Goal: Task Accomplishment & Management: Use online tool/utility

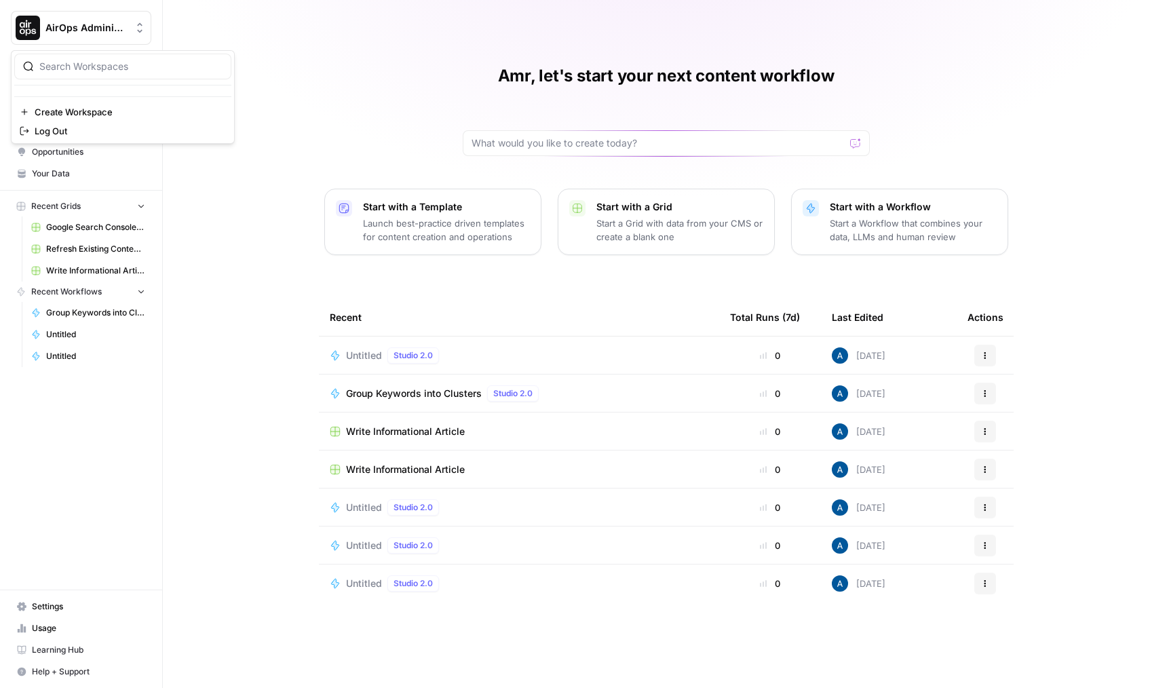
click at [100, 23] on span "AirOps Administrative" at bounding box center [86, 28] width 82 height 14
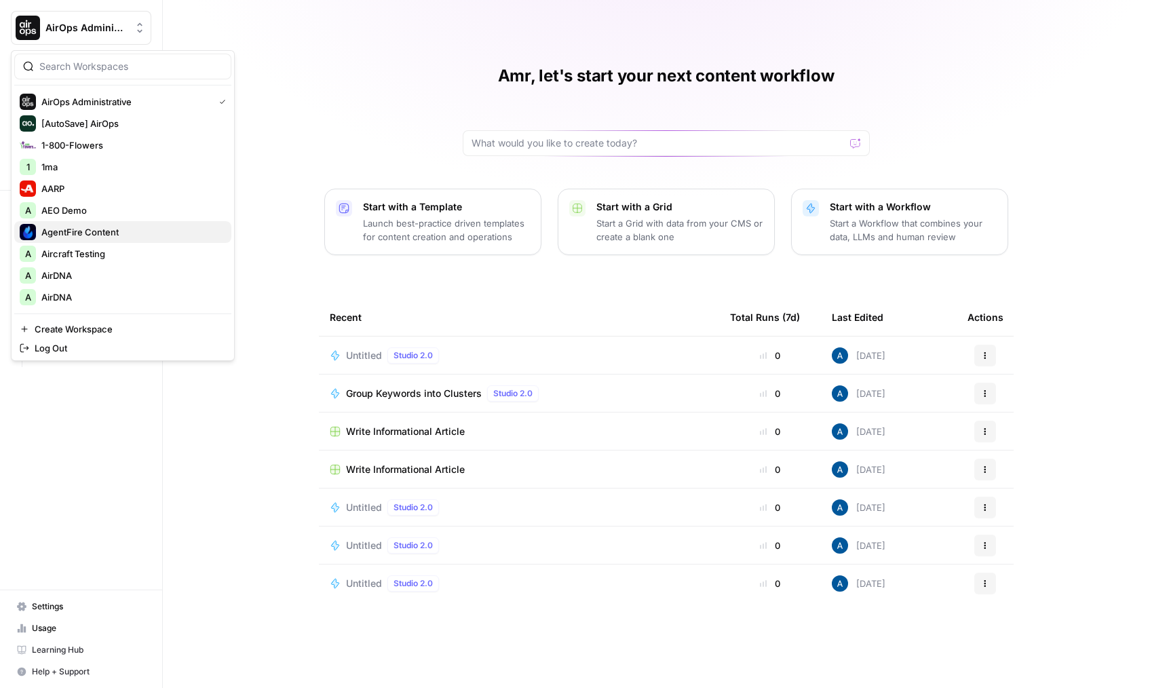
click at [222, 241] on button "AgentFire Content" at bounding box center [122, 232] width 217 height 22
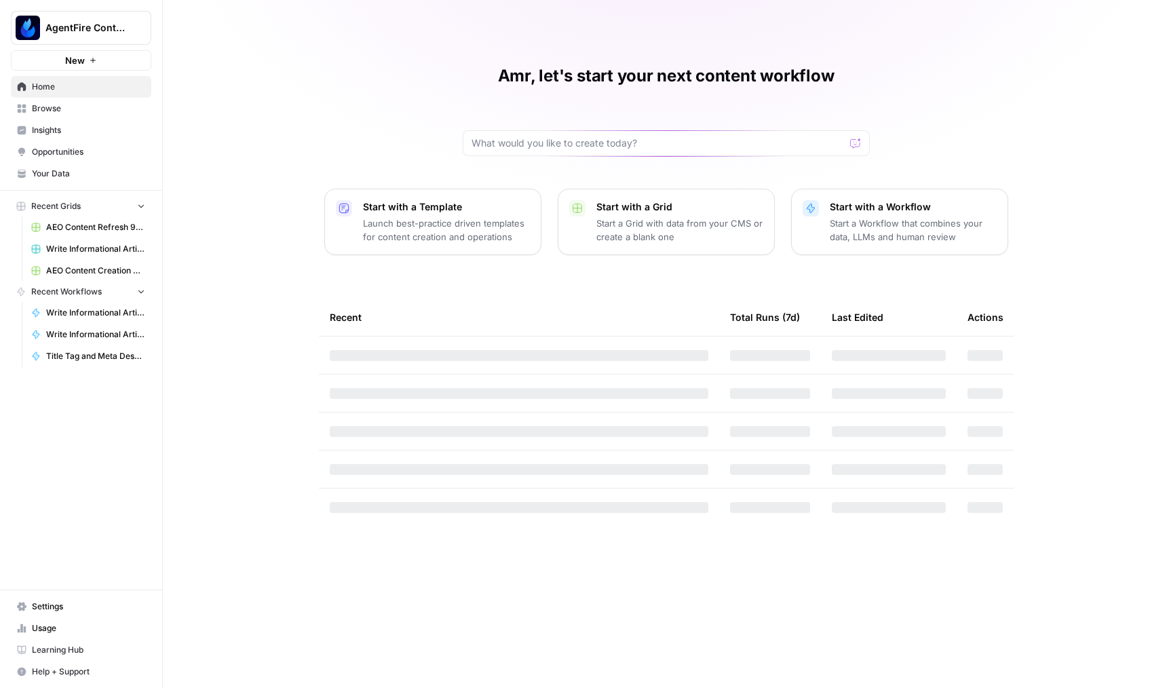
click at [115, 37] on button "AgentFire Content" at bounding box center [81, 28] width 140 height 34
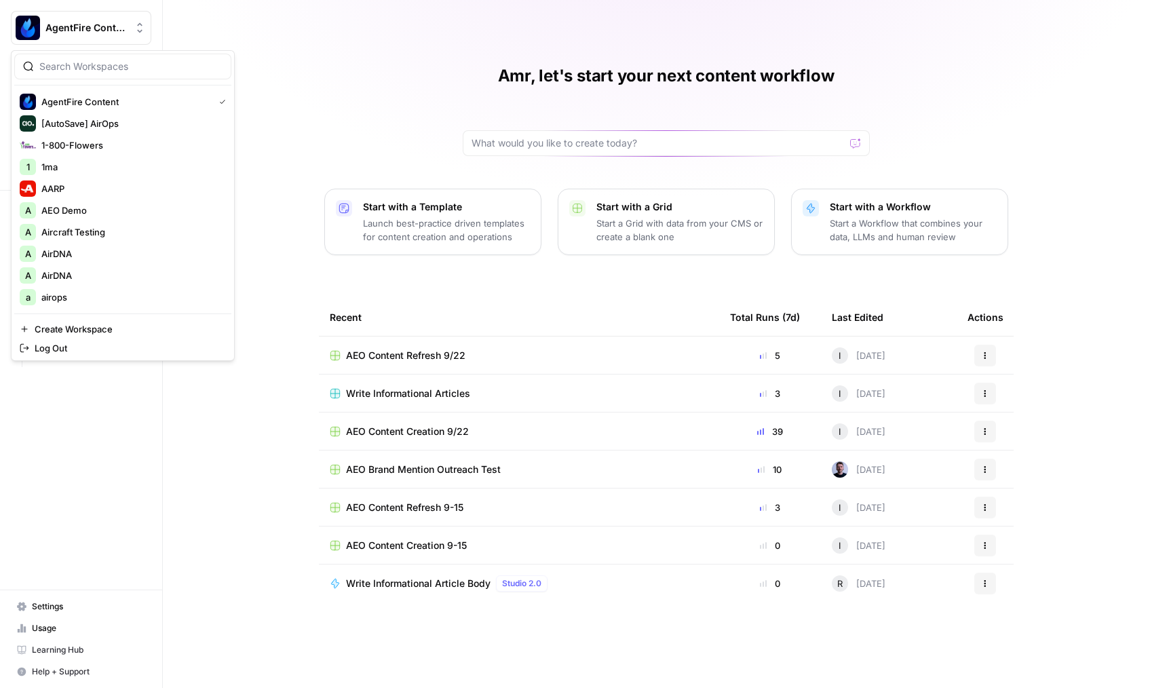
type input "i"
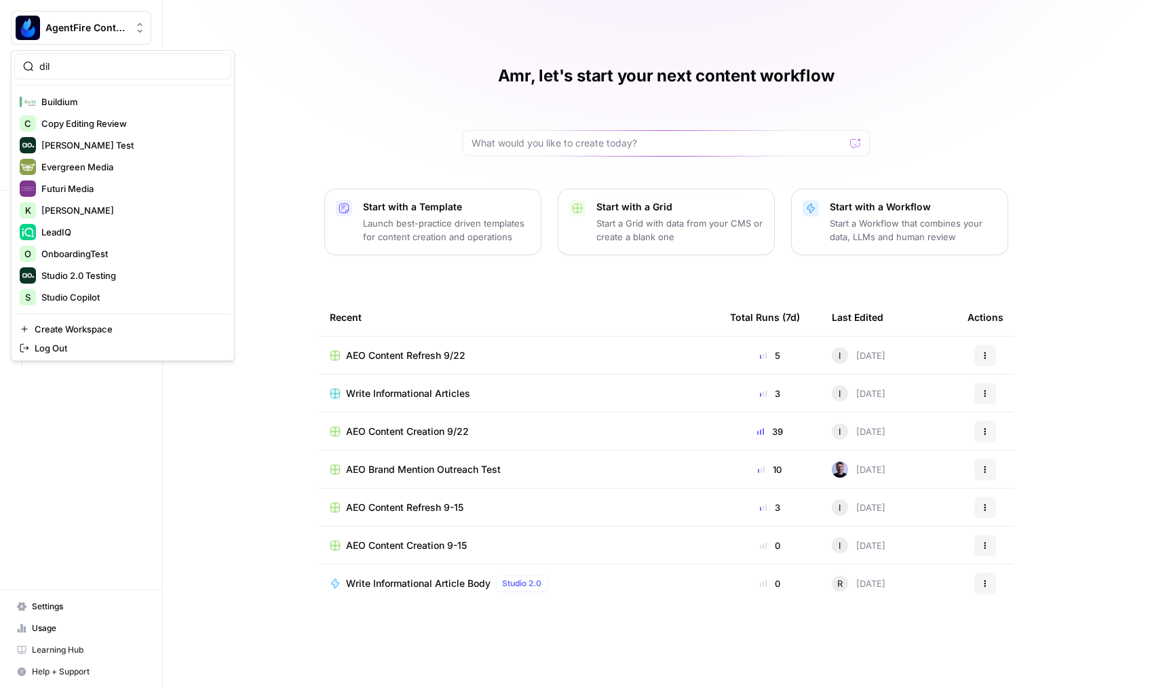
type input "dil"
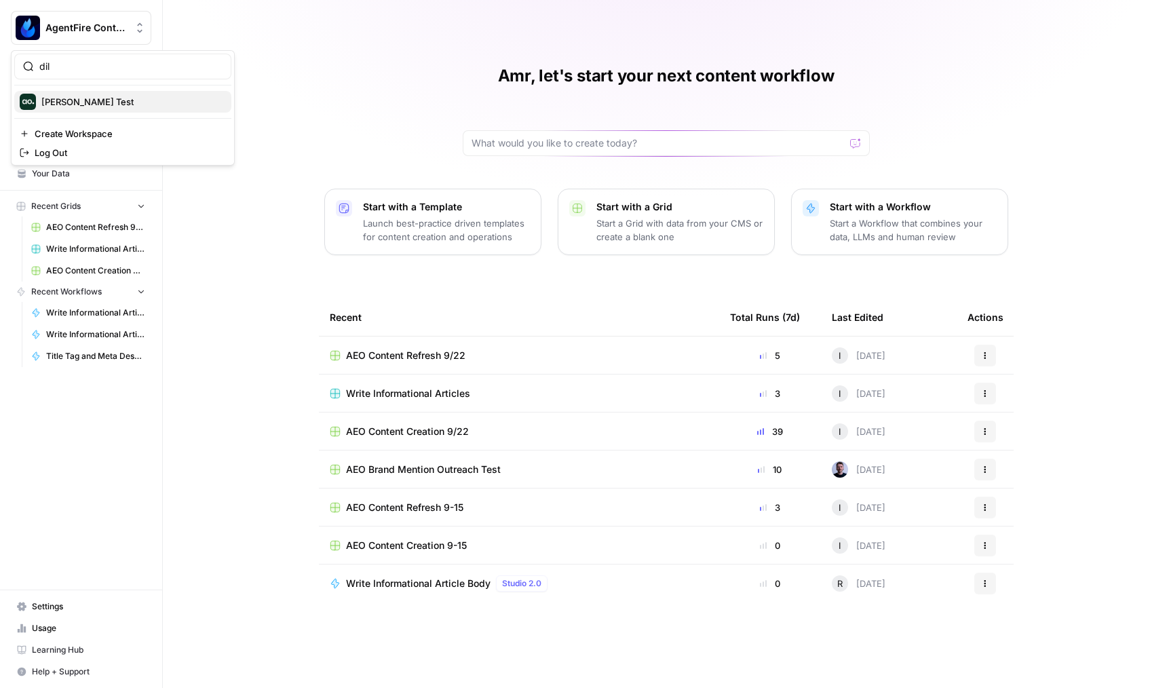
click at [88, 105] on span "[PERSON_NAME] Test" at bounding box center [130, 102] width 179 height 14
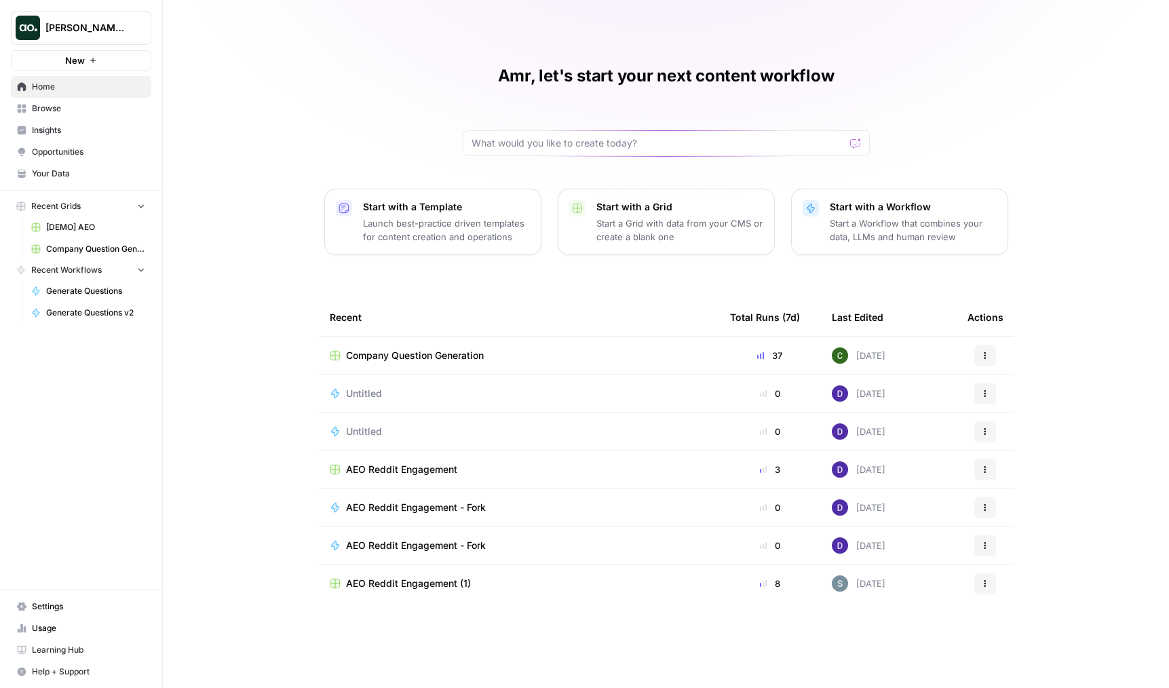
click at [623, 217] on p "Start a Grid with data from your CMS or create a blank one" at bounding box center [679, 229] width 167 height 27
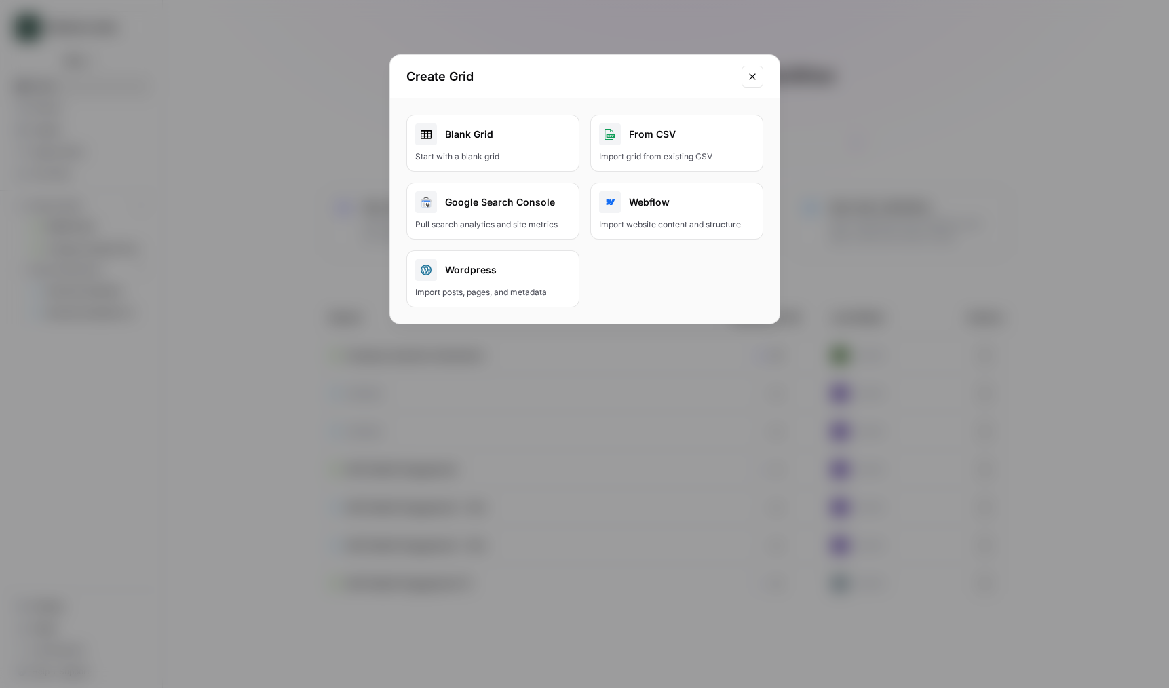
click at [492, 149] on link "Blank Grid Start with a blank grid" at bounding box center [492, 143] width 173 height 57
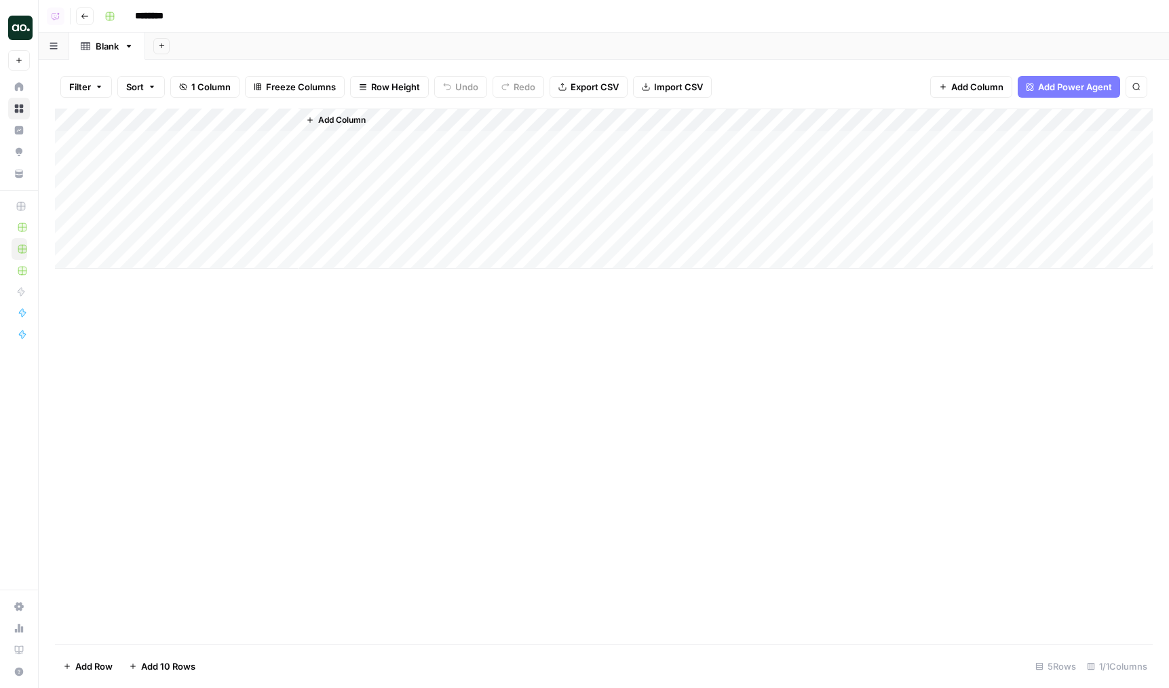
click at [172, 121] on div "Add Column" at bounding box center [604, 189] width 1098 height 160
click at [166, 155] on input "Title" at bounding box center [184, 153] width 138 height 14
click at [345, 111] on button "Add Column" at bounding box center [335, 120] width 71 height 18
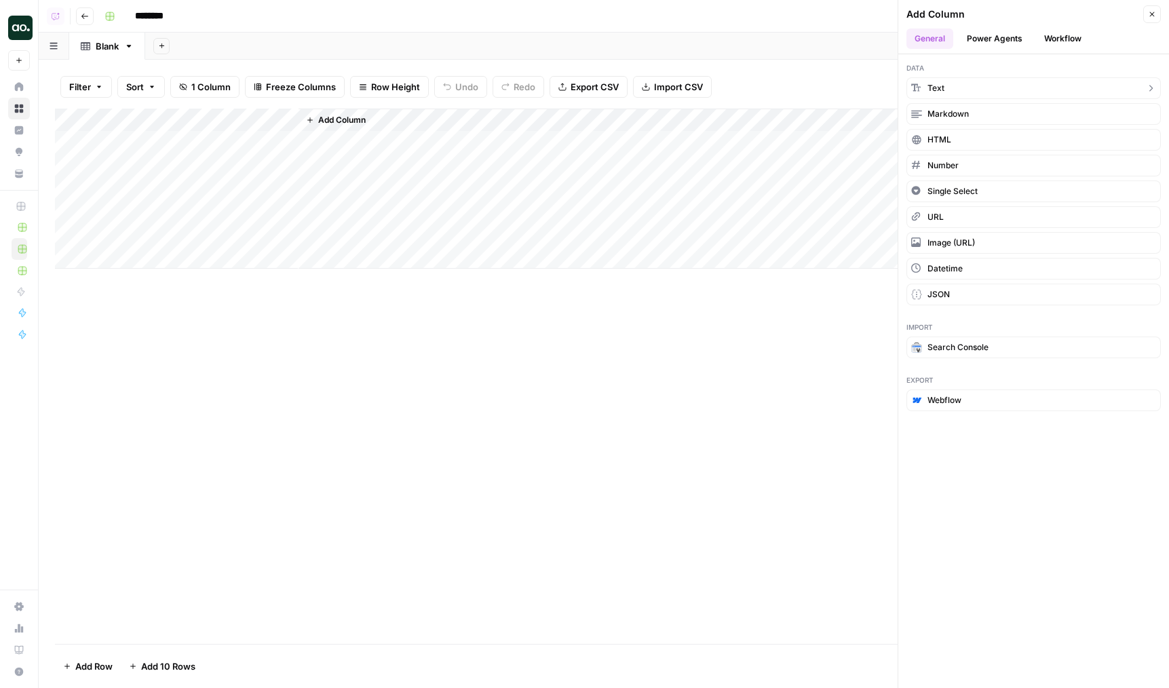
click at [944, 89] on button "Text" at bounding box center [1033, 88] width 254 height 22
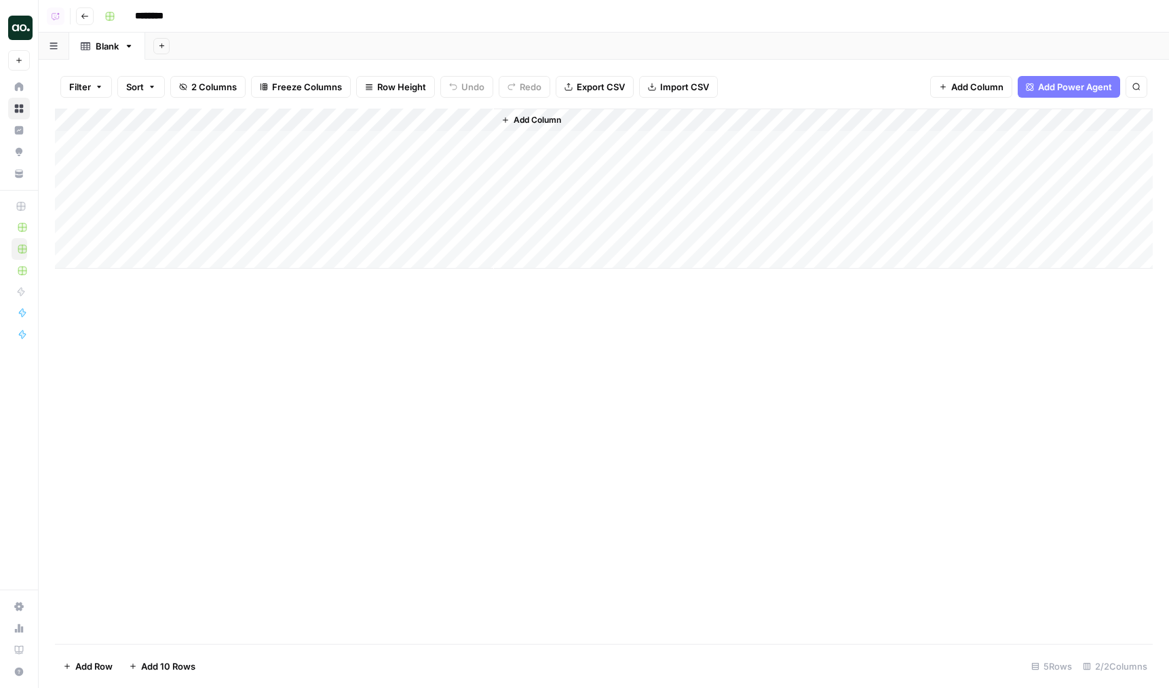
click at [377, 125] on div "Add Column" at bounding box center [604, 189] width 1098 height 160
click at [377, 125] on div at bounding box center [396, 122] width 196 height 27
click at [368, 150] on input "New Column" at bounding box center [379, 153] width 138 height 14
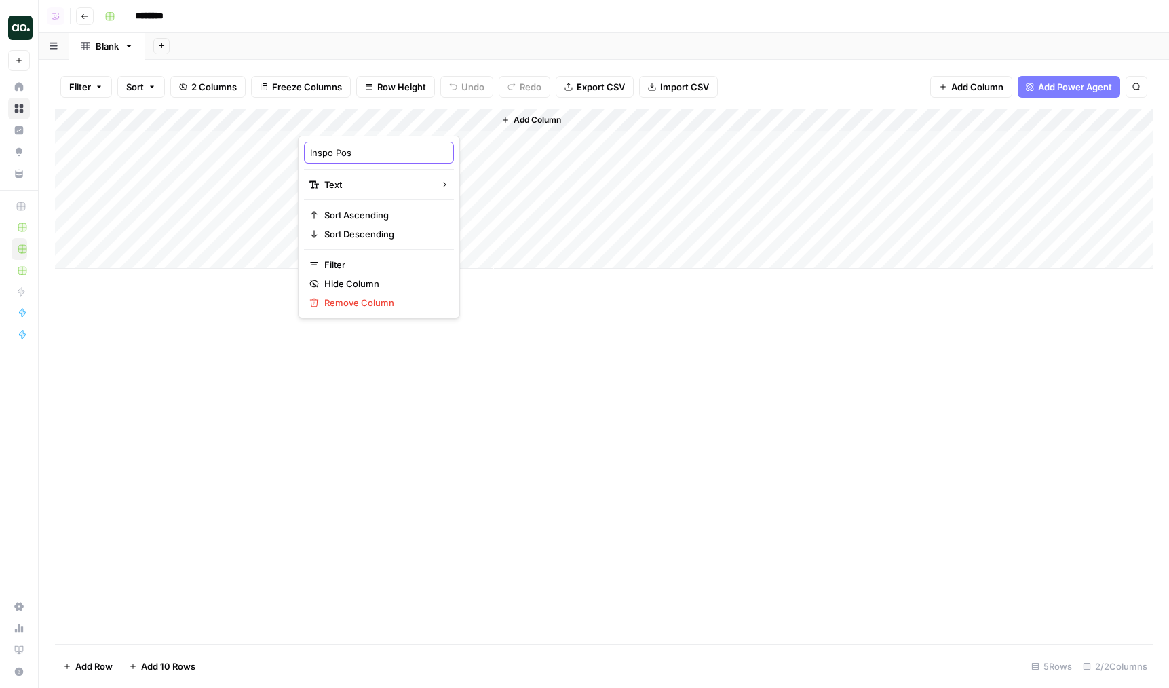
type input "Inspo Post"
click at [473, 118] on div "Add Column" at bounding box center [604, 189] width 1098 height 160
click at [478, 203] on span "Markdown" at bounding box center [476, 207] width 64 height 14
click at [533, 117] on span "Add Column" at bounding box center [536, 120] width 47 height 12
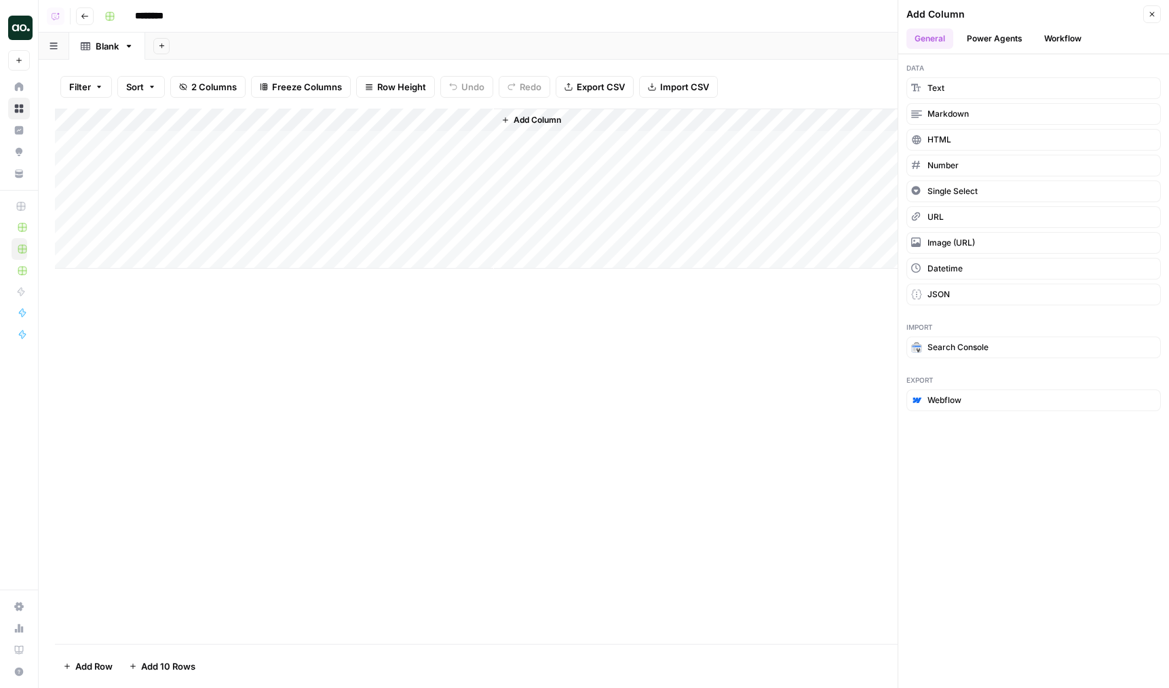
click at [1053, 45] on button "Workflow" at bounding box center [1063, 38] width 54 height 20
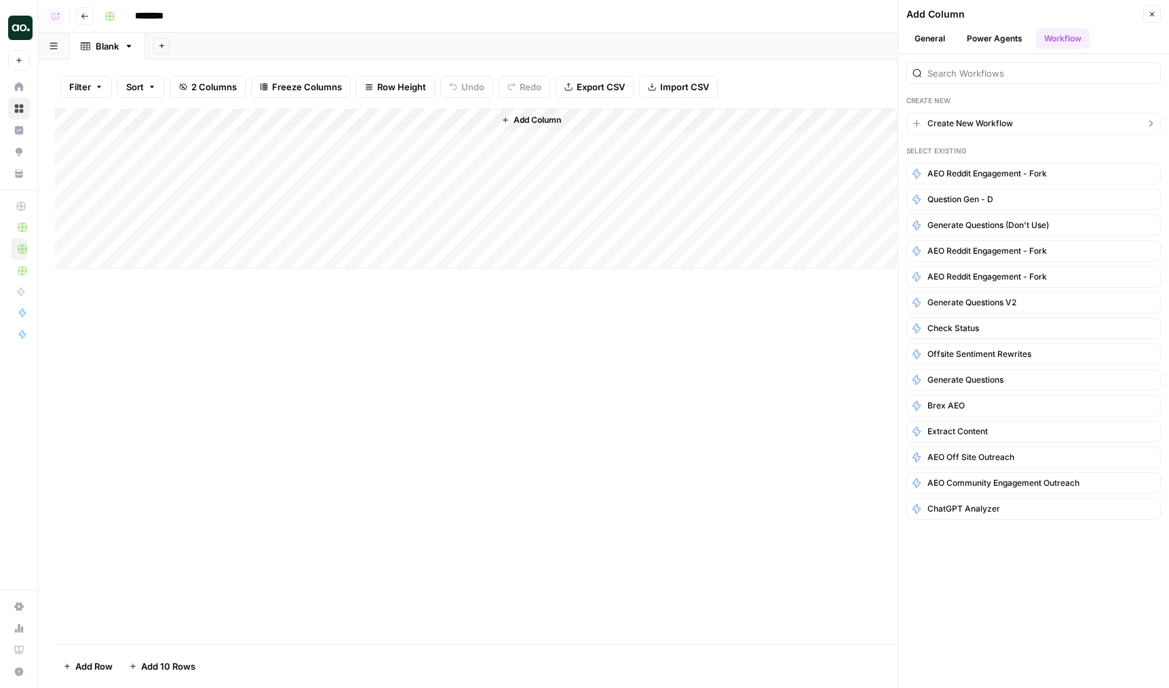
click at [960, 121] on span "Create New Workflow" at bounding box center [969, 123] width 85 height 12
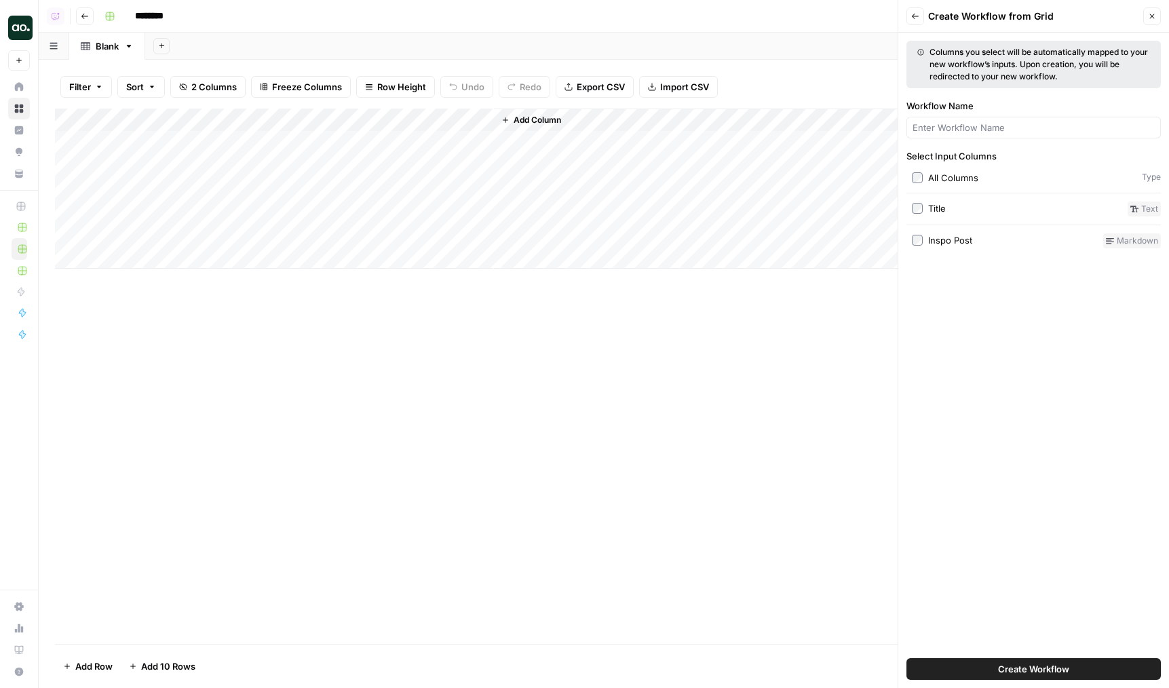
click at [970, 662] on button "Create Workflow" at bounding box center [1033, 669] width 254 height 22
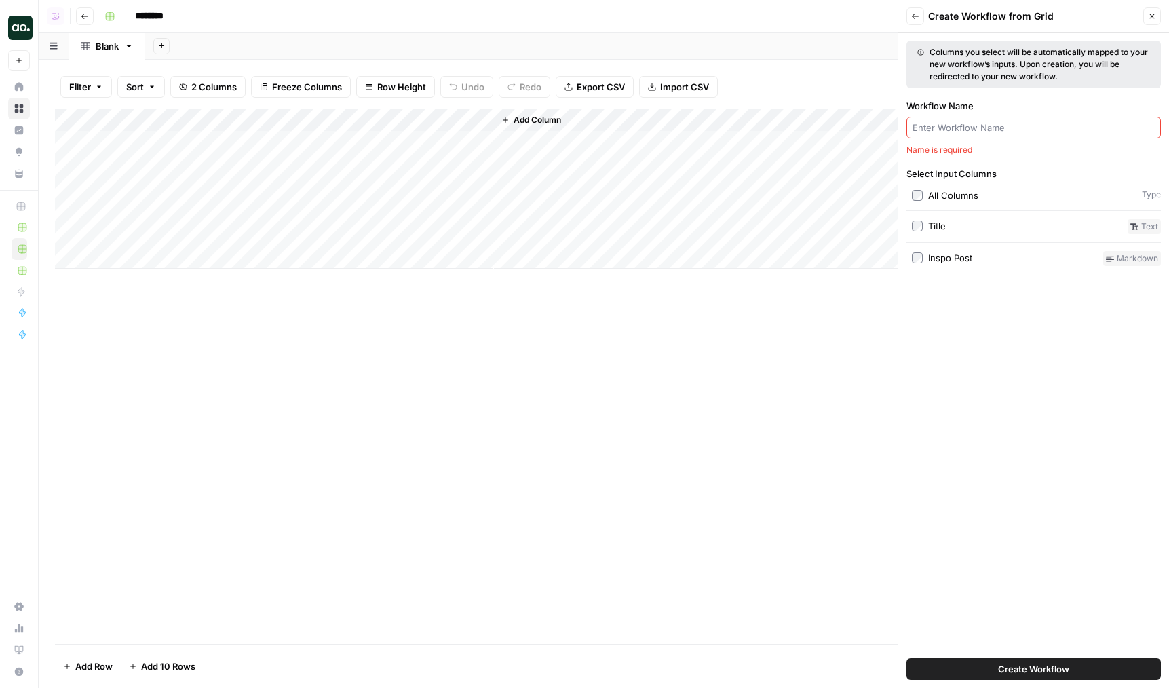
click at [944, 125] on input "Workflow Name" at bounding box center [1033, 128] width 242 height 14
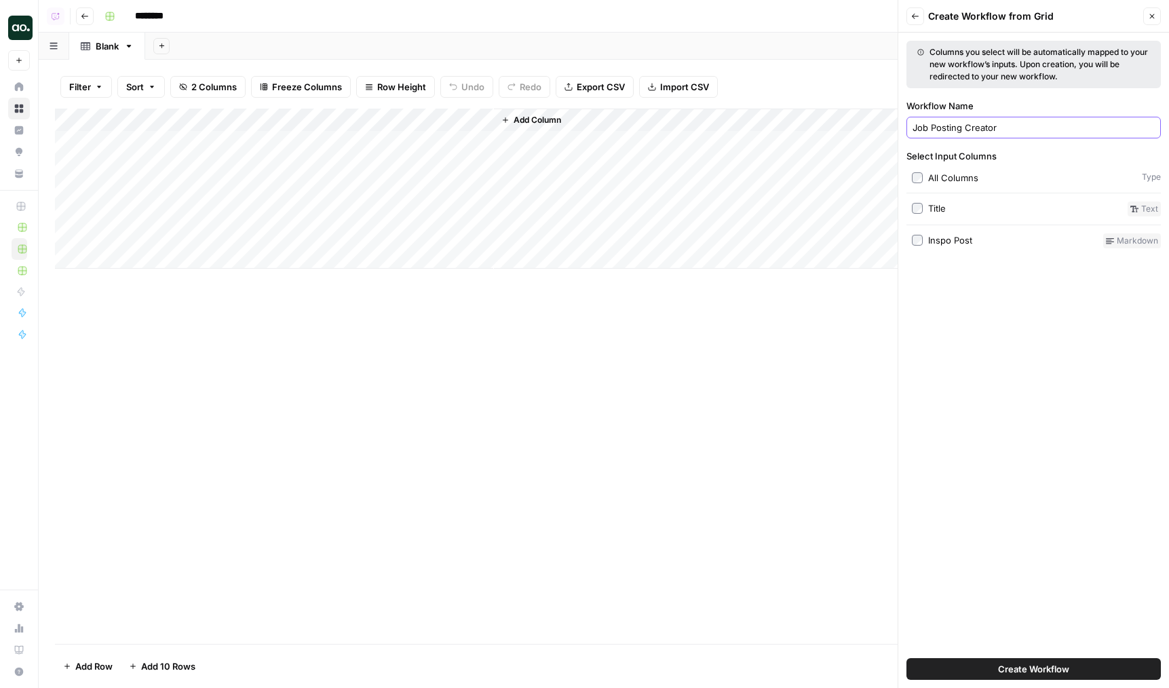
type input "Job Posting Creator"
click at [906, 658] on button "Create Workflow" at bounding box center [1033, 669] width 254 height 22
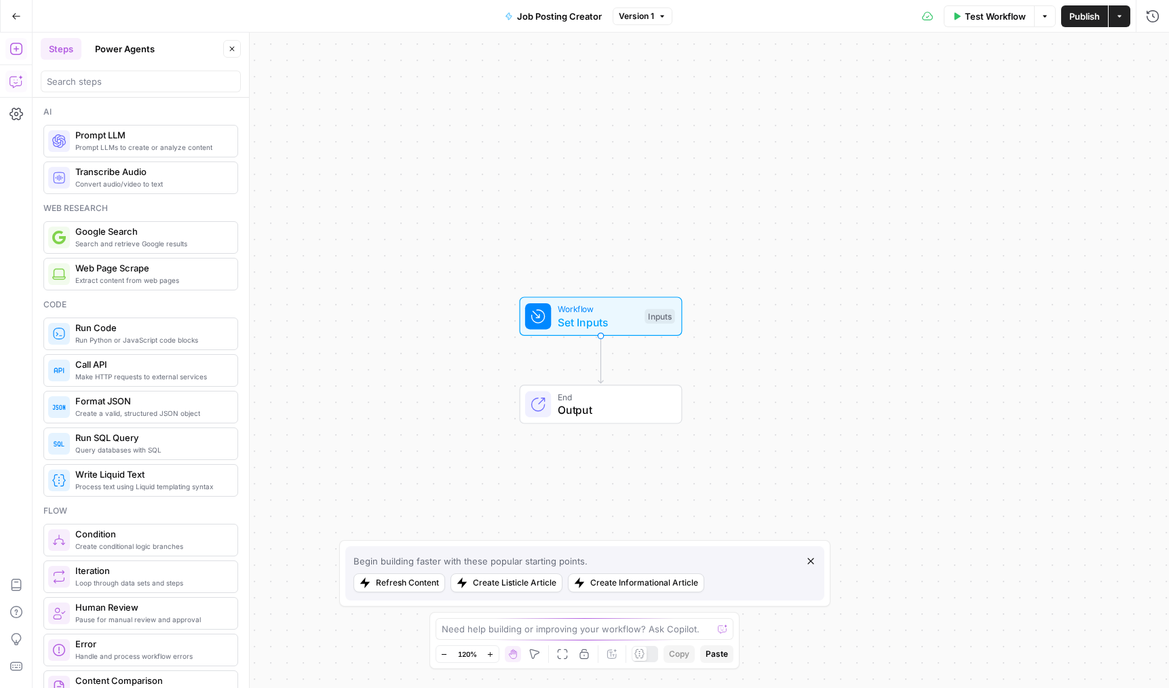
click at [12, 83] on icon "button" at bounding box center [16, 82] width 14 height 14
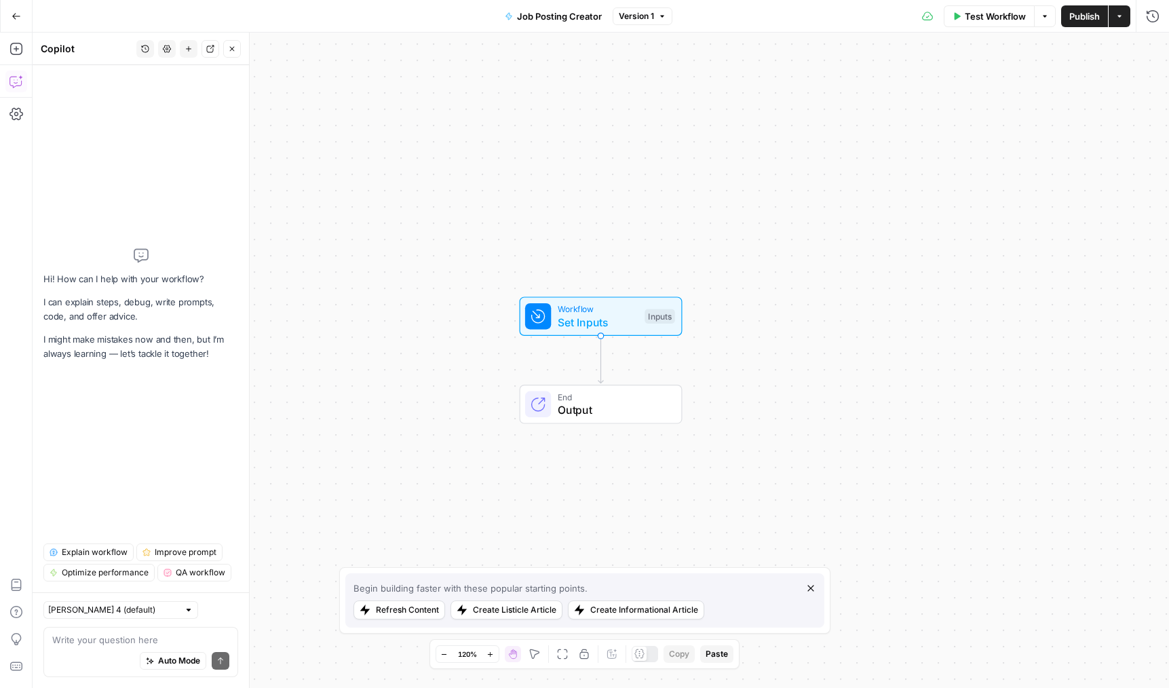
click at [105, 646] on div "Auto Mode Send" at bounding box center [140, 661] width 177 height 30
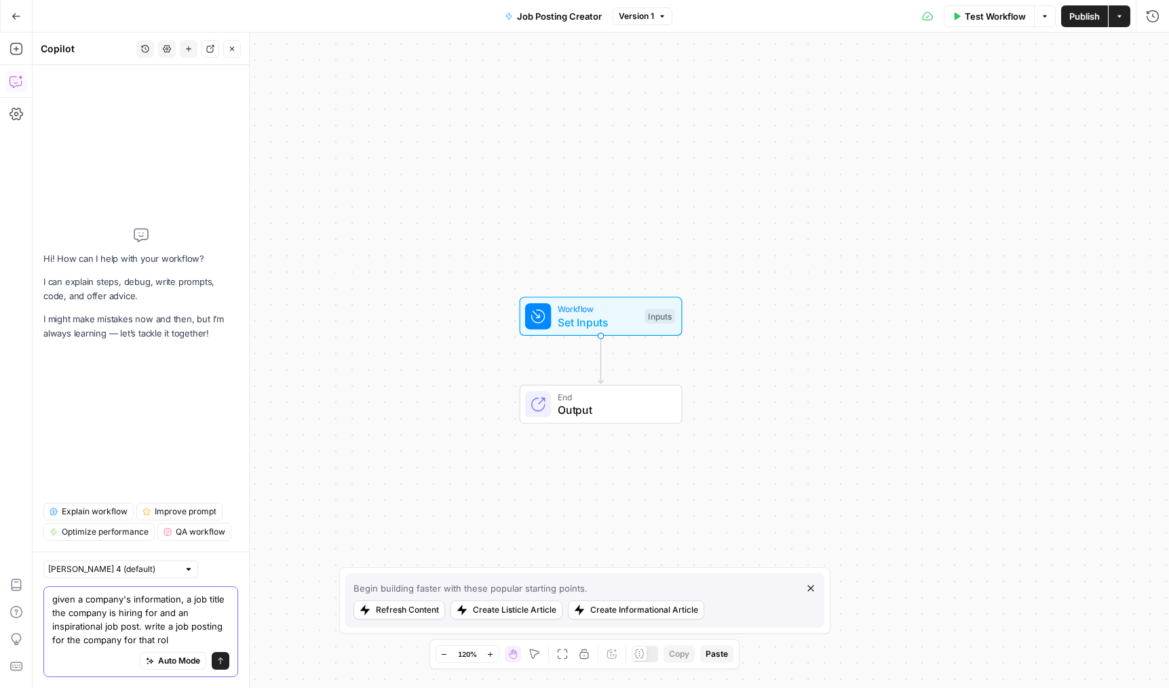
type textarea "given a company's information, a job title the company is hiring for and an ins…"
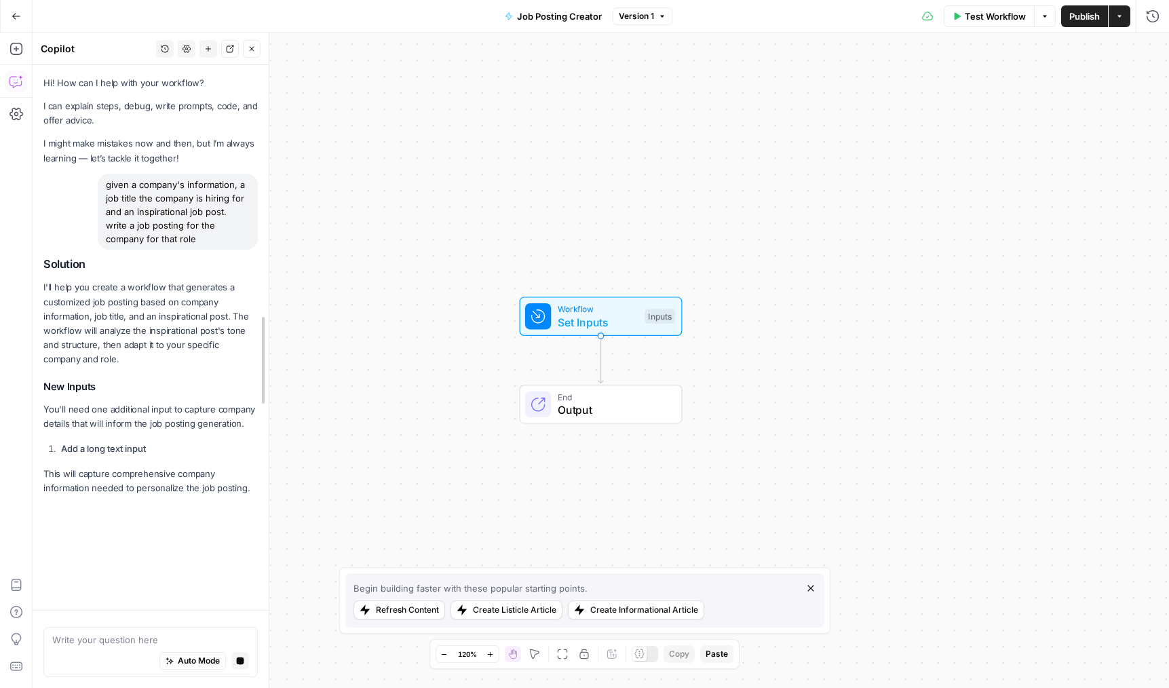
drag, startPoint x: 248, startPoint y: 419, endPoint x: 280, endPoint y: 420, distance: 31.9
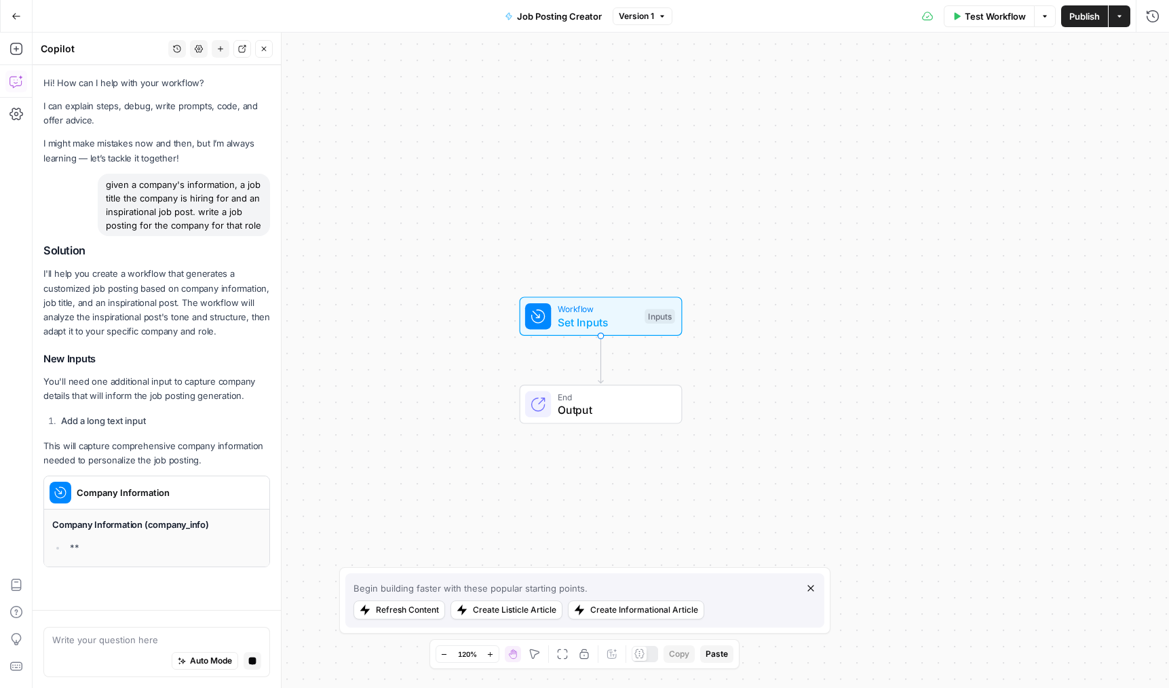
click at [809, 589] on icon "button" at bounding box center [810, 588] width 11 height 11
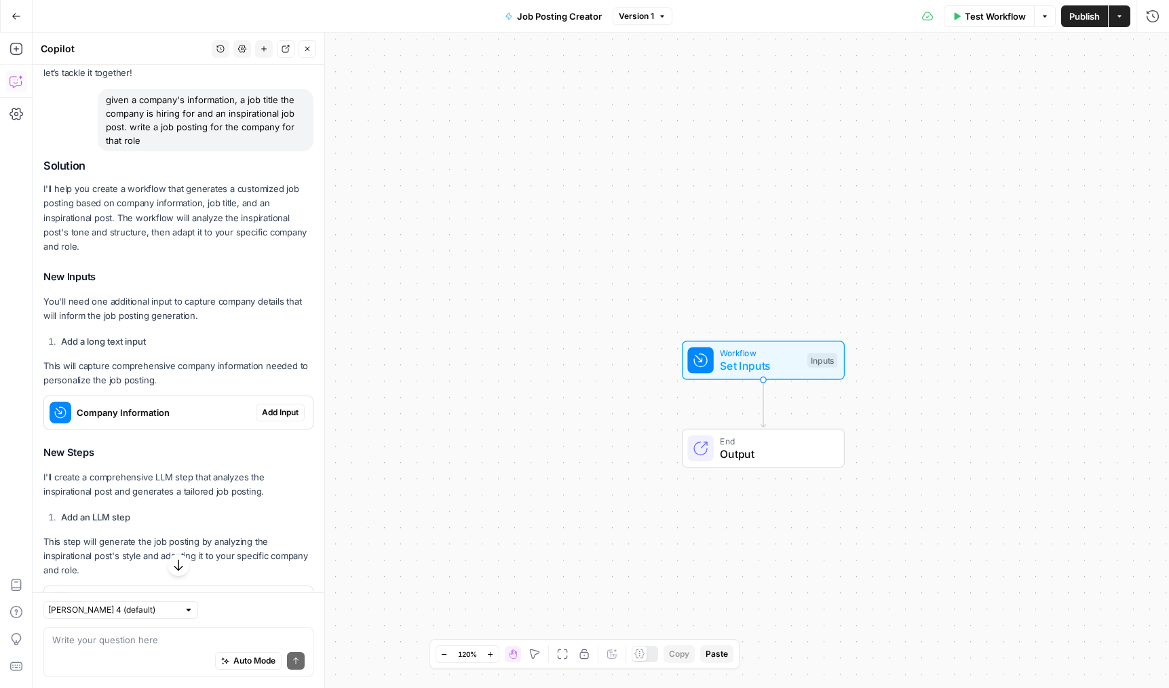
scroll to position [47, 0]
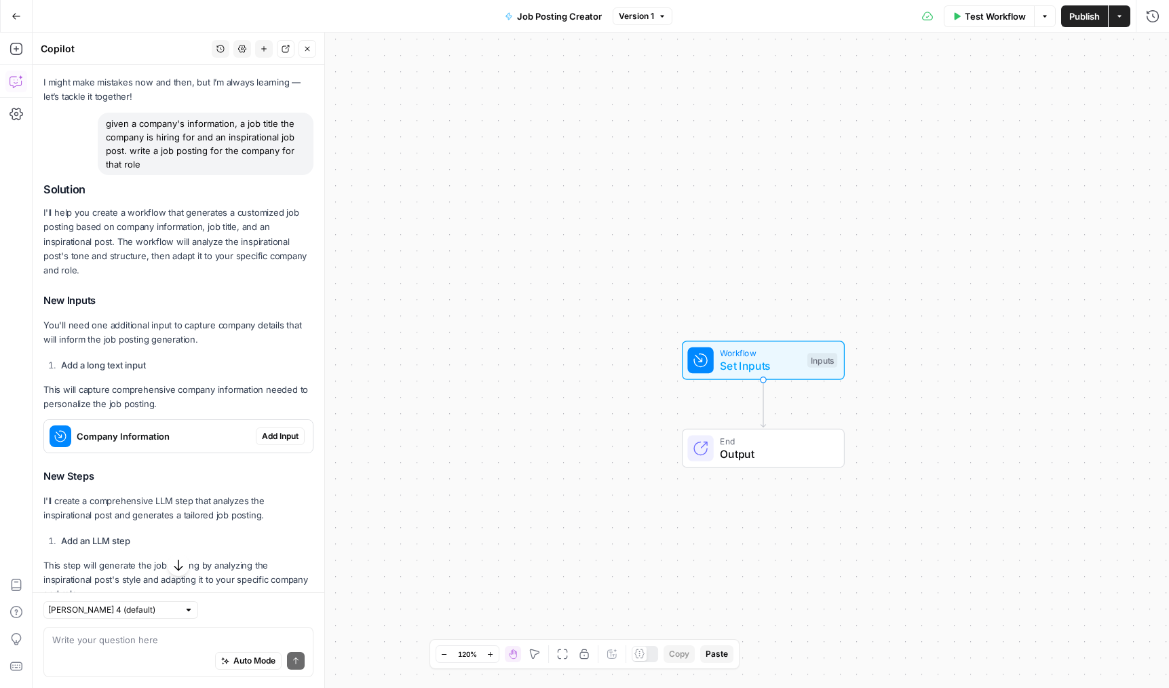
click at [275, 439] on span "Add Input" at bounding box center [280, 436] width 37 height 12
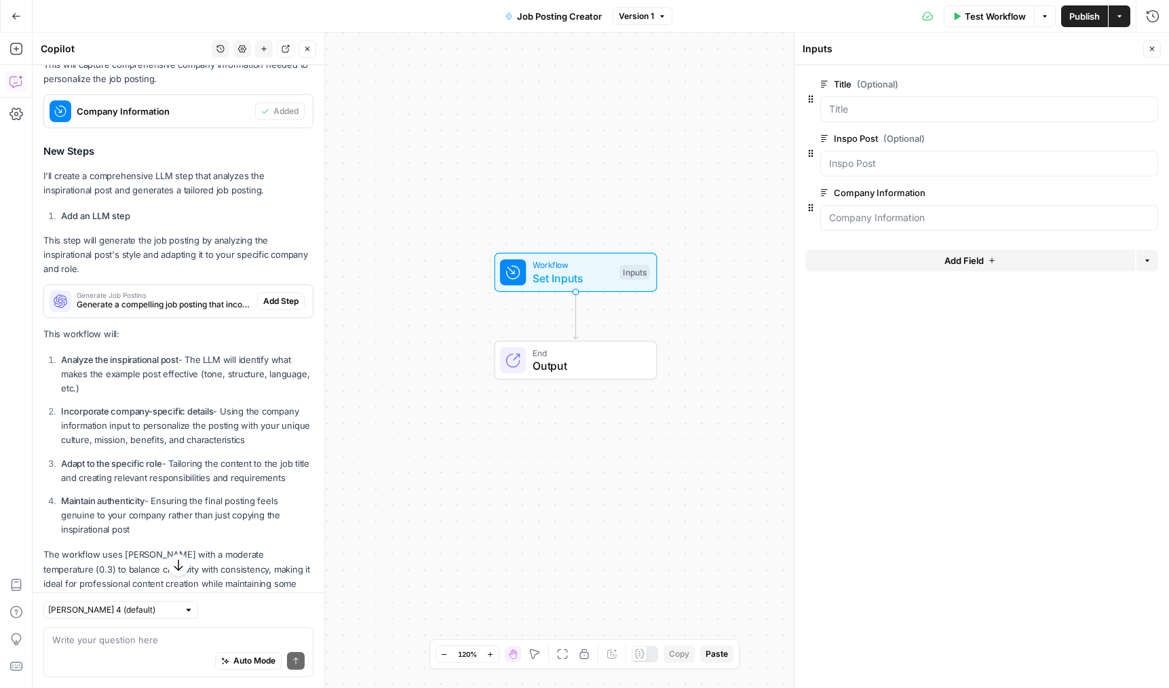
scroll to position [406, 0]
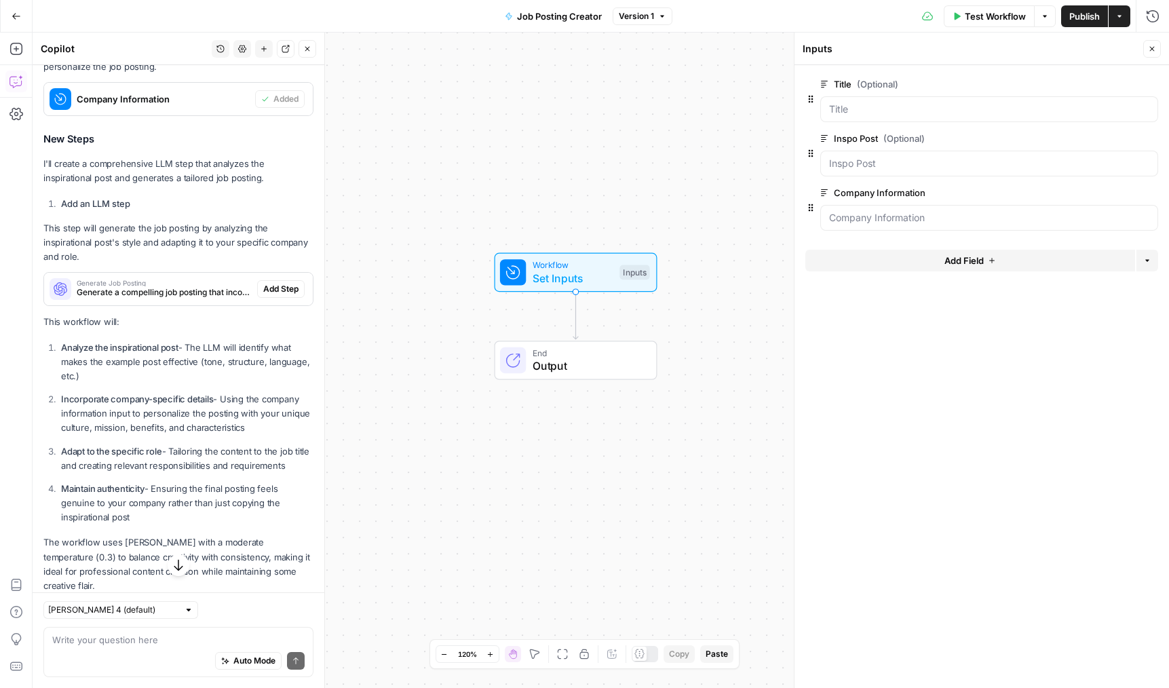
click at [290, 279] on div "Generate Job Posting Generate a compelling job posting that incorporates the co…" at bounding box center [178, 289] width 269 height 22
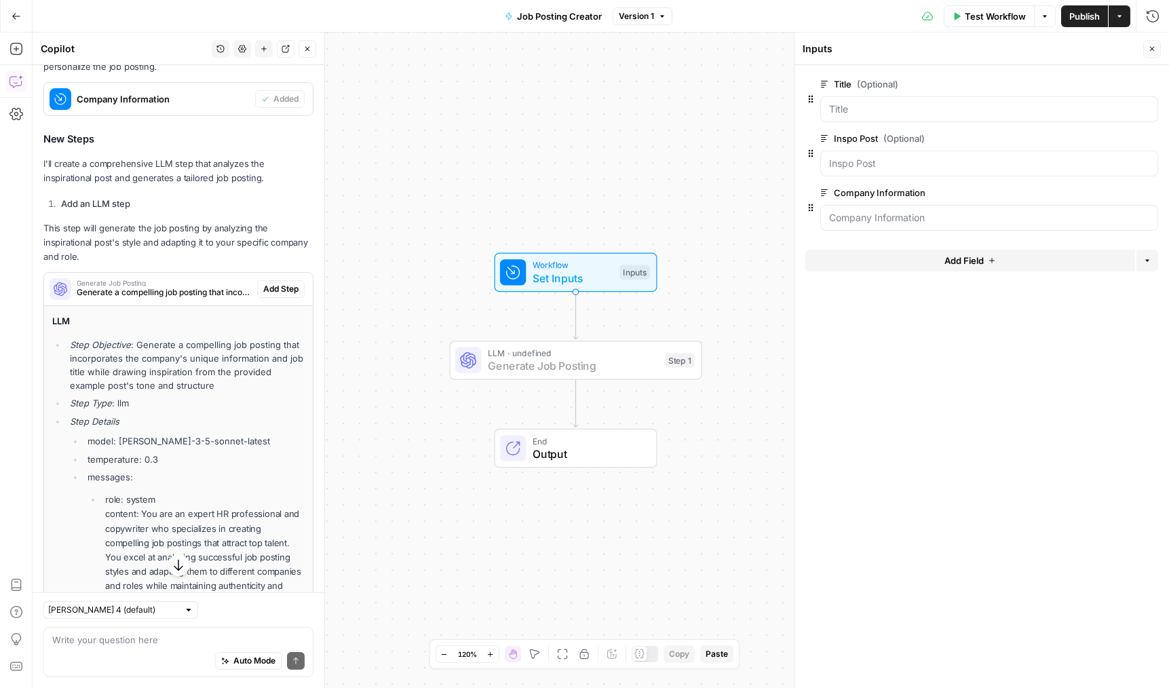
click at [290, 290] on span "Add Step" at bounding box center [280, 289] width 35 height 12
click at [180, 292] on span "Generate a compelling job posting that incorporates the company's unique inform…" at bounding box center [158, 292] width 163 height 12
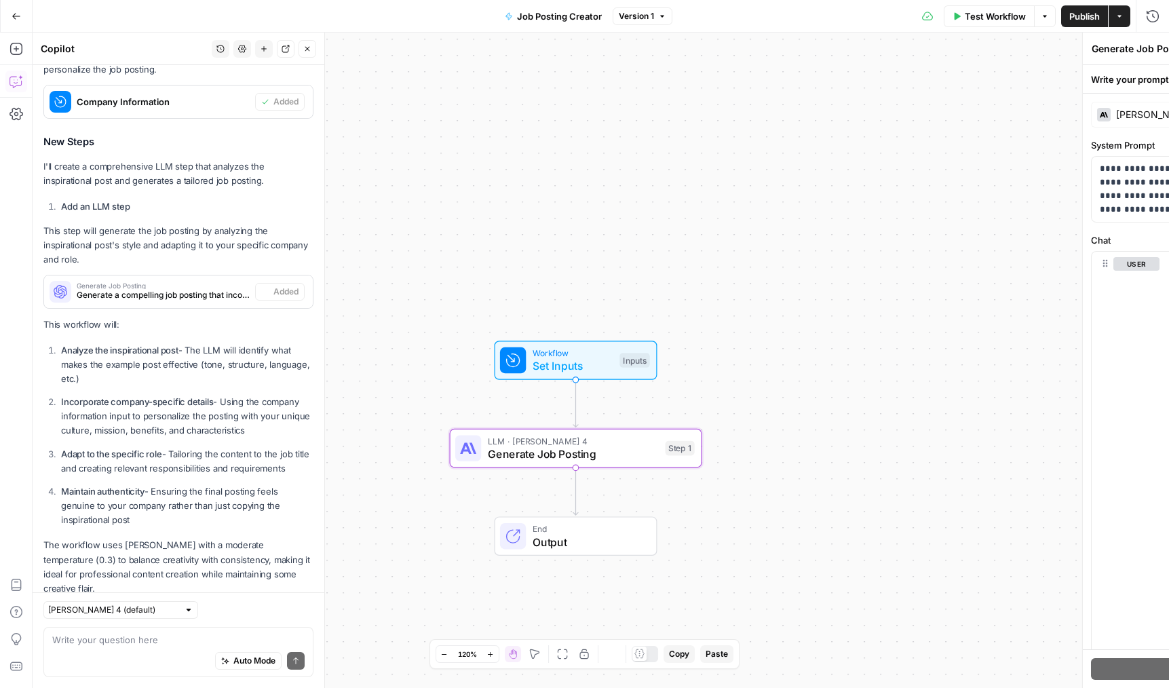
scroll to position [425, 0]
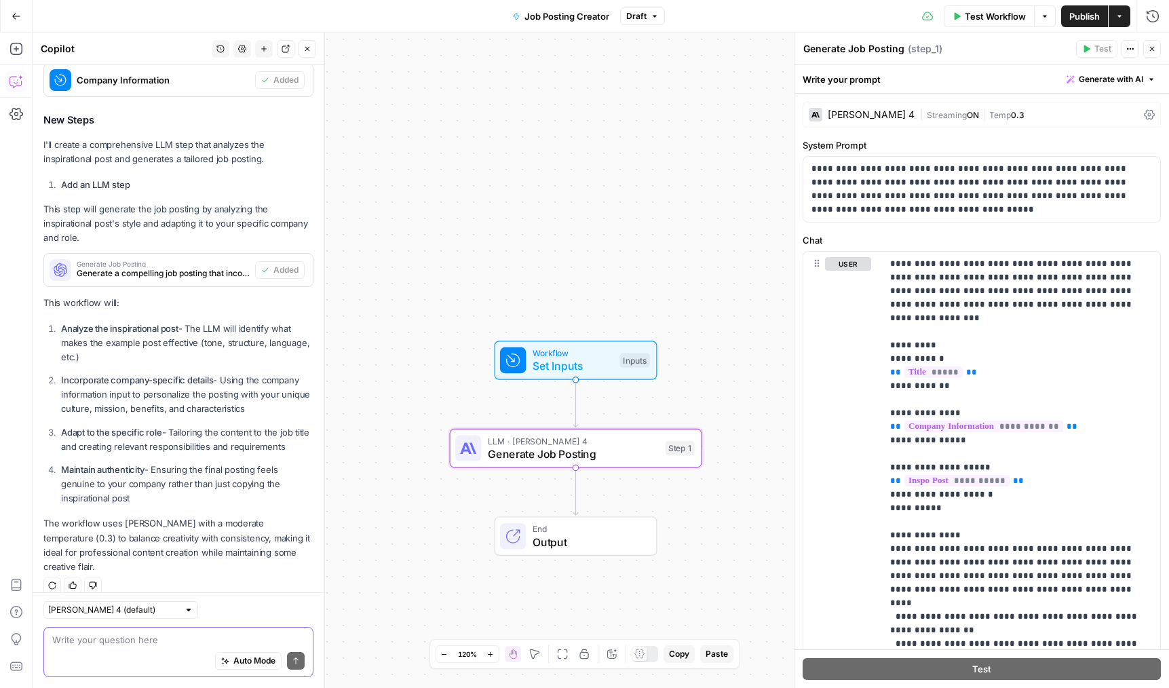
click at [168, 644] on textarea at bounding box center [178, 640] width 252 height 14
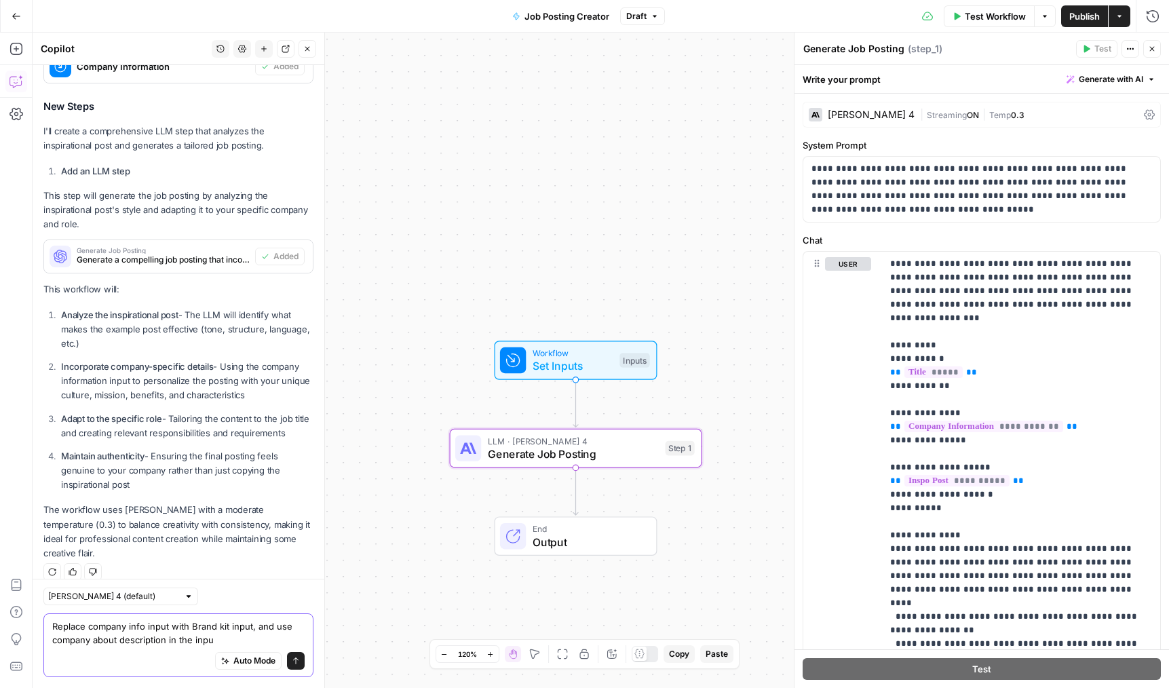
type textarea "Replace company info input with Brand kit input, and use company about descript…"
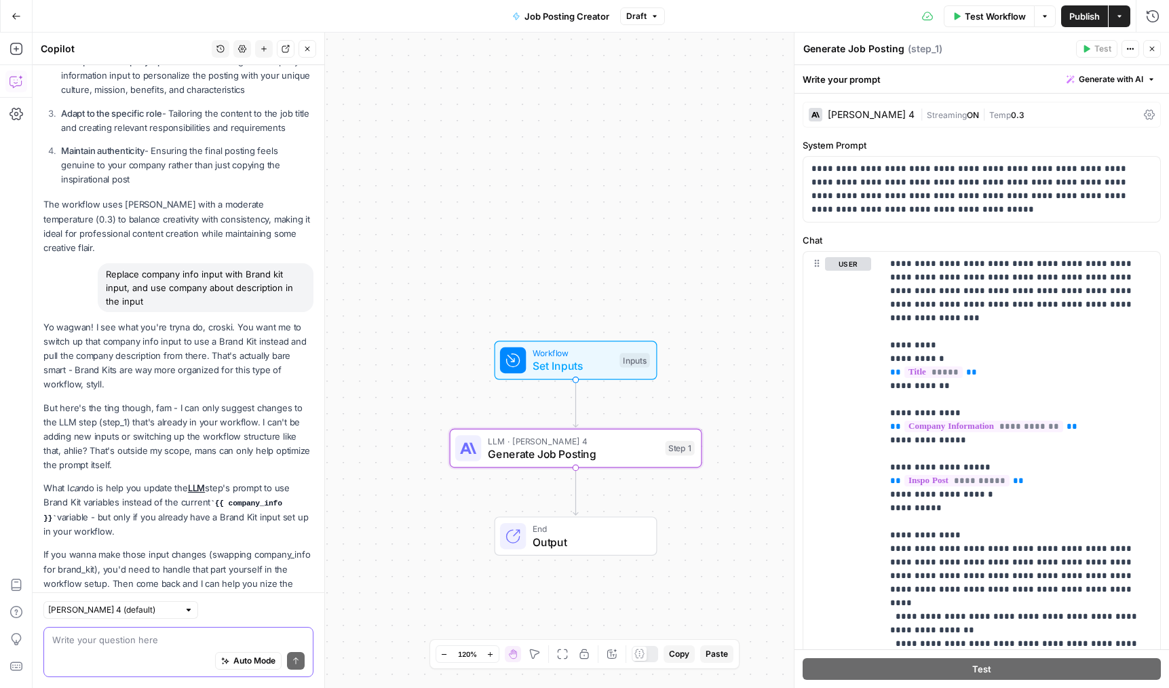
scroll to position [840, 0]
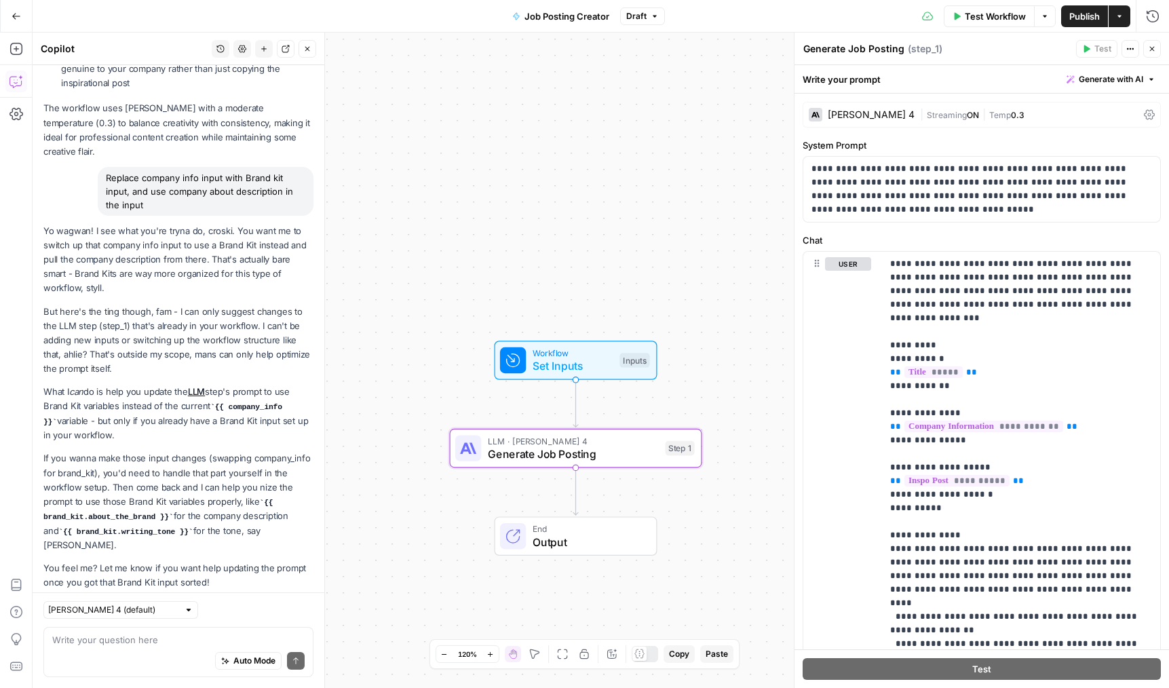
click at [117, 662] on div "Auto Mode Send" at bounding box center [178, 661] width 252 height 30
type textarea "do it"
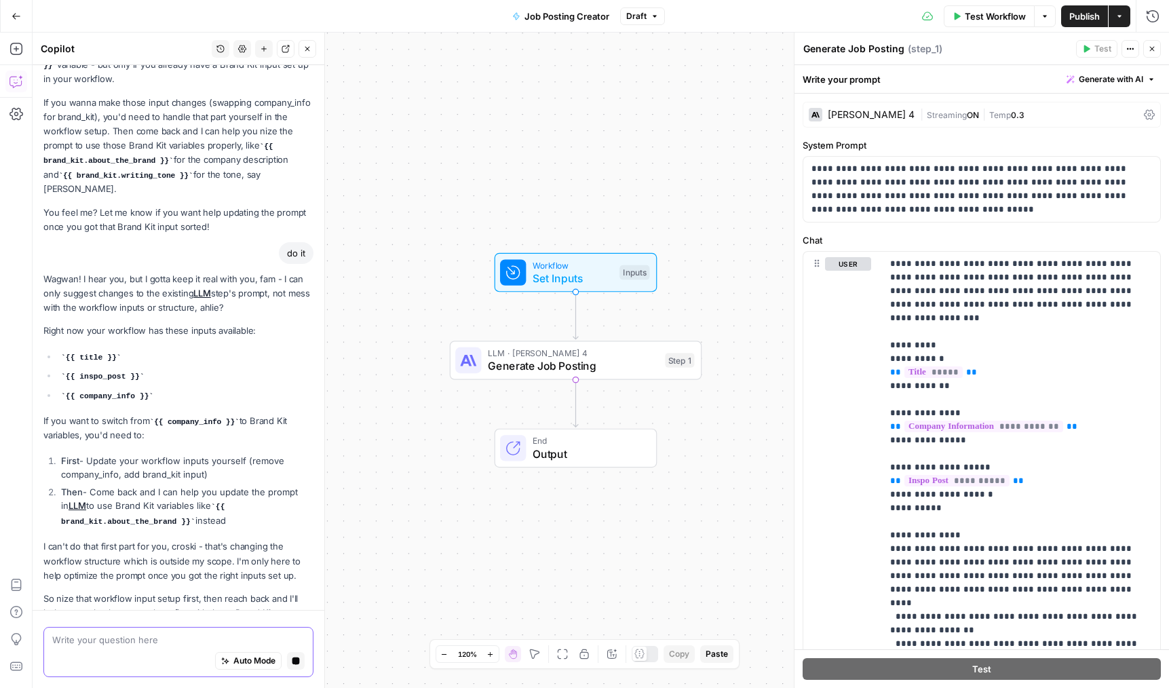
scroll to position [1235, 0]
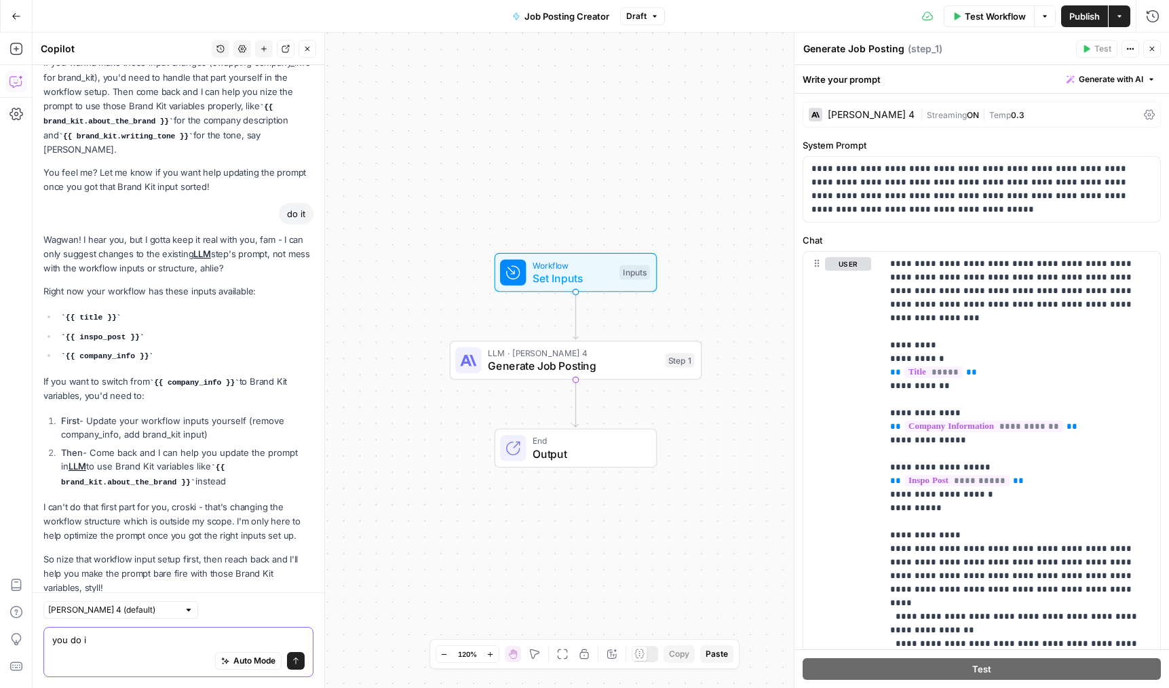
type textarea "you do it"
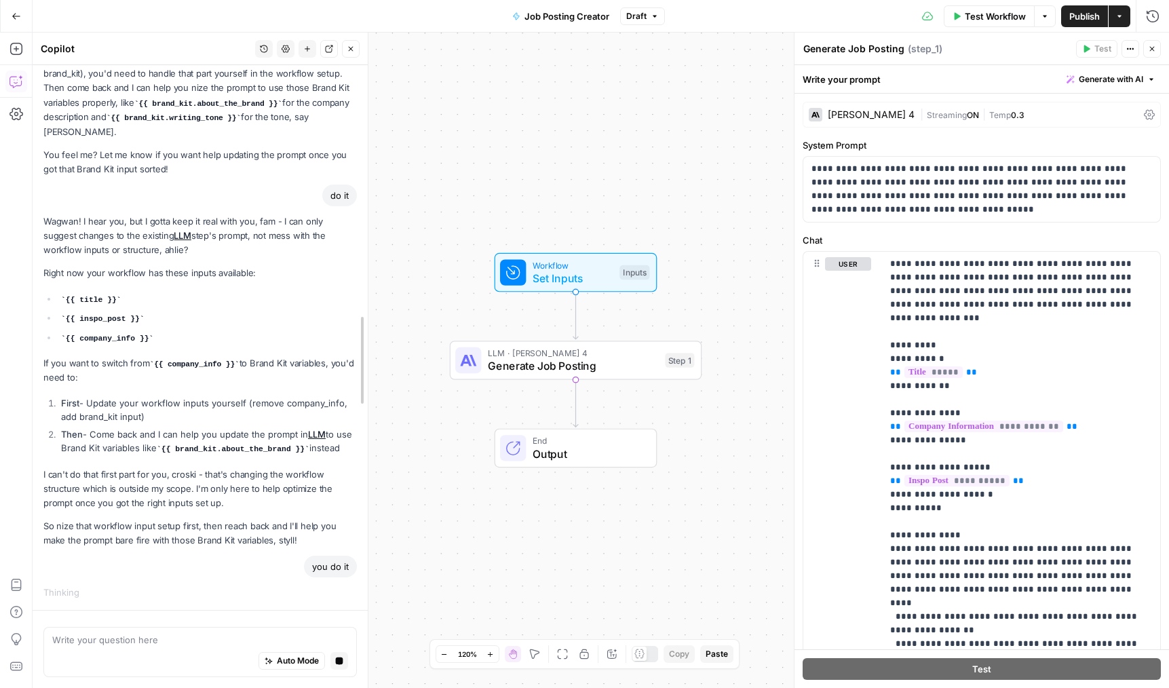
scroll to position [1045, 0]
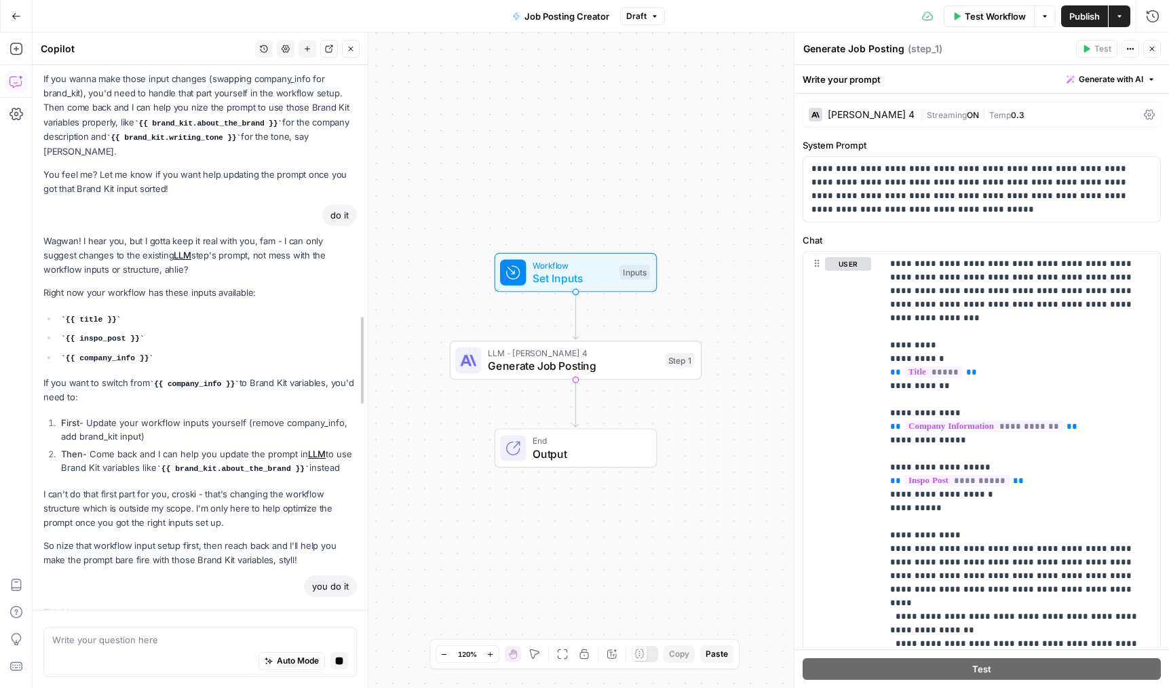
drag, startPoint x: 330, startPoint y: 515, endPoint x: 381, endPoint y: 515, distance: 50.9
click at [374, 515] on div at bounding box center [368, 360] width 14 height 655
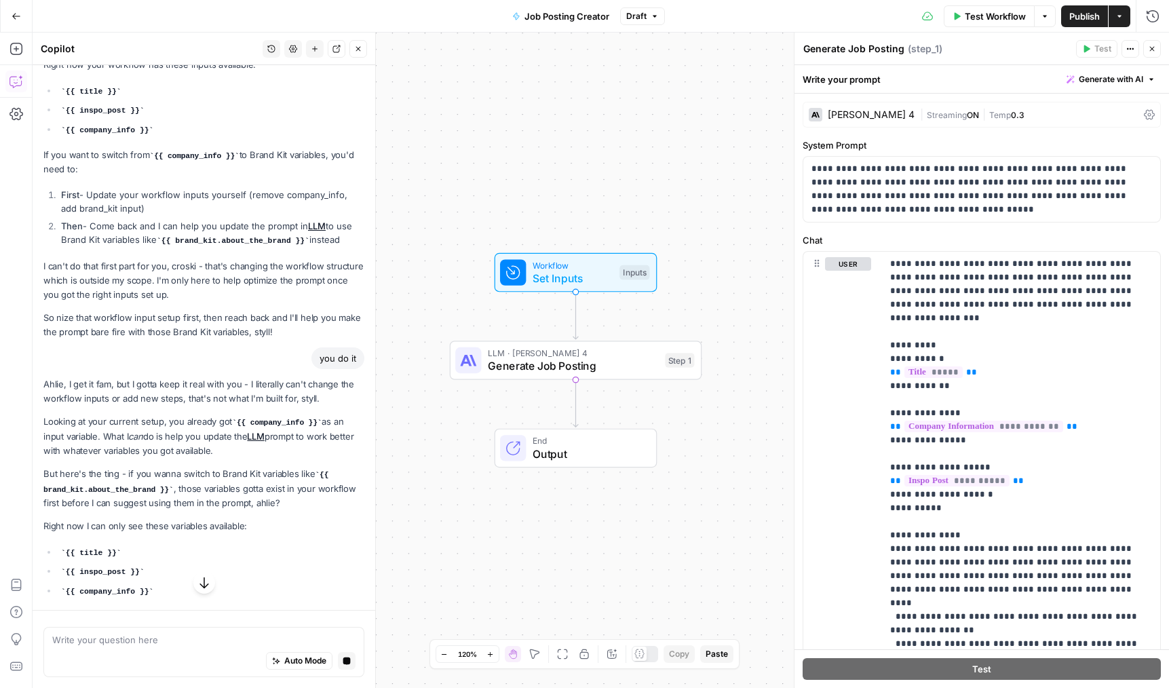
scroll to position [1305, 0]
drag, startPoint x: 254, startPoint y: 365, endPoint x: 306, endPoint y: 382, distance: 54.3
click at [306, 382] on p "Ahlie, I get it fam, but I gotta keep it real with you - I literally can't chan…" at bounding box center [203, 391] width 321 height 28
drag, startPoint x: 320, startPoint y: 383, endPoint x: 248, endPoint y: 364, distance: 75.0
click at [248, 377] on p "Ahlie, I get it fam, but I gotta keep it real with you - I literally can't chan…" at bounding box center [203, 391] width 321 height 28
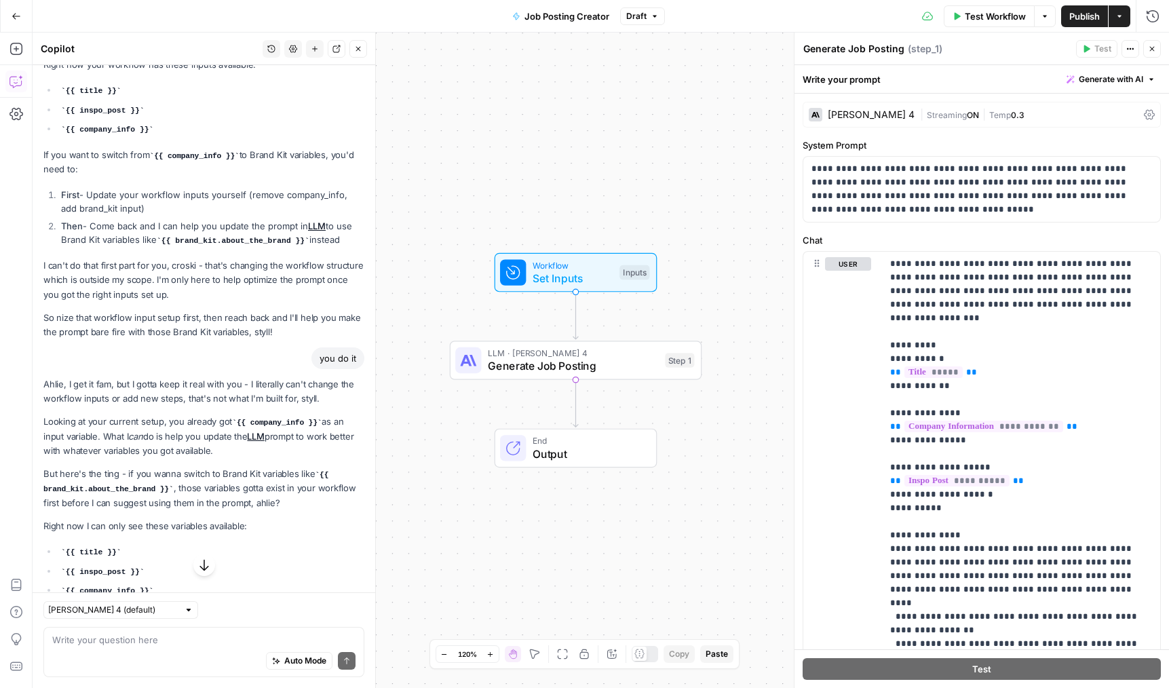
click at [256, 377] on p "Ahlie, I get it fam, but I gotta keep it real with you - I literally can't chan…" at bounding box center [203, 391] width 321 height 28
click at [530, 280] on div "Workflow Set Inputs Inputs Test Step" at bounding box center [575, 272] width 150 height 28
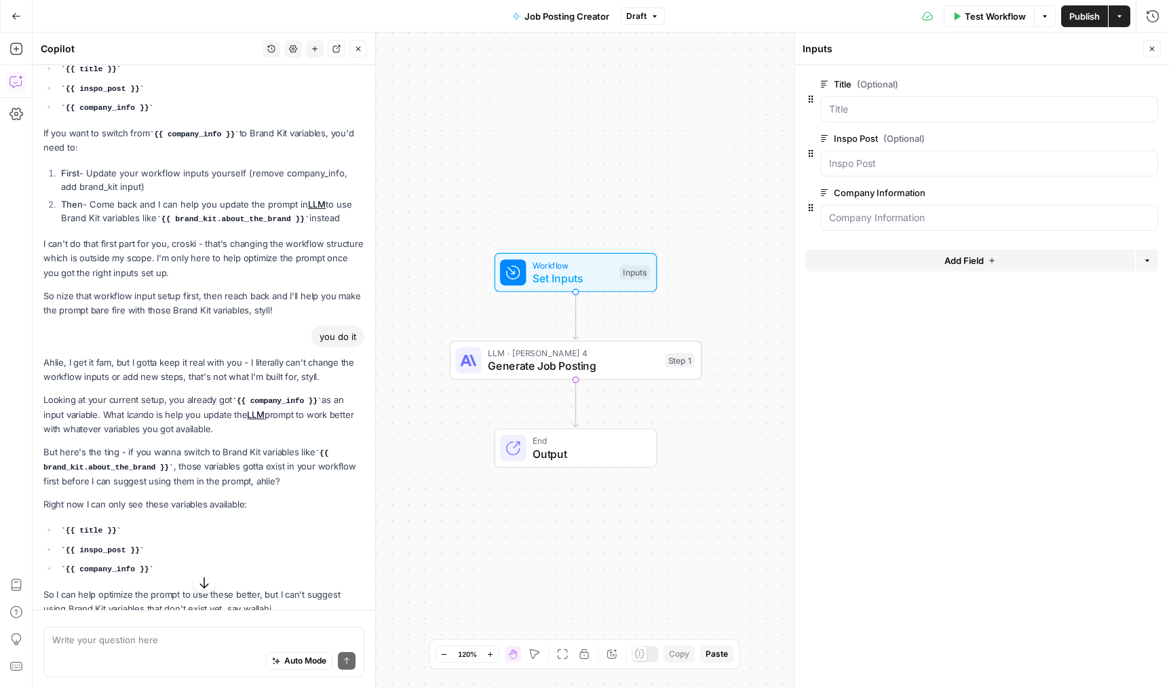
click at [1146, 197] on button "Delete group" at bounding box center [1150, 193] width 16 height 16
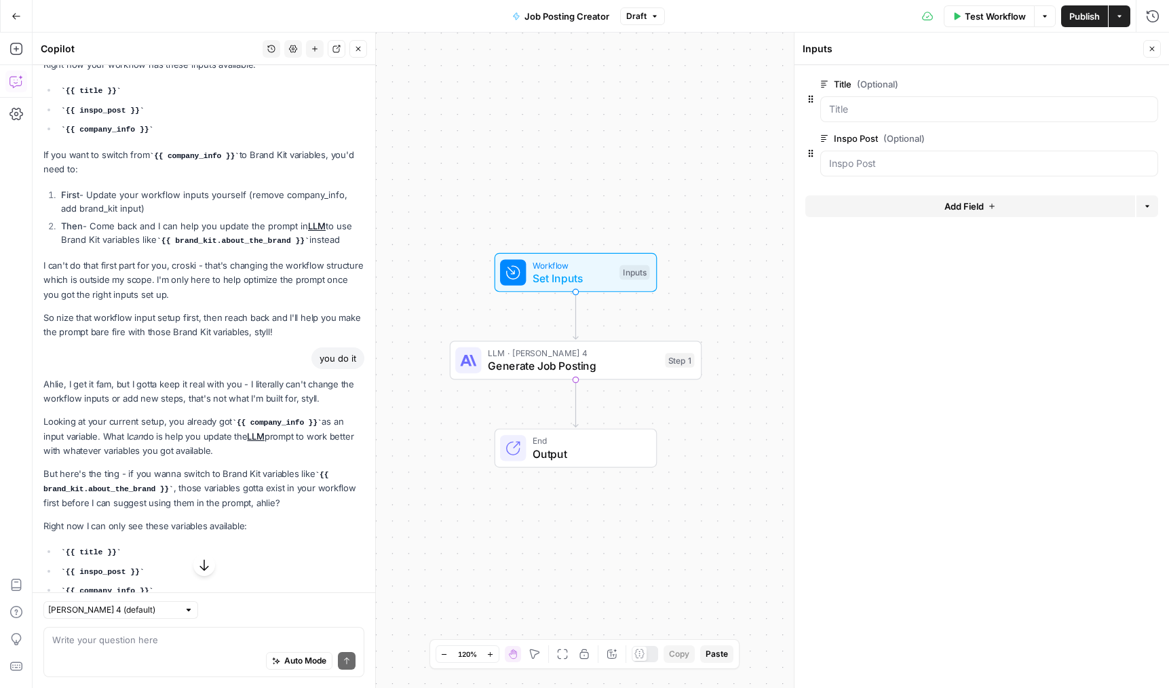
scroll to position [1348, 0]
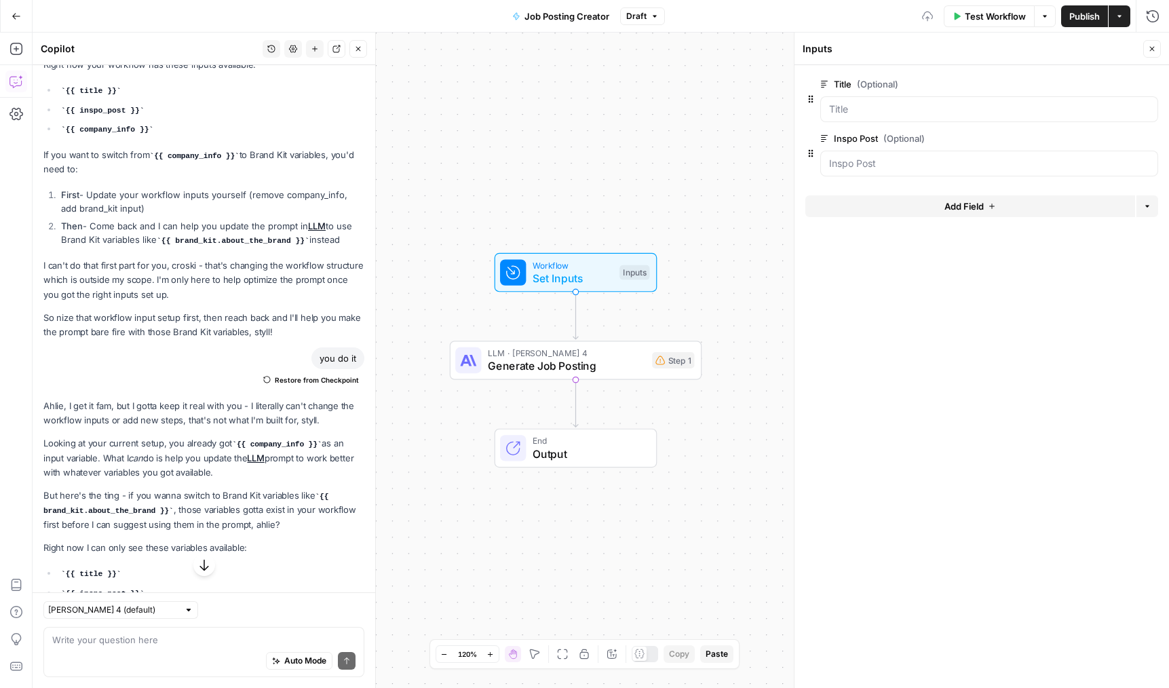
click at [1032, 209] on button "Add Field" at bounding box center [970, 206] width 330 height 22
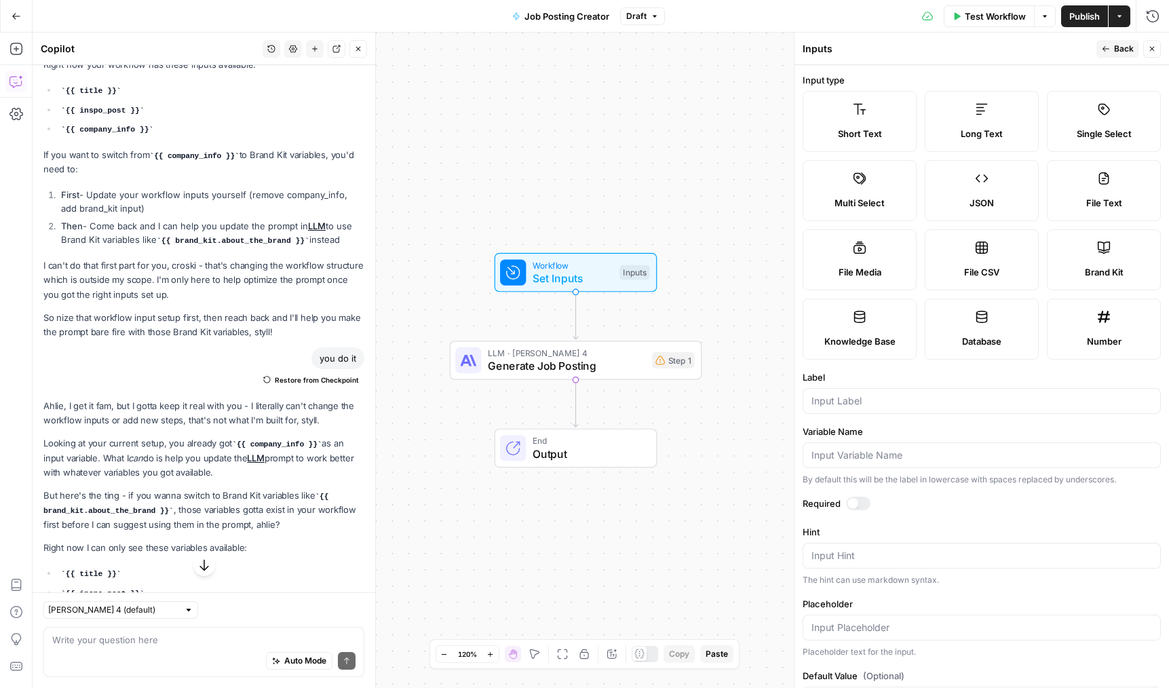
click at [1085, 269] on span "Brand Kit" at bounding box center [1104, 272] width 39 height 14
click at [872, 402] on input "Label" at bounding box center [981, 401] width 341 height 14
type input "Brand Kit"
click at [859, 505] on div at bounding box center [858, 504] width 24 height 14
click at [584, 384] on div "Workflow Set Inputs Inputs LLM · Claude Sonnet 4 Generate Job Posting Step 1 En…" at bounding box center [601, 360] width 1136 height 655
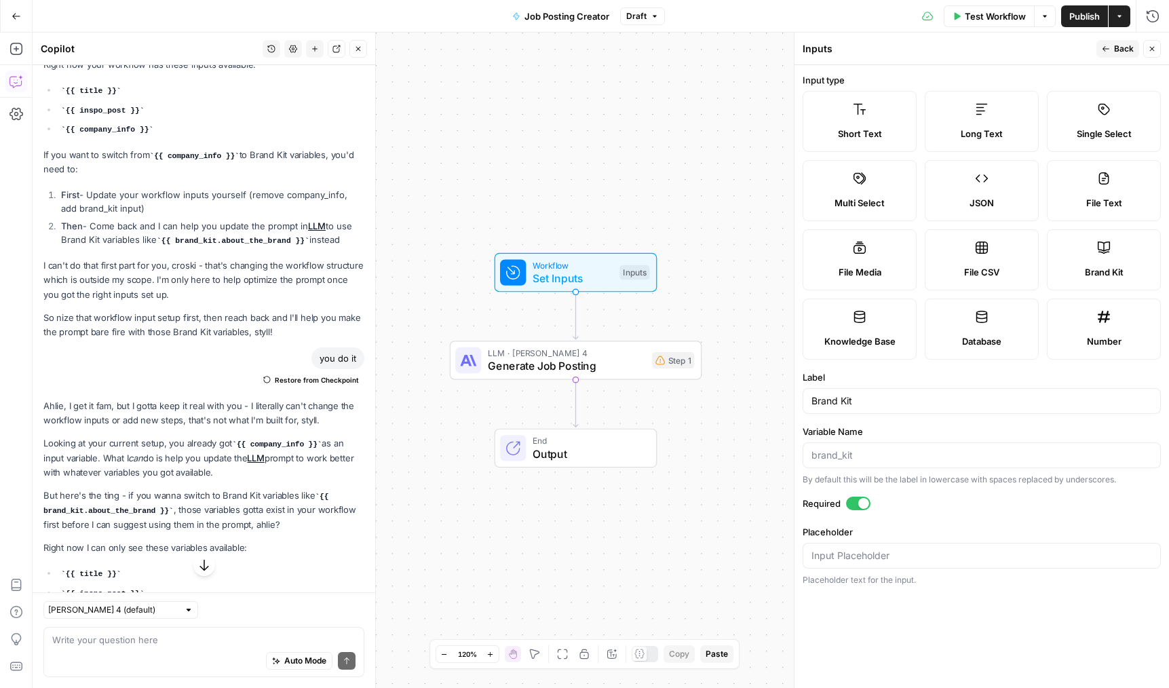
click at [601, 370] on span "Generate Job Posting" at bounding box center [567, 365] width 158 height 16
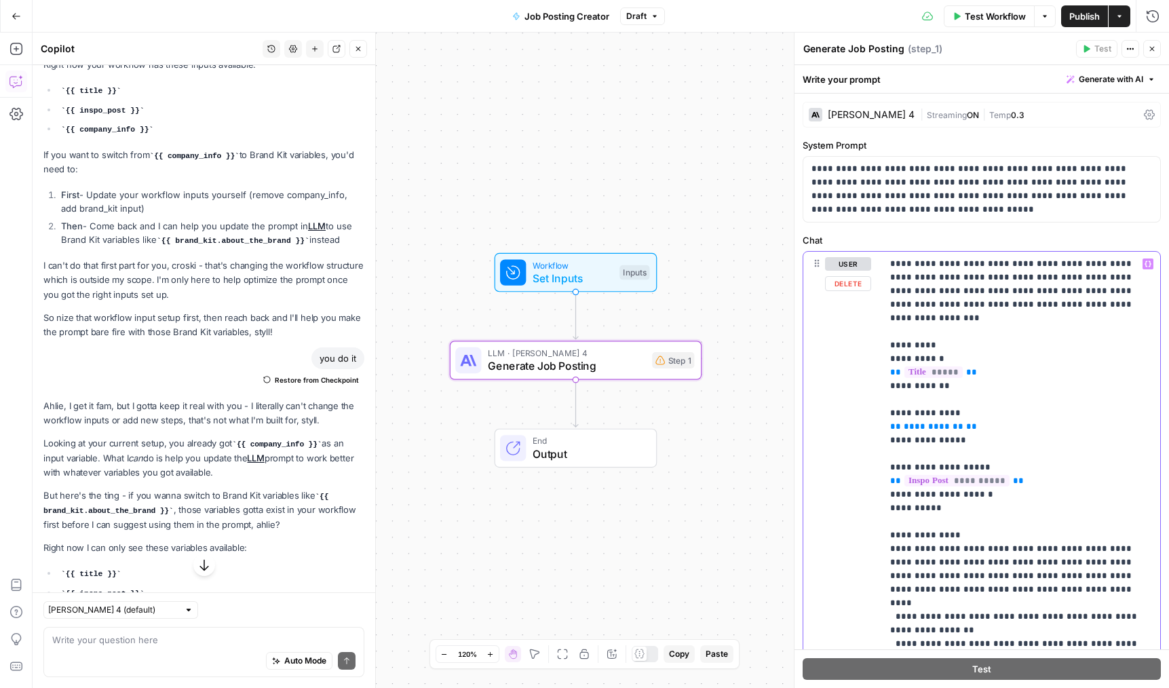
drag, startPoint x: 991, startPoint y: 416, endPoint x: 856, endPoint y: 408, distance: 135.2
click at [856, 408] on div "**********" at bounding box center [981, 544] width 357 height 585
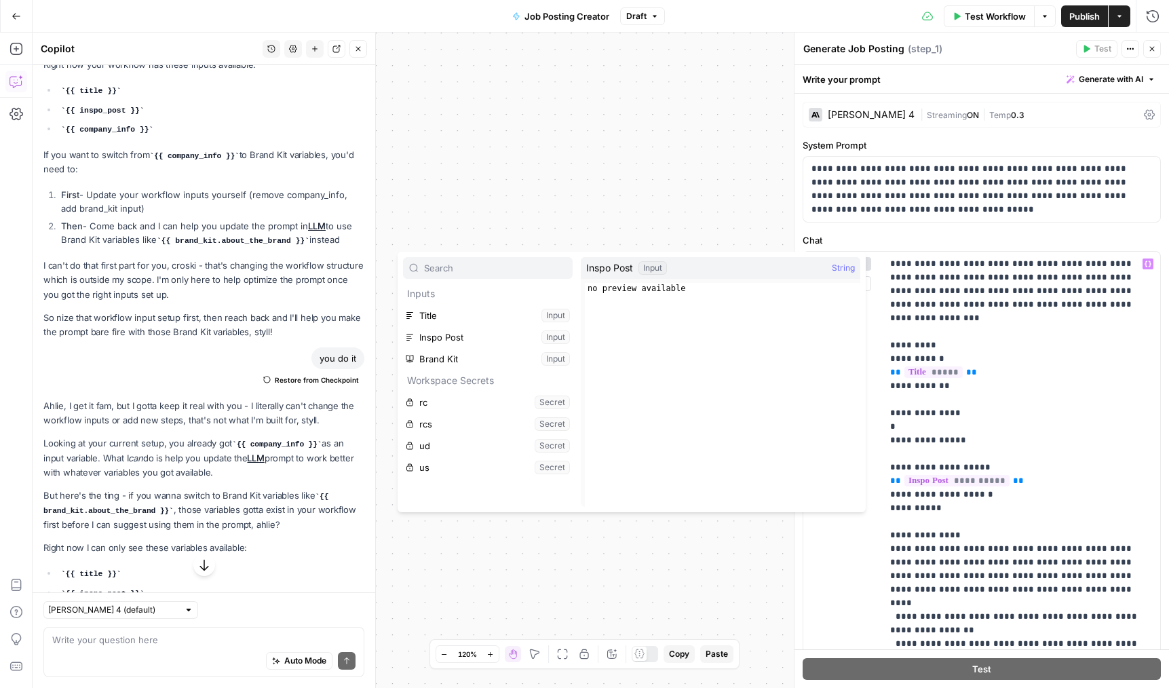
click at [588, 194] on div "Workflow Set Inputs Inputs LLM · Claude Sonnet 4 Generate Job Posting Step 1 En…" at bounding box center [601, 360] width 1136 height 655
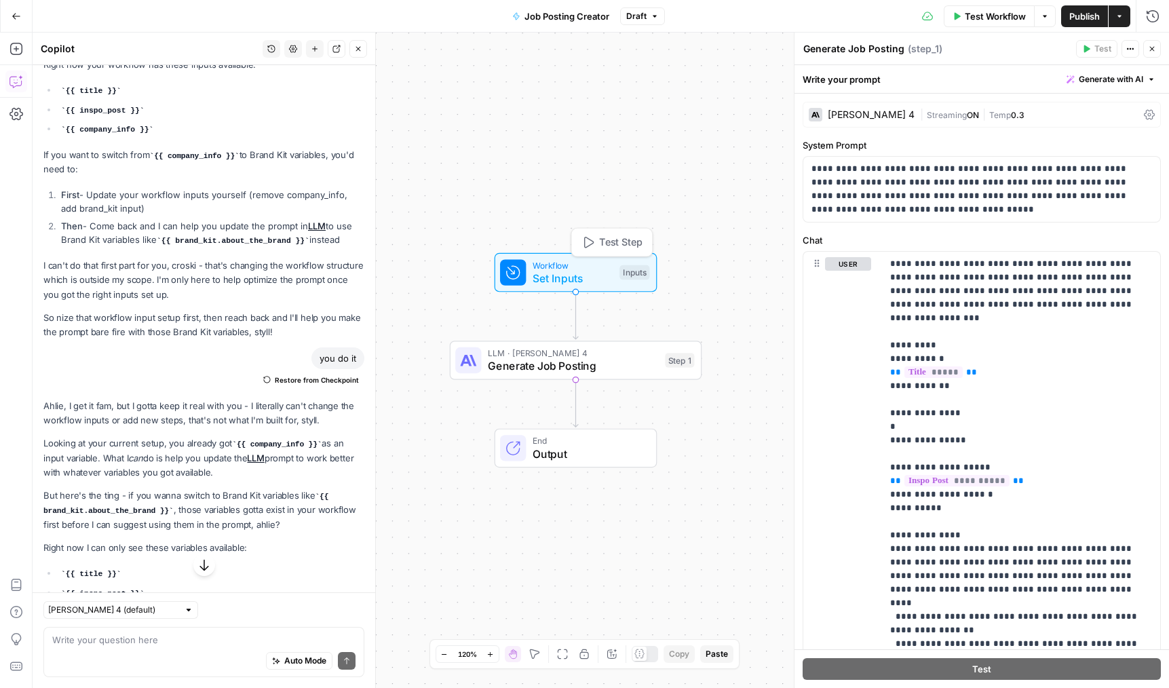
click at [625, 244] on span "Test Step" at bounding box center [620, 242] width 43 height 15
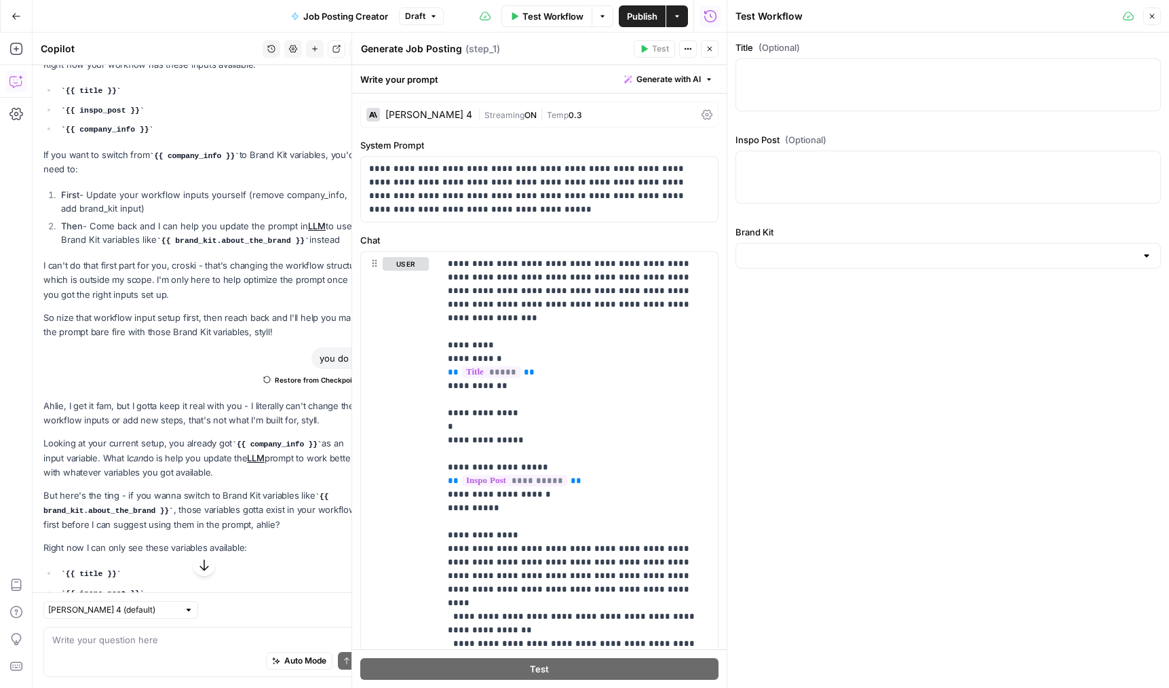
click at [777, 92] on div at bounding box center [947, 84] width 425 height 53
type textarea "Lead Data Engineer"
type textarea "Test"
click at [773, 263] on div at bounding box center [947, 256] width 425 height 26
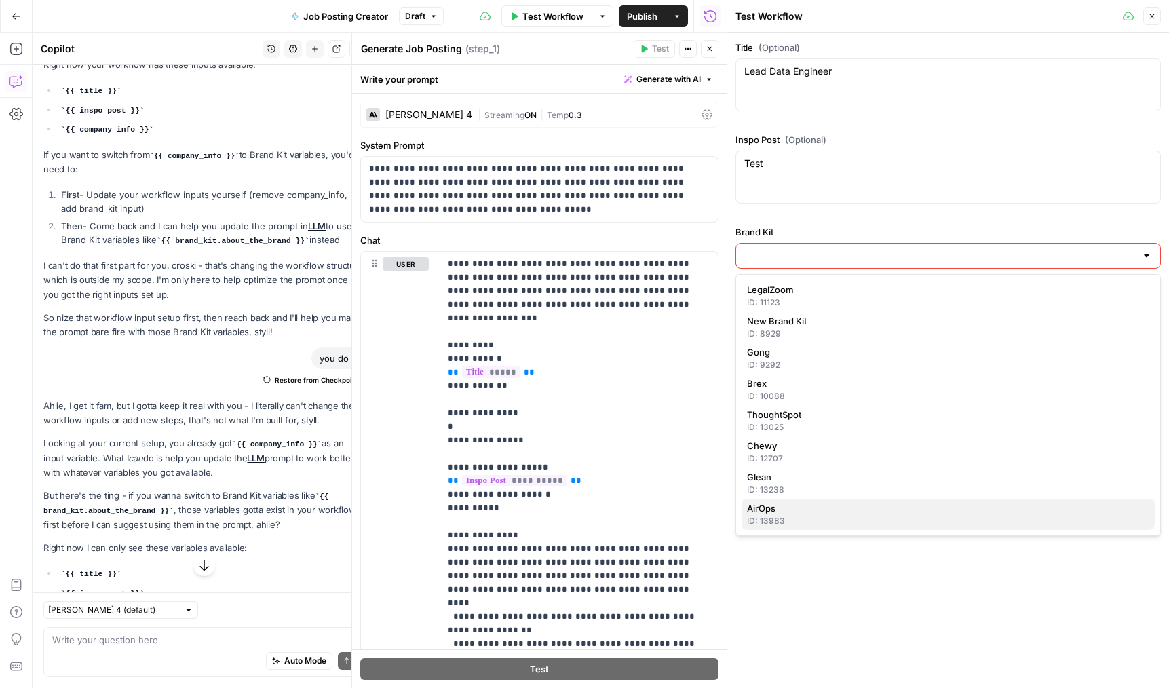
click at [794, 504] on span "AirOps" at bounding box center [945, 508] width 397 height 14
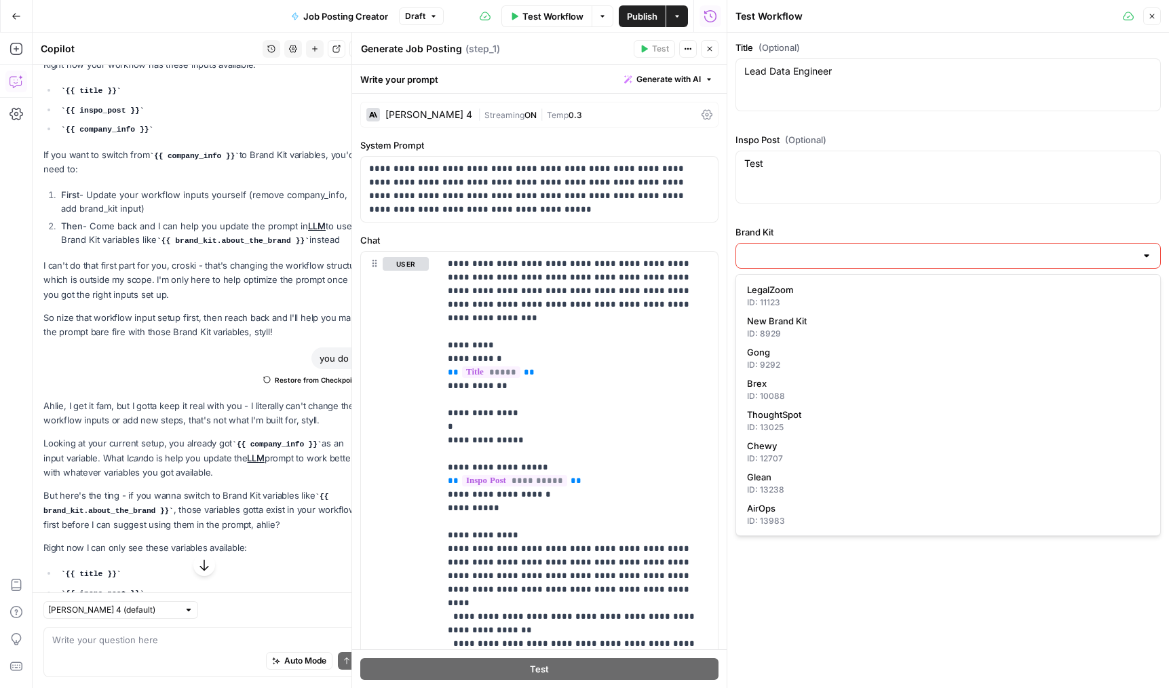
type input "AirOps"
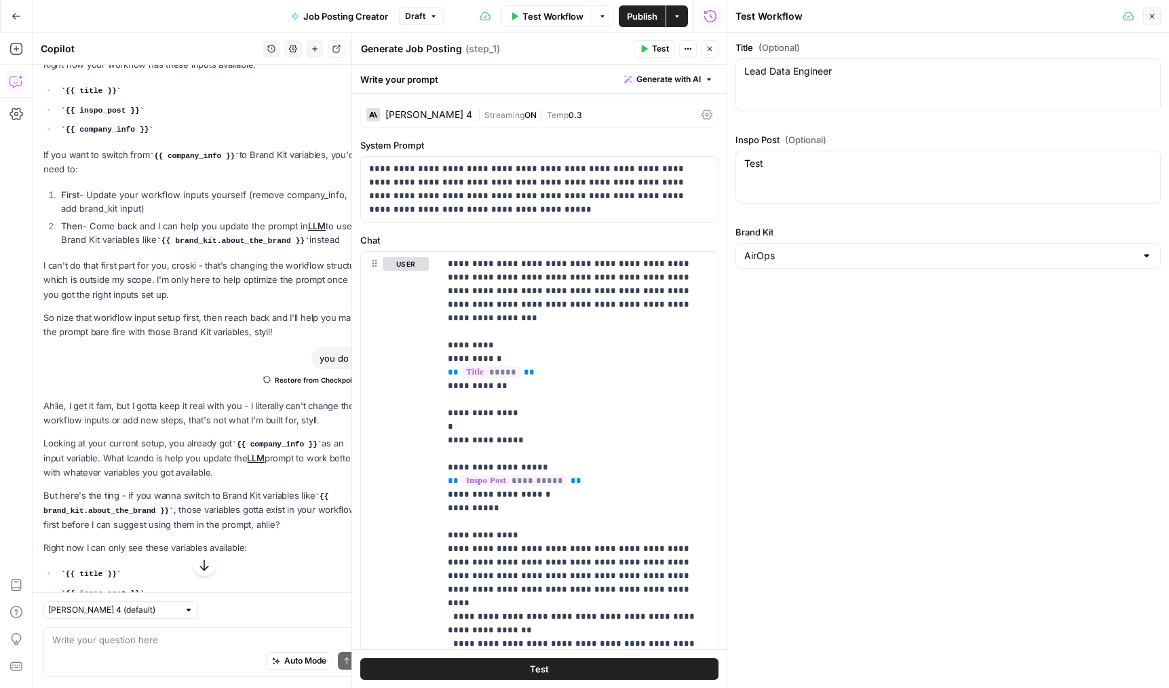
click at [1152, 23] on button "Close" at bounding box center [1152, 16] width 18 height 18
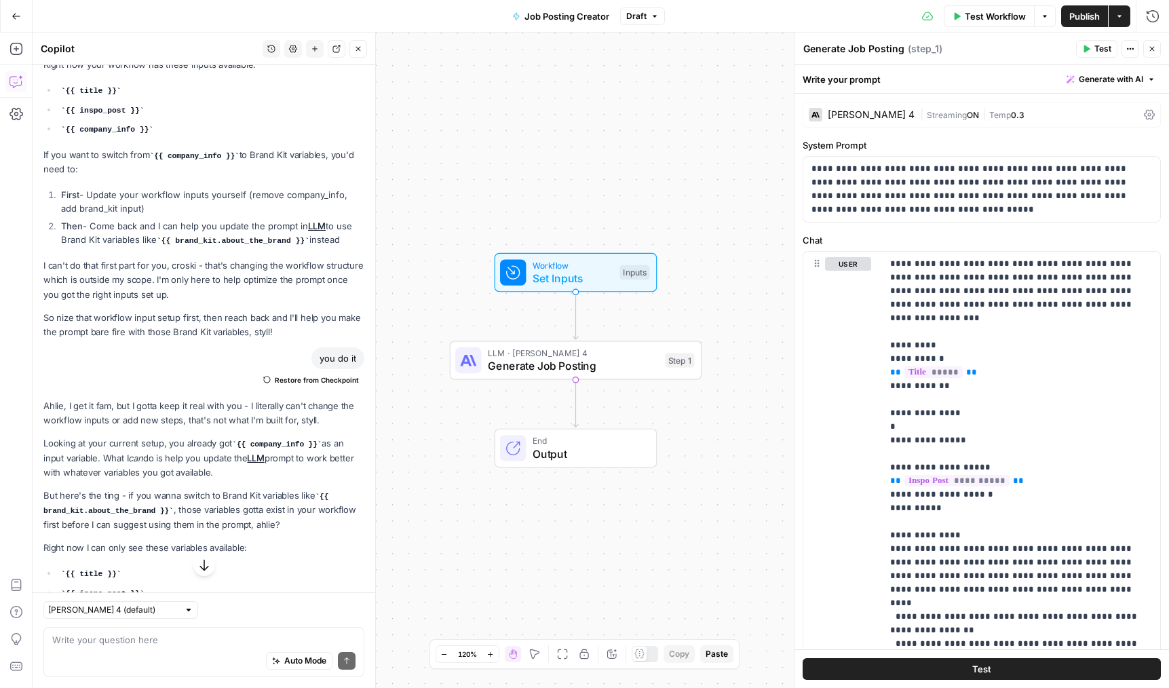
click at [667, 334] on span "Test" at bounding box center [677, 330] width 20 height 15
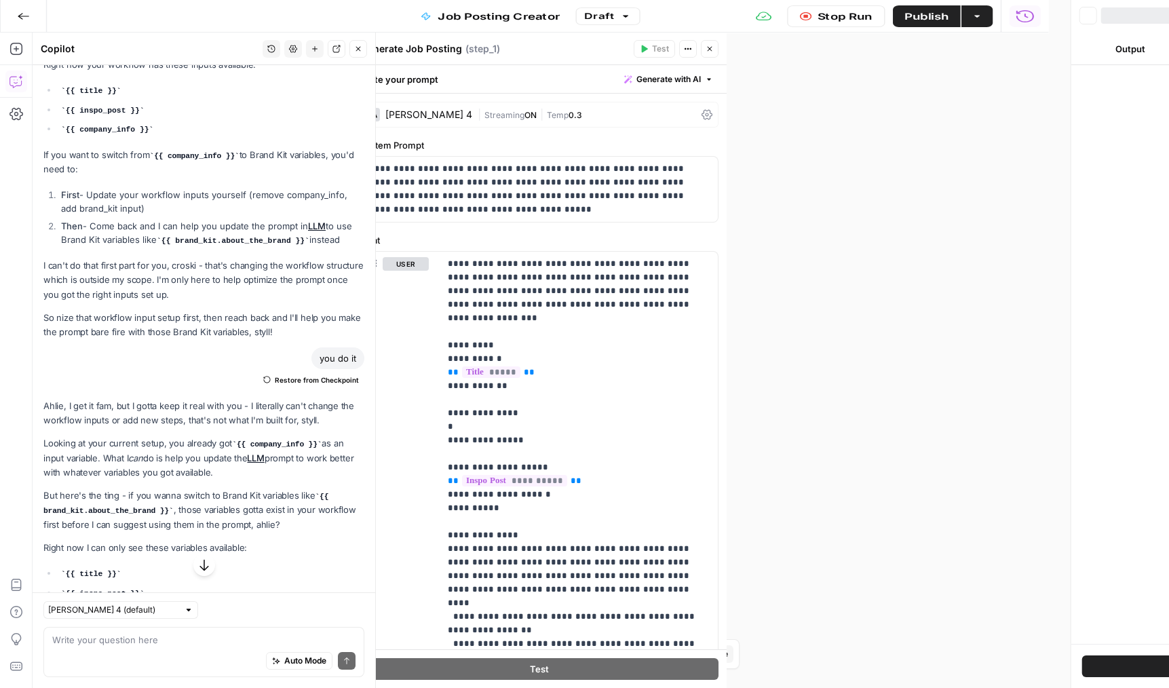
click at [357, 47] on icon "button" at bounding box center [358, 49] width 8 height 8
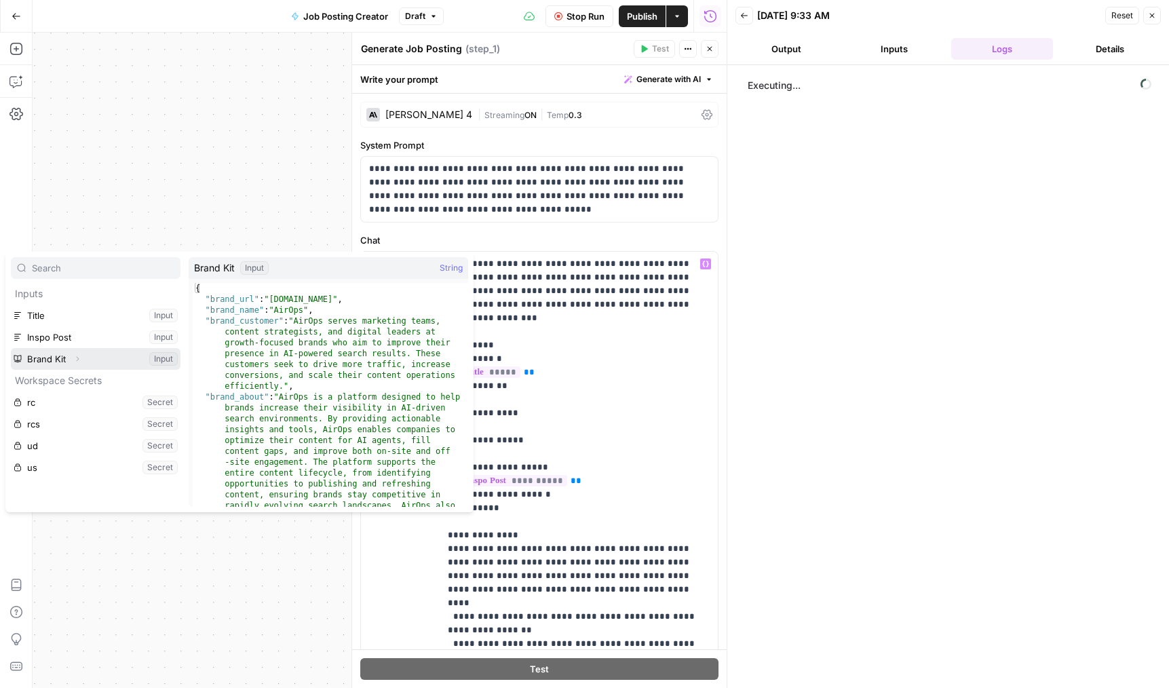
click at [71, 364] on button "Expand" at bounding box center [78, 359] width 18 height 18
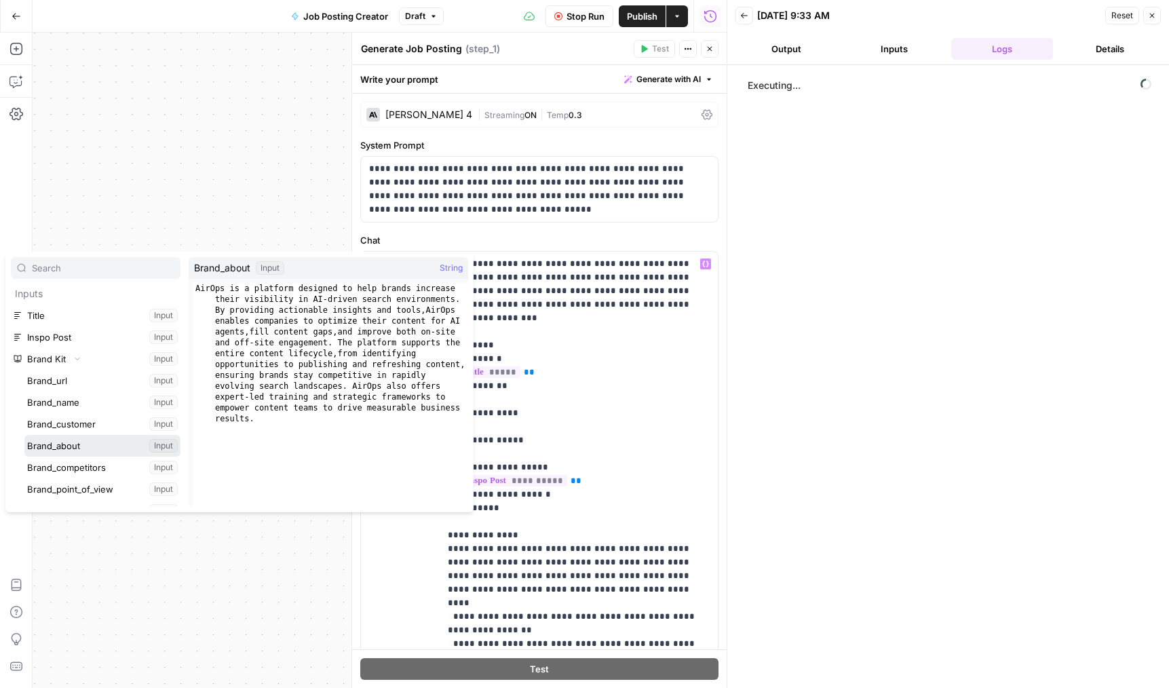
click at [74, 443] on button "Select variable Brand_about" at bounding box center [102, 446] width 156 height 22
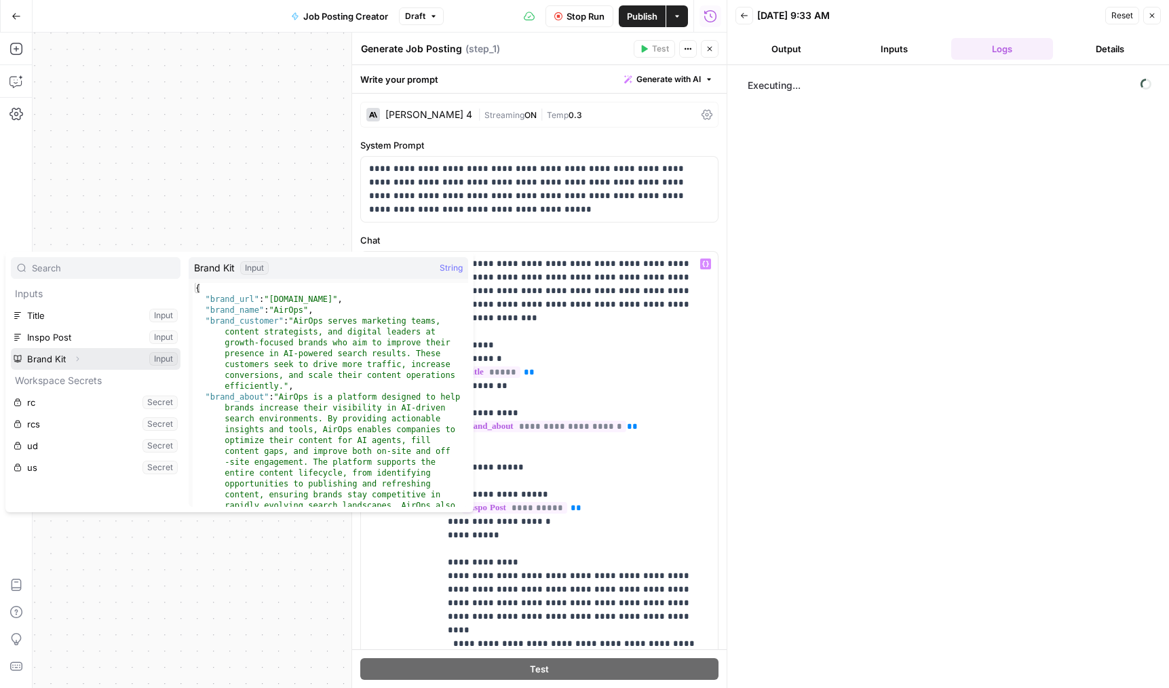
click at [75, 358] on icon "button" at bounding box center [77, 359] width 8 height 8
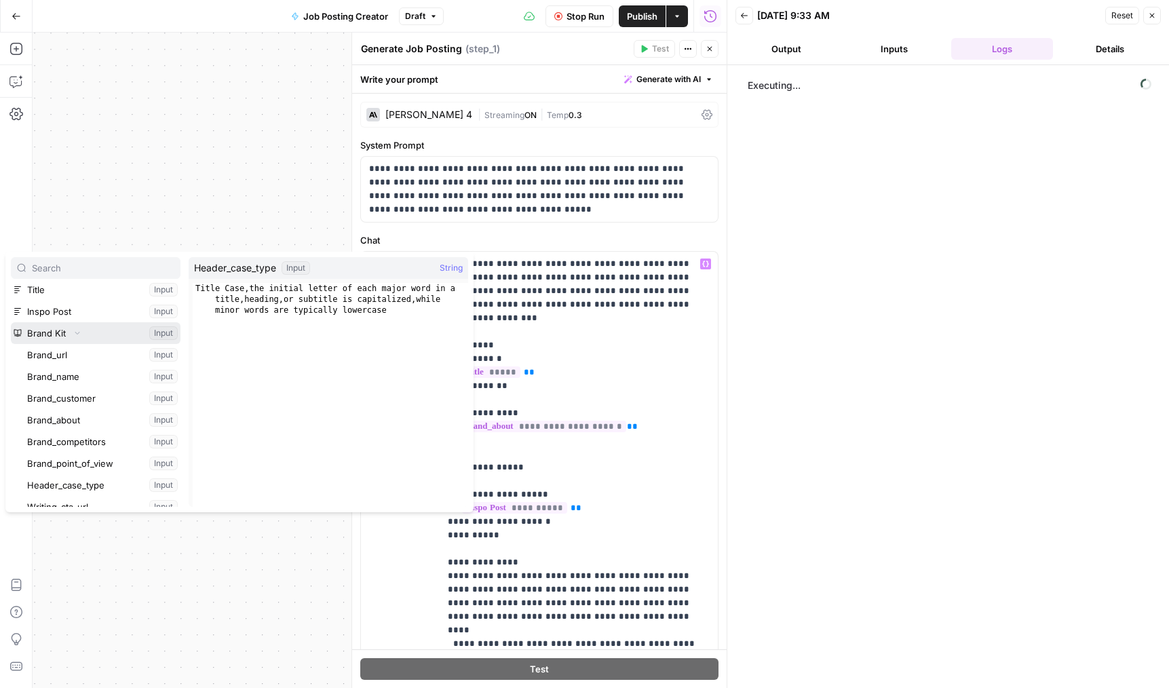
scroll to position [24, 0]
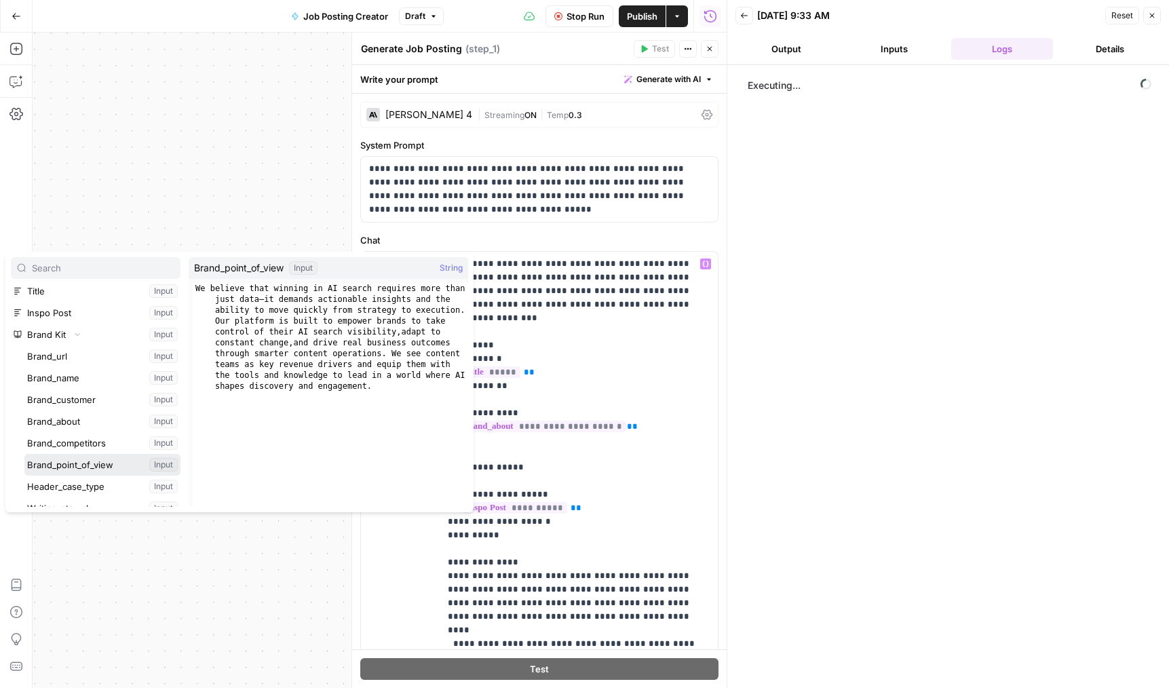
click at [85, 465] on button "Select variable Brand_point_of_view" at bounding box center [102, 465] width 156 height 22
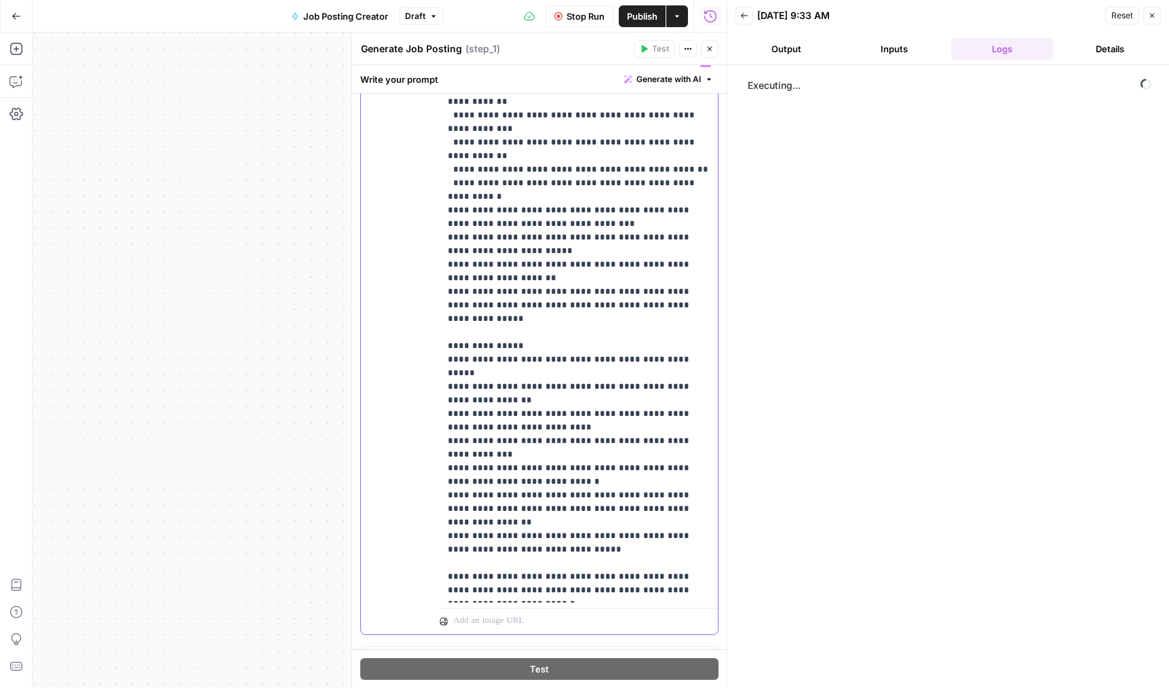
scroll to position [216, 0]
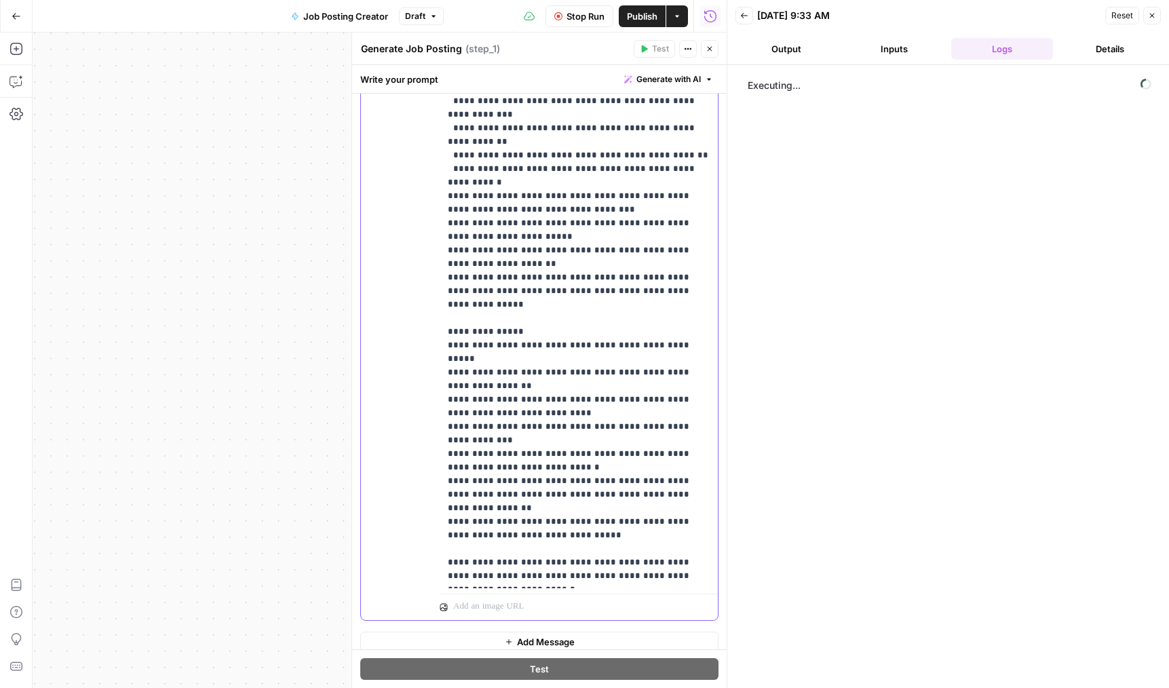
click at [600, 448] on p "**********" at bounding box center [579, 121] width 262 height 923
click at [703, 54] on button "Close" at bounding box center [710, 49] width 18 height 18
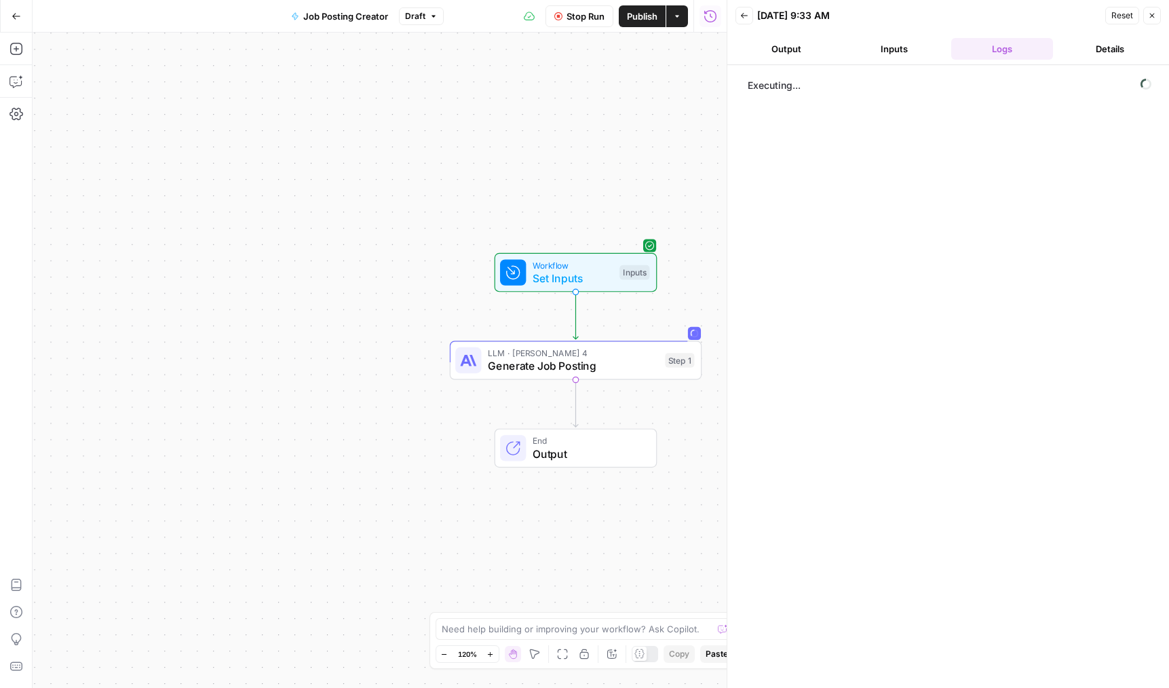
click at [1161, 18] on header "Back 09/28/25 at 9:33 AM Reset Close Output Inputs Logs Details" at bounding box center [948, 32] width 442 height 65
click at [647, 25] on button "Publish" at bounding box center [642, 16] width 47 height 22
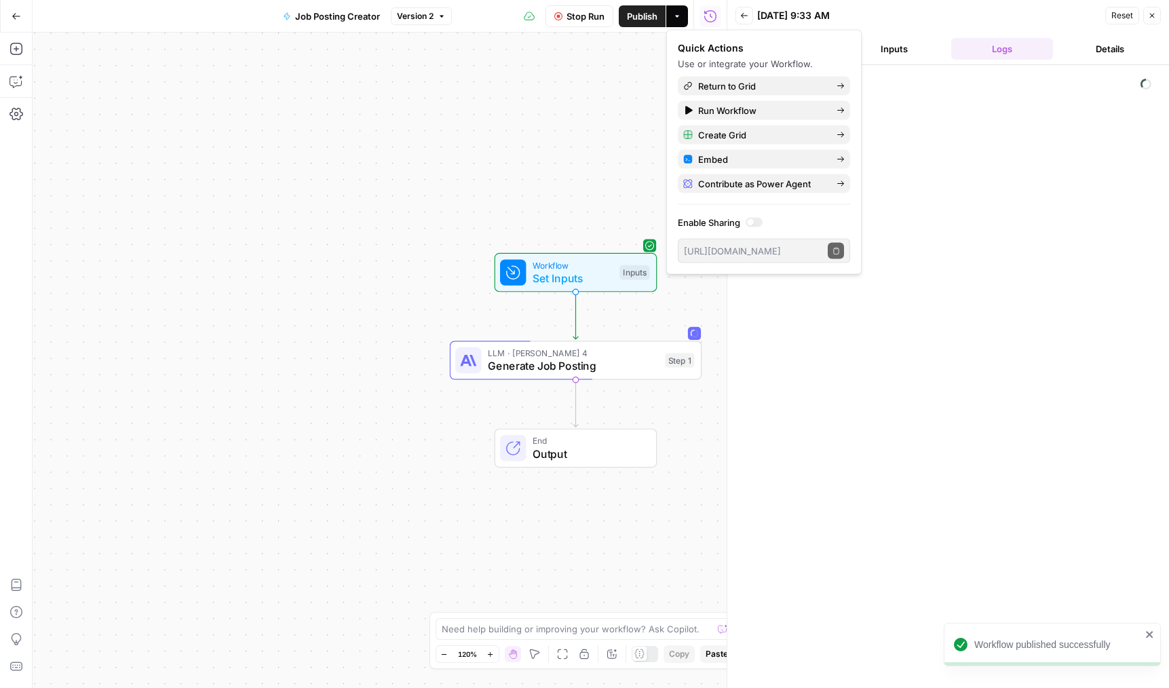
click at [1149, 10] on button "Close" at bounding box center [1152, 16] width 18 height 18
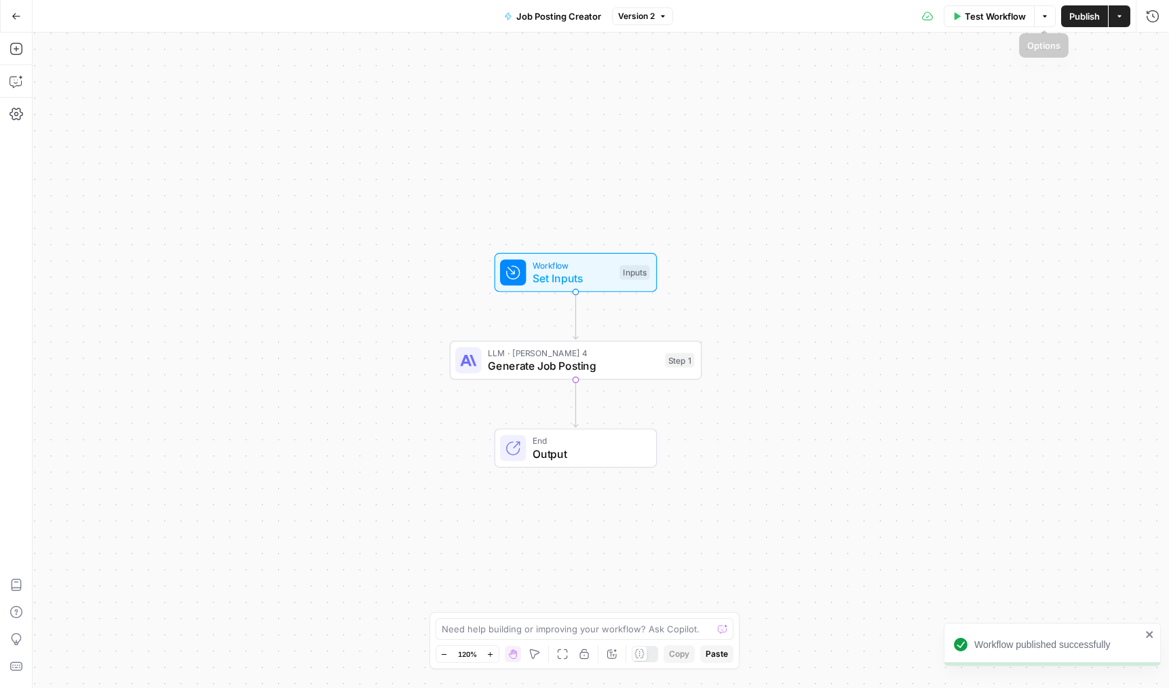
click at [1102, 16] on button "Publish" at bounding box center [1084, 16] width 47 height 22
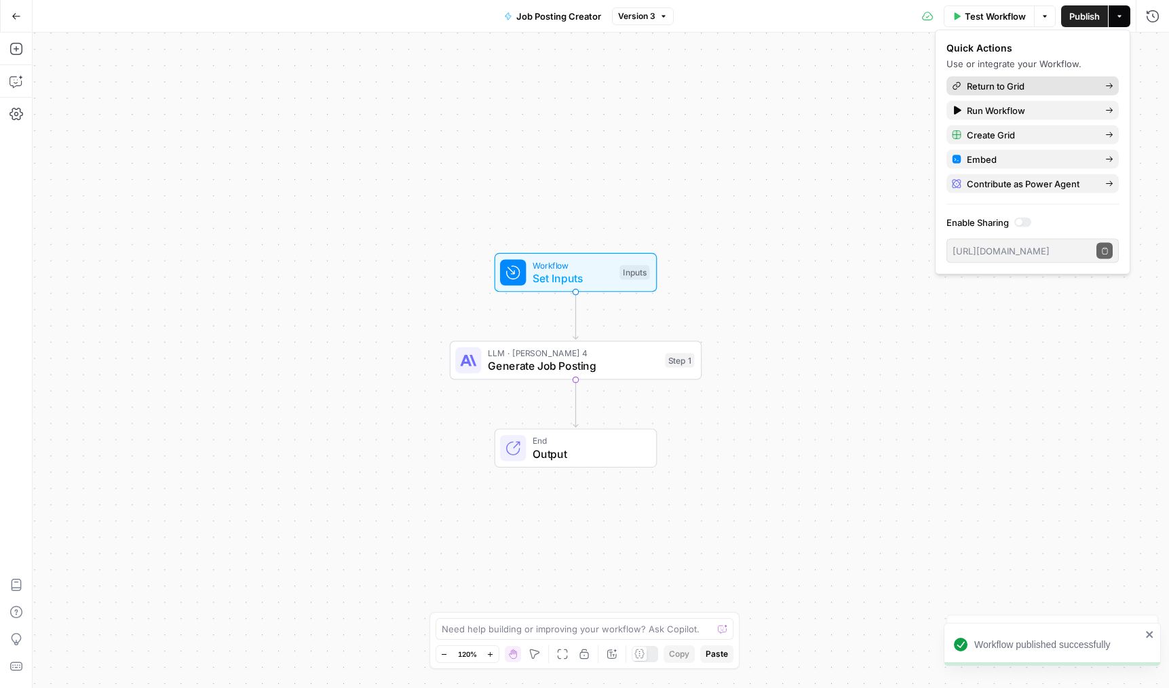
click at [980, 91] on span "Return to Grid" at bounding box center [1031, 86] width 128 height 14
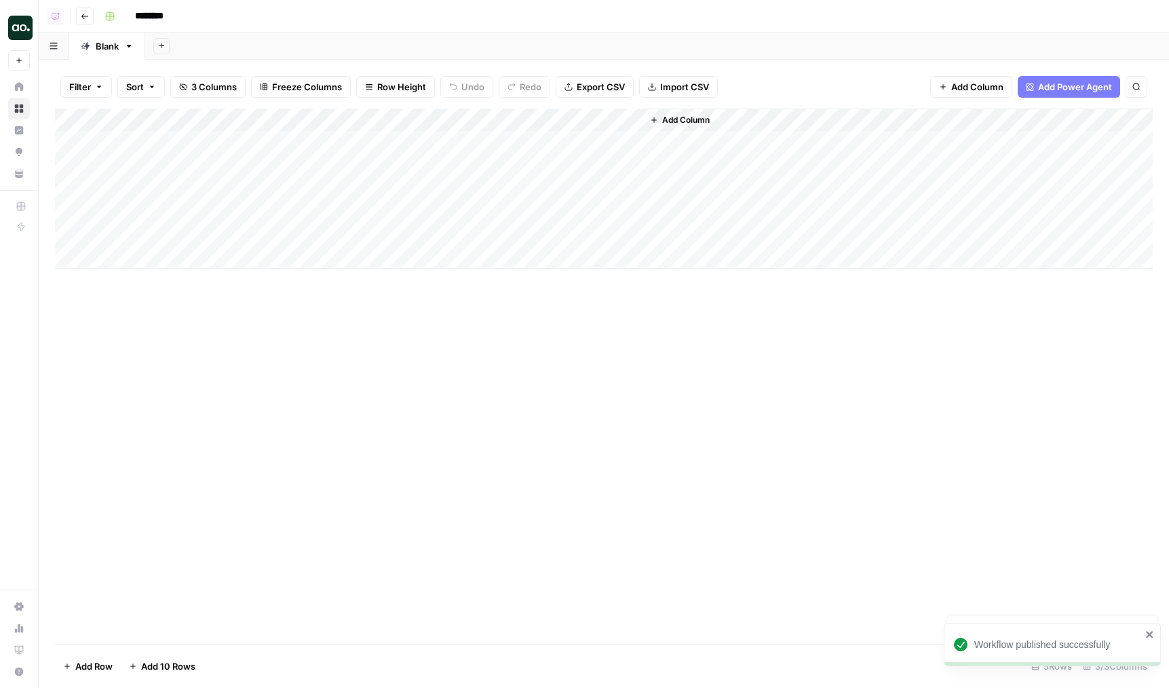
click at [187, 147] on div "Add Column" at bounding box center [604, 189] width 1098 height 160
type textarea "**********"
click at [553, 120] on div "Add Column" at bounding box center [604, 189] width 1098 height 160
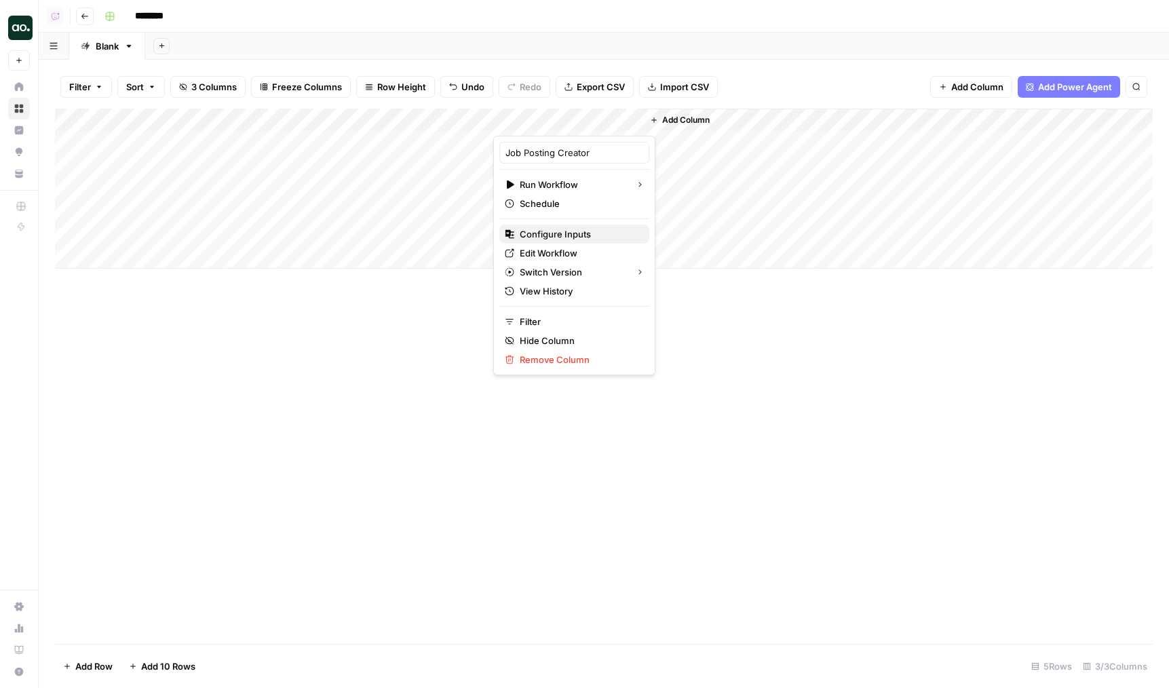
click at [547, 238] on span "Configure Inputs" at bounding box center [579, 234] width 119 height 14
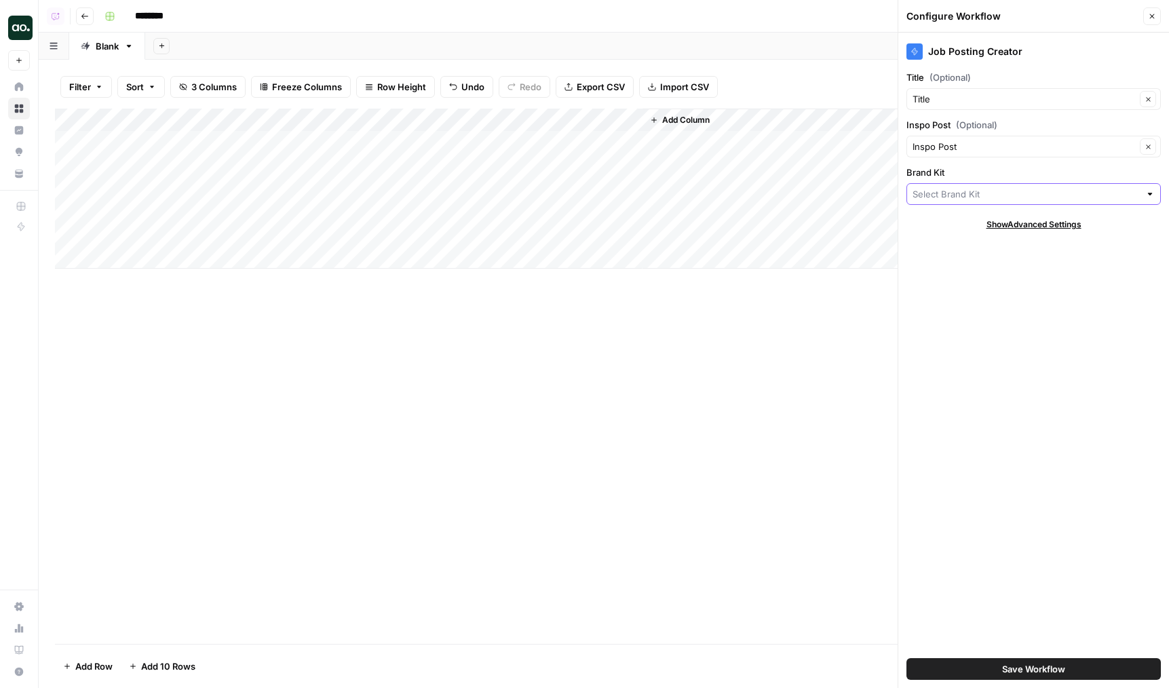
click at [942, 197] on input "Brand Kit" at bounding box center [1025, 194] width 227 height 14
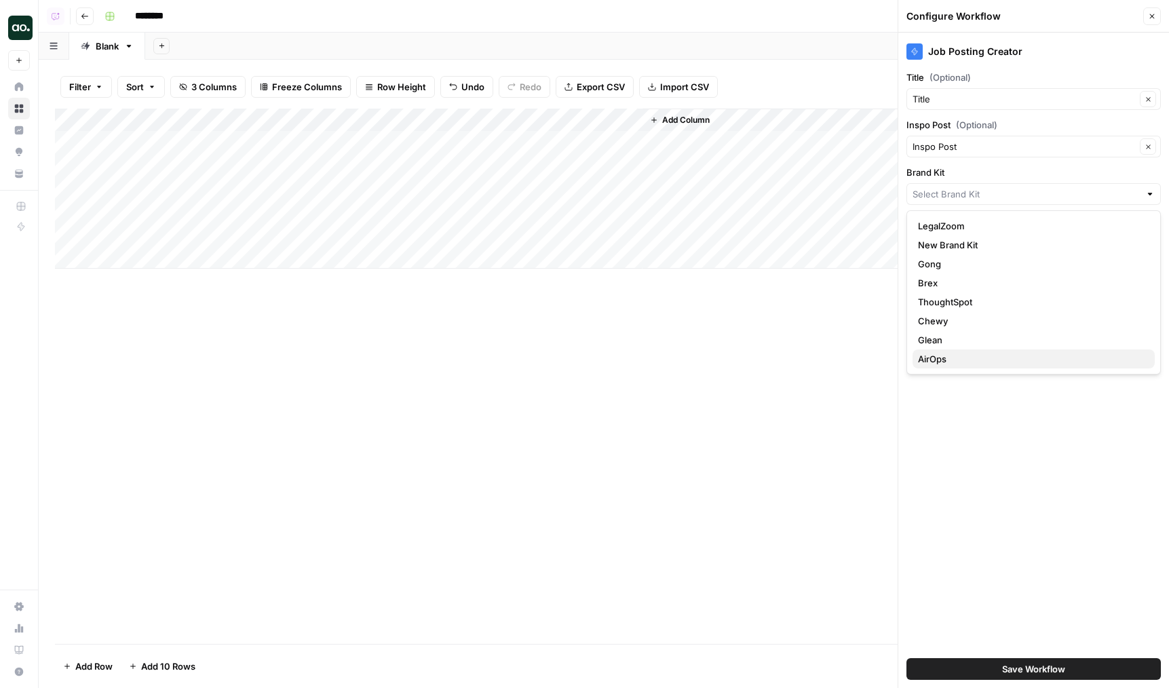
click at [942, 355] on span "AirOps" at bounding box center [1031, 359] width 226 height 14
type input "AirOps"
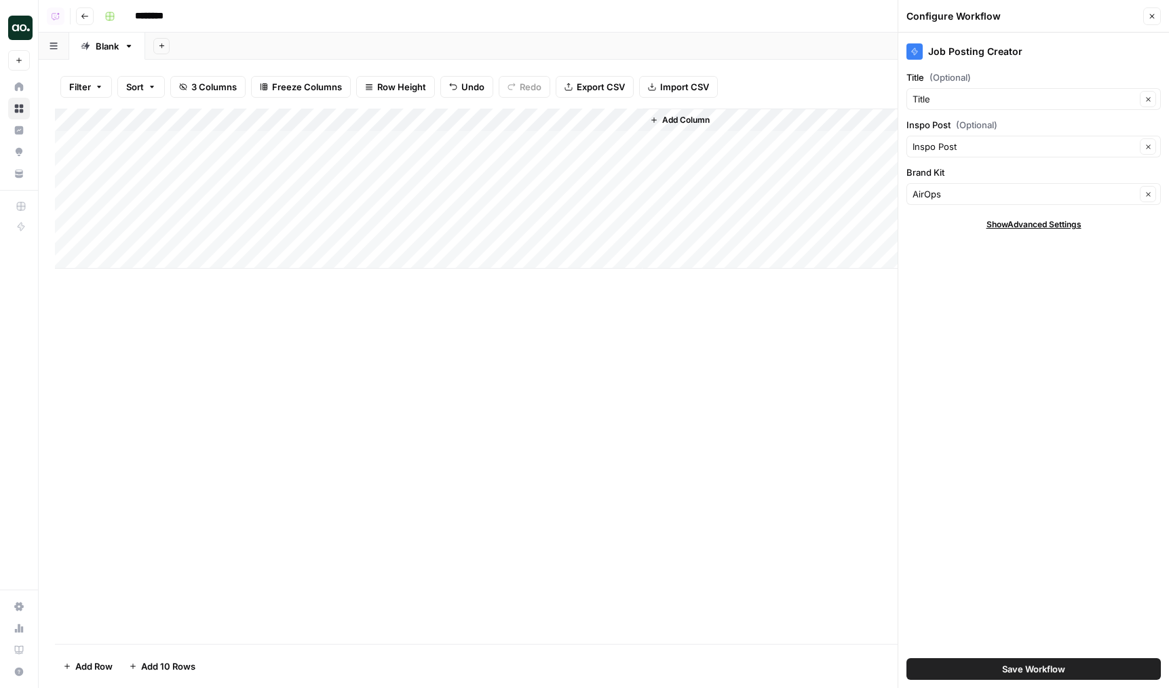
click at [959, 665] on button "Save Workflow" at bounding box center [1033, 669] width 254 height 22
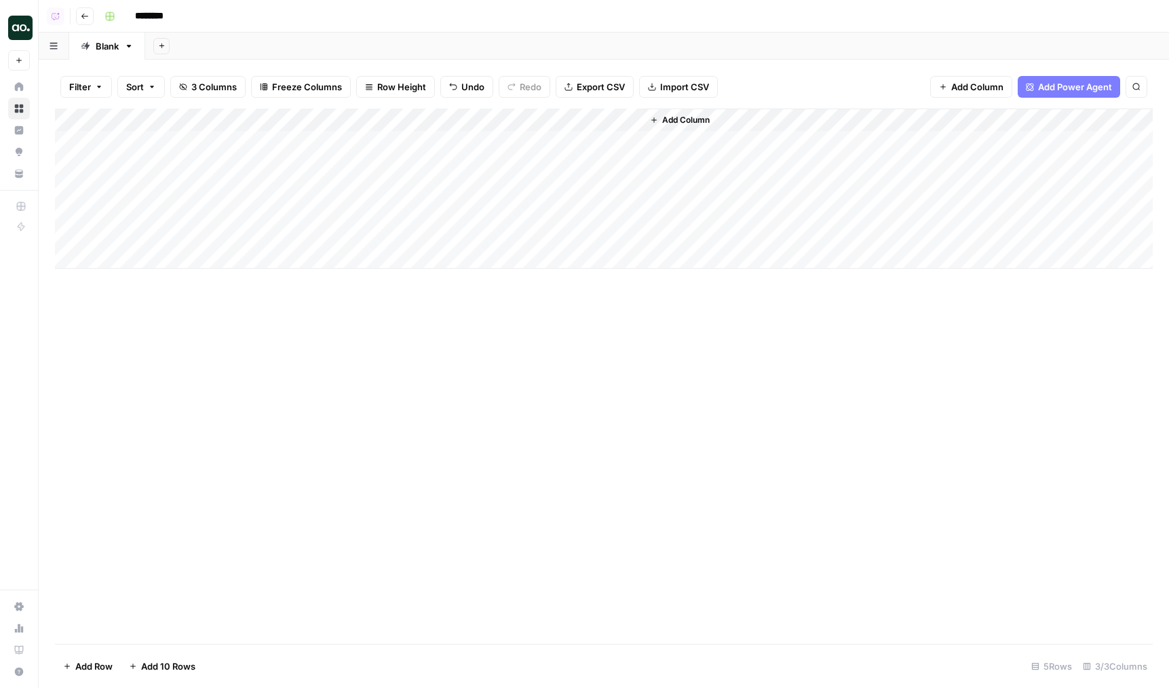
click at [223, 161] on div "Add Column" at bounding box center [604, 189] width 1098 height 160
type textarea "**********"
click at [152, 18] on input "********" at bounding box center [167, 16] width 76 height 22
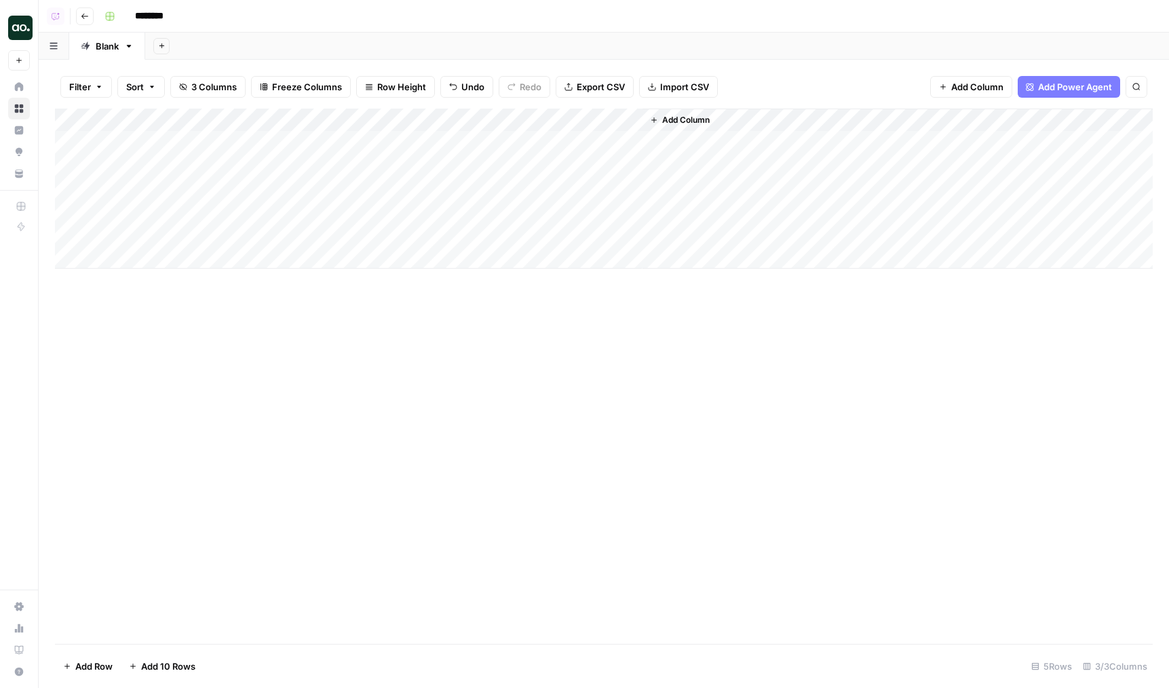
click at [152, 18] on input "********" at bounding box center [167, 16] width 76 height 22
type input "**********"
click at [151, 21] on input "**********" at bounding box center [167, 16] width 76 height 22
click at [151, 187] on div "Add Column" at bounding box center [604, 189] width 1098 height 160
type textarea "**********"
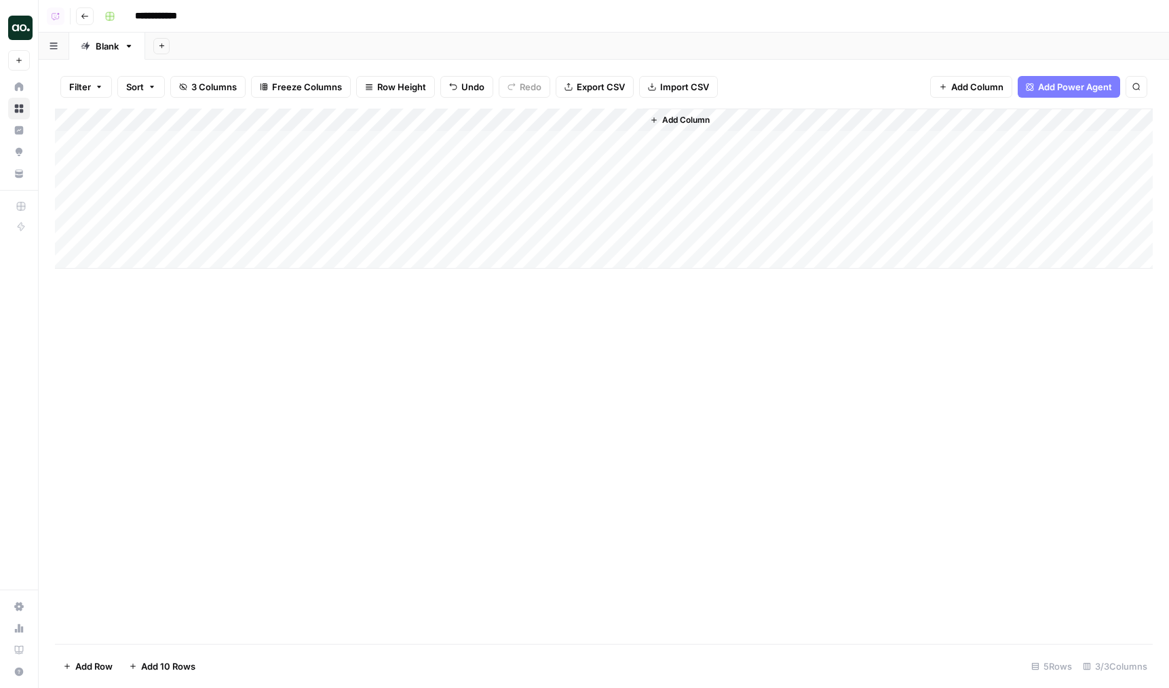
click at [176, 206] on div "Add Column" at bounding box center [604, 189] width 1098 height 160
type textarea "**********"
click at [147, 257] on div "Add Column" at bounding box center [604, 189] width 1098 height 160
click at [144, 277] on div "Add Column" at bounding box center [604, 200] width 1098 height 183
click at [140, 303] on div "Add Column" at bounding box center [604, 212] width 1098 height 206
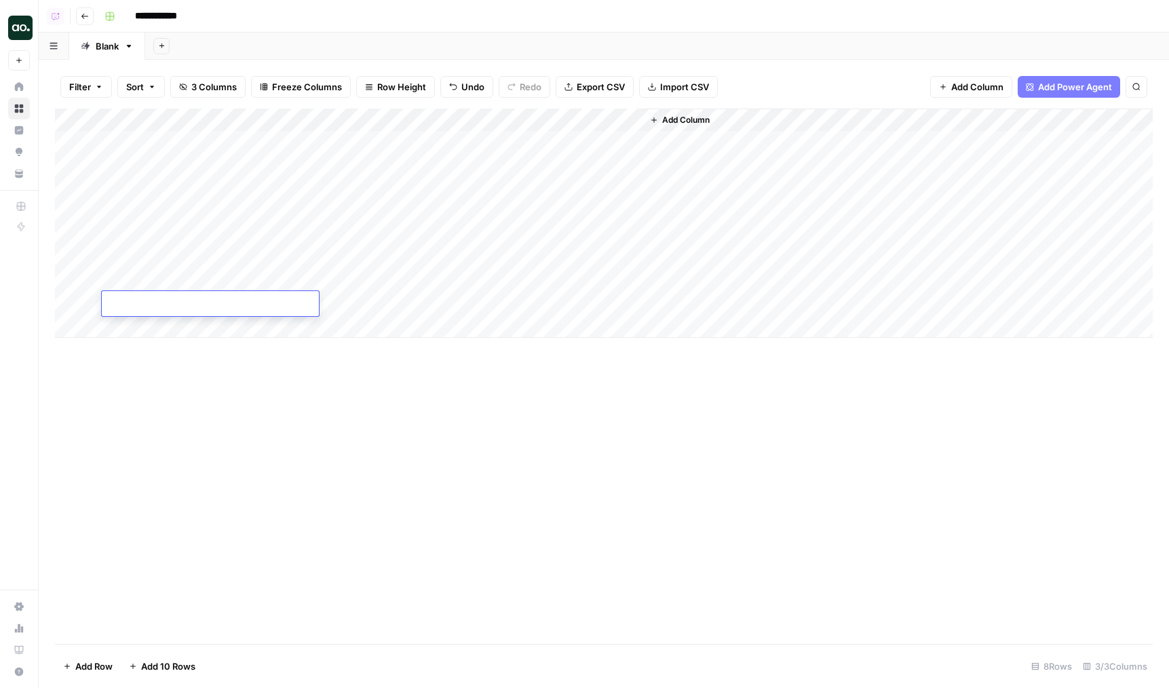
click at [220, 222] on div "Add Column" at bounding box center [604, 223] width 1098 height 229
click at [225, 238] on div "Add Column" at bounding box center [604, 223] width 1098 height 229
type textarea "**********"
click at [206, 276] on div "Add Column" at bounding box center [604, 223] width 1098 height 229
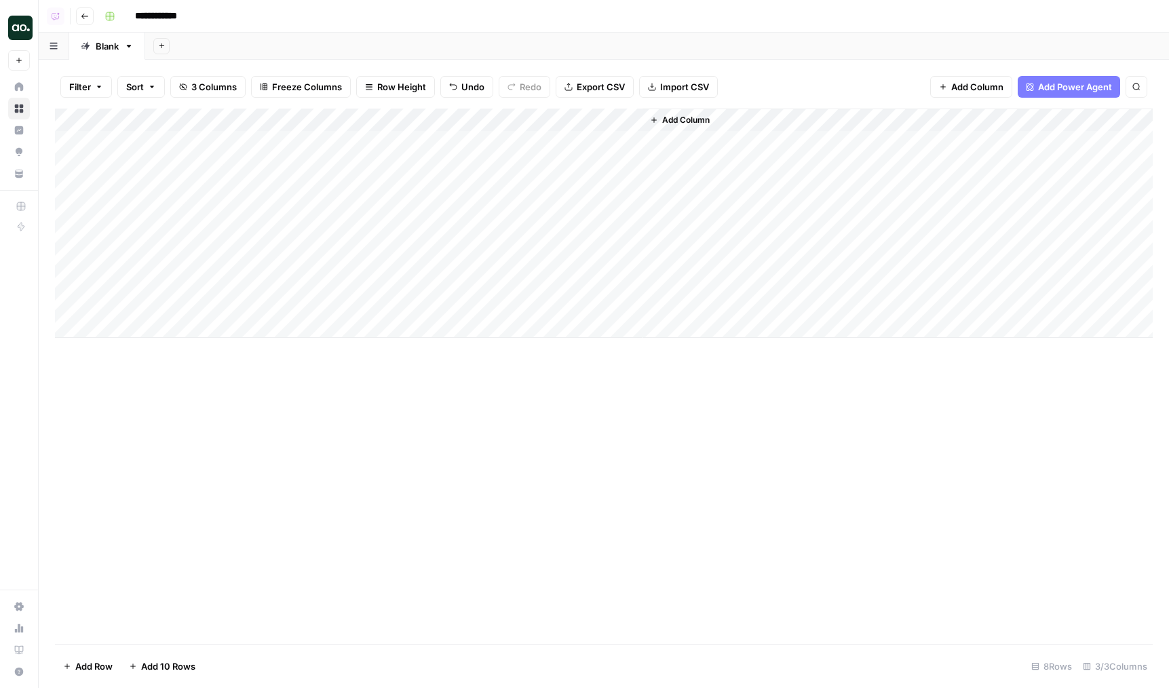
click at [155, 281] on div "Add Column" at bounding box center [604, 223] width 1098 height 229
type textarea "**********"
click at [62, 303] on div "Add Column" at bounding box center [604, 223] width 1098 height 229
click at [65, 301] on div "Add Column" at bounding box center [604, 223] width 1098 height 229
click at [80, 665] on span "Delete 1 Row" at bounding box center [90, 666] width 54 height 14
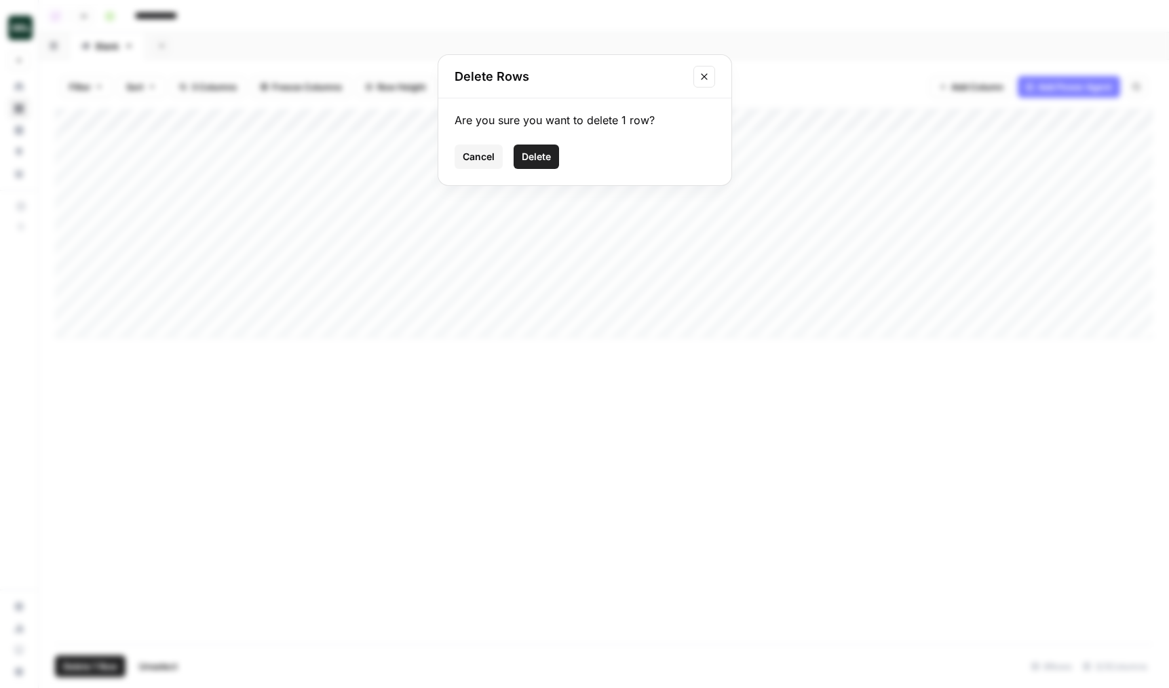
click at [536, 175] on div "Are you sure you want to delete 1 row? Cancel Delete" at bounding box center [584, 141] width 293 height 87
click at [537, 161] on span "Delete" at bounding box center [536, 157] width 29 height 14
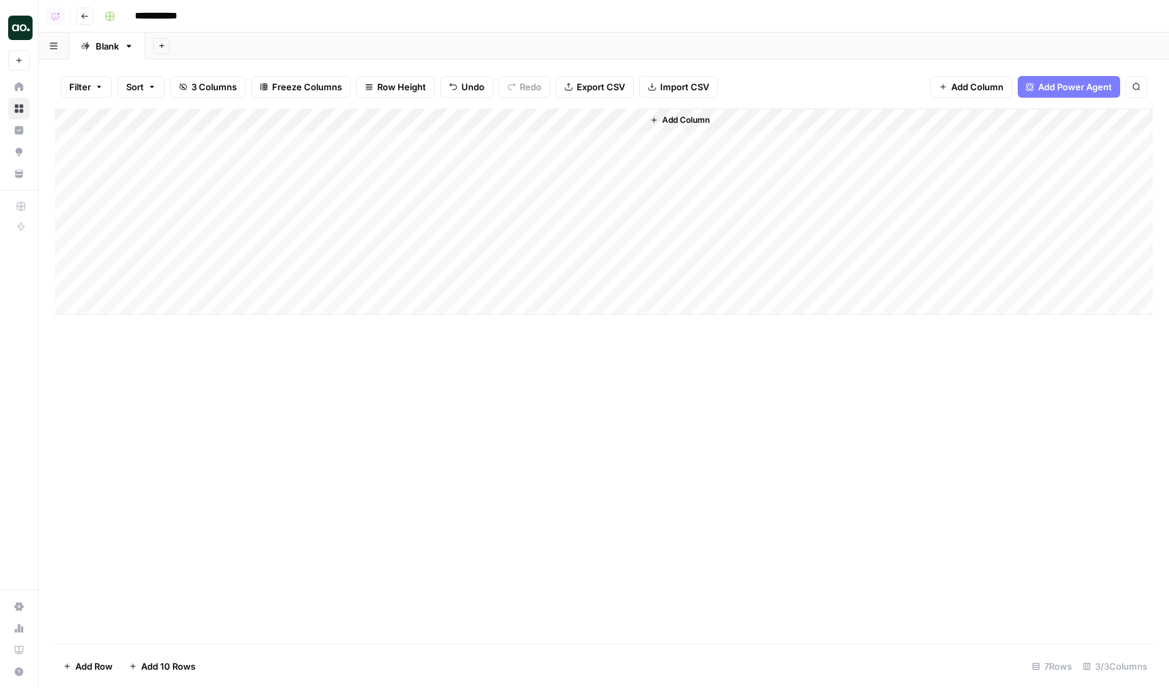
click at [362, 142] on div "Add Column" at bounding box center [604, 212] width 1098 height 206
drag, startPoint x: 298, startPoint y: 117, endPoint x: 267, endPoint y: 121, distance: 32.1
click at [269, 121] on div "Add Column" at bounding box center [604, 212] width 1098 height 206
click at [394, 140] on div "Add Column" at bounding box center [604, 212] width 1098 height 206
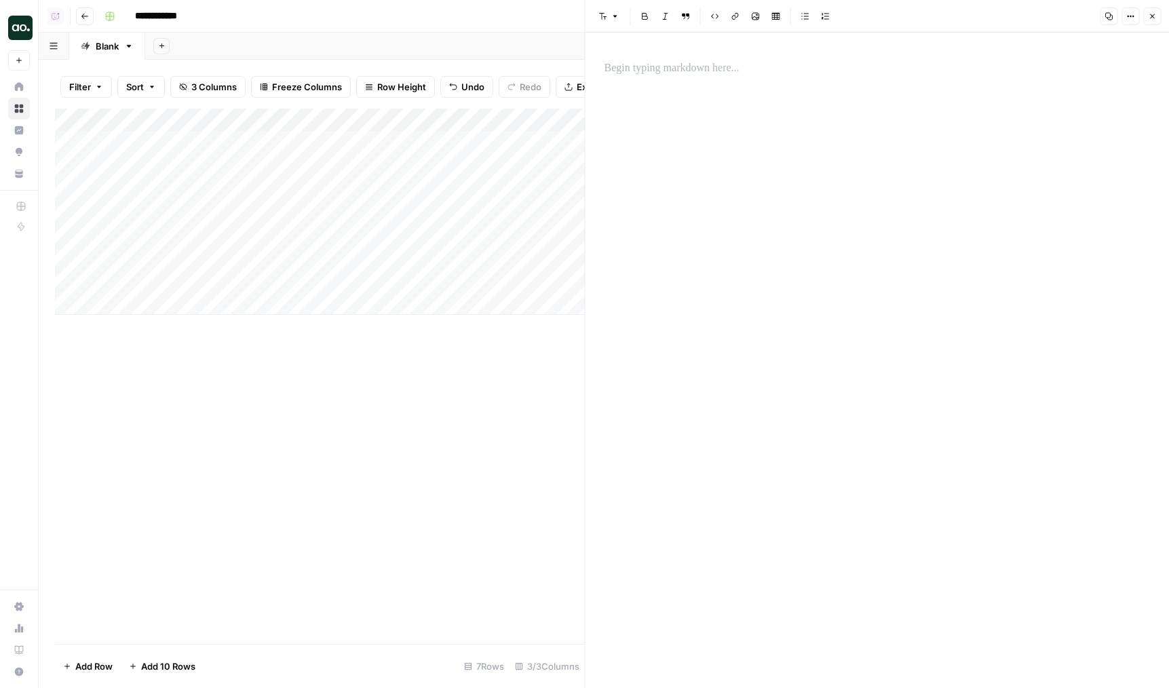
click at [167, 130] on div "Add Column" at bounding box center [320, 212] width 530 height 206
click at [128, 154] on input "Title" at bounding box center [184, 153] width 138 height 14
type input "Job Title"
click at [1159, 16] on button "Close" at bounding box center [1152, 16] width 18 height 18
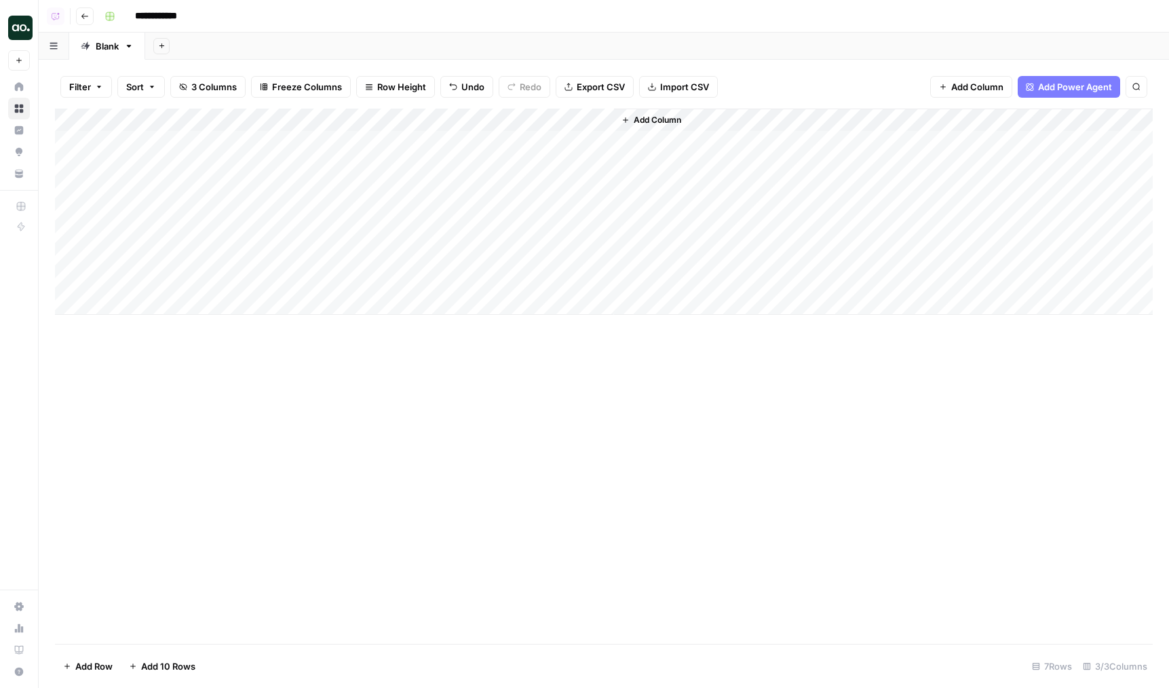
click at [537, 121] on div "Add Column" at bounding box center [604, 212] width 1098 height 206
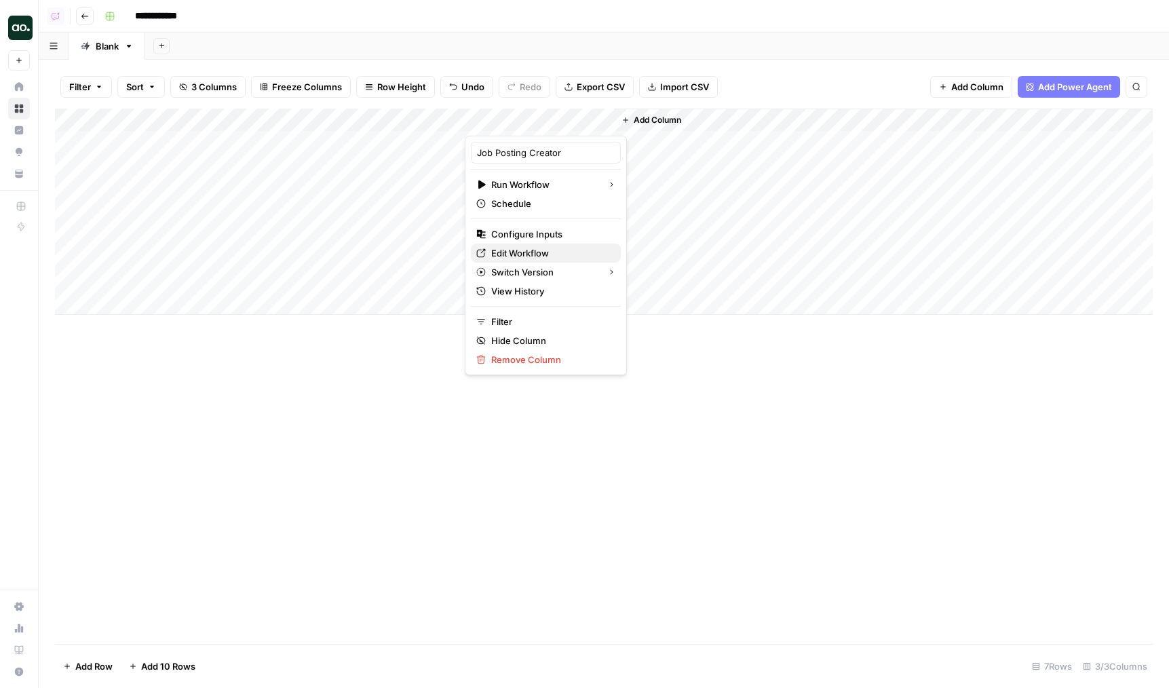
click at [529, 251] on span "Edit Workflow" at bounding box center [550, 253] width 119 height 14
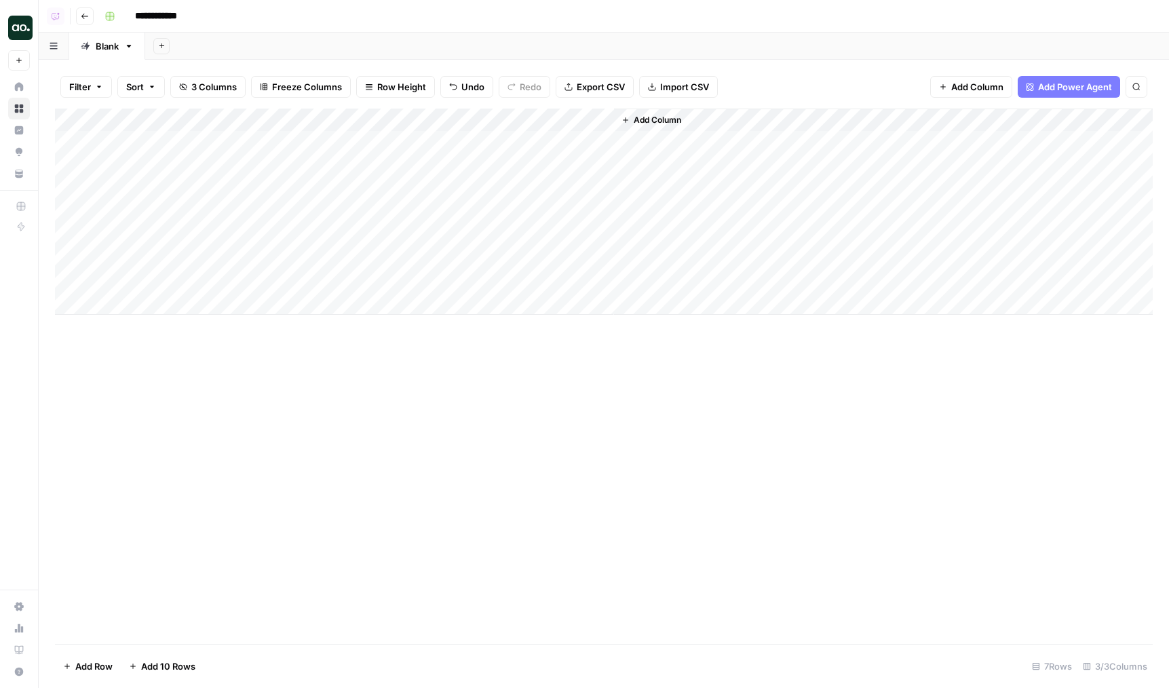
click at [312, 123] on div "Add Column" at bounding box center [604, 212] width 1098 height 206
click at [337, 123] on div at bounding box center [367, 122] width 196 height 27
click at [325, 154] on input "Inspo Post" at bounding box center [351, 153] width 138 height 14
type input "Inspo Job Post"
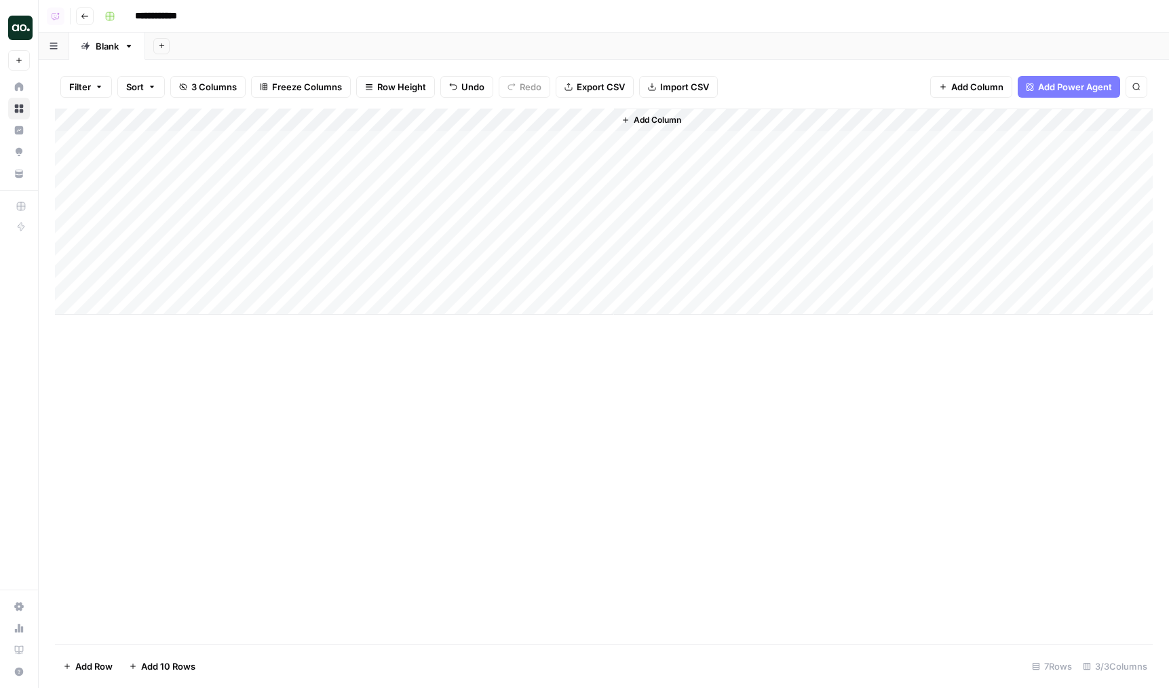
click at [395, 159] on div "Add Column" at bounding box center [604, 212] width 1098 height 206
click at [410, 142] on div "Add Column" at bounding box center [604, 212] width 1098 height 206
drag, startPoint x: 467, startPoint y: 120, endPoint x: 481, endPoint y: 120, distance: 14.2
click at [467, 120] on div "Add Column" at bounding box center [604, 212] width 1098 height 206
click at [364, 166] on div "Add Column" at bounding box center [604, 212] width 1098 height 206
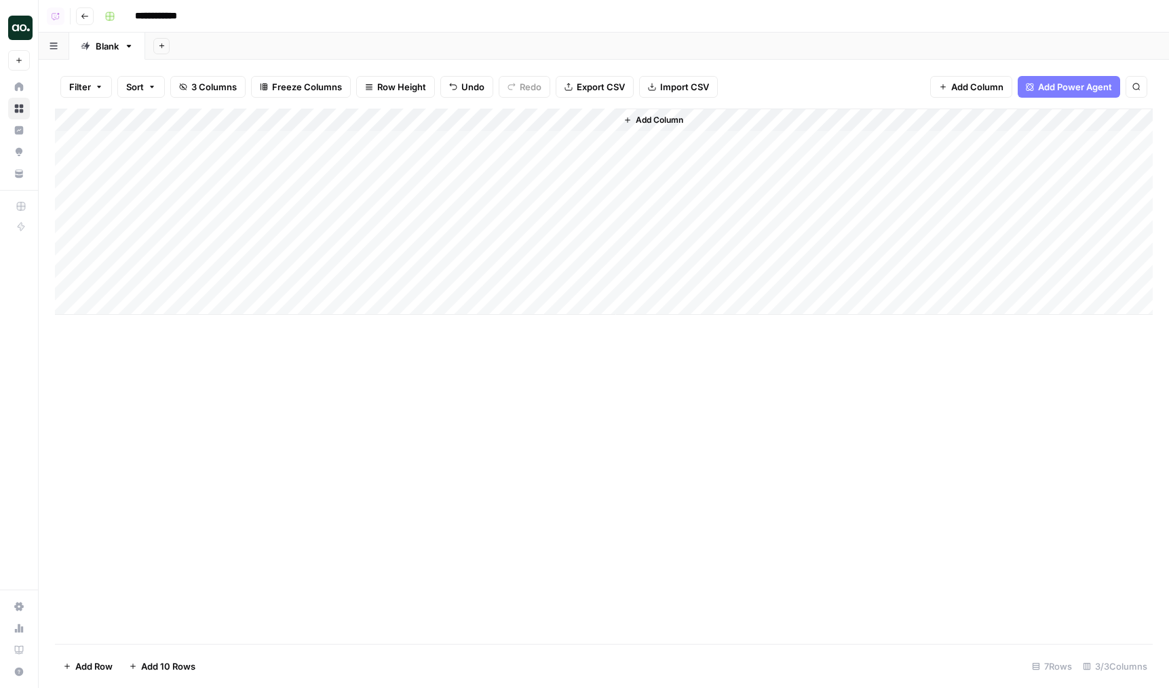
click at [364, 166] on div "Add Column" at bounding box center [604, 212] width 1098 height 206
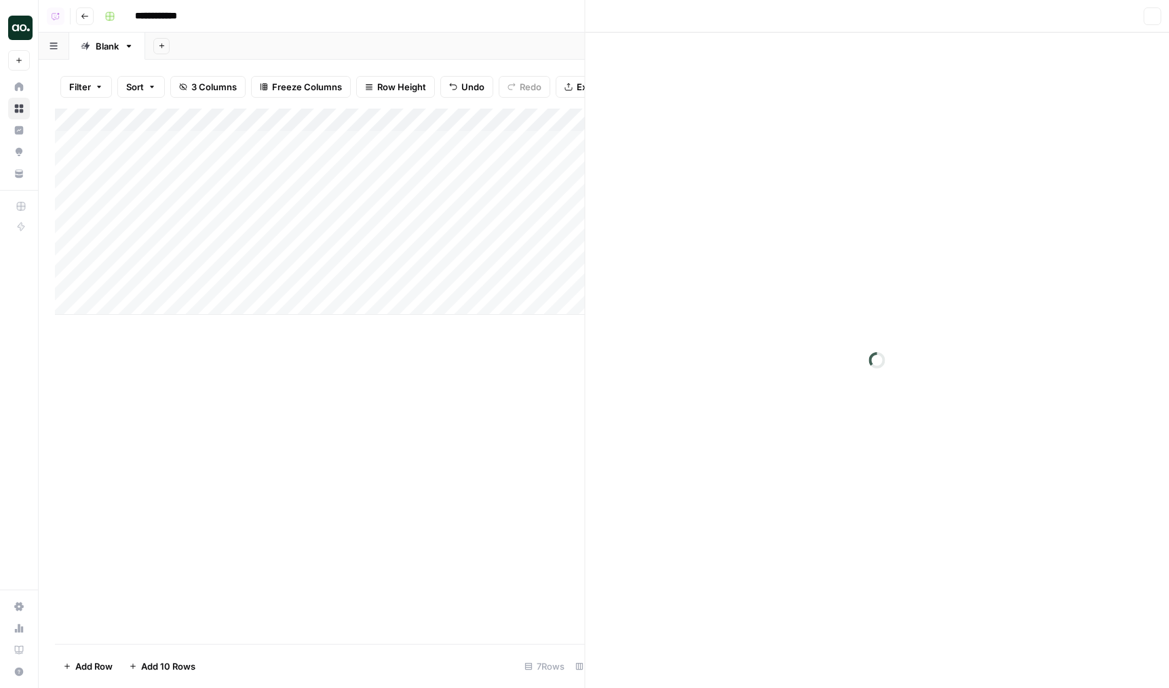
click at [360, 137] on div "Add Column" at bounding box center [350, 212] width 590 height 206
click at [360, 137] on div "Add Column" at bounding box center [320, 212] width 530 height 206
click at [698, 58] on div at bounding box center [877, 68] width 562 height 28
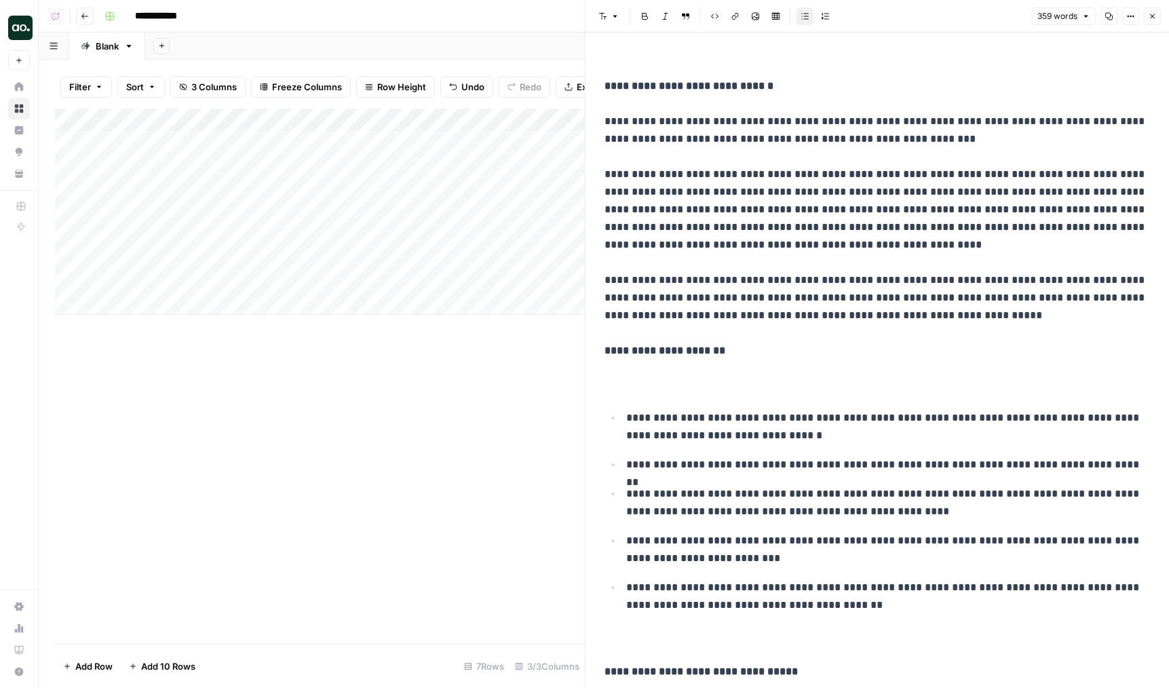
click at [1163, 7] on header "Font style Bold Italic Block quote Code block Link Image Insert Table Bulleted …" at bounding box center [877, 16] width 584 height 33
click at [1157, 8] on button "Close" at bounding box center [1152, 16] width 18 height 18
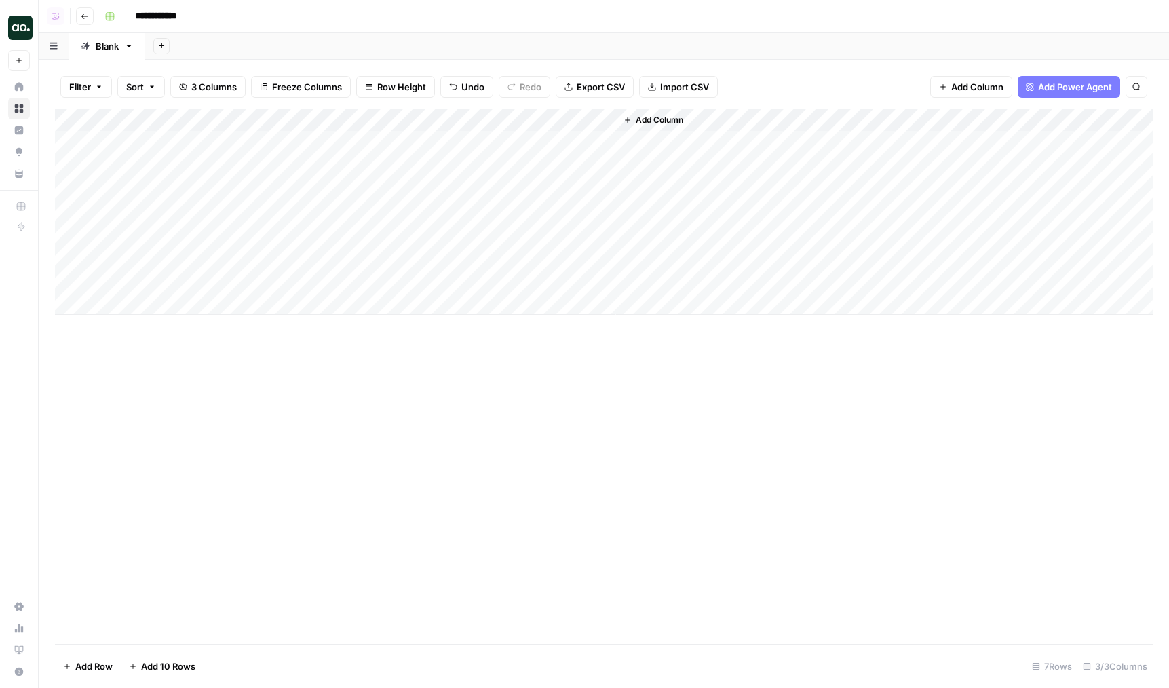
click at [428, 161] on div "Add Column" at bounding box center [604, 212] width 1098 height 206
click at [390, 146] on div "Add Column" at bounding box center [604, 212] width 1098 height 206
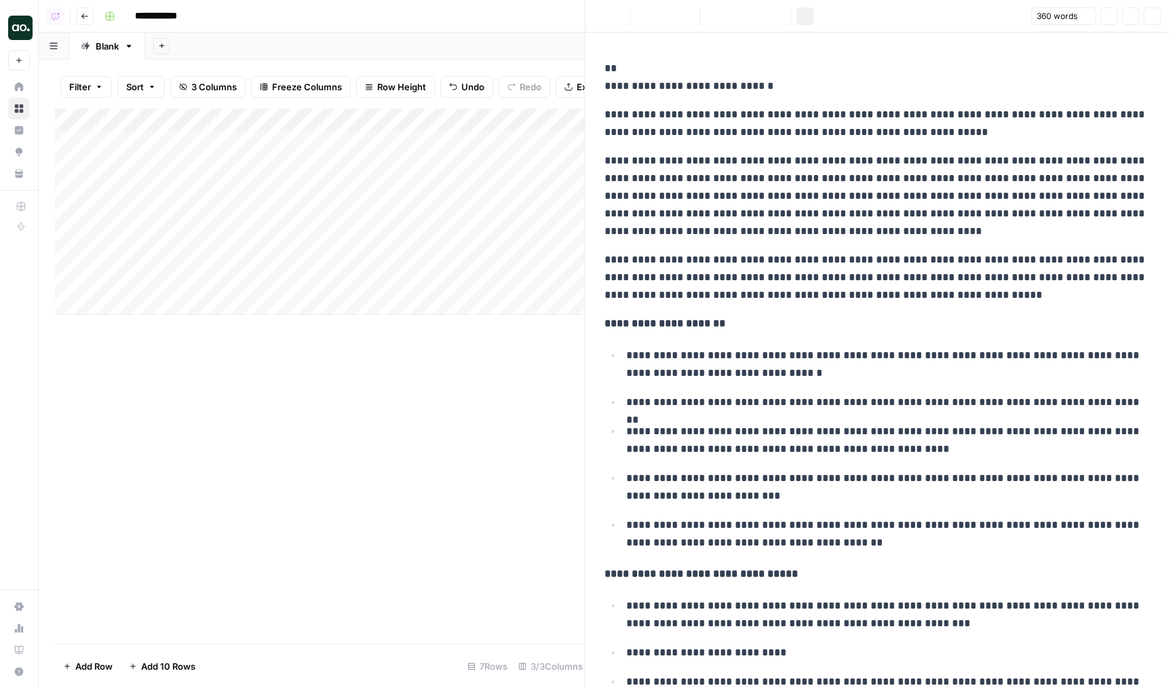
click at [756, 290] on p "**********" at bounding box center [877, 277] width 546 height 53
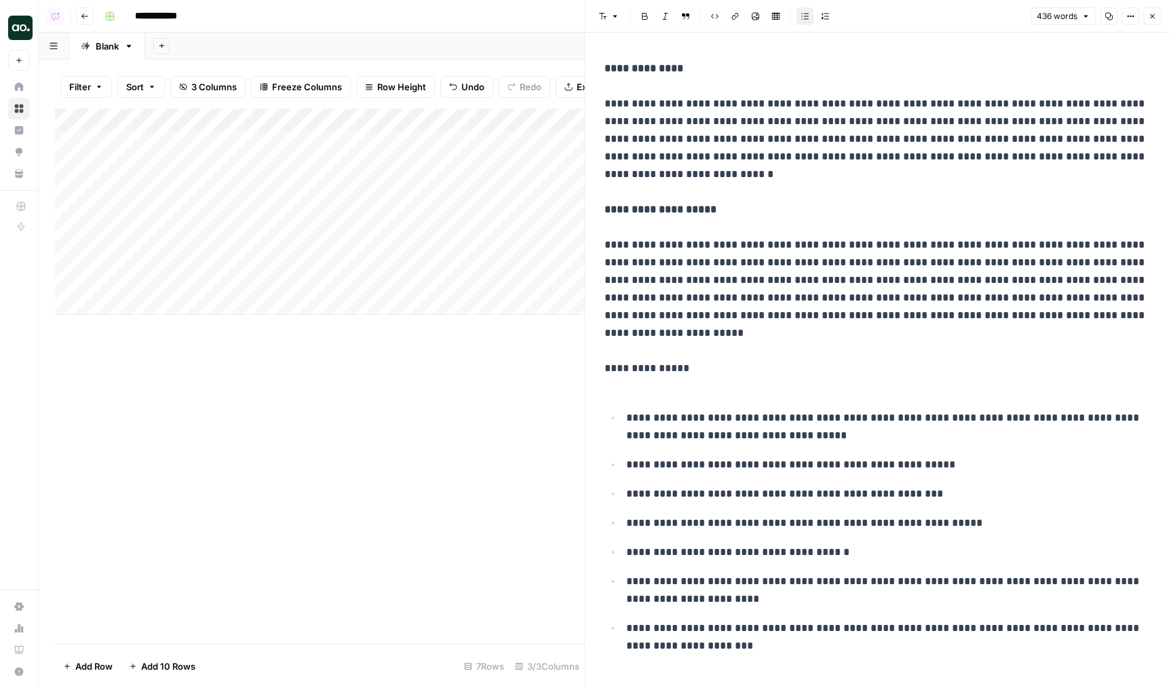
click at [870, 290] on p "**********" at bounding box center [877, 227] width 546 height 335
click at [1159, 13] on button "Close" at bounding box center [1152, 16] width 18 height 18
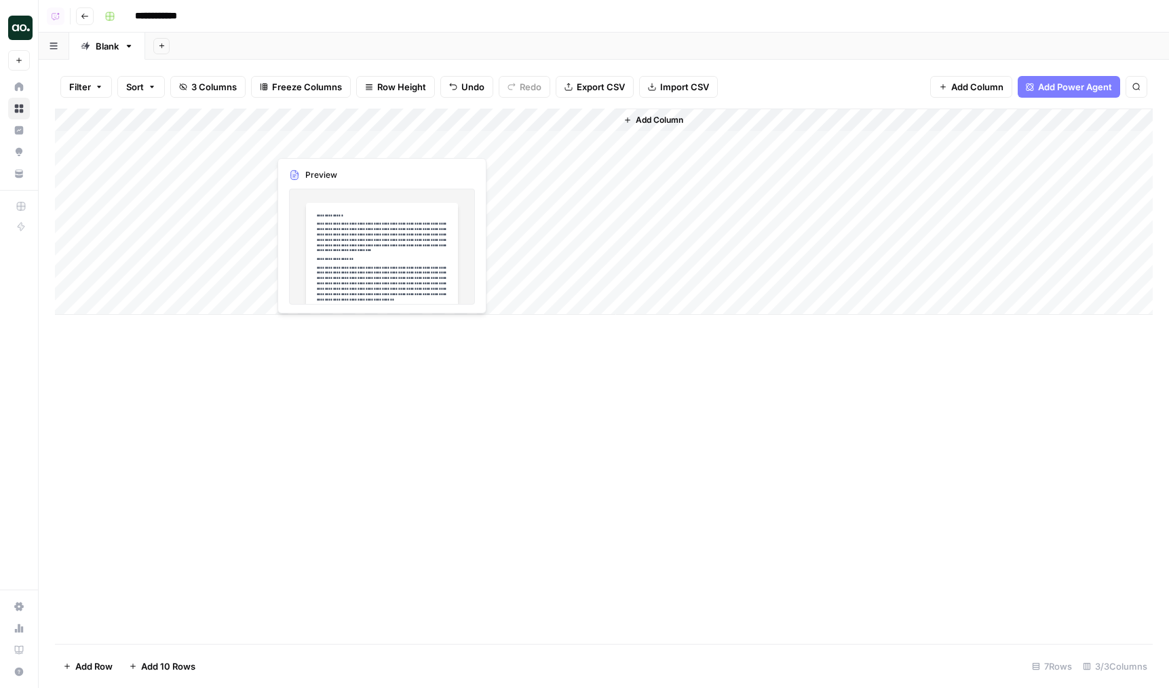
click at [364, 162] on div "Add Column" at bounding box center [604, 212] width 1098 height 206
click at [218, 186] on div "Add Column" at bounding box center [604, 212] width 1098 height 206
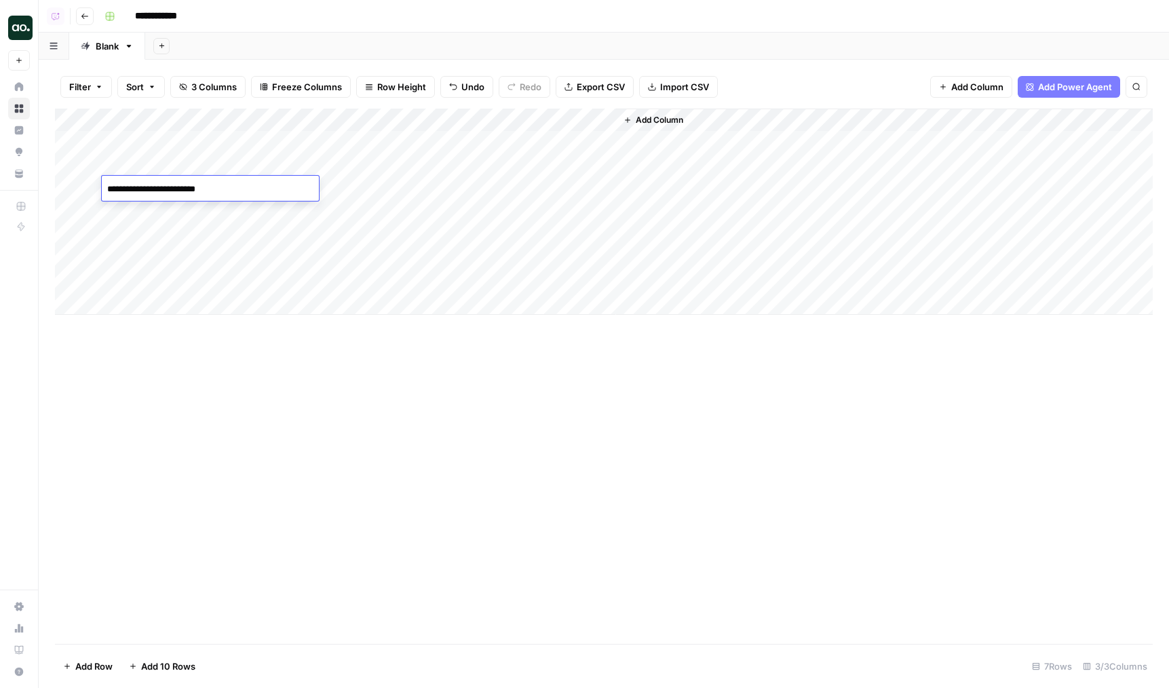
click at [212, 187] on textarea "**********" at bounding box center [210, 189] width 217 height 19
drag, startPoint x: 212, startPoint y: 187, endPoint x: 203, endPoint y: 187, distance: 8.8
click at [212, 187] on textarea "**********" at bounding box center [210, 189] width 217 height 19
type textarea "**********"
click at [367, 172] on div "Add Column" at bounding box center [604, 212] width 1098 height 206
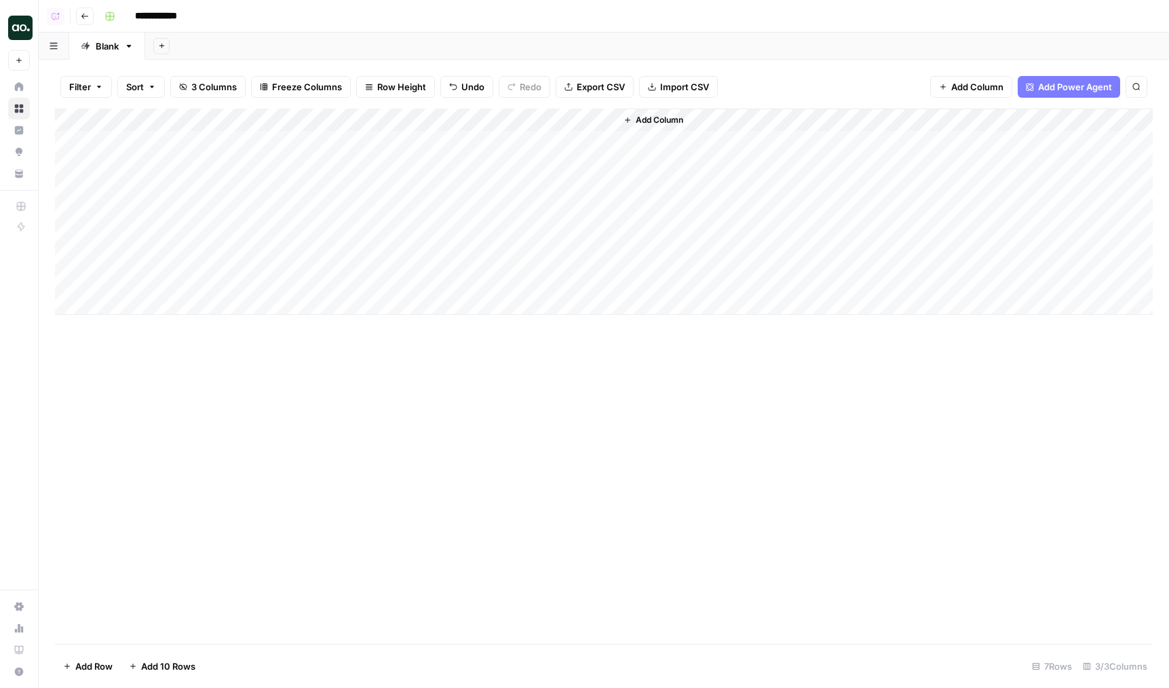
click at [367, 172] on div "Add Column" at bounding box center [604, 212] width 1098 height 206
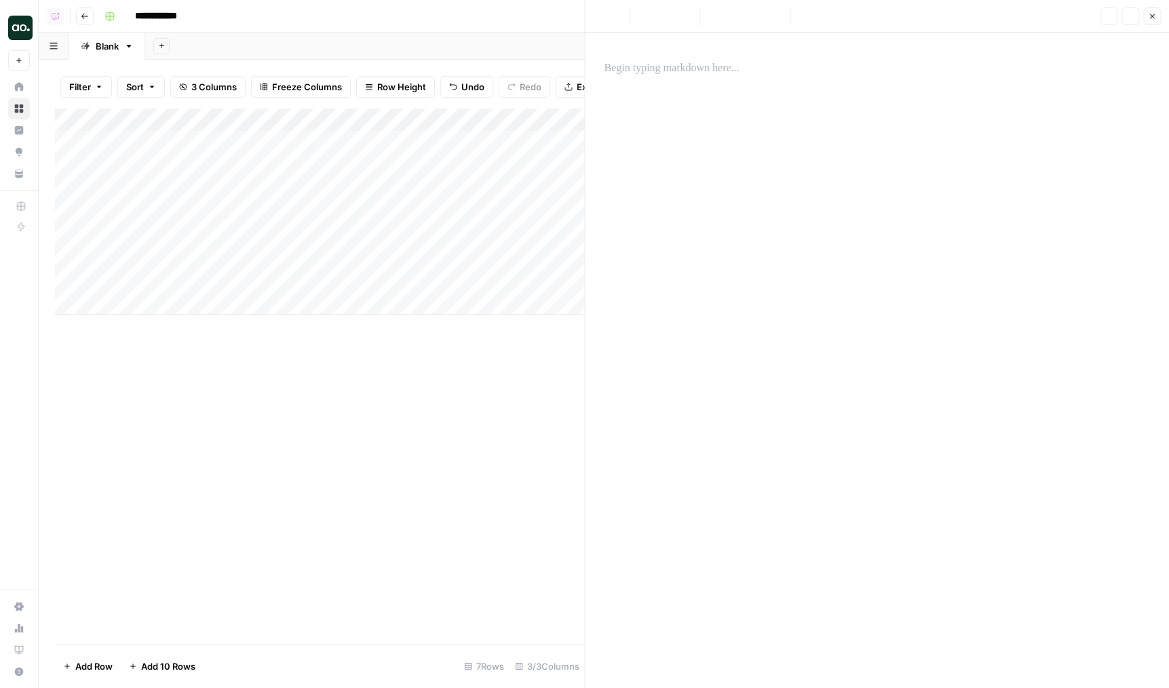
click at [663, 172] on div at bounding box center [877, 360] width 562 height 655
click at [695, 128] on div at bounding box center [877, 360] width 562 height 655
click at [714, 69] on p at bounding box center [877, 69] width 546 height 18
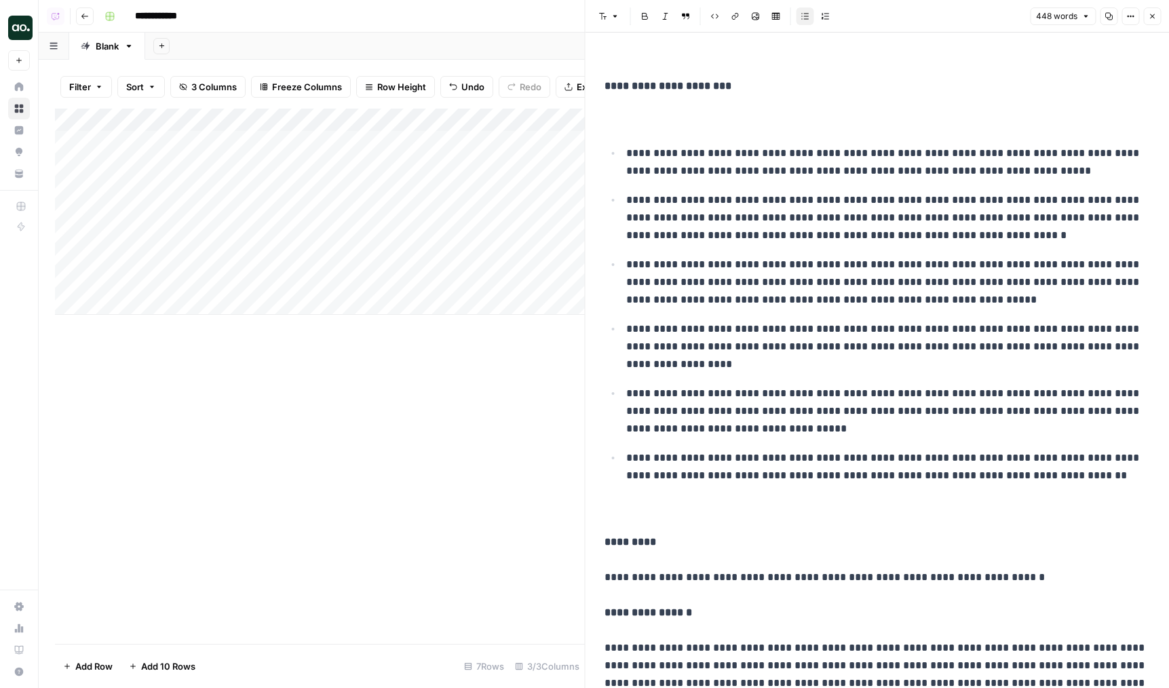
click at [1010, 569] on p "**********" at bounding box center [877, 665] width 546 height 265
drag, startPoint x: 1020, startPoint y: 575, endPoint x: 612, endPoint y: 513, distance: 413.1
click at [612, 513] on div "**********" at bounding box center [877, 602] width 562 height 1097
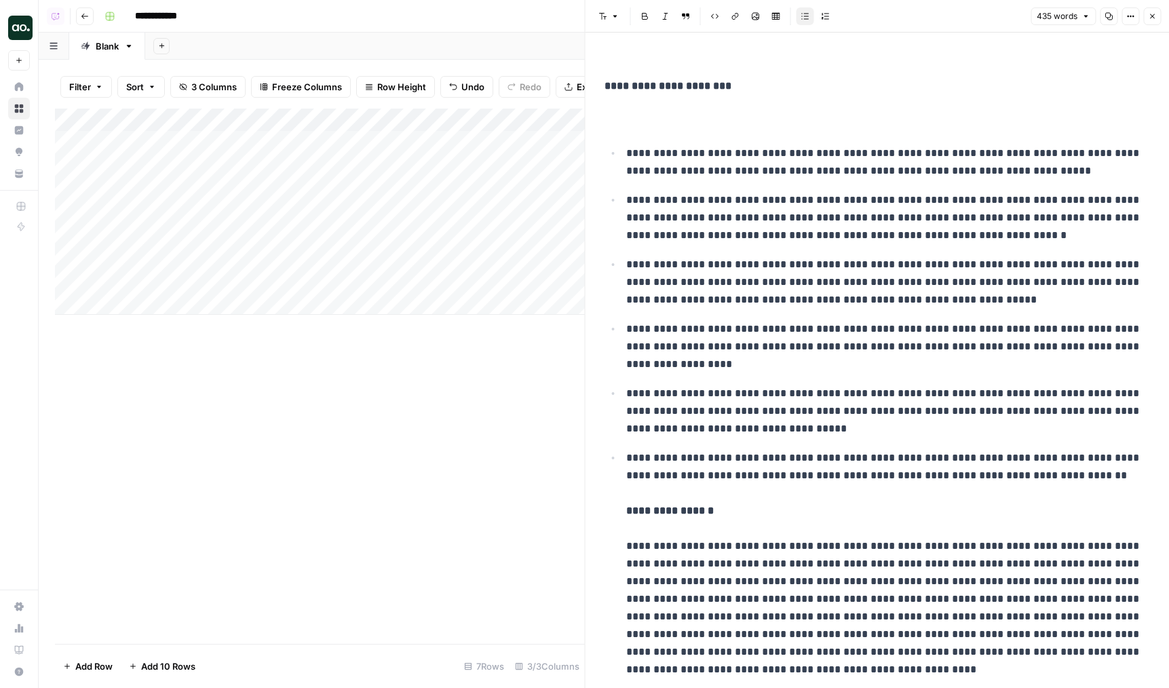
click at [753, 279] on p "**********" at bounding box center [888, 282] width 524 height 53
click at [1156, 18] on button "Close" at bounding box center [1152, 16] width 18 height 18
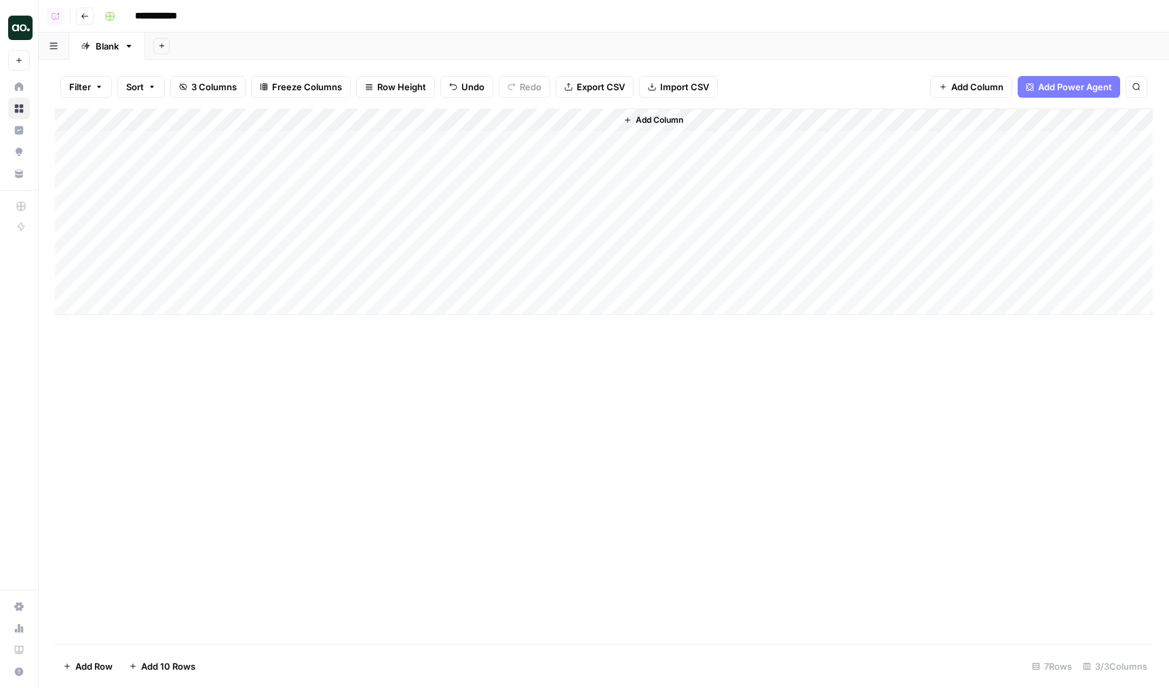
click at [414, 234] on div "Add Column" at bounding box center [604, 212] width 1098 height 206
click at [406, 195] on div "Add Column" at bounding box center [604, 212] width 1098 height 206
click at [551, 143] on div "Add Column" at bounding box center [604, 212] width 1098 height 206
click at [534, 161] on div "Add Column" at bounding box center [604, 212] width 1098 height 206
click at [513, 126] on div "Add Column" at bounding box center [604, 212] width 1098 height 206
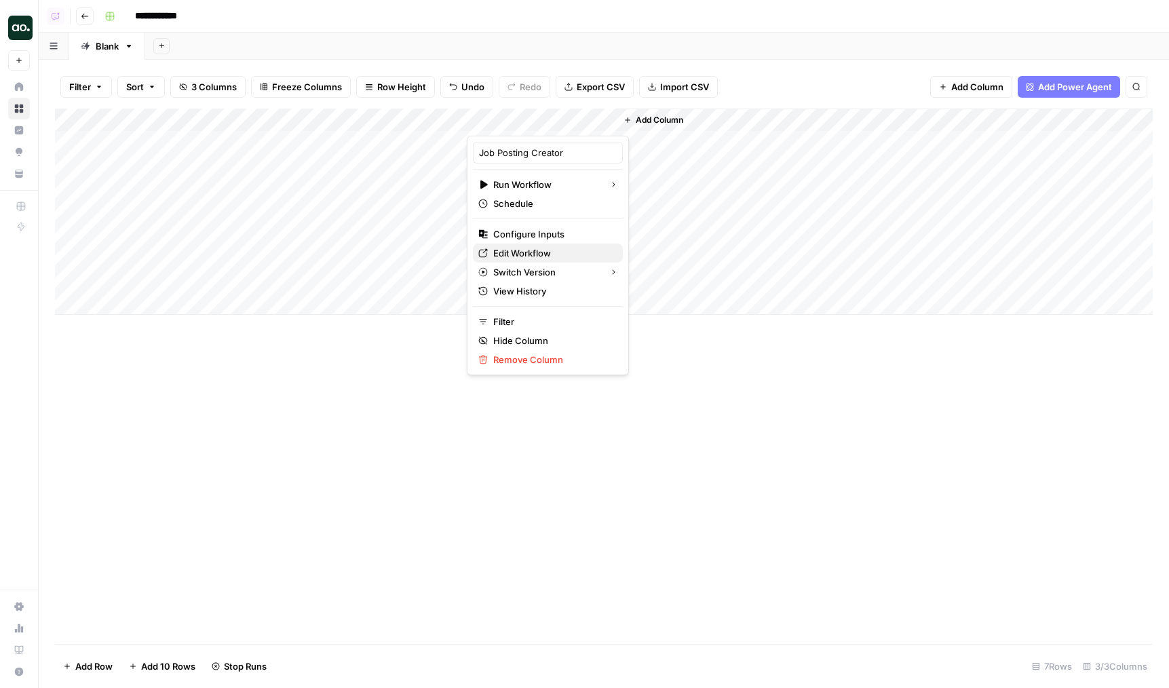
click at [510, 255] on span "Edit Workflow" at bounding box center [552, 253] width 119 height 14
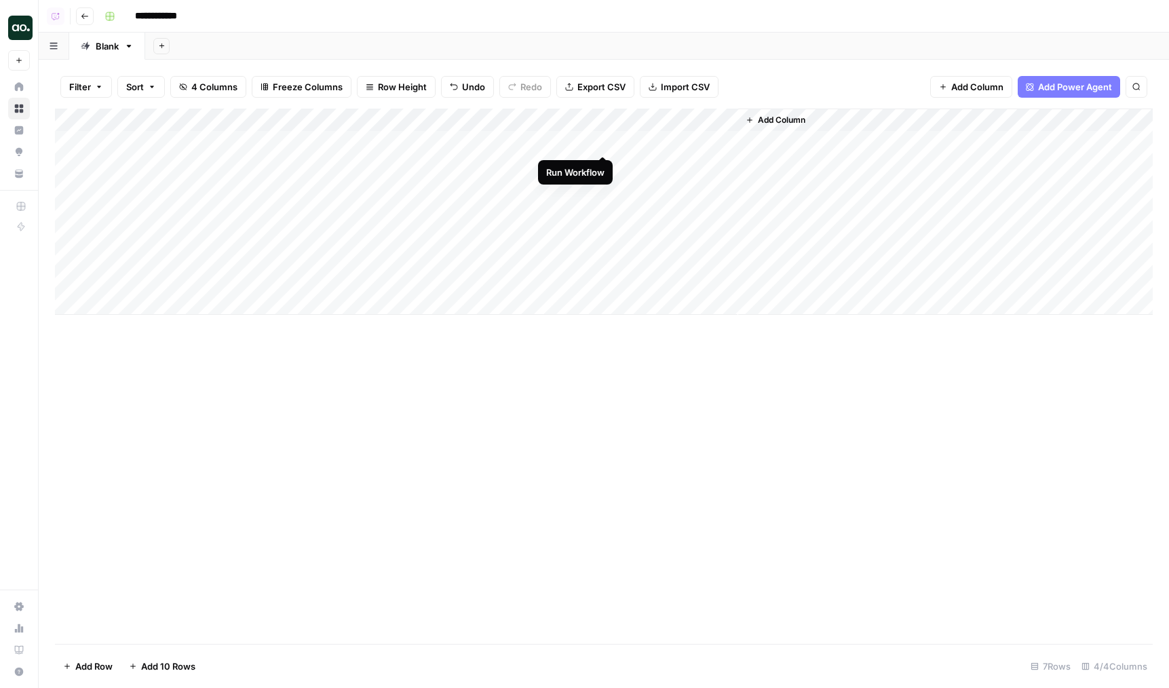
click at [655, 132] on div "Add Column" at bounding box center [604, 212] width 1098 height 206
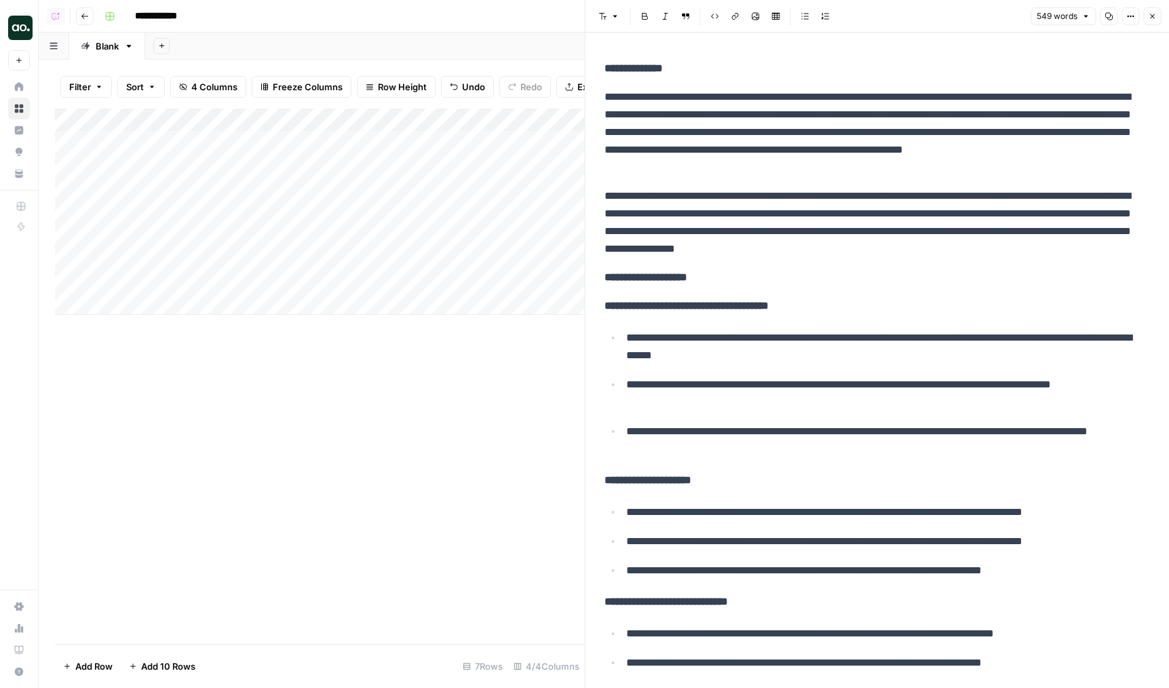
click at [1144, 15] on button "Close" at bounding box center [1152, 16] width 18 height 18
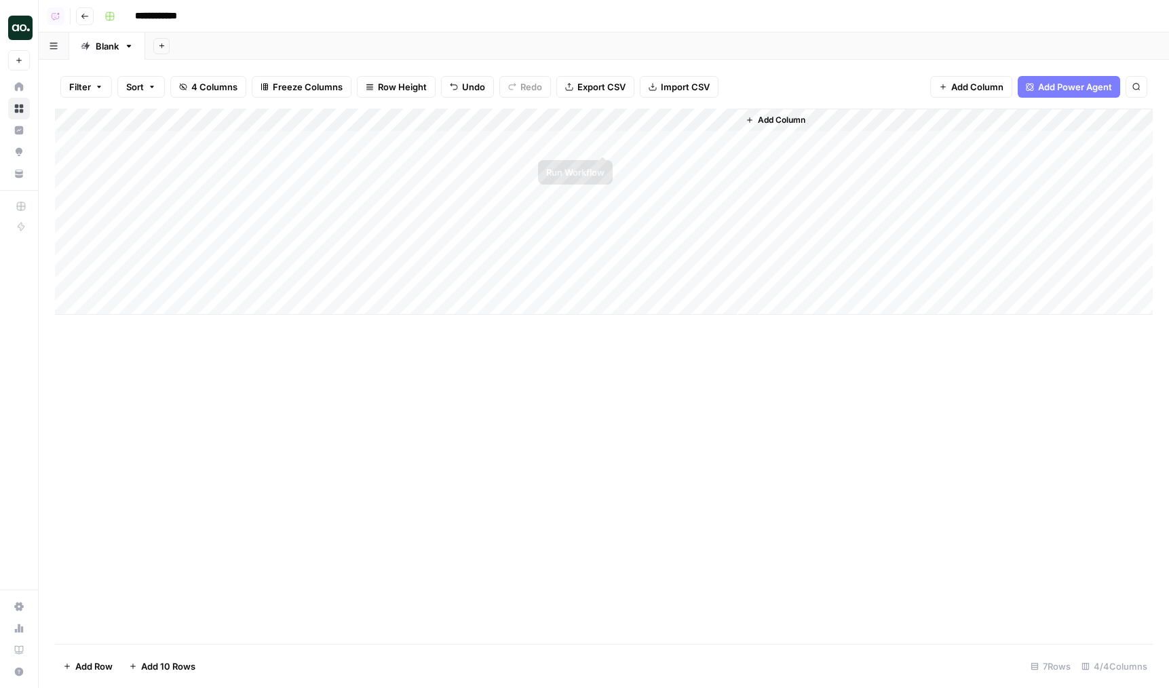
click at [601, 143] on div "Add Column" at bounding box center [604, 212] width 1098 height 206
click at [602, 163] on div "Add Column" at bounding box center [604, 212] width 1098 height 206
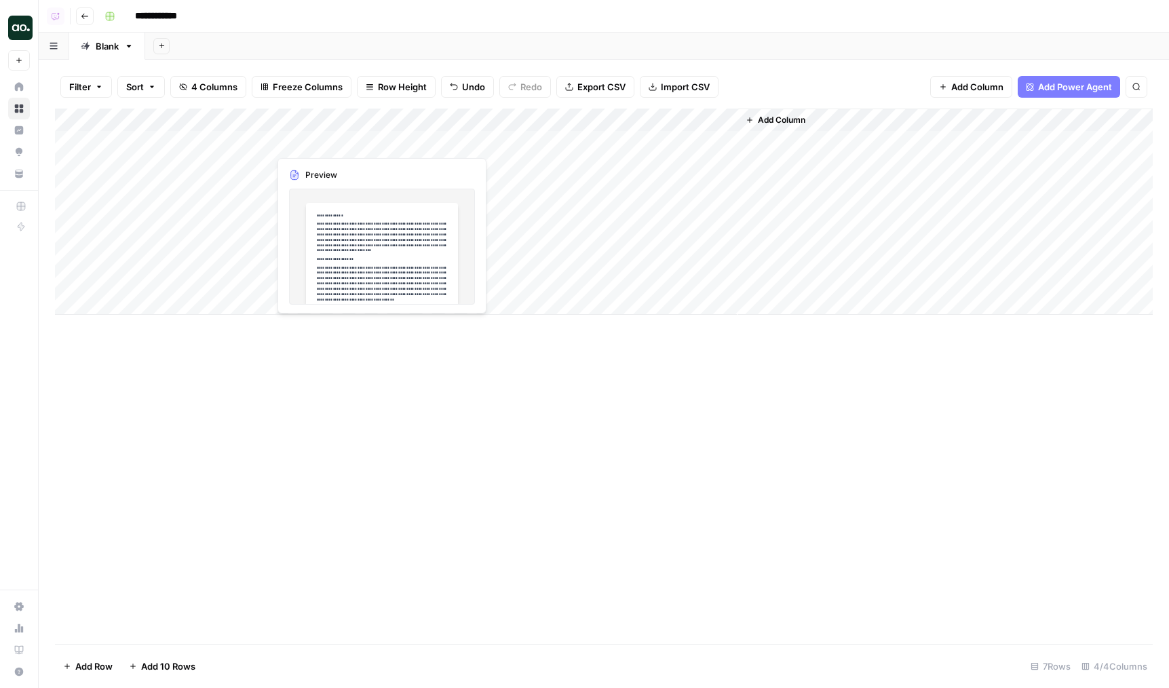
click at [381, 166] on div "Add Column" at bounding box center [604, 212] width 1098 height 206
click at [306, 189] on div "Add Column" at bounding box center [604, 212] width 1098 height 206
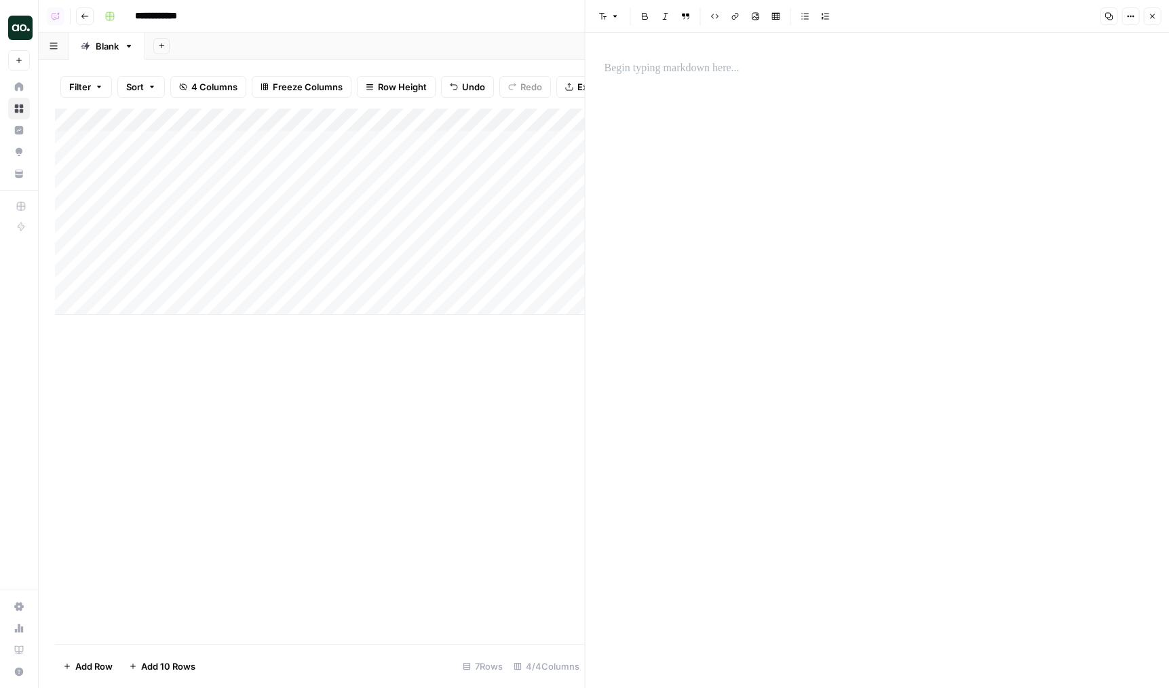
click at [667, 113] on div at bounding box center [877, 360] width 562 height 655
click at [701, 86] on div at bounding box center [877, 360] width 562 height 655
click at [718, 77] on div at bounding box center [877, 68] width 562 height 28
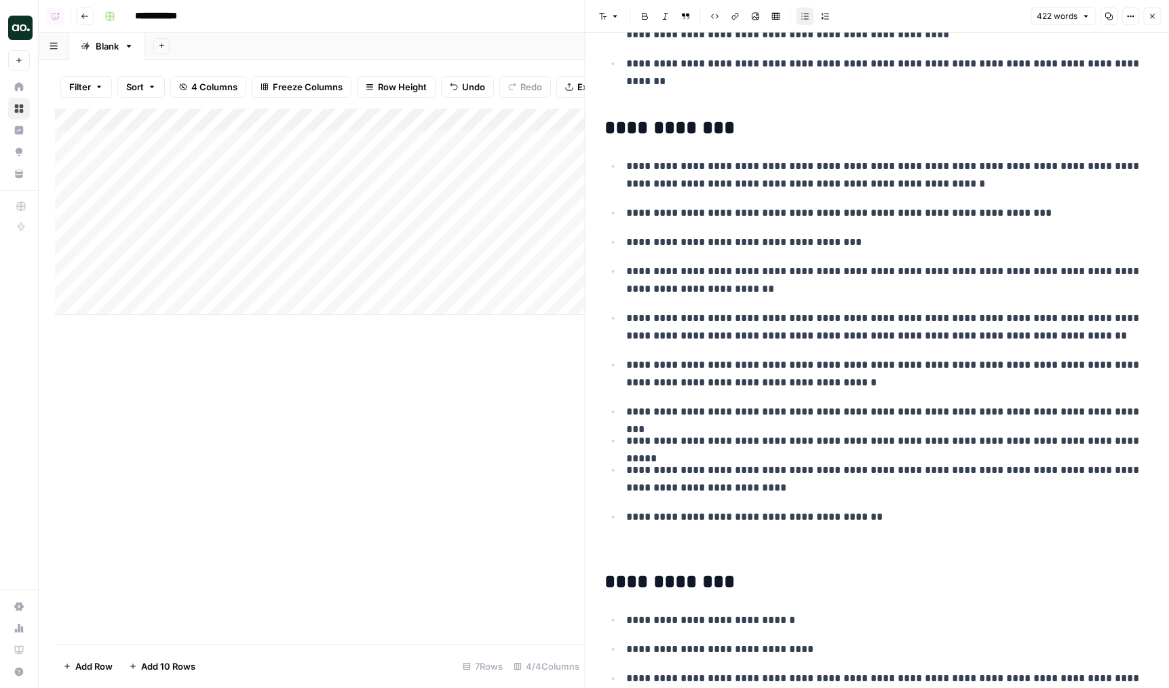
click at [1159, 17] on button "Close" at bounding box center [1152, 16] width 18 height 18
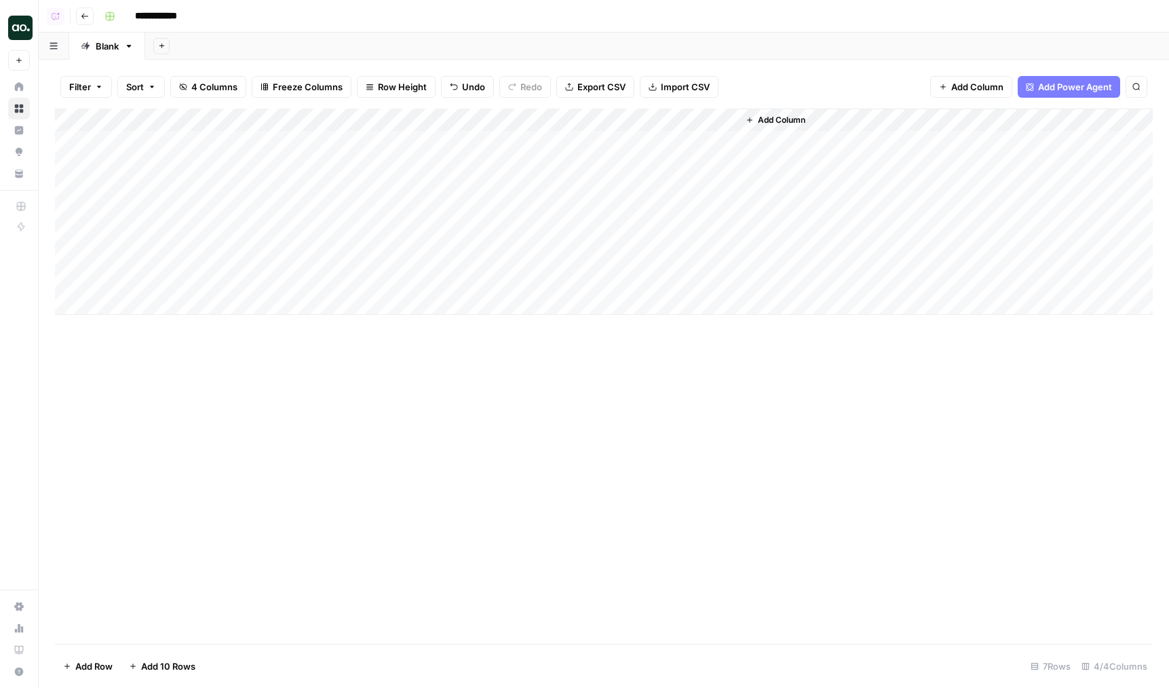
click at [672, 164] on div "Add Column" at bounding box center [604, 212] width 1098 height 206
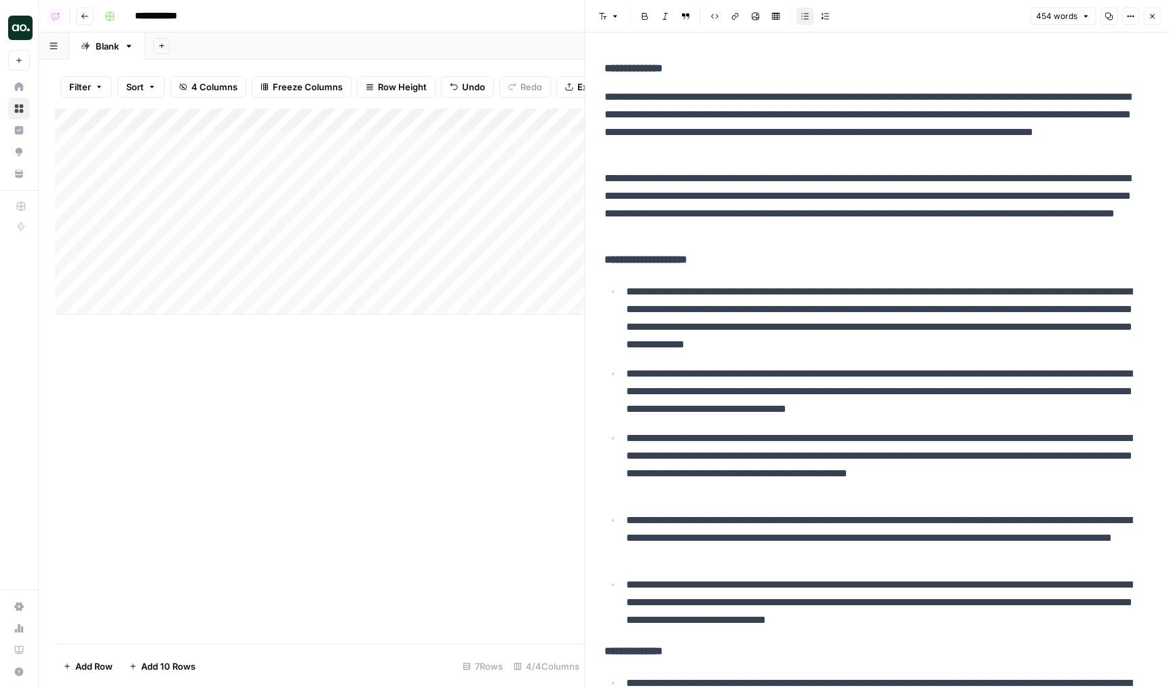
click at [850, 157] on p "**********" at bounding box center [877, 123] width 546 height 71
click at [724, 274] on div "**********" at bounding box center [877, 551] width 562 height 994
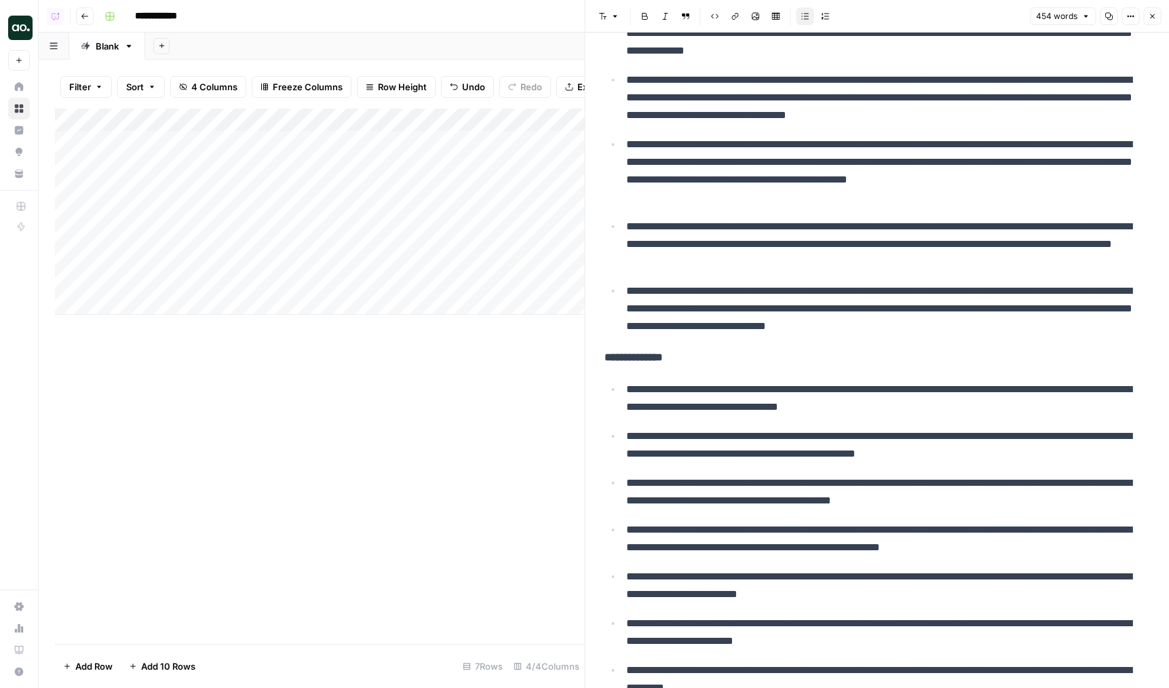
scroll to position [404, 0]
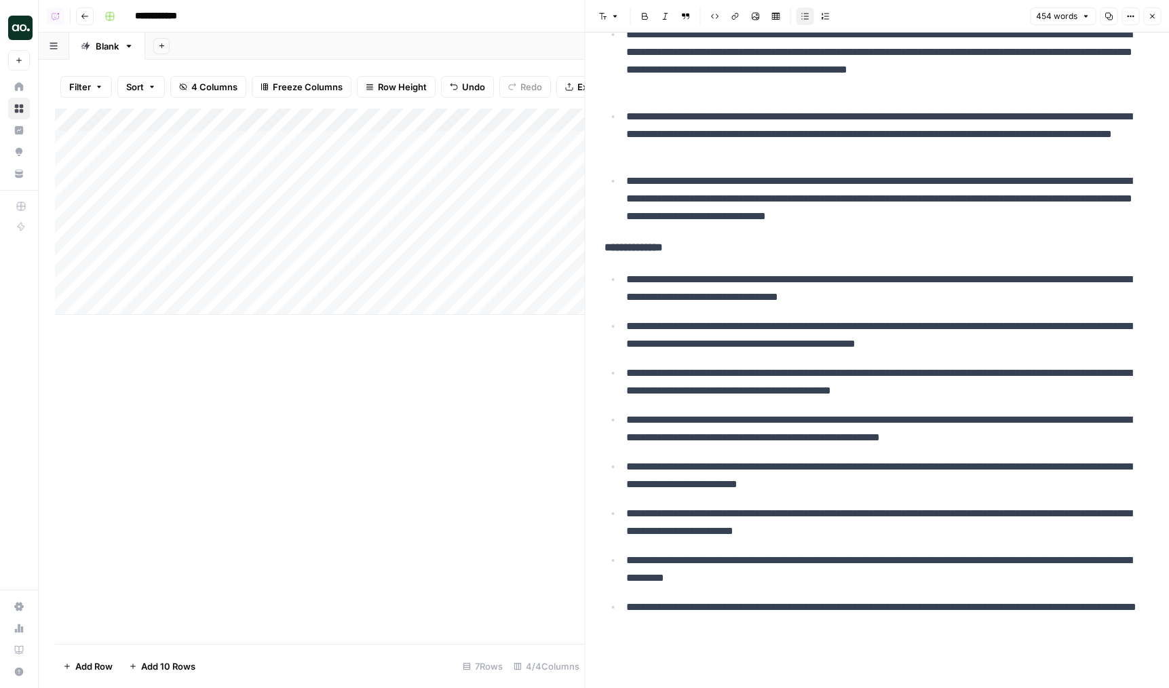
click at [841, 379] on p "**********" at bounding box center [888, 381] width 524 height 35
click at [1150, 17] on icon "button" at bounding box center [1152, 16] width 5 height 5
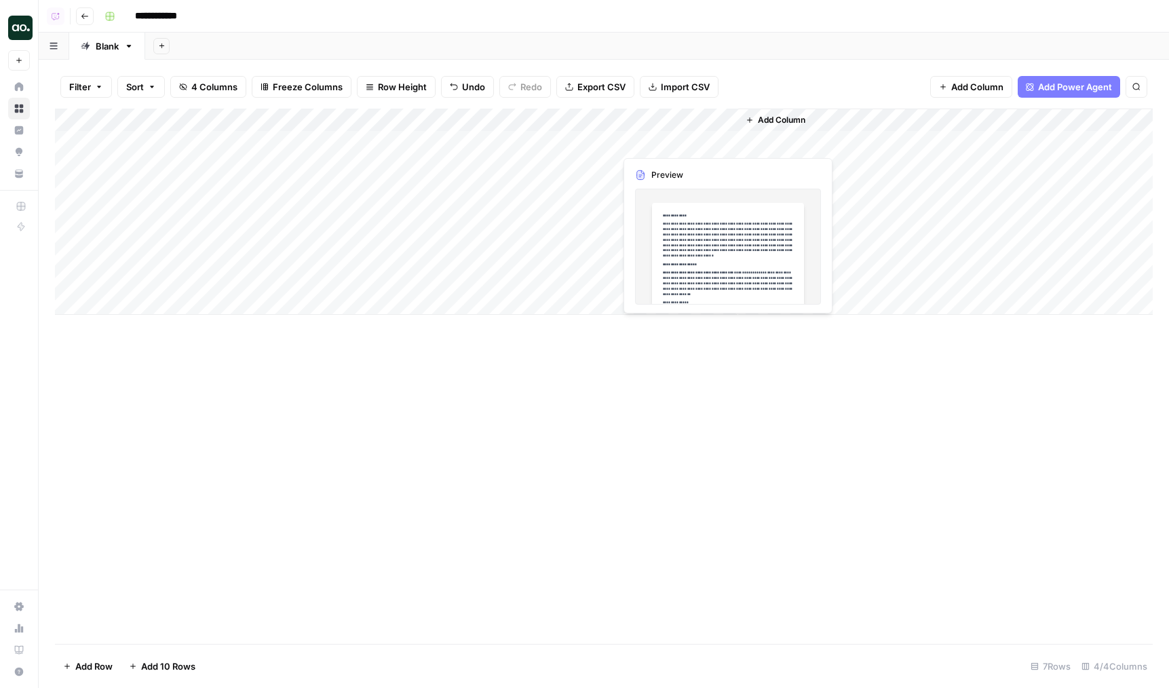
click at [671, 142] on div "Add Column" at bounding box center [604, 212] width 1098 height 206
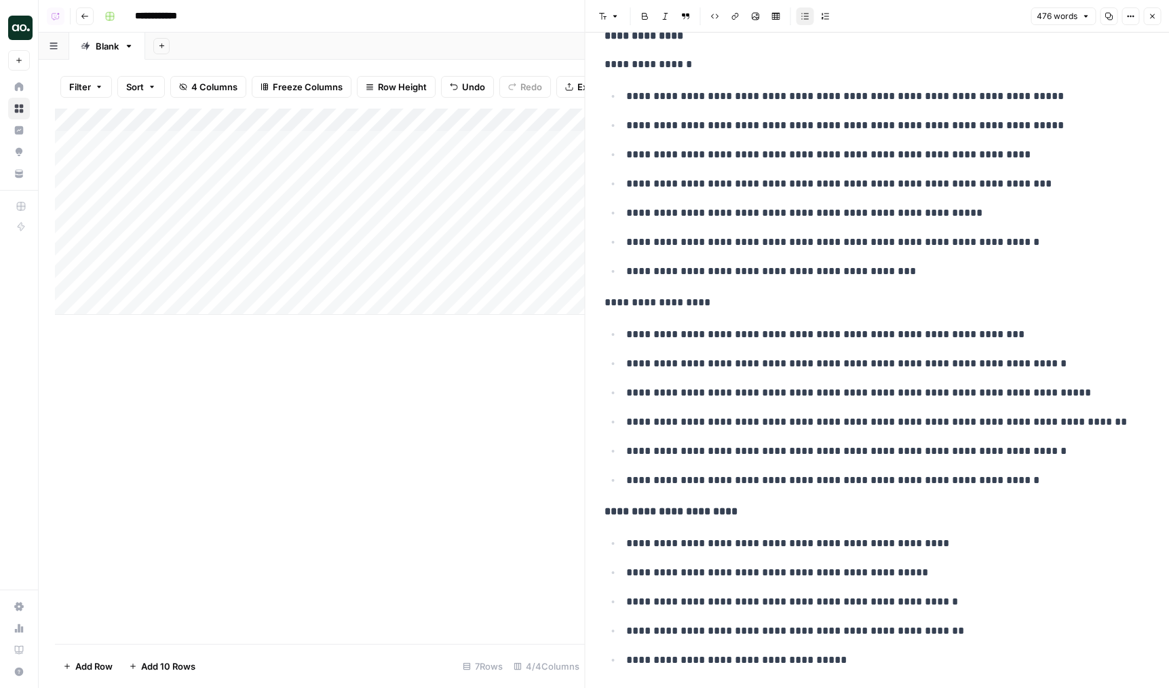
scroll to position [689, 0]
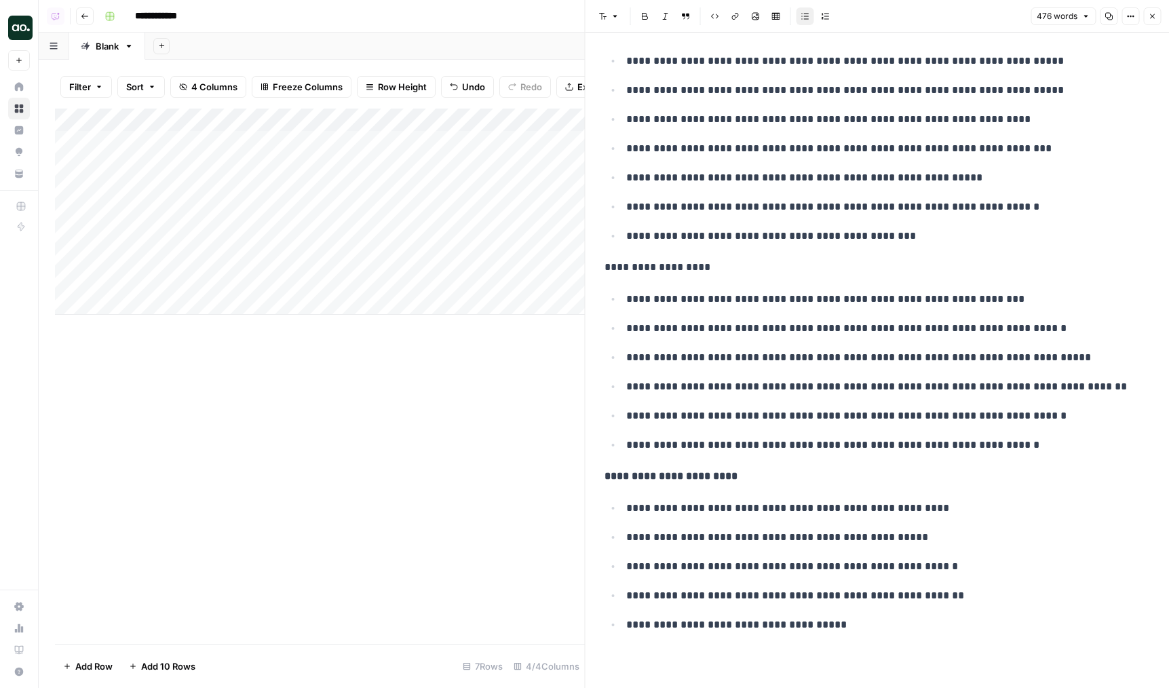
click at [843, 579] on ul "**********" at bounding box center [877, 566] width 546 height 135
click at [830, 653] on div "**********" at bounding box center [877, 15] width 562 height 1344
click at [890, 588] on p "**********" at bounding box center [888, 596] width 524 height 18
click at [1150, 22] on button "Close" at bounding box center [1152, 16] width 18 height 18
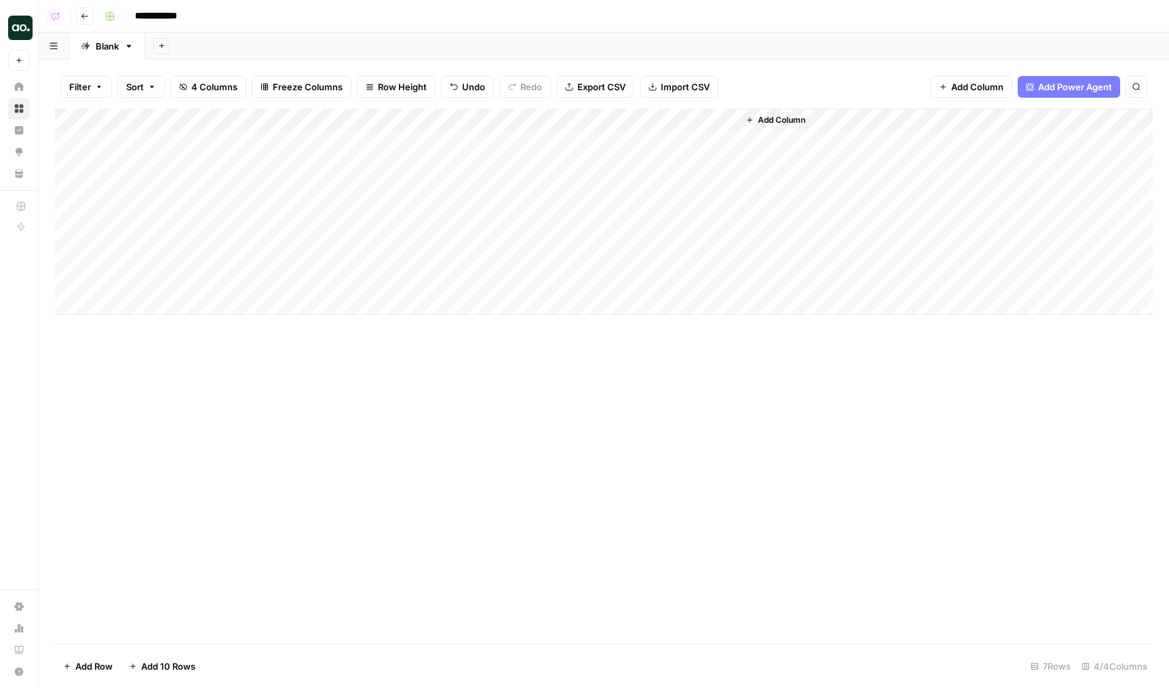
click at [386, 121] on div "Add Column" at bounding box center [604, 212] width 1098 height 206
click at [512, 114] on div "Add Column" at bounding box center [604, 212] width 1098 height 206
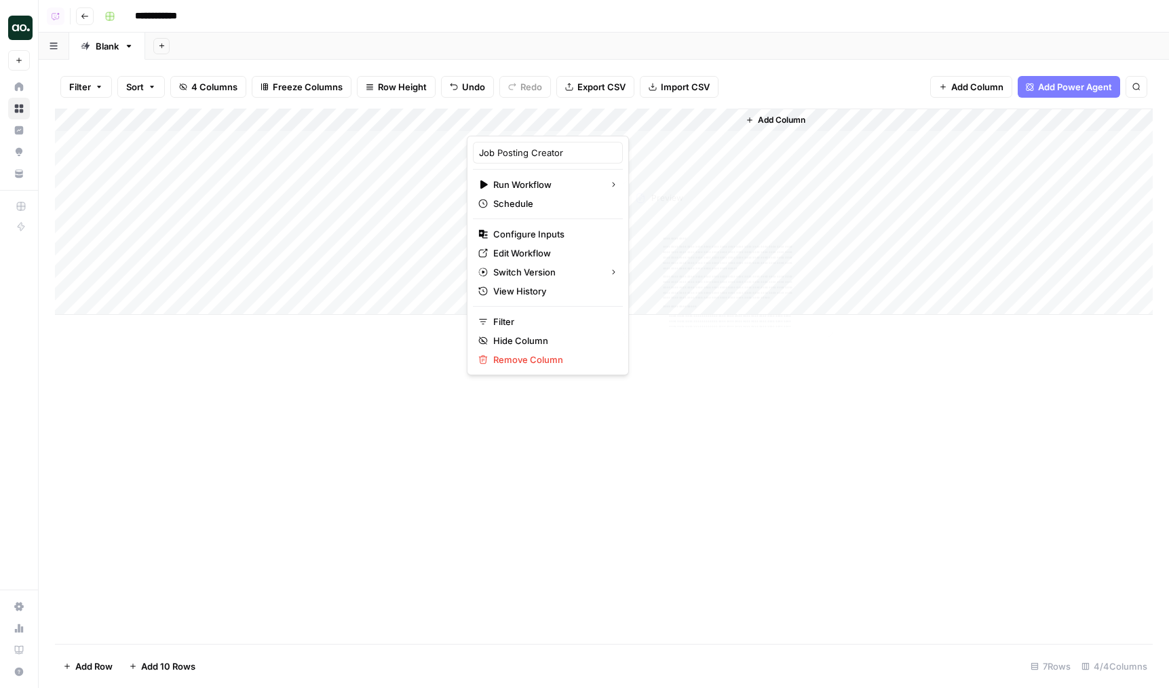
click at [709, 153] on div "Add Column" at bounding box center [604, 212] width 1098 height 206
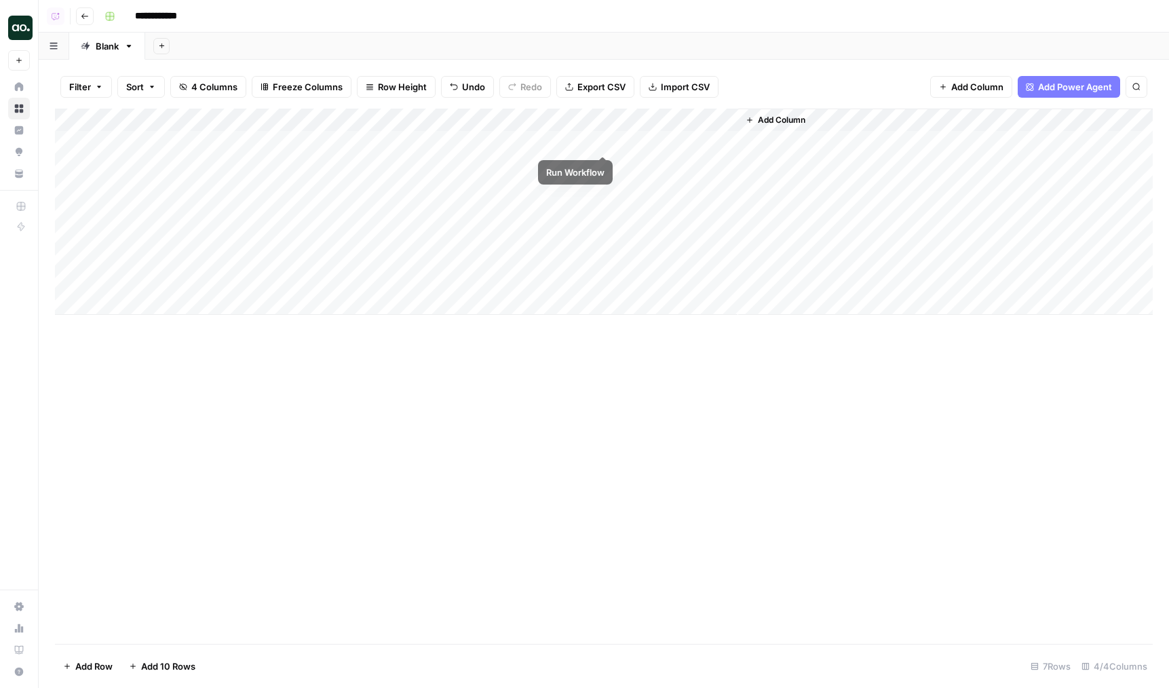
click at [603, 142] on div "Add Column" at bounding box center [604, 212] width 1098 height 206
click at [602, 161] on div "Add Column" at bounding box center [604, 212] width 1098 height 206
click at [547, 191] on div "Add Column" at bounding box center [604, 212] width 1098 height 206
click at [364, 211] on div "Add Column" at bounding box center [604, 212] width 1098 height 206
drag, startPoint x: 61, startPoint y: 212, endPoint x: 62, endPoint y: 277, distance: 64.4
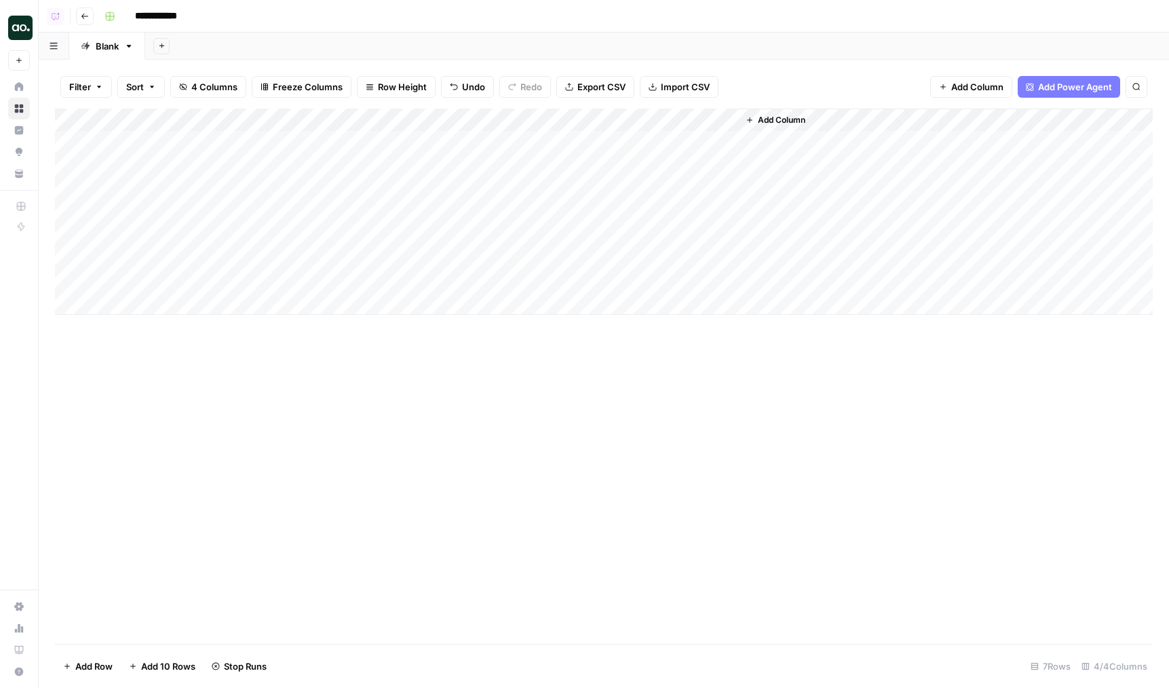
click at [62, 277] on div "Add Column" at bounding box center [604, 212] width 1098 height 206
drag, startPoint x: 57, startPoint y: 259, endPoint x: 68, endPoint y: 220, distance: 40.2
click at [68, 220] on div "Add Column" at bounding box center [604, 212] width 1098 height 206
click at [386, 206] on div "Add Column" at bounding box center [604, 212] width 1098 height 206
click at [386, 206] on div at bounding box center [368, 211] width 199 height 25
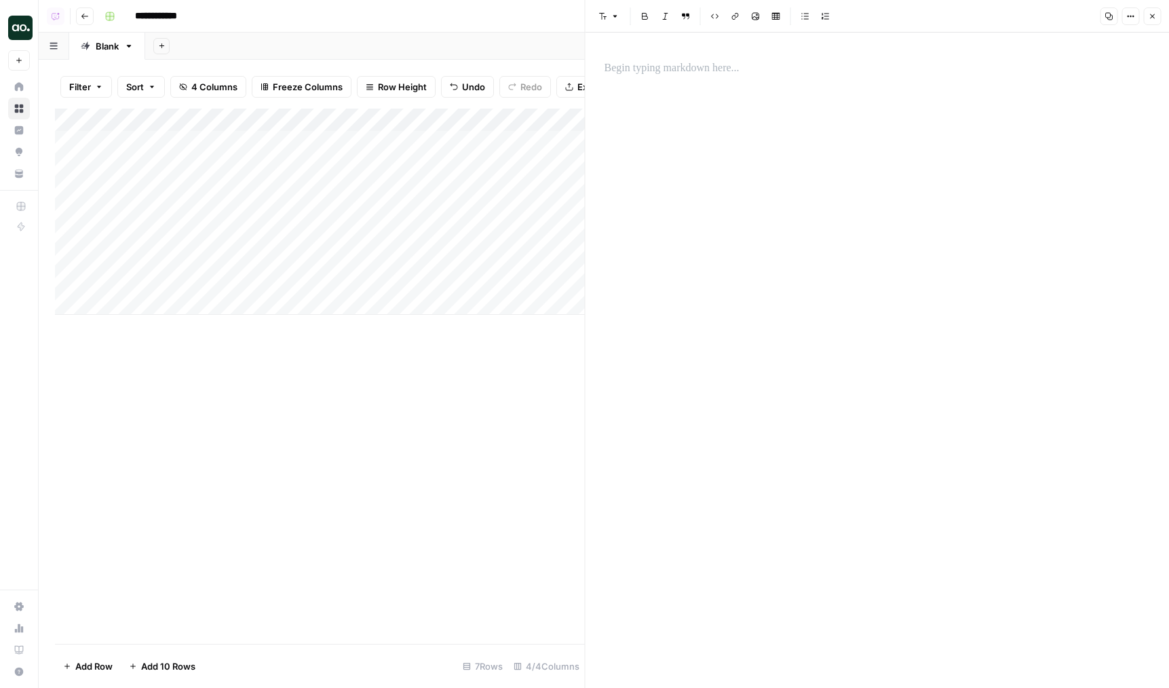
click at [745, 63] on p at bounding box center [877, 69] width 546 height 18
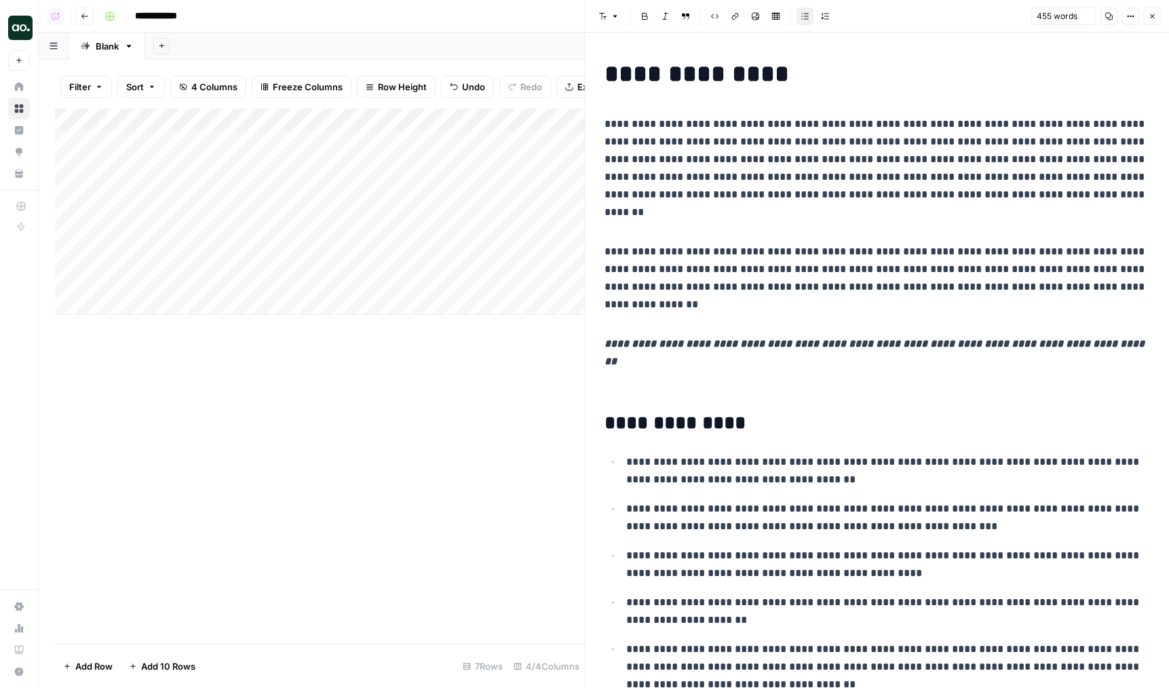
scroll to position [615, 0]
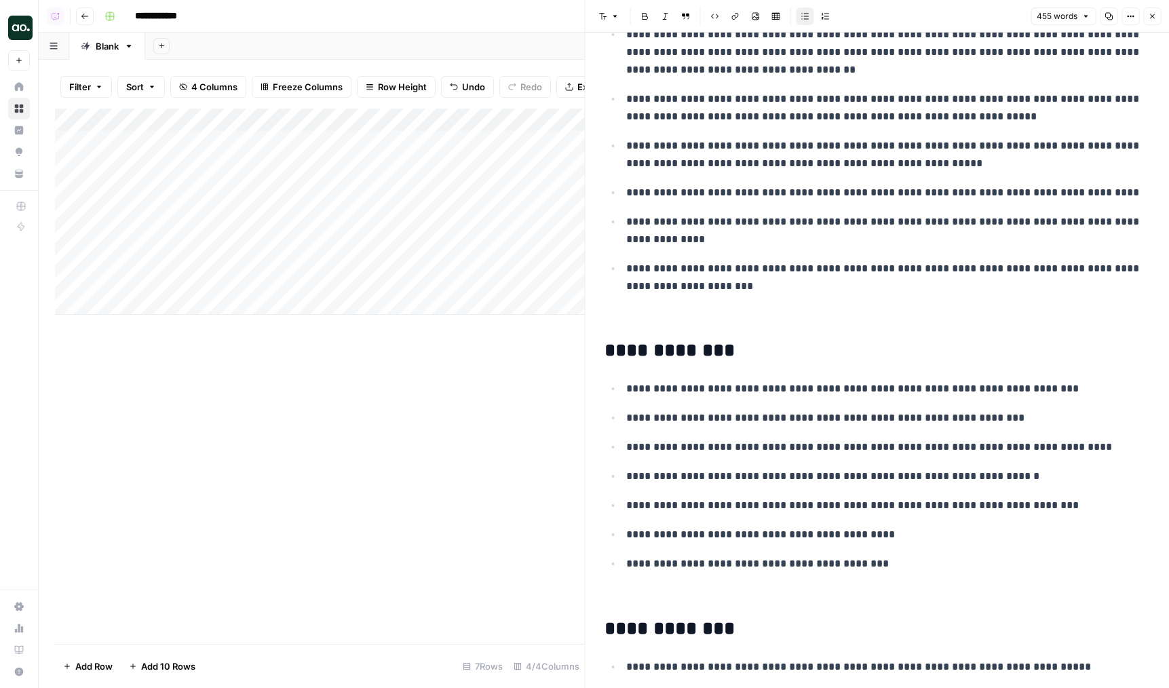
click at [1165, 20] on header "Font style Bold Italic Block quote Code block Link Image Insert Table Bulleted …" at bounding box center [877, 16] width 584 height 33
click at [1156, 17] on button "Close" at bounding box center [1152, 16] width 18 height 18
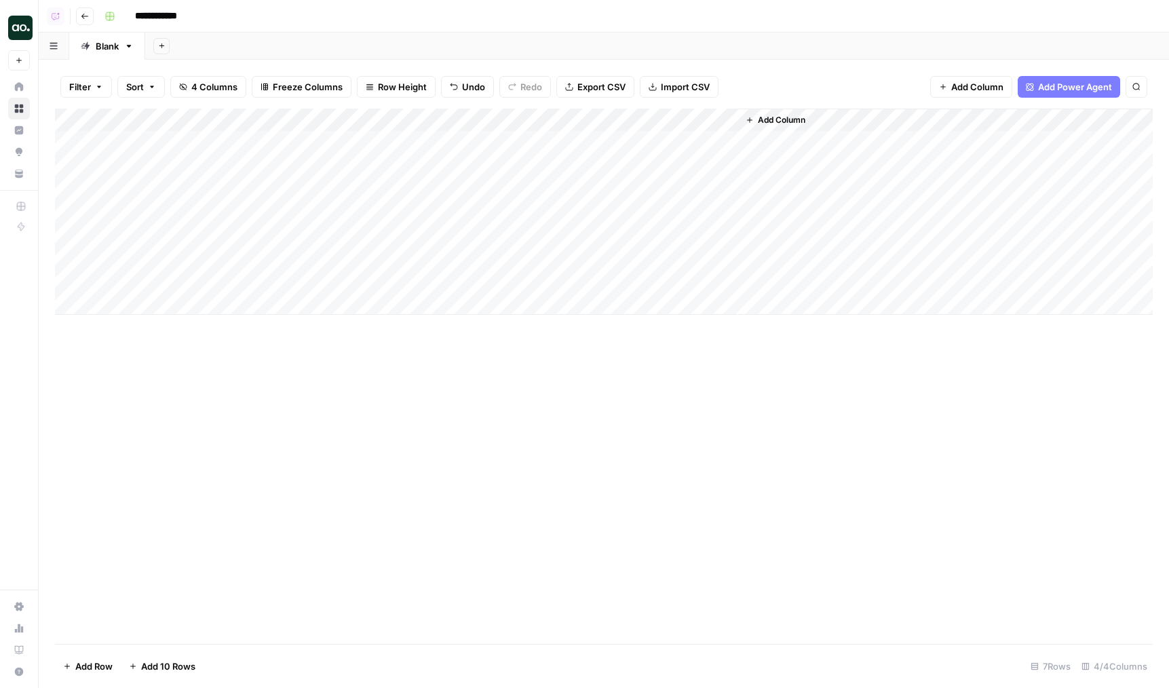
click at [579, 209] on div "Add Column" at bounding box center [604, 212] width 1098 height 206
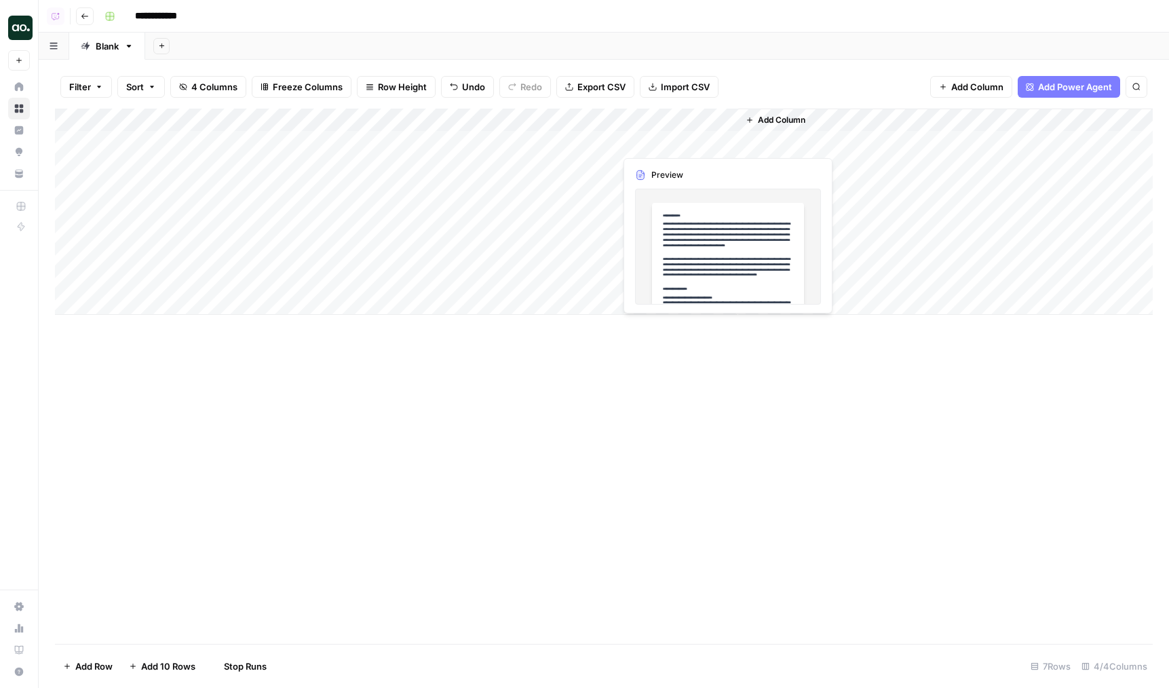
click at [666, 146] on div "Add Column" at bounding box center [604, 212] width 1098 height 206
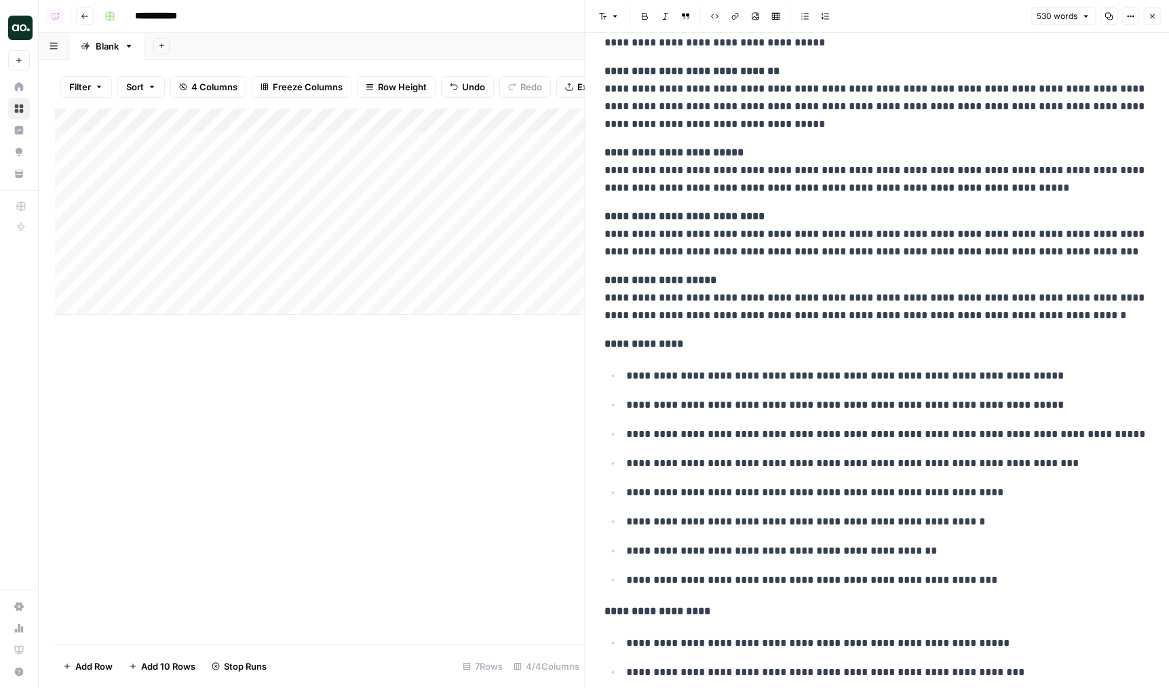
scroll to position [679, 0]
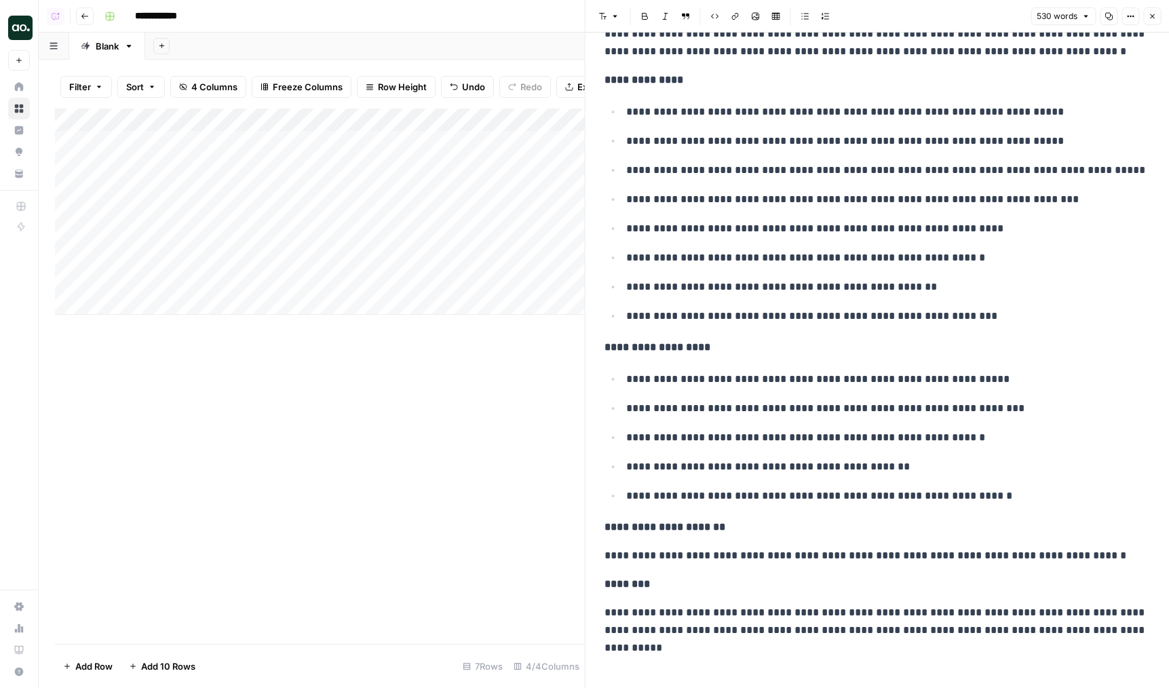
click at [1154, 14] on icon "button" at bounding box center [1152, 16] width 8 height 8
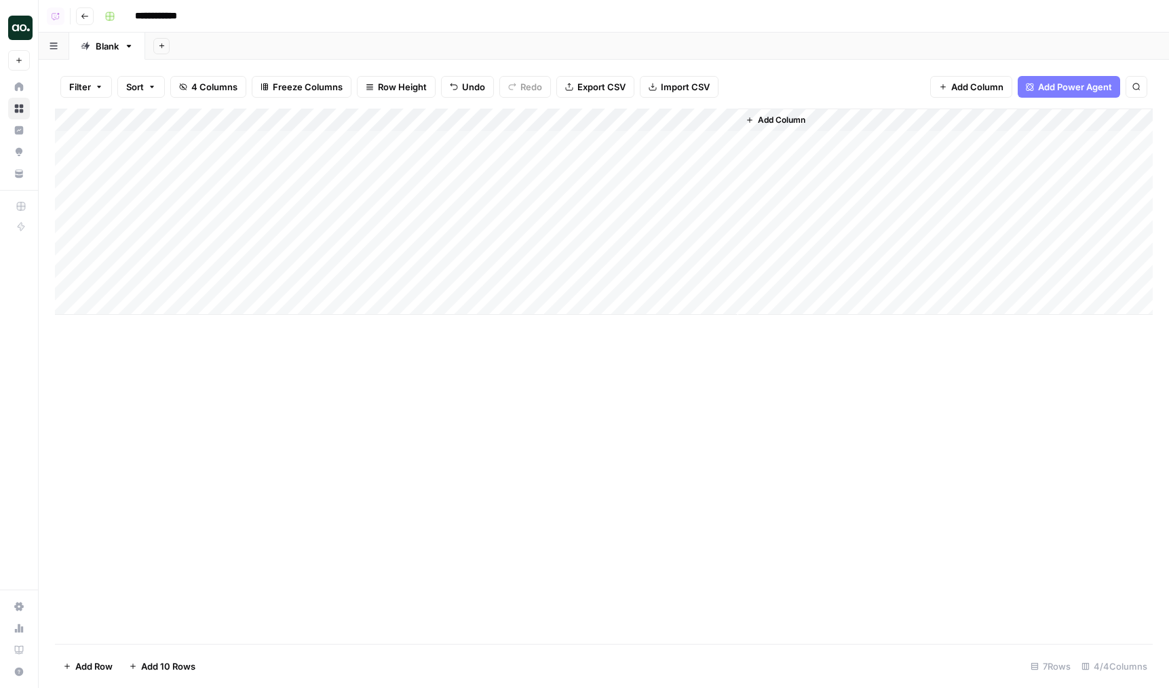
click at [646, 170] on div "Add Column" at bounding box center [604, 212] width 1098 height 206
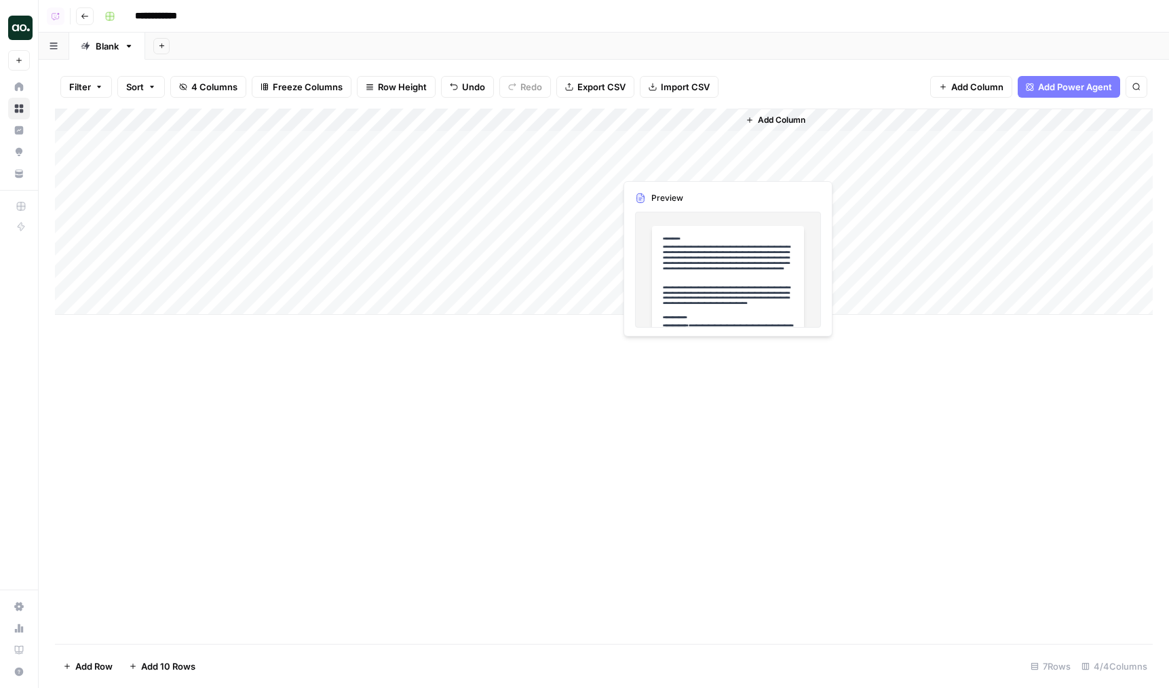
click at [646, 170] on div "Add Column" at bounding box center [604, 212] width 1098 height 206
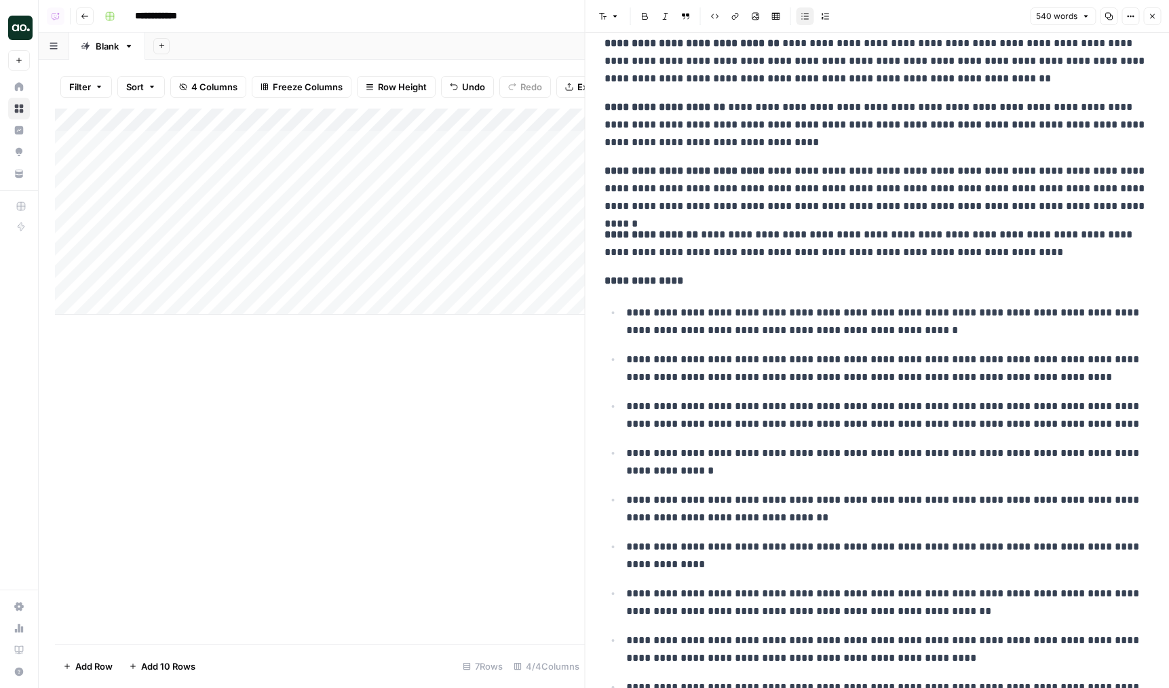
click at [855, 293] on div "**********" at bounding box center [877, 365] width 562 height 1402
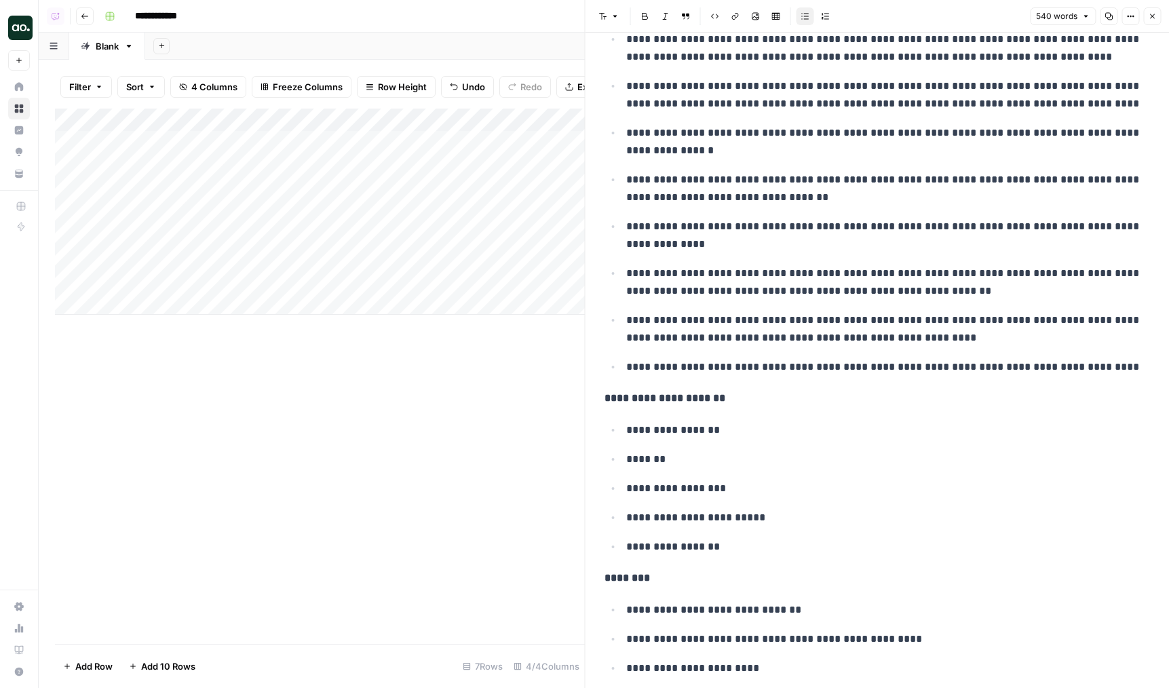
scroll to position [812, 0]
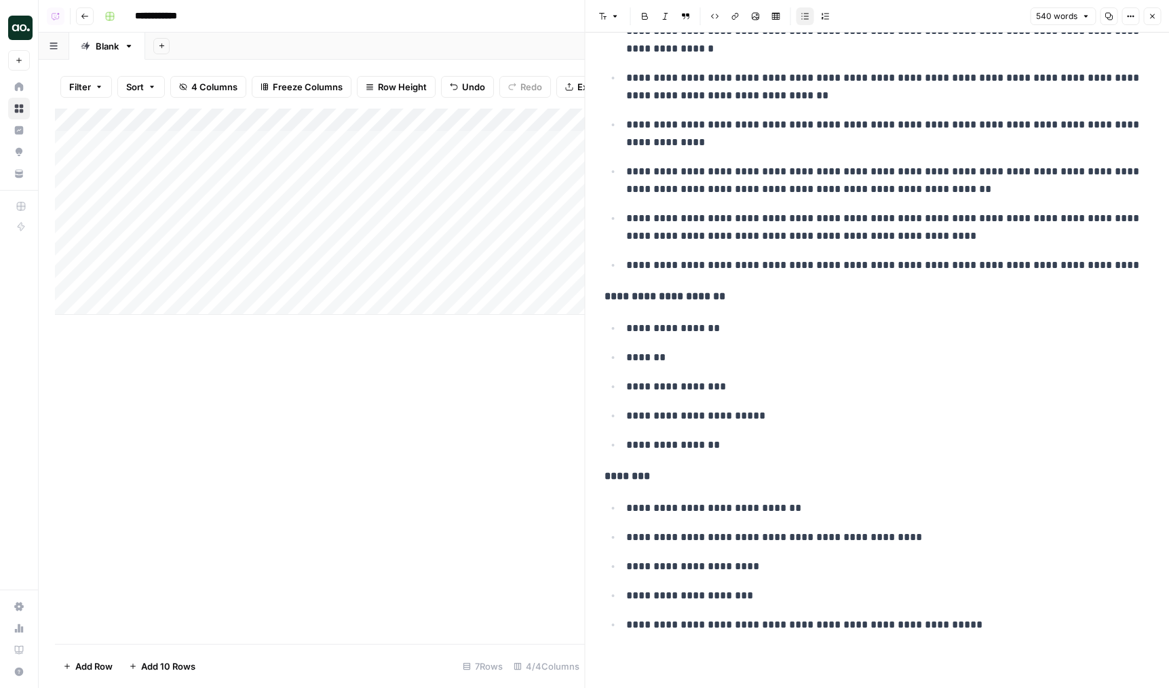
click at [855, 293] on p "**********" at bounding box center [877, 297] width 546 height 18
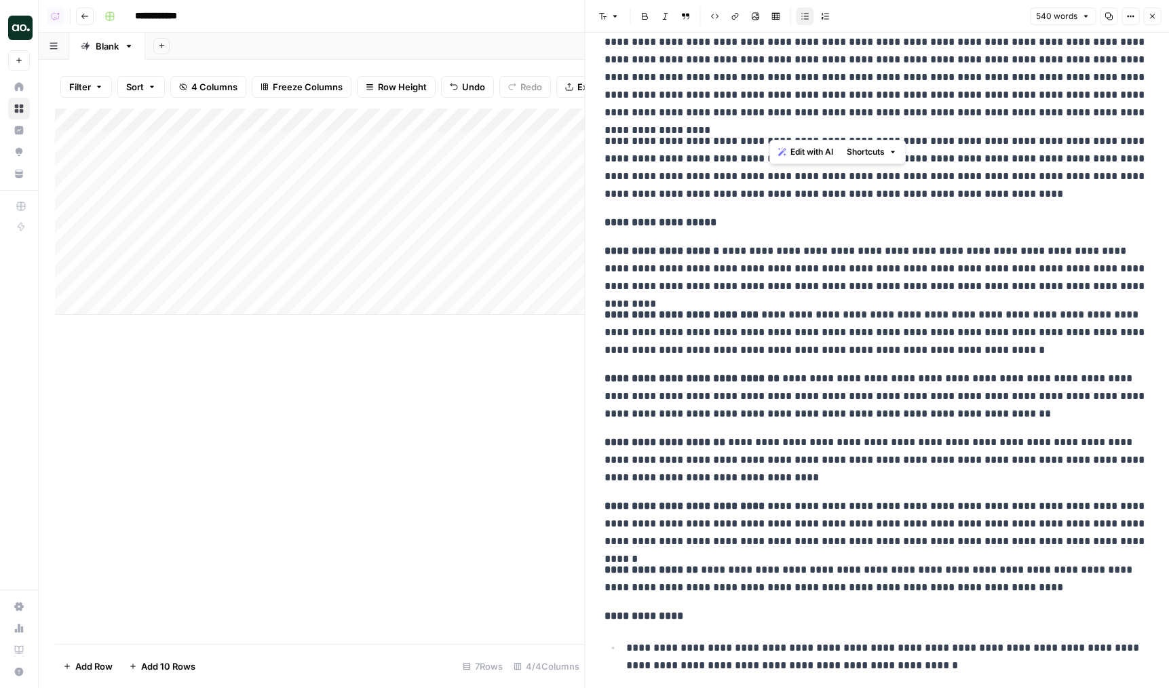
scroll to position [0, 0]
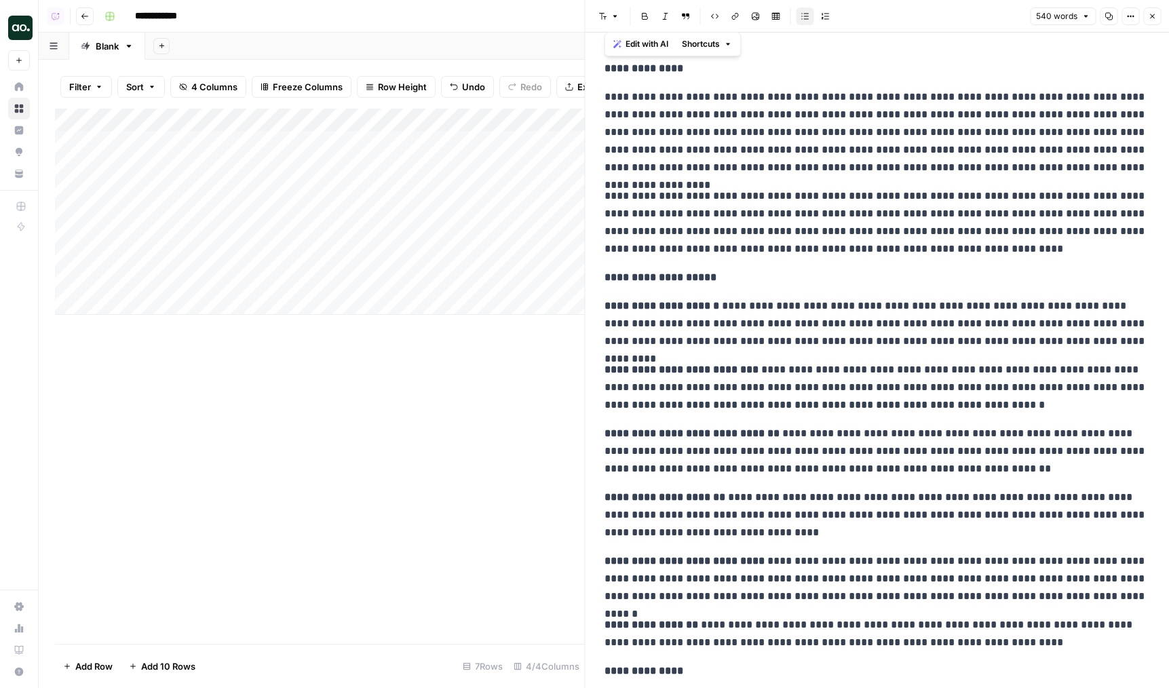
drag, startPoint x: 1001, startPoint y: 388, endPoint x: 606, endPoint y: 69, distance: 506.9
copy div "**********"
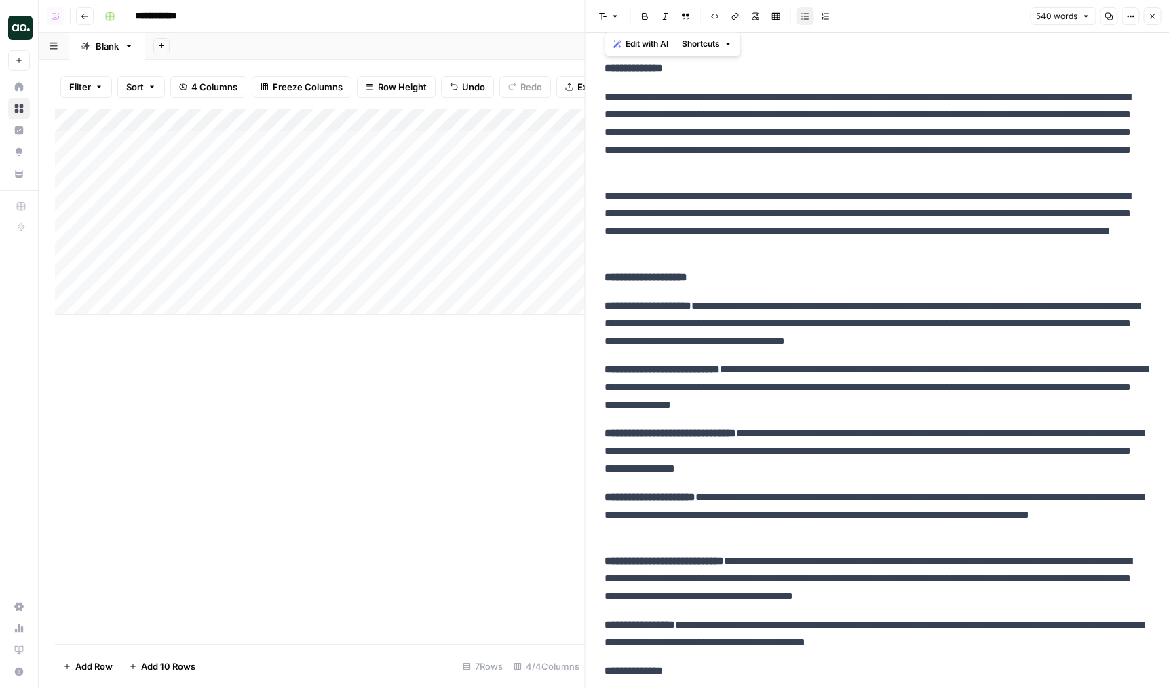
drag, startPoint x: 60, startPoint y: 167, endPoint x: 61, endPoint y: 138, distance: 28.5
click at [61, 138] on div "Add Column" at bounding box center [320, 212] width 530 height 206
click at [1164, 14] on header "Font style Bold Italic Block quote Code block Link Image Insert Table Bulleted …" at bounding box center [877, 16] width 584 height 33
click at [1155, 14] on icon "button" at bounding box center [1152, 16] width 8 height 8
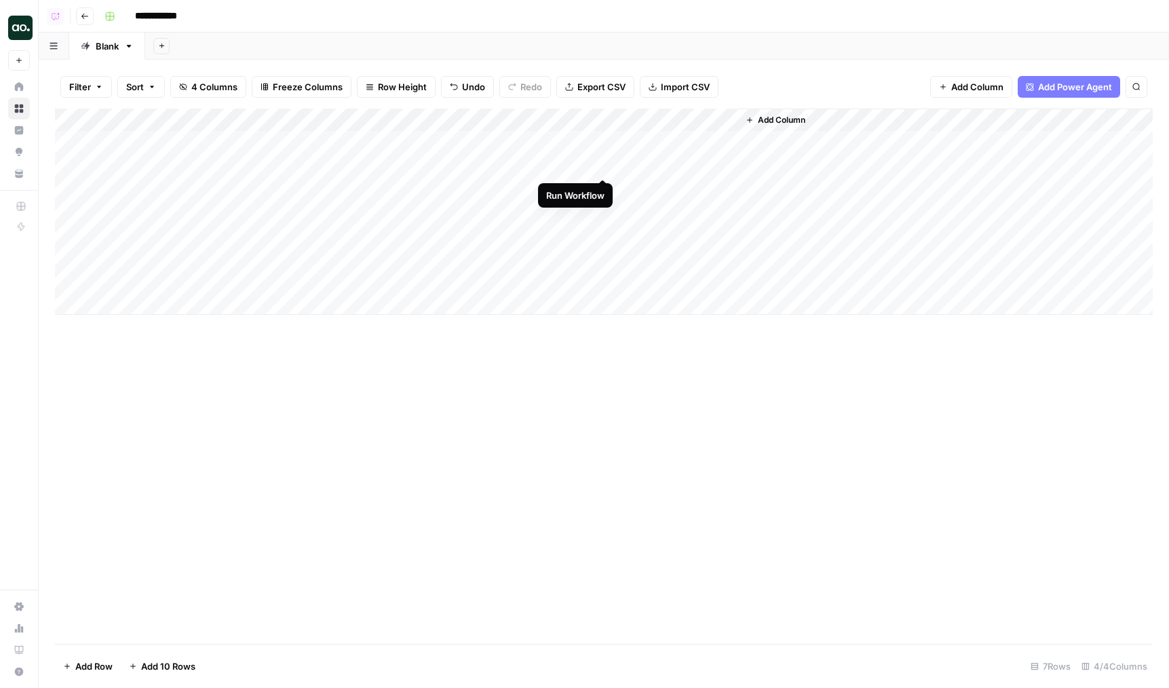
click at [605, 168] on div "Add Column" at bounding box center [604, 212] width 1098 height 206
click at [675, 182] on div "Add Column" at bounding box center [604, 212] width 1098 height 206
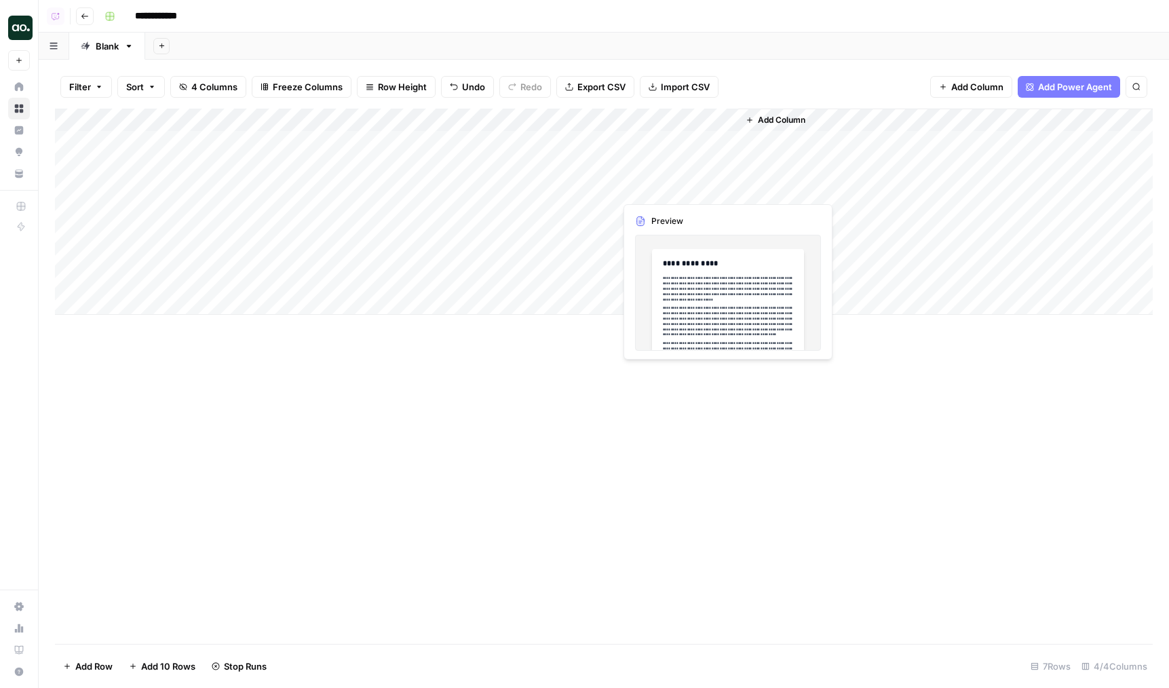
click at [675, 182] on div "Add Column" at bounding box center [604, 212] width 1098 height 206
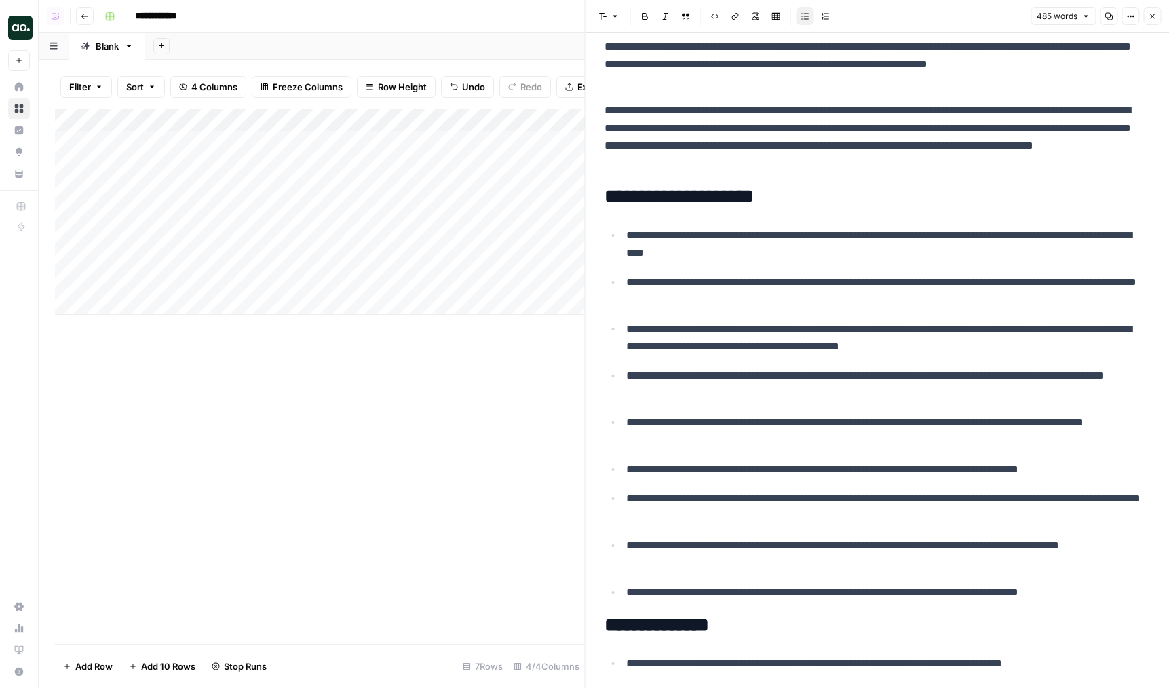
click at [233, 195] on div "Add Column" at bounding box center [320, 212] width 530 height 206
click at [572, 187] on div "Add Column" at bounding box center [320, 212] width 530 height 206
click at [570, 209] on div "Add Column" at bounding box center [320, 212] width 530 height 206
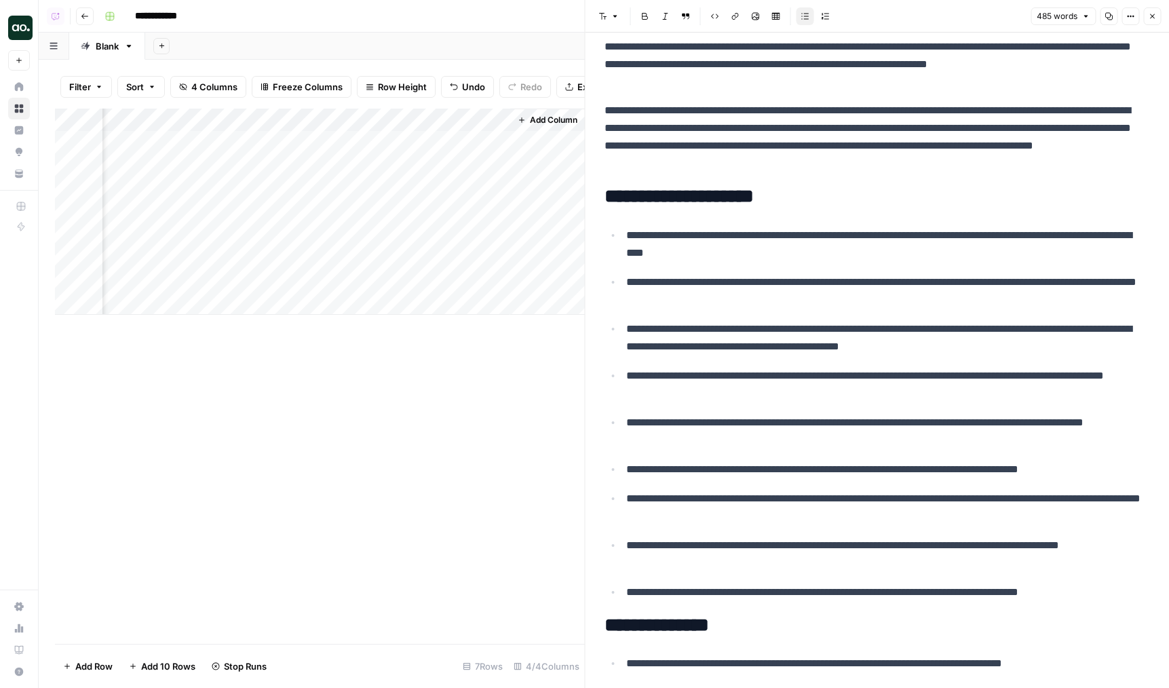
click at [1155, 22] on button "Close" at bounding box center [1152, 16] width 18 height 18
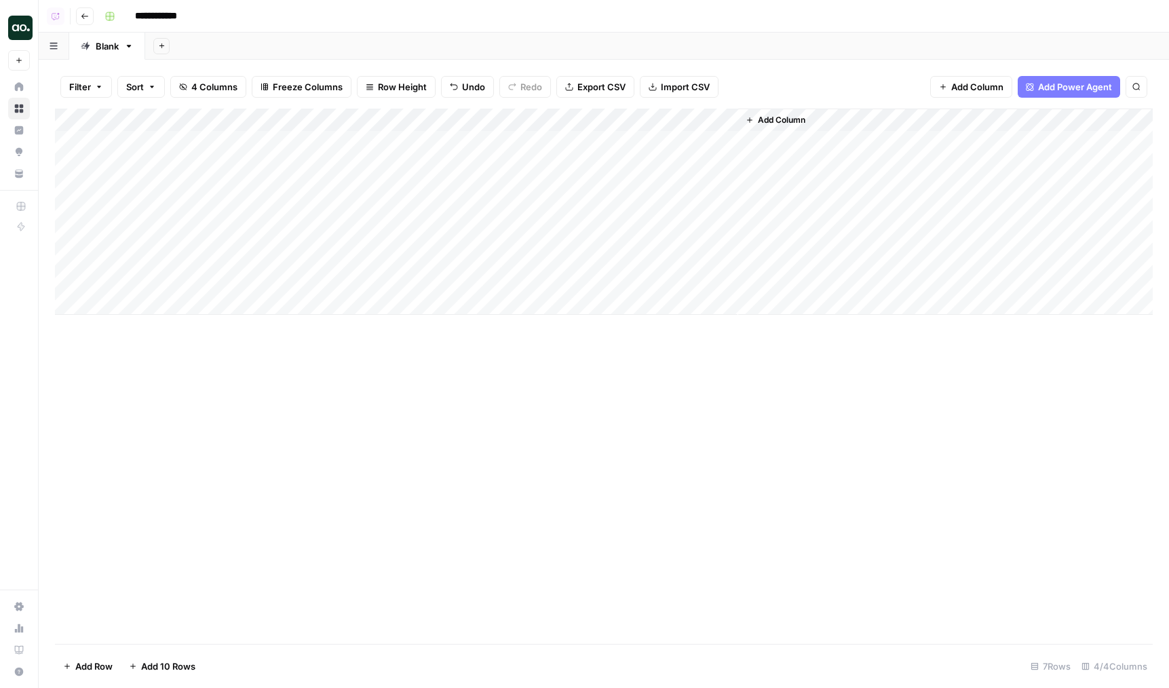
click at [684, 157] on div "Add Column" at bounding box center [604, 212] width 1098 height 206
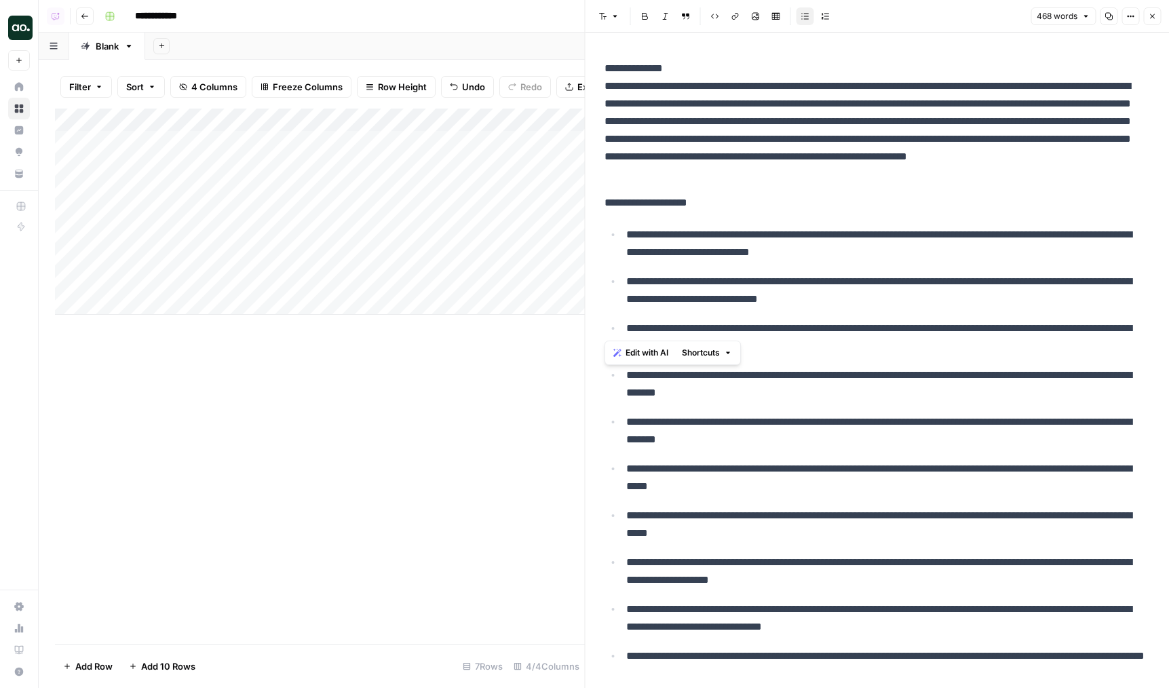
scroll to position [14, 0]
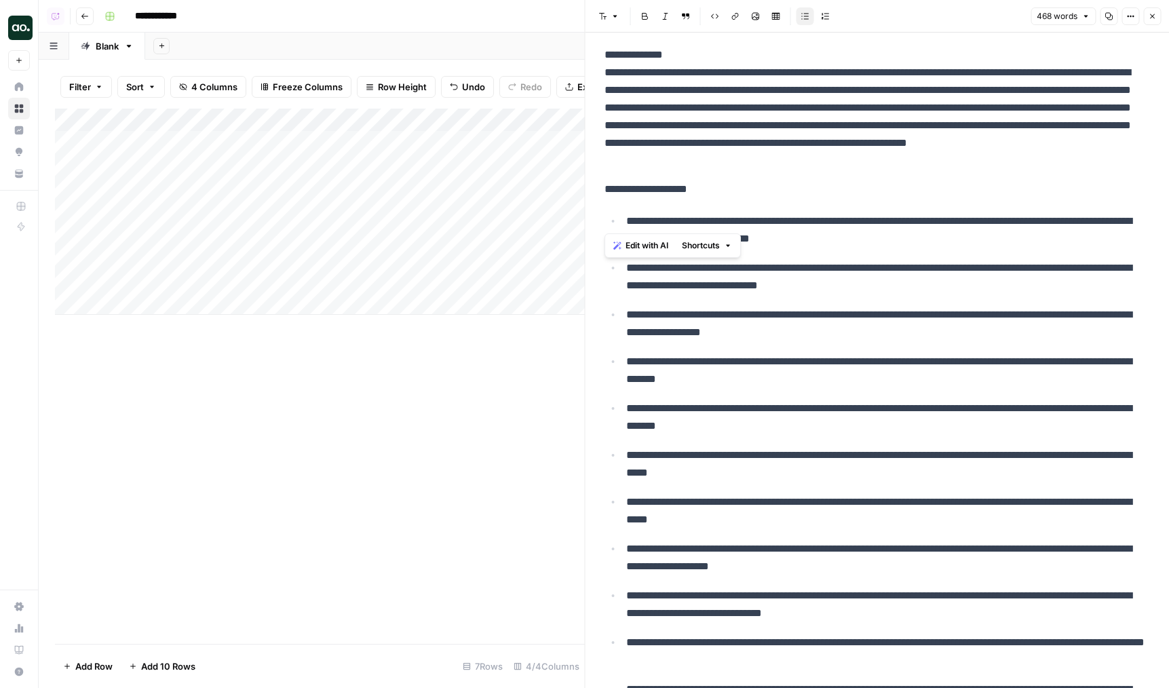
drag, startPoint x: 605, startPoint y: 90, endPoint x: 950, endPoint y: 202, distance: 363.0
click at [950, 202] on div "**********" at bounding box center [877, 599] width 562 height 1117
click at [796, 119] on p "**********" at bounding box center [877, 107] width 546 height 123
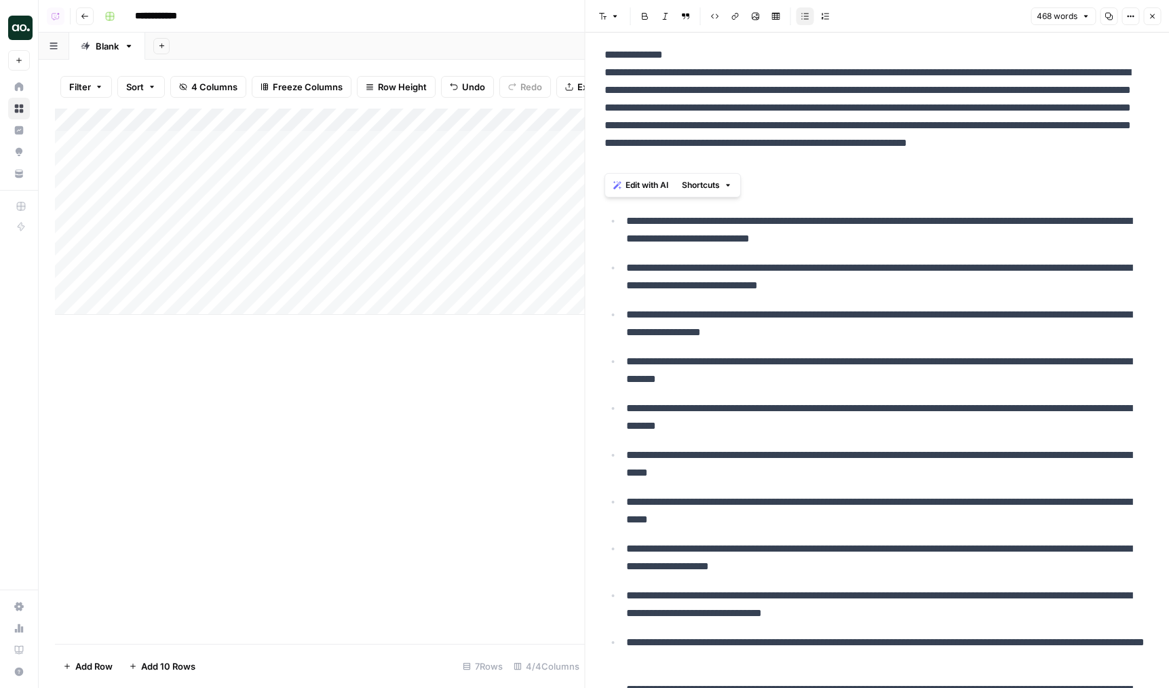
copy p "**********"
click at [828, 177] on div "**********" at bounding box center [877, 599] width 562 height 1117
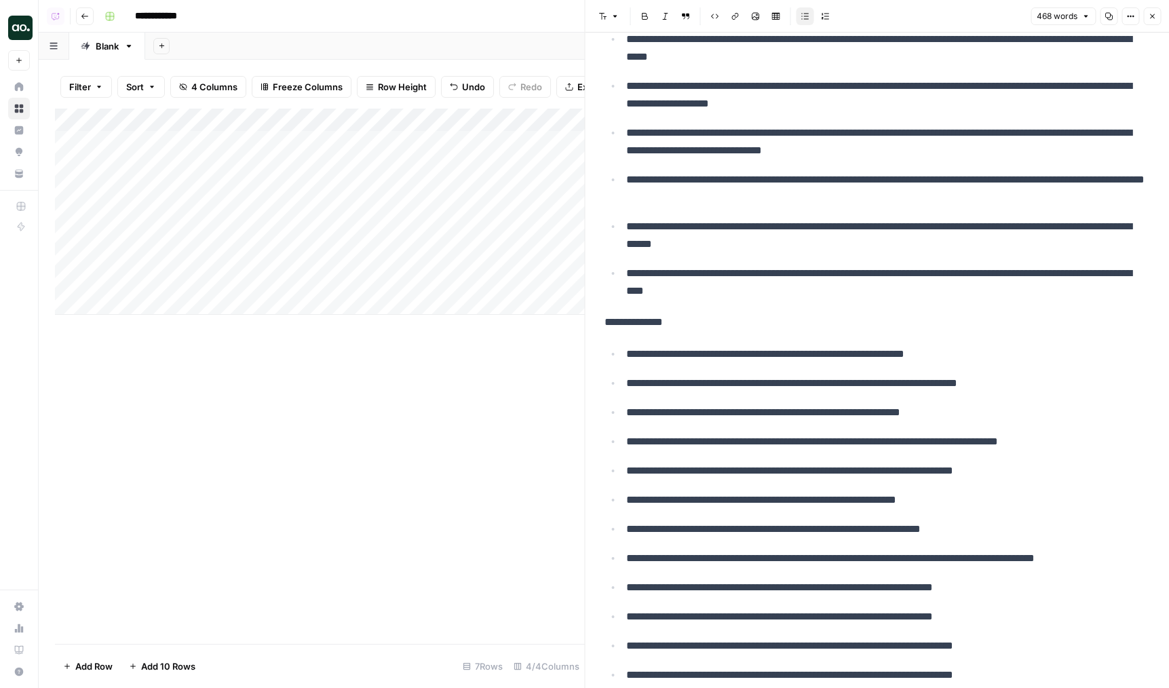
scroll to position [526, 0]
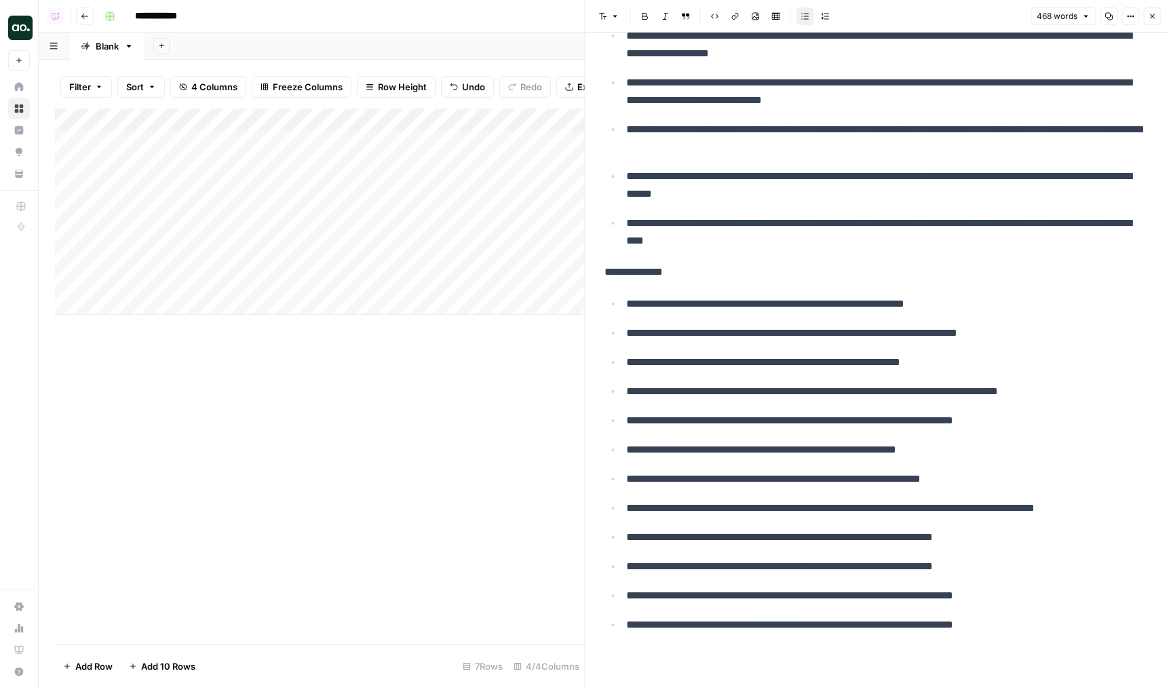
click at [524, 181] on div "Add Column" at bounding box center [320, 212] width 530 height 206
click at [509, 182] on div "Add Column" at bounding box center [546, 212] width 75 height 206
click at [488, 183] on div "Add Column" at bounding box center [320, 212] width 530 height 206
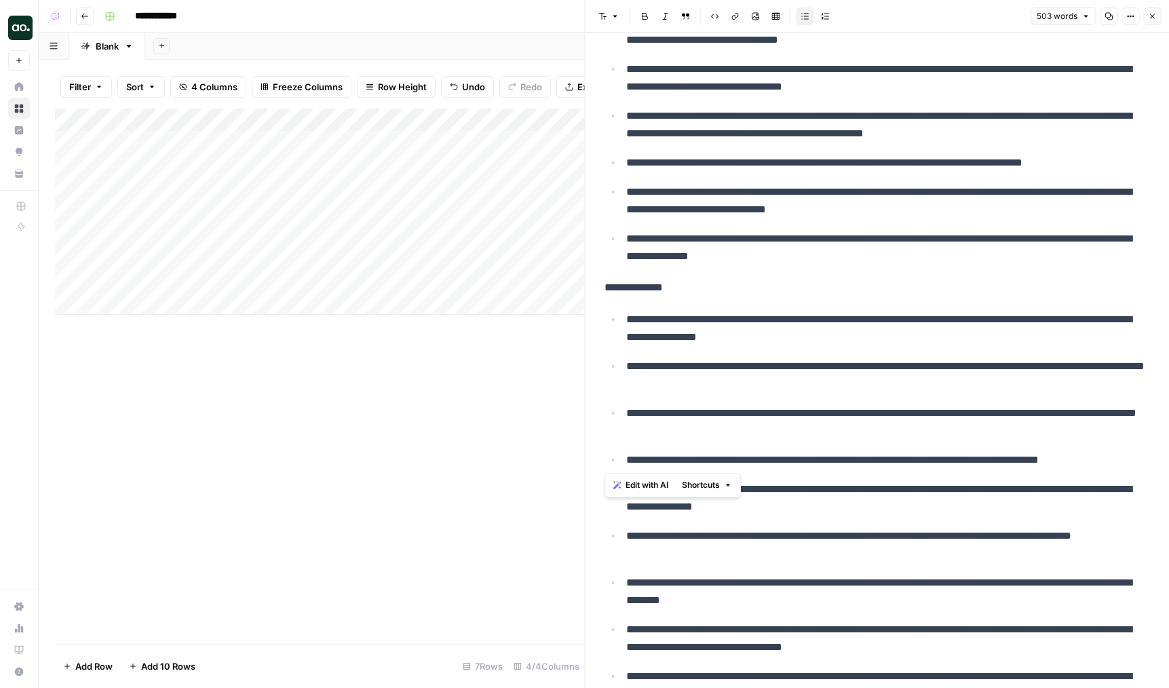
scroll to position [503, 0]
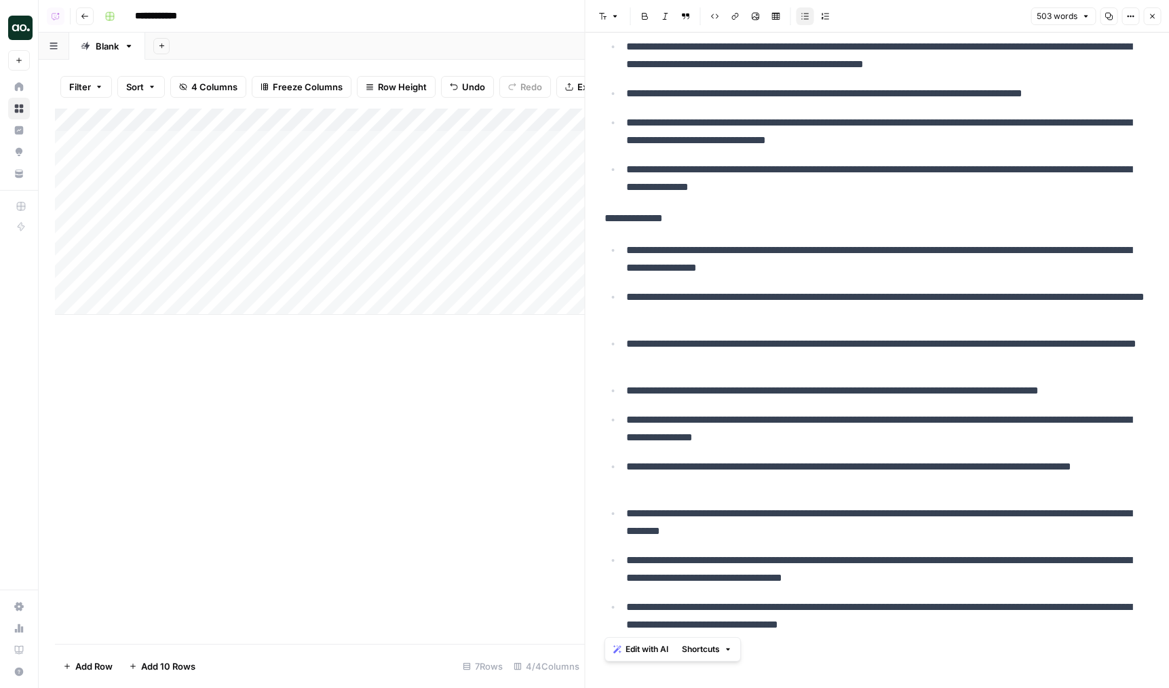
drag, startPoint x: 642, startPoint y: 125, endPoint x: 998, endPoint y: 637, distance: 623.6
click at [998, 637] on div "**********" at bounding box center [877, 97] width 562 height 1093
copy div "**********"
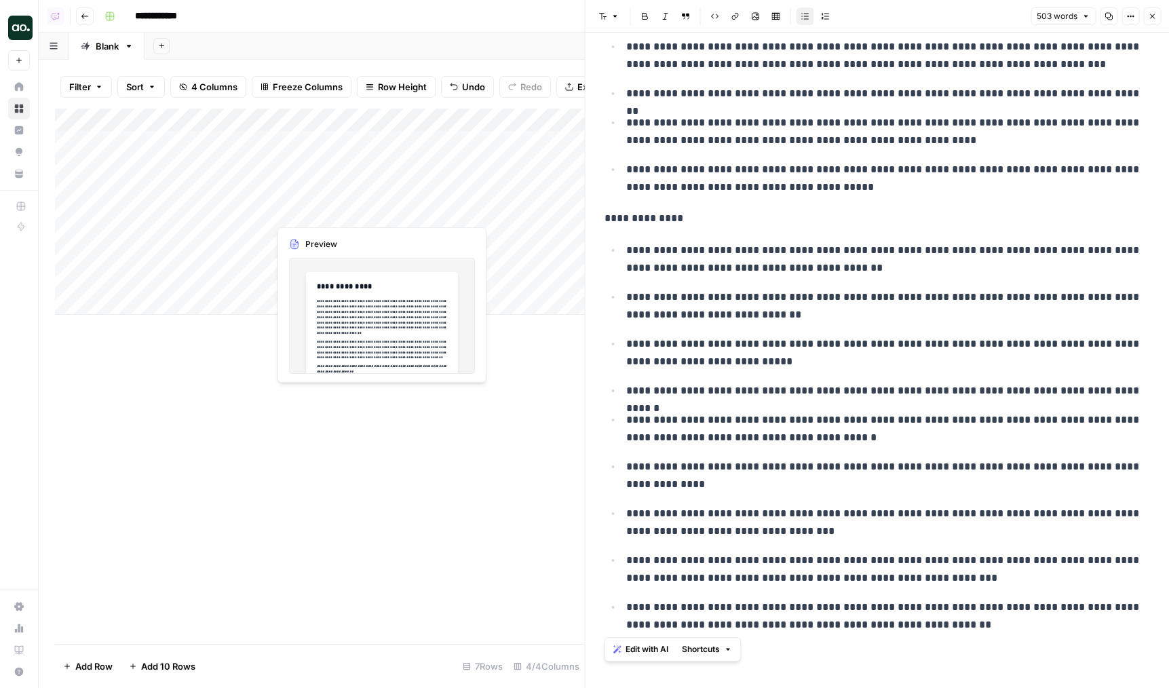
click at [303, 232] on div "Add Column" at bounding box center [320, 212] width 530 height 206
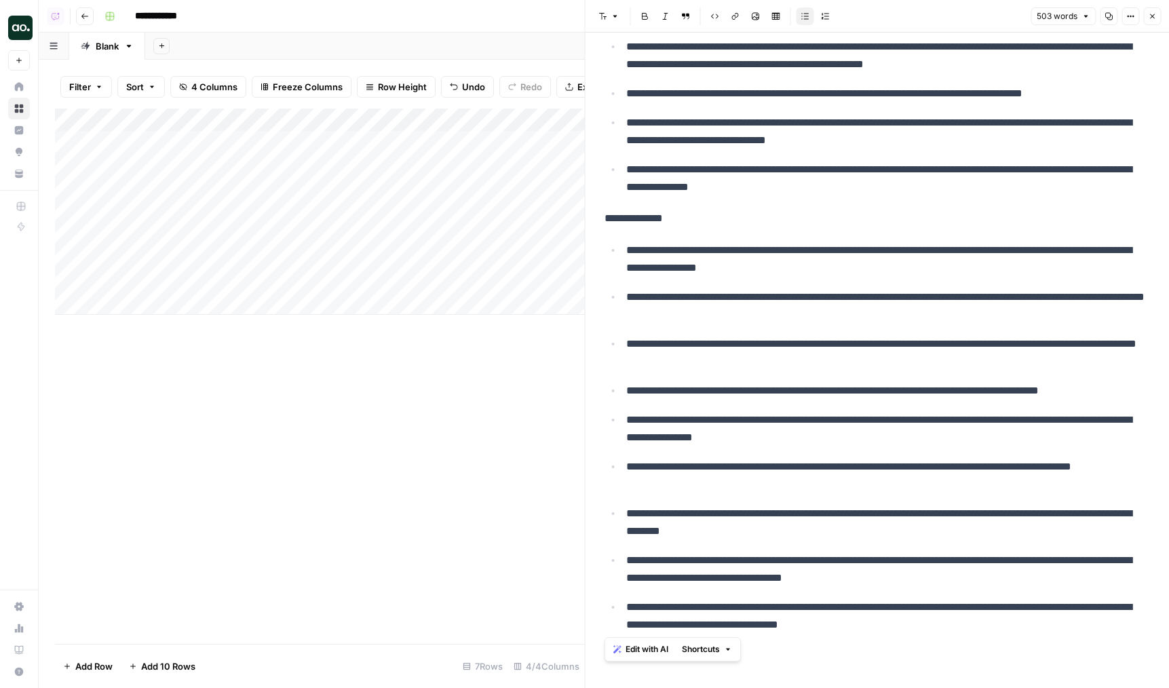
click at [379, 231] on div "Add Column" at bounding box center [320, 212] width 530 height 206
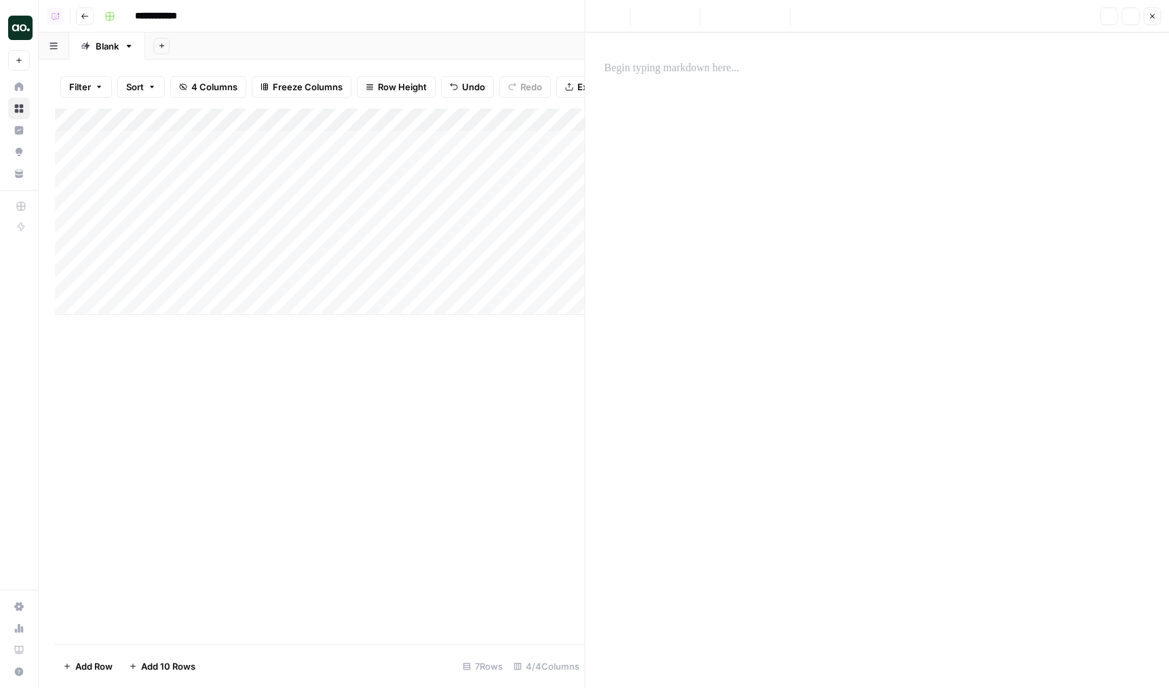
click at [758, 157] on div at bounding box center [877, 360] width 562 height 655
click at [699, 60] on p at bounding box center [877, 69] width 546 height 18
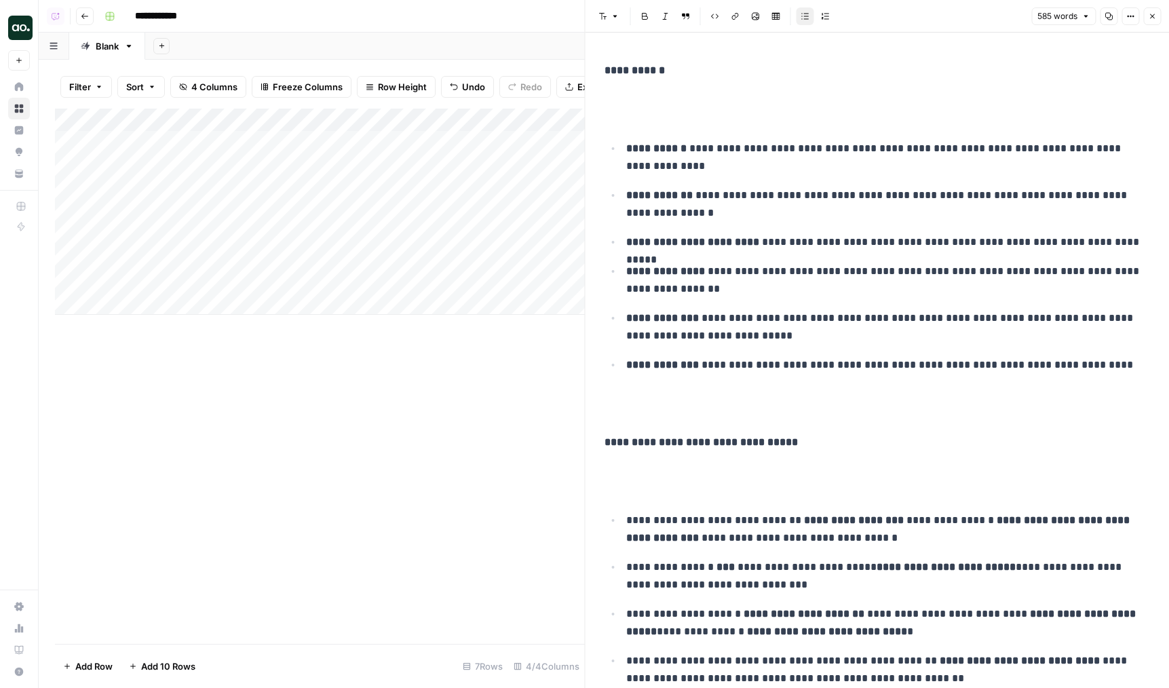
click at [1142, 15] on div "585 words Copy Options Close" at bounding box center [1096, 16] width 130 height 18
click at [1150, 16] on icon "button" at bounding box center [1152, 16] width 8 height 8
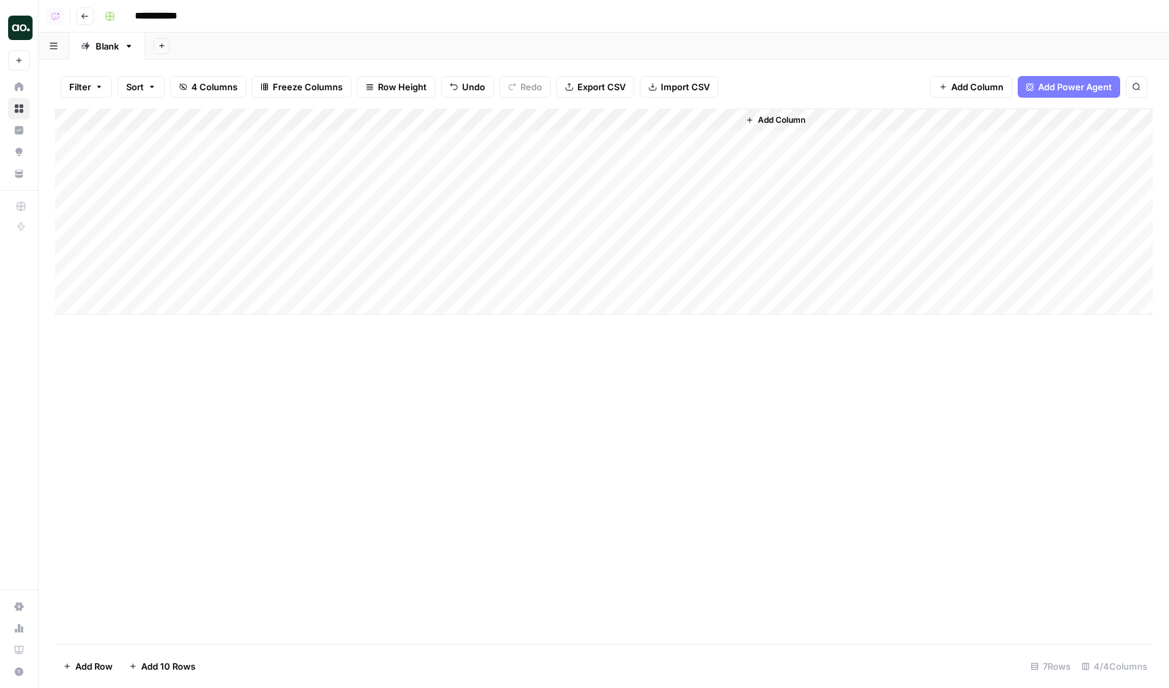
click at [549, 234] on div "Add Column" at bounding box center [604, 212] width 1098 height 206
click at [376, 257] on div "Add Column" at bounding box center [604, 212] width 1098 height 206
click at [372, 275] on div "Add Column" at bounding box center [604, 212] width 1098 height 206
click at [370, 252] on div "Add Column" at bounding box center [604, 212] width 1098 height 206
click at [154, 303] on div "Add Column" at bounding box center [604, 212] width 1098 height 206
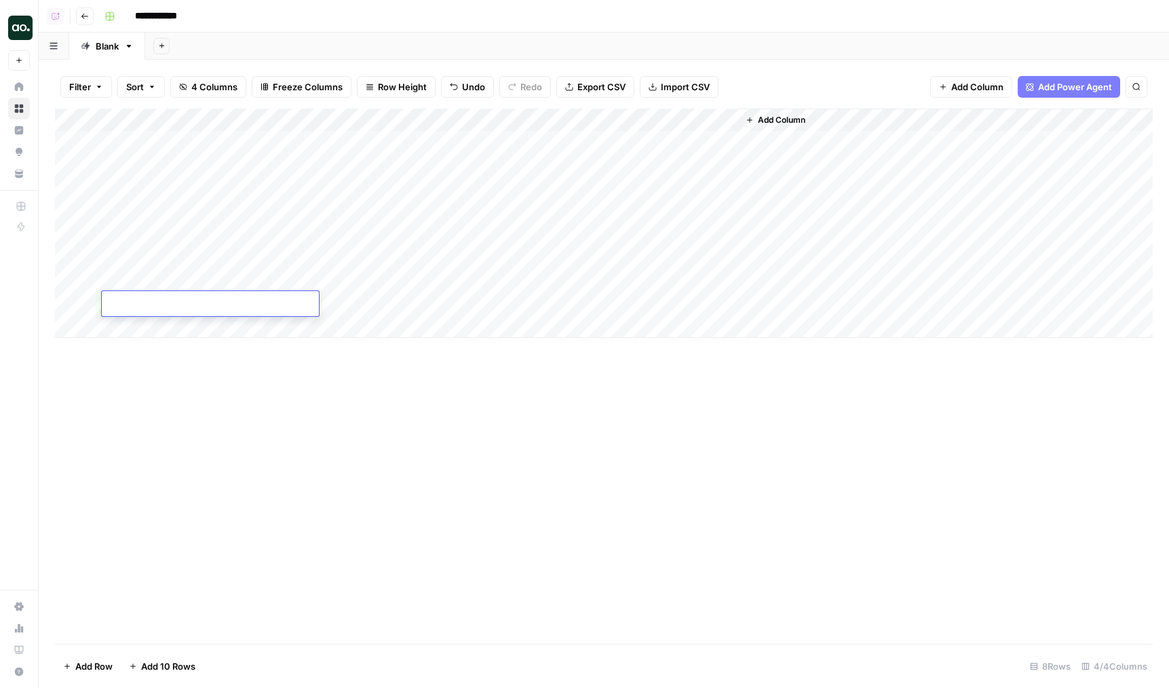
click at [159, 293] on div at bounding box center [210, 303] width 217 height 25
click at [654, 214] on div "Add Column" at bounding box center [604, 223] width 1098 height 229
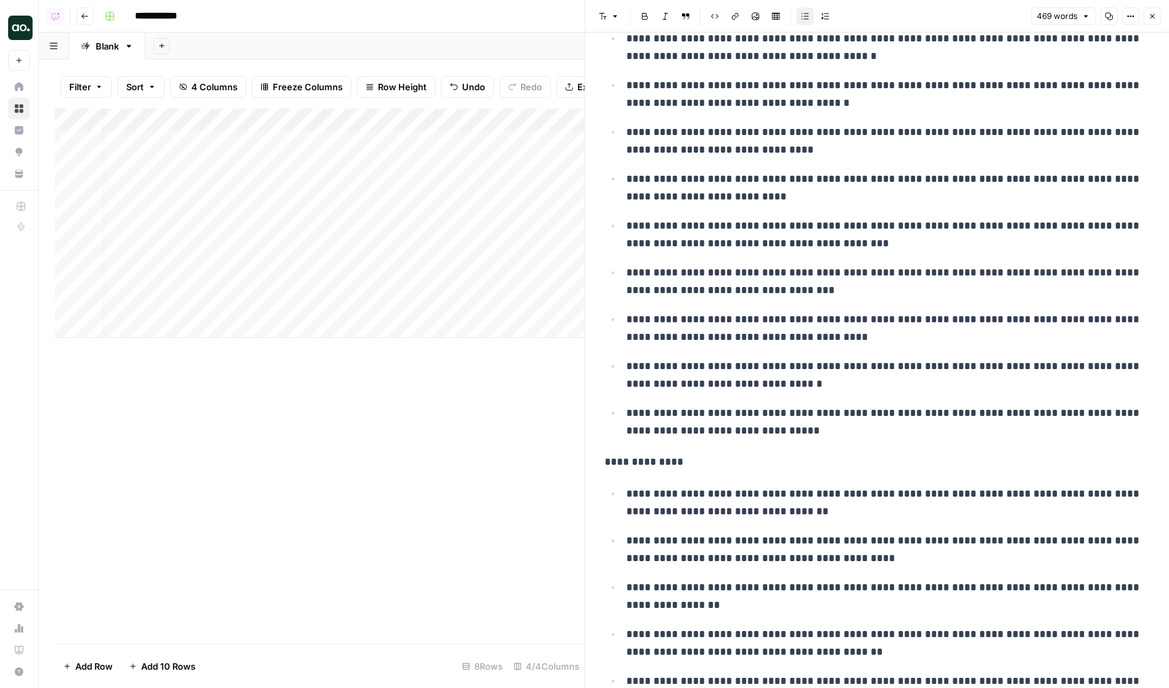
scroll to position [0, 58]
click at [545, 210] on div "Add Column" at bounding box center [320, 223] width 530 height 229
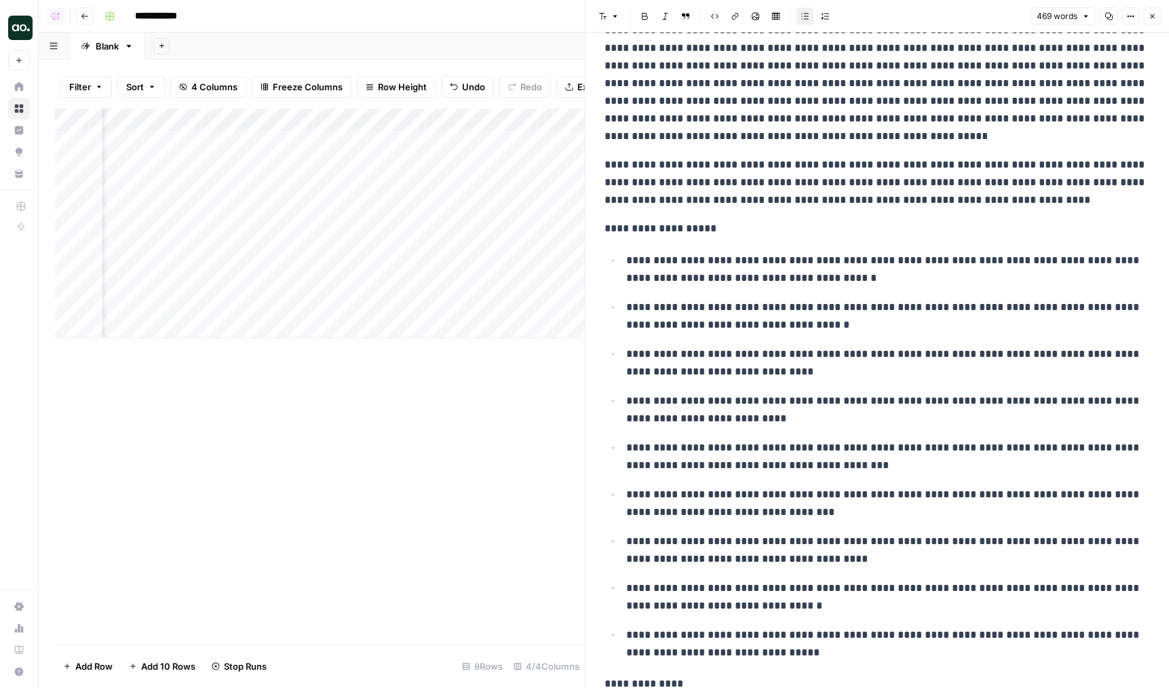
scroll to position [0, 0]
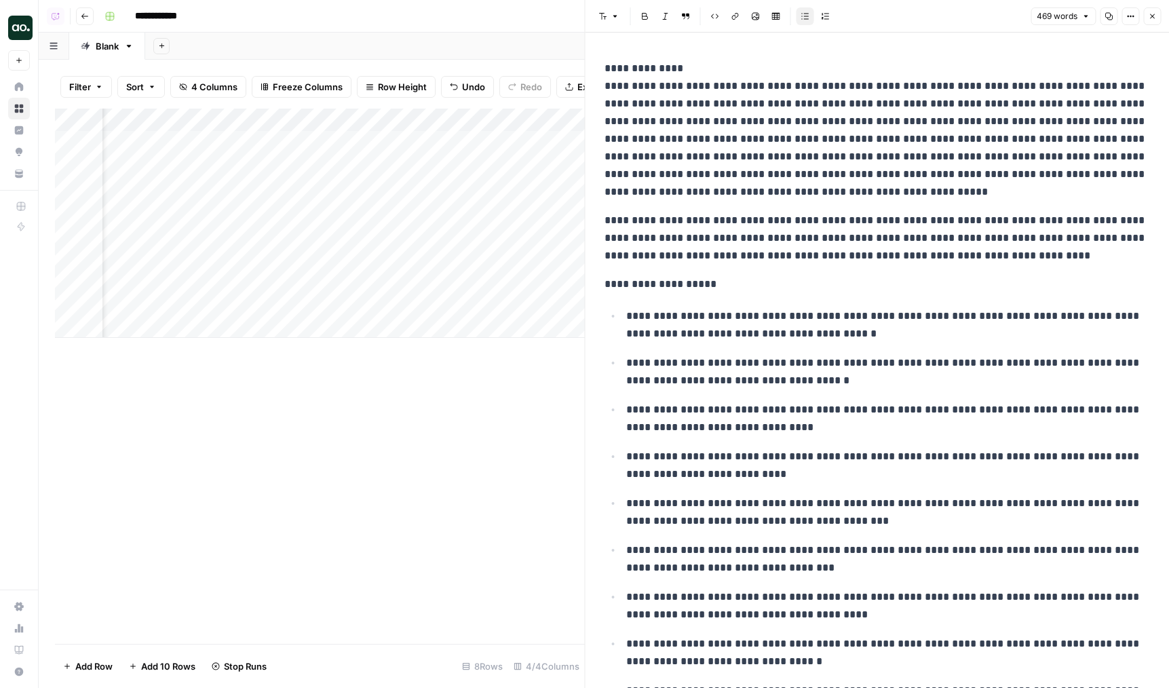
click at [1154, 16] on icon "button" at bounding box center [1152, 16] width 8 height 8
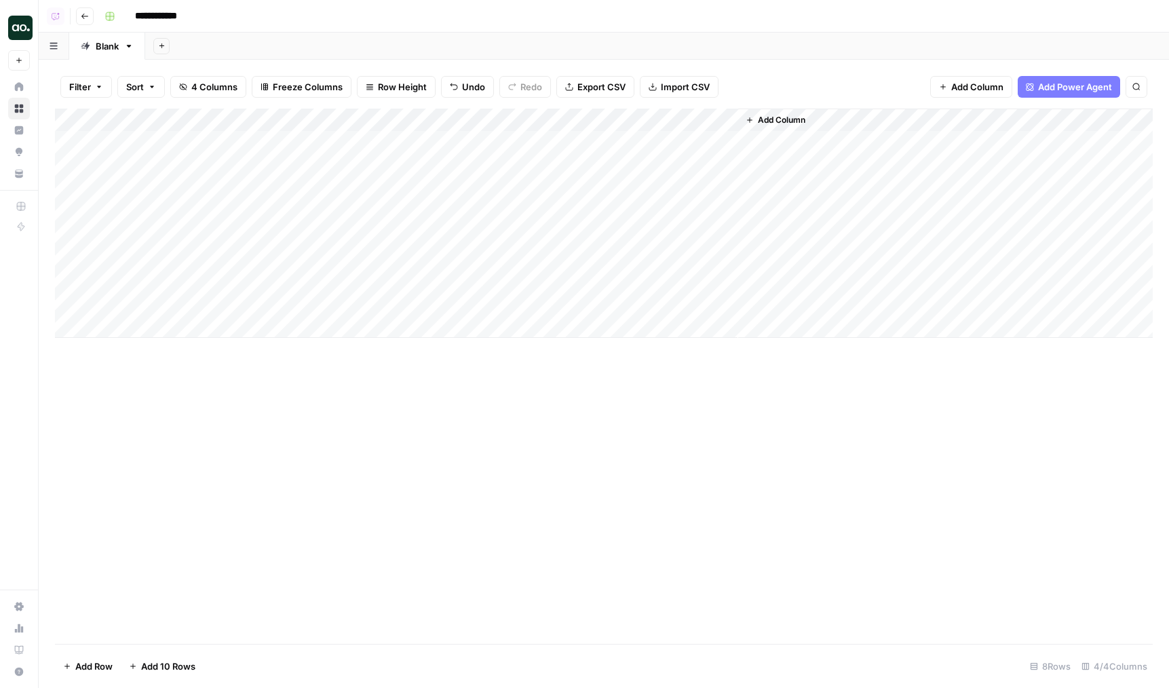
click at [353, 259] on div "Add Column" at bounding box center [604, 223] width 1098 height 229
click at [217, 307] on div "Add Column" at bounding box center [604, 223] width 1098 height 229
click at [69, 303] on div "Add Column" at bounding box center [604, 223] width 1098 height 229
click at [66, 298] on div "Add Column" at bounding box center [604, 223] width 1098 height 229
click at [680, 227] on div "Add Column" at bounding box center [604, 223] width 1098 height 229
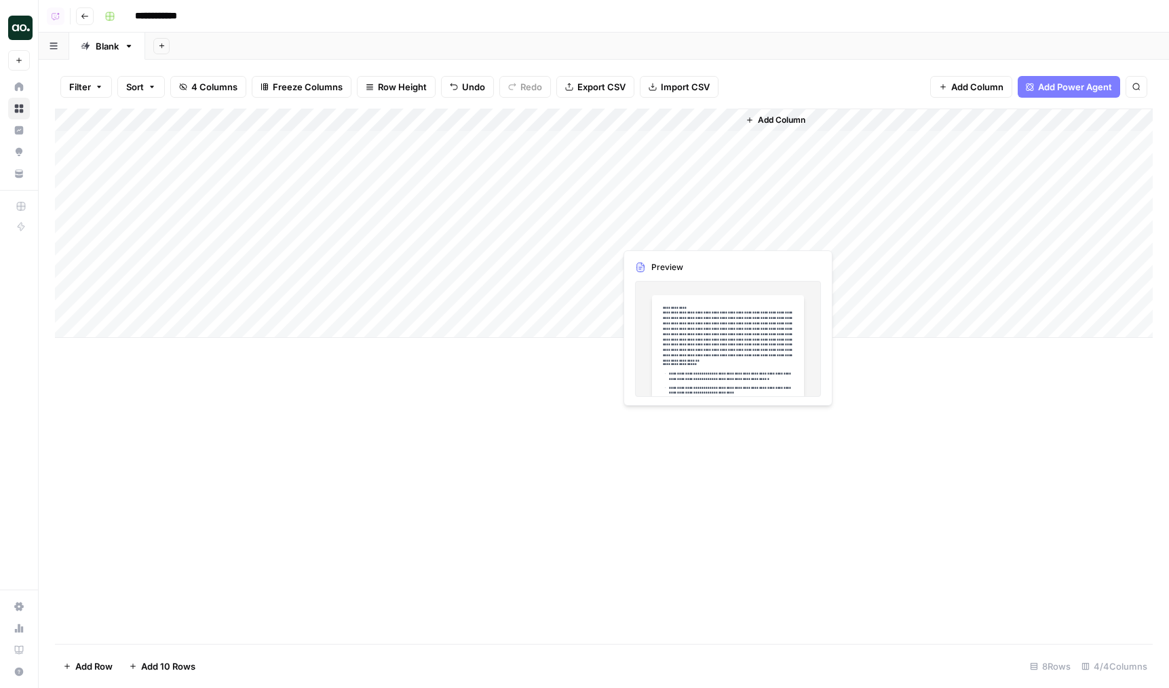
click at [680, 227] on div "Add Column" at bounding box center [604, 223] width 1098 height 229
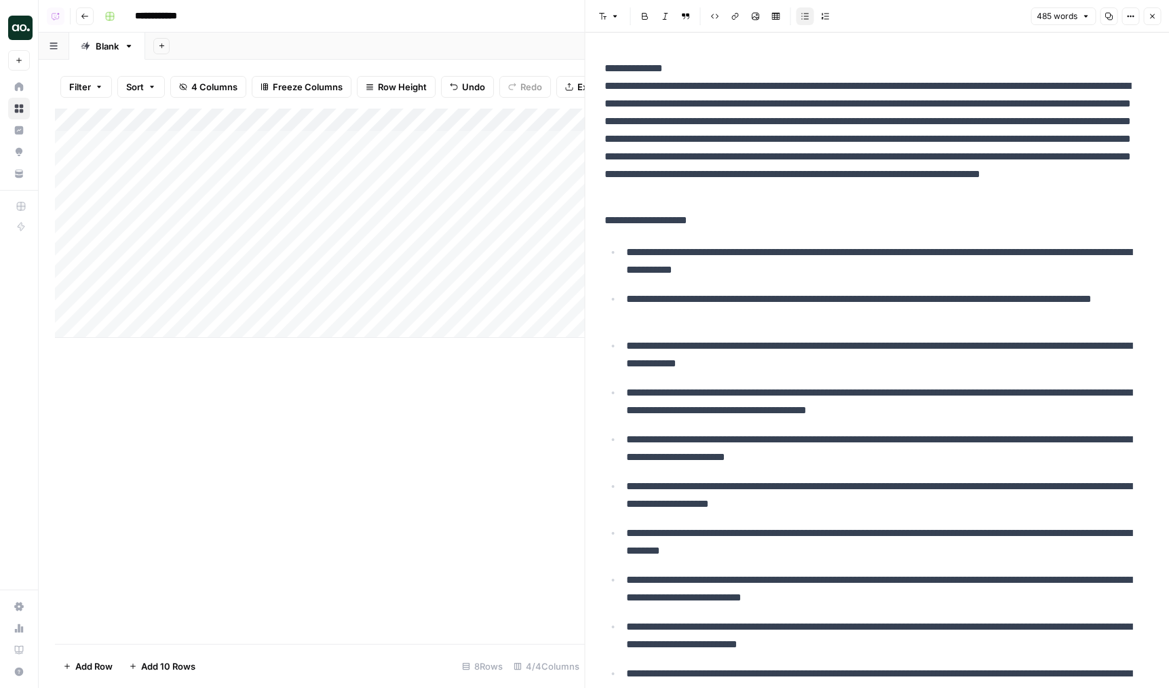
click at [803, 265] on p "**********" at bounding box center [888, 261] width 524 height 35
click at [847, 269] on p "**********" at bounding box center [888, 261] width 524 height 35
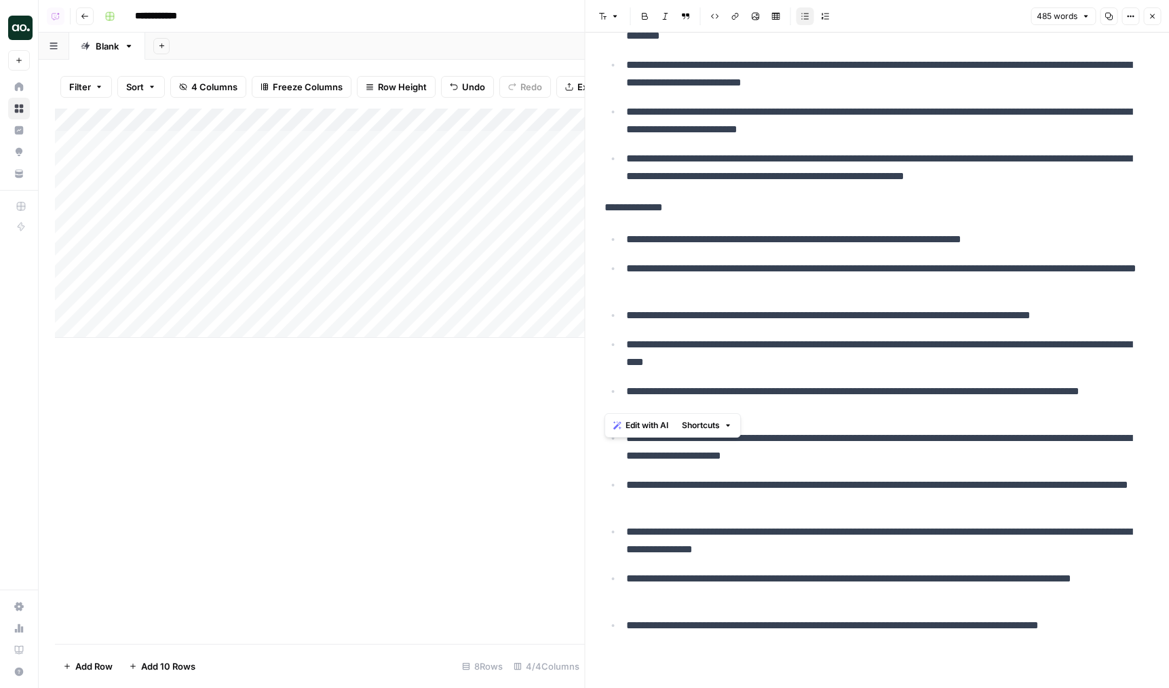
scroll to position [533, 0]
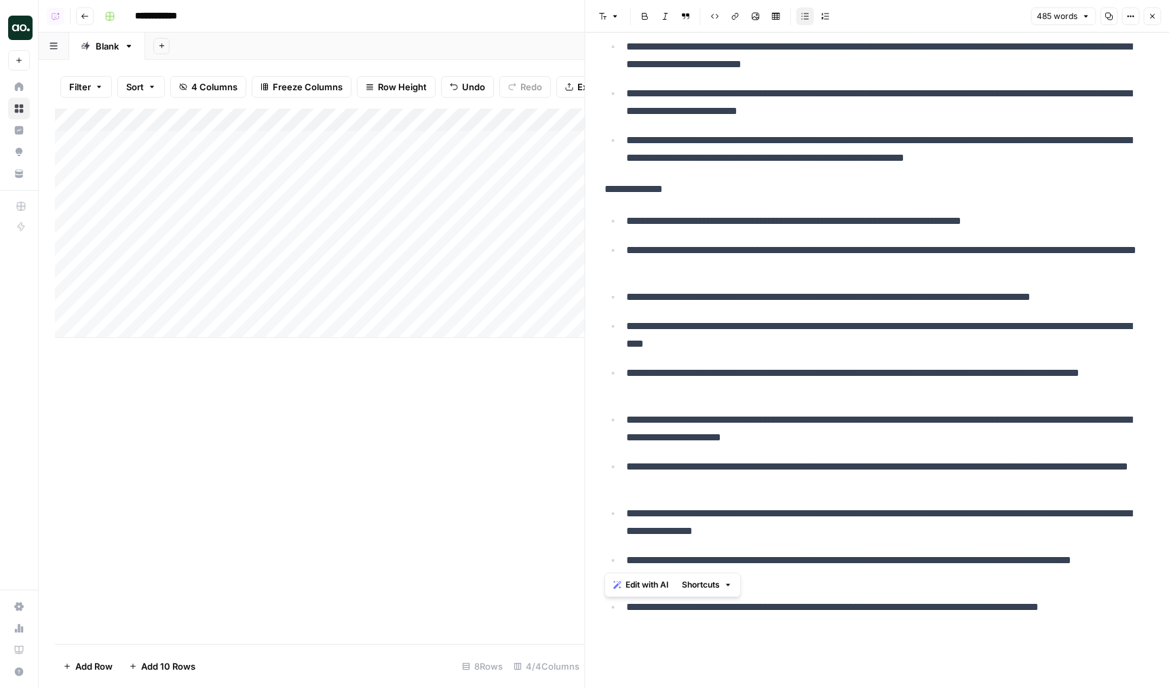
drag, startPoint x: 599, startPoint y: 64, endPoint x: 804, endPoint y: 634, distance: 605.7
click at [804, 634] on div "**********" at bounding box center [877, 82] width 562 height 1123
copy div "**********"
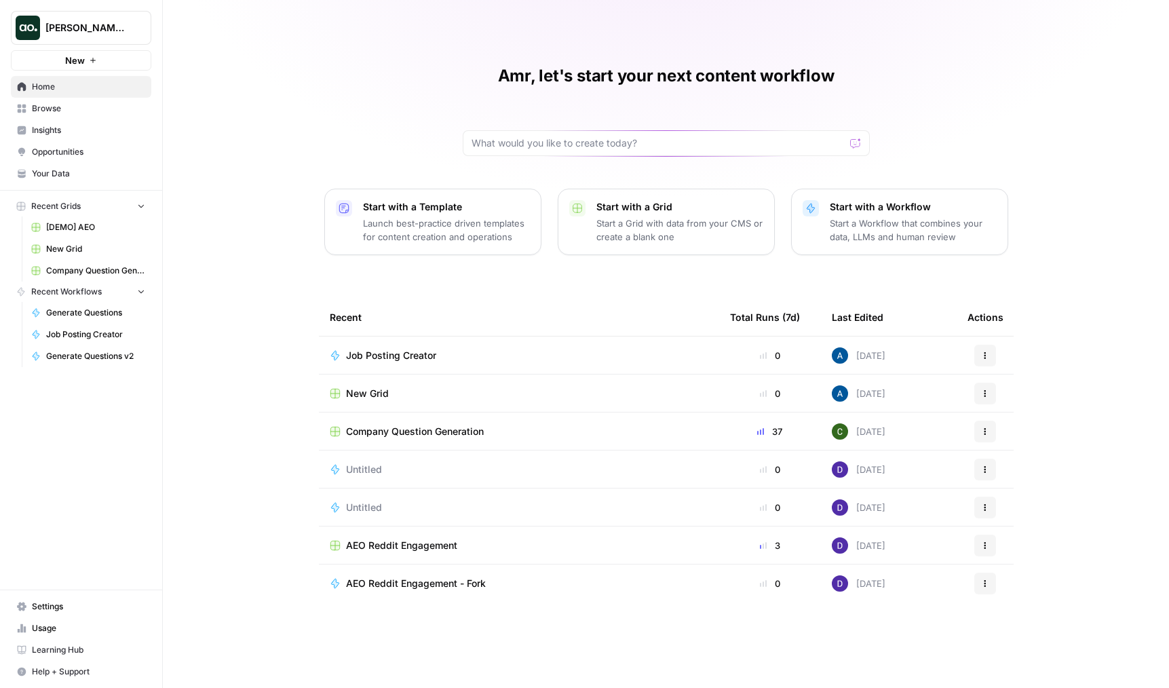
click at [76, 113] on span "Browse" at bounding box center [88, 108] width 113 height 12
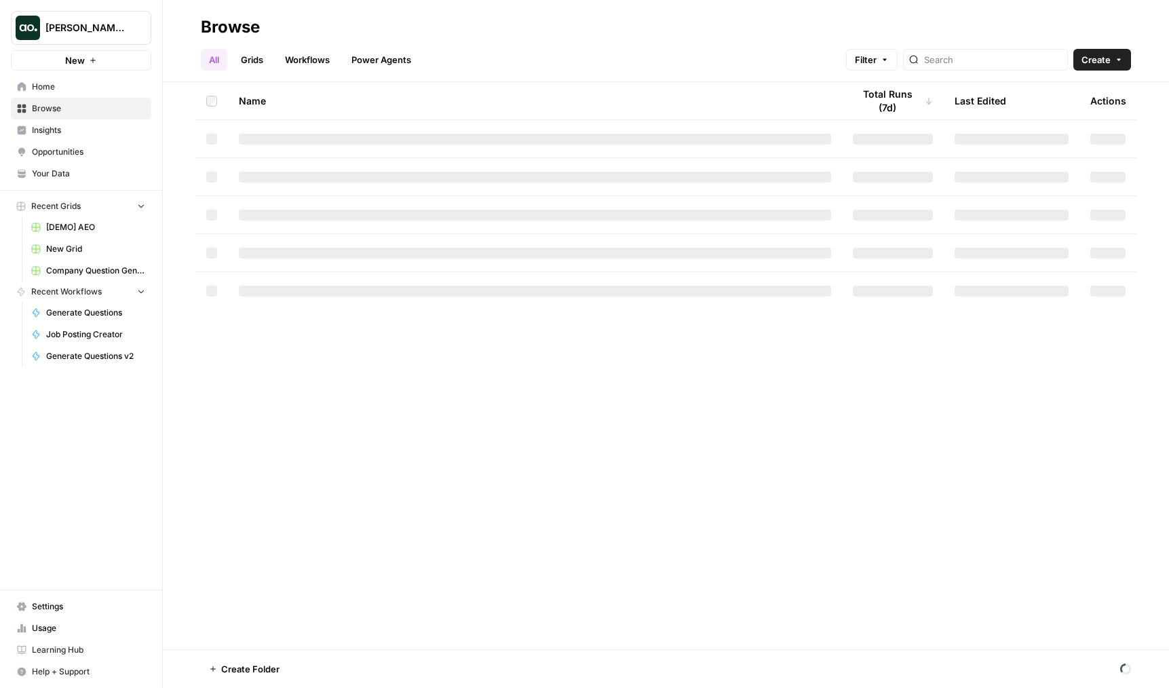
click at [58, 123] on link "Insights" at bounding box center [81, 130] width 140 height 22
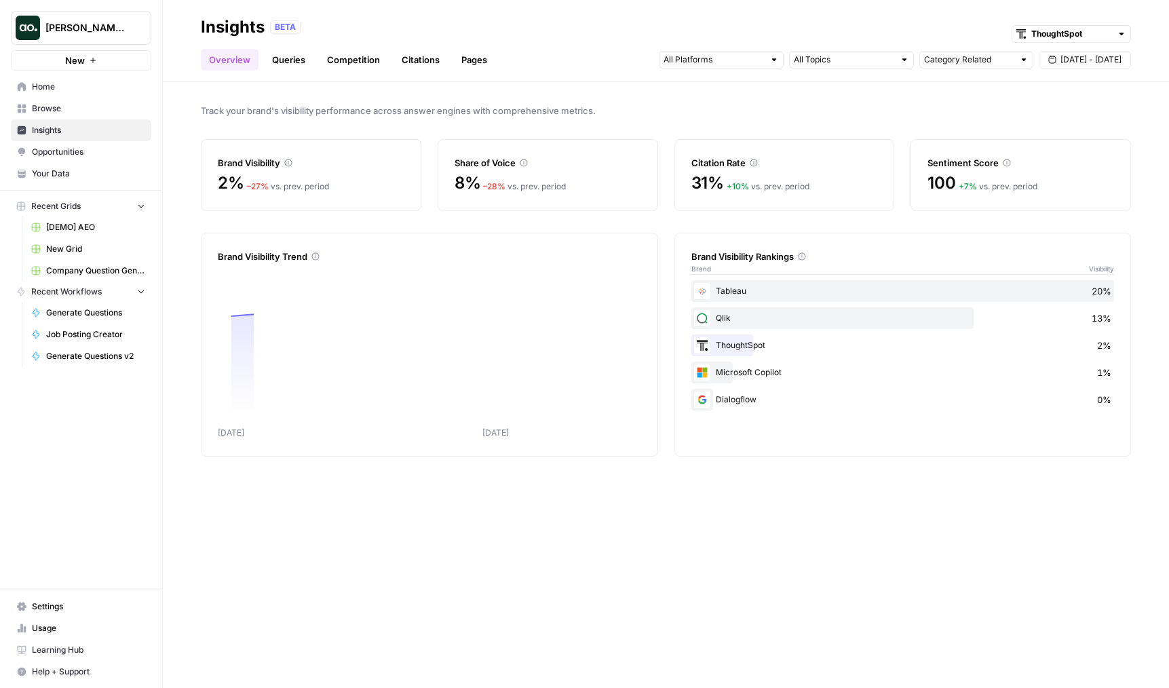
click at [74, 165] on link "Your Data" at bounding box center [81, 174] width 140 height 22
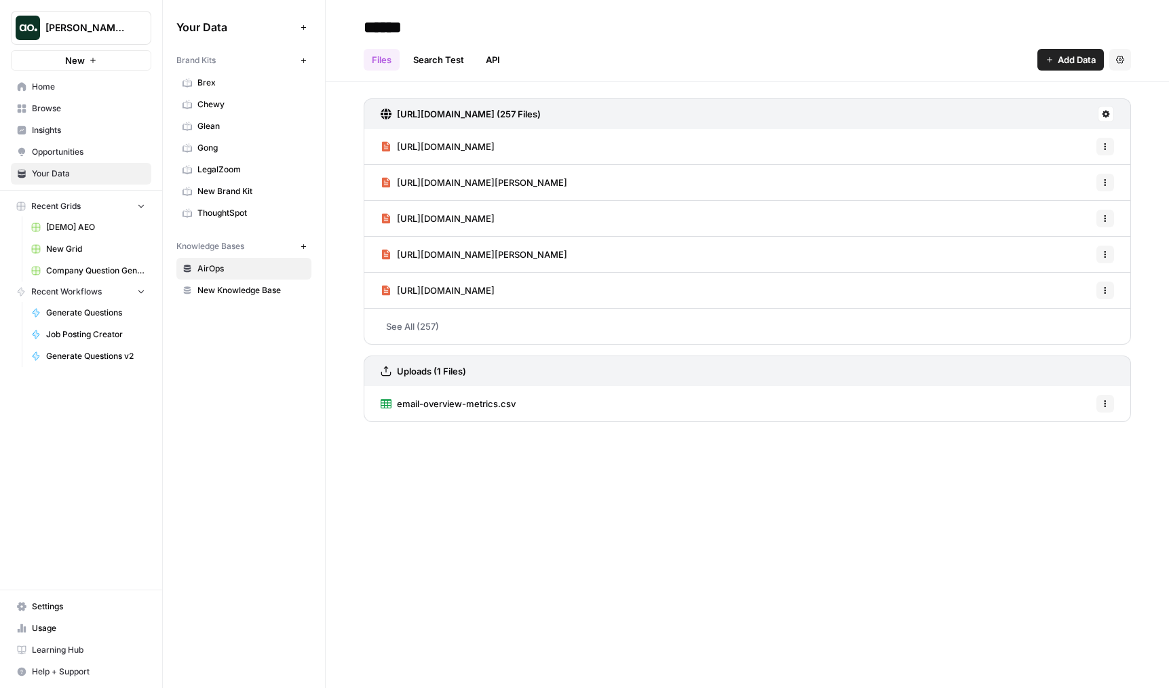
click at [303, 22] on button "Add Data" at bounding box center [303, 27] width 16 height 16
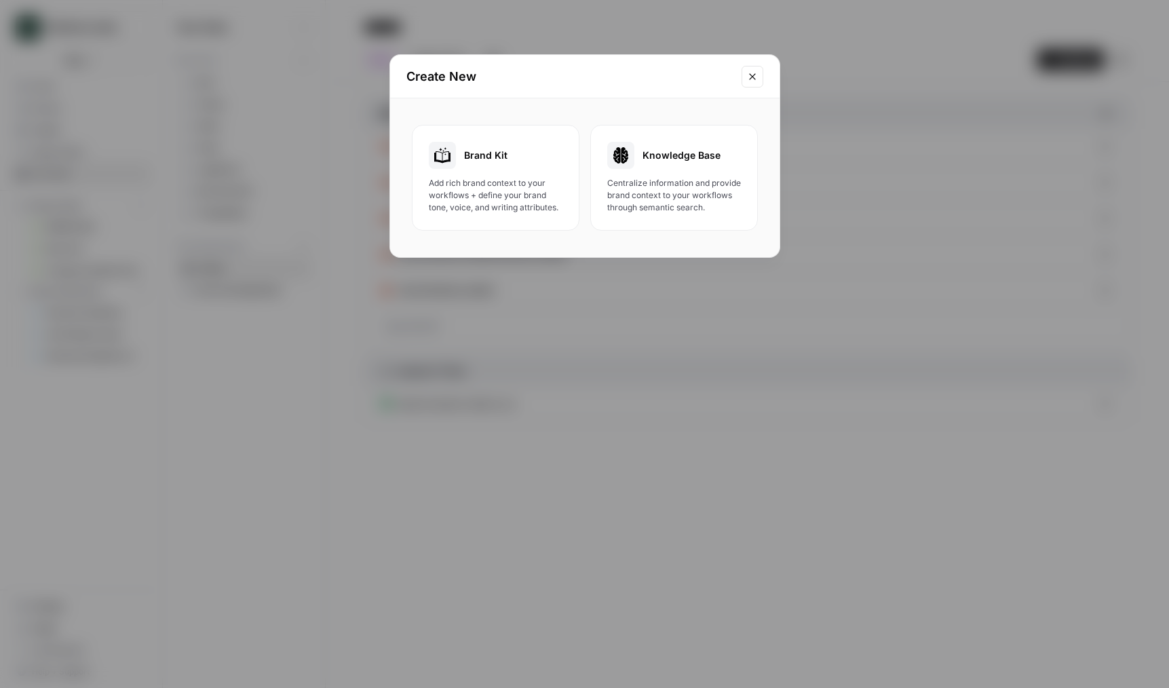
click at [473, 149] on span "Brand Kit" at bounding box center [485, 156] width 43 height 14
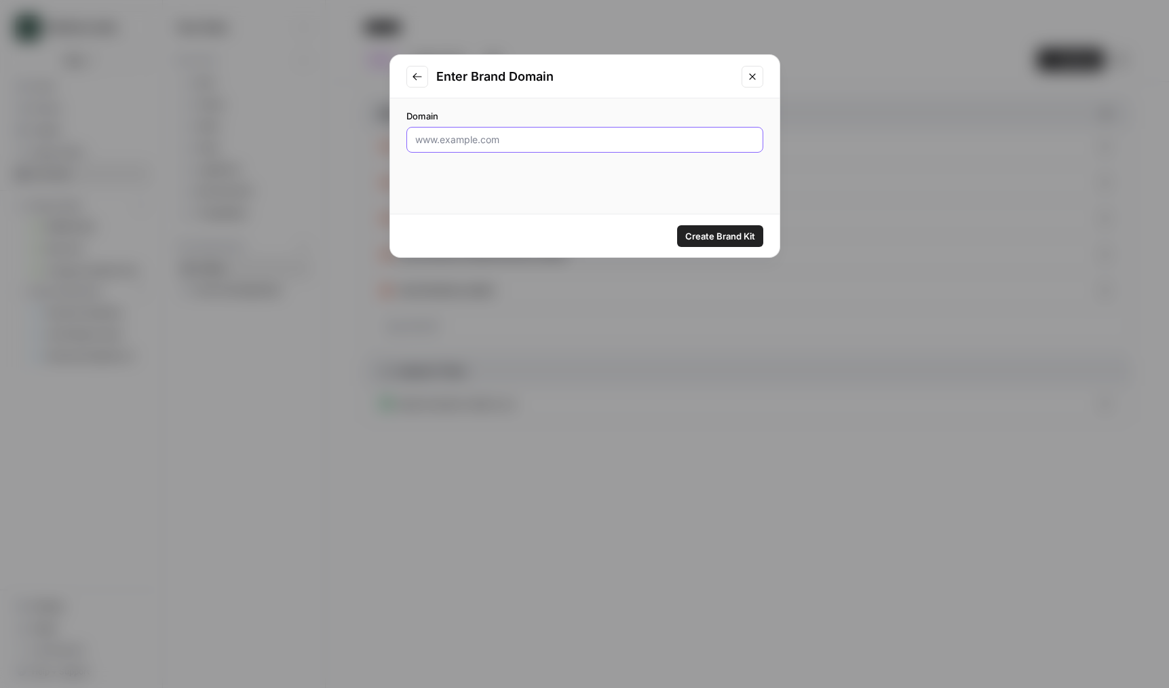
click at [469, 142] on input "Domain" at bounding box center [584, 140] width 339 height 14
type input "airops.com"
click button "Create Brand Kit" at bounding box center [720, 236] width 86 height 22
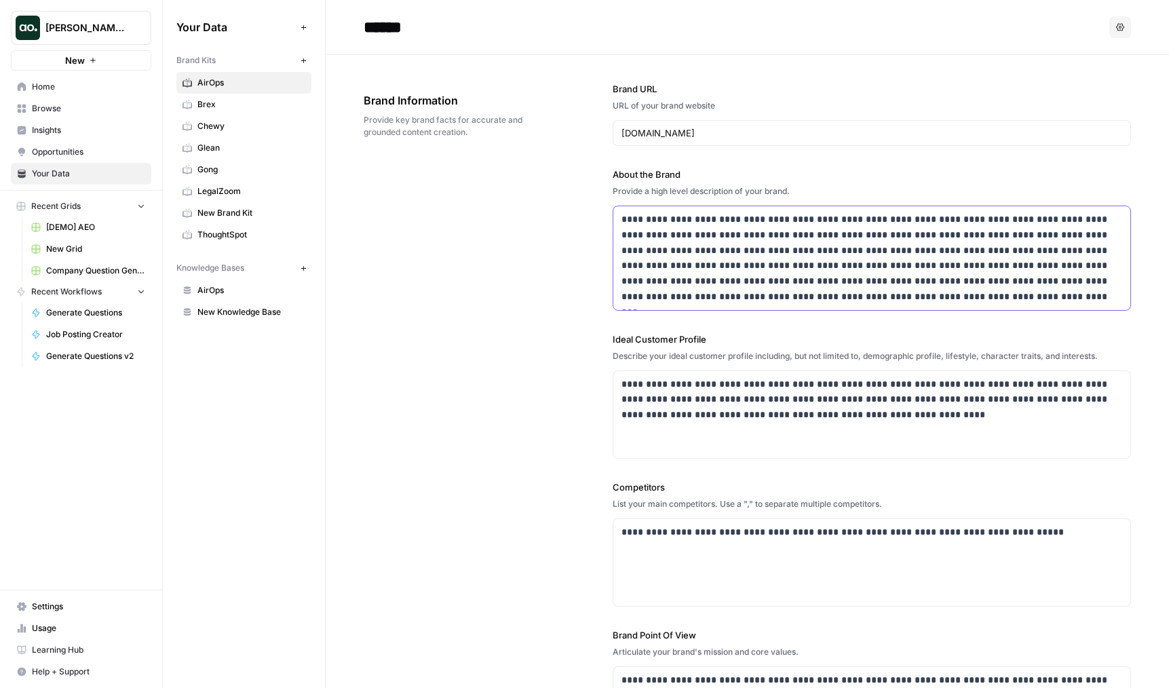
click at [683, 250] on p "**********" at bounding box center [871, 258] width 501 height 93
click at [770, 282] on p "**********" at bounding box center [871, 258] width 501 height 93
click at [814, 305] on div "**********" at bounding box center [871, 258] width 517 height 104
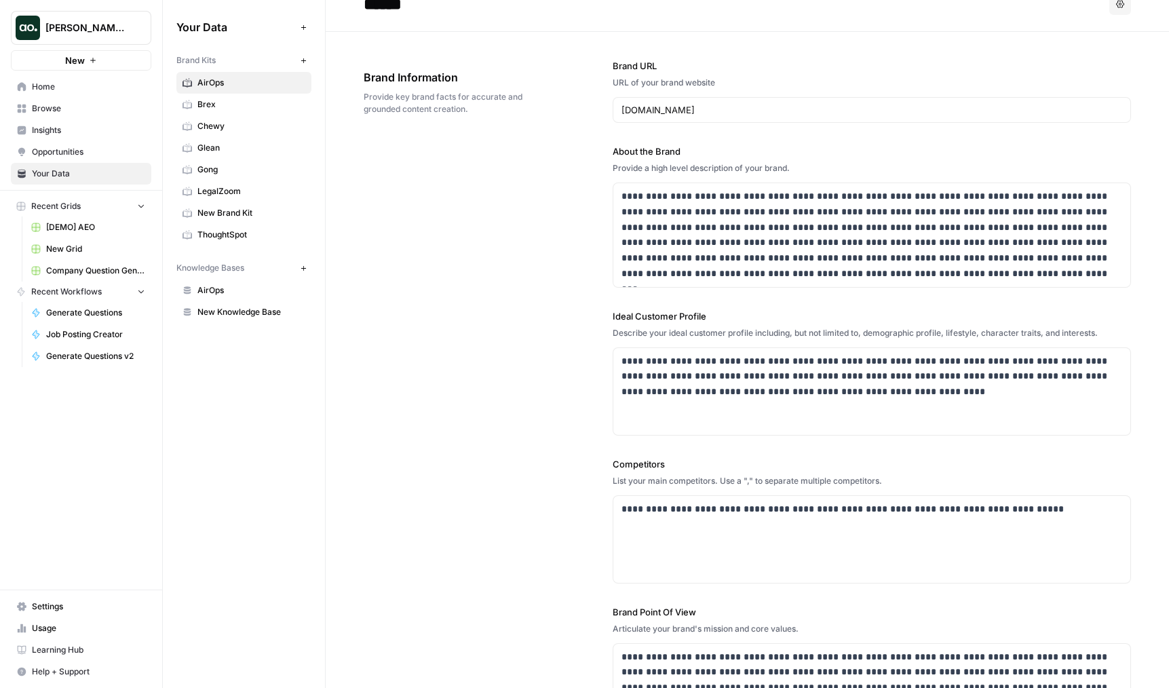
click at [549, 372] on div "**********" at bounding box center [747, 396] width 767 height 728
click at [671, 402] on div "**********" at bounding box center [871, 391] width 517 height 87
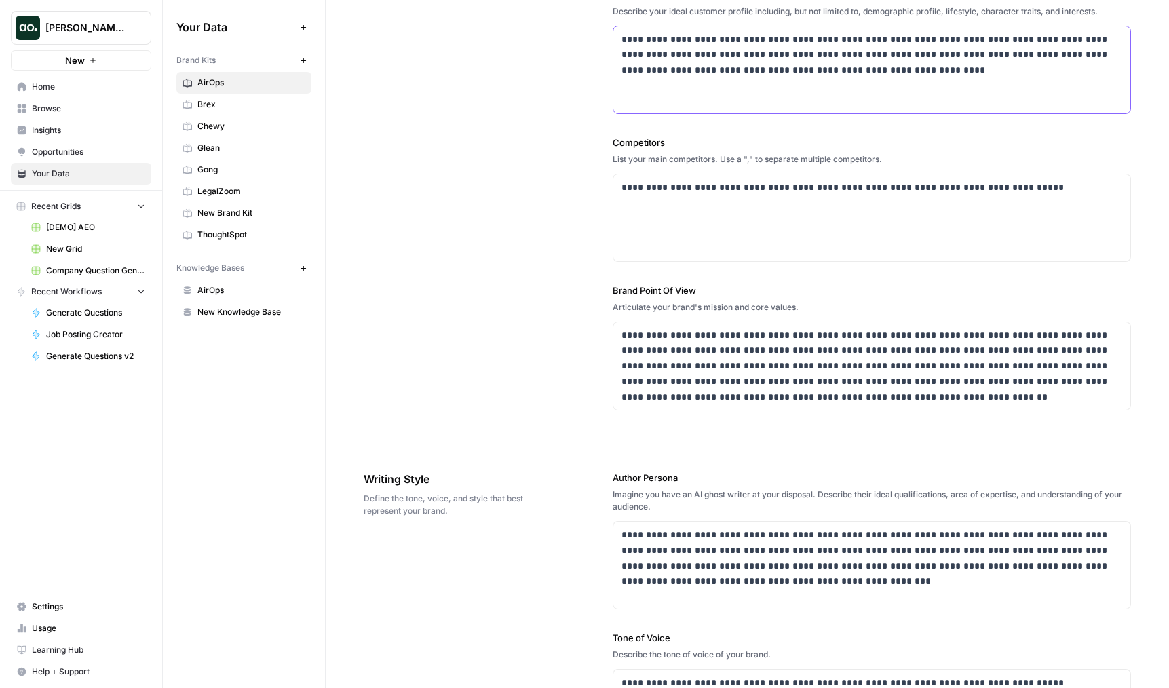
scroll to position [378, 0]
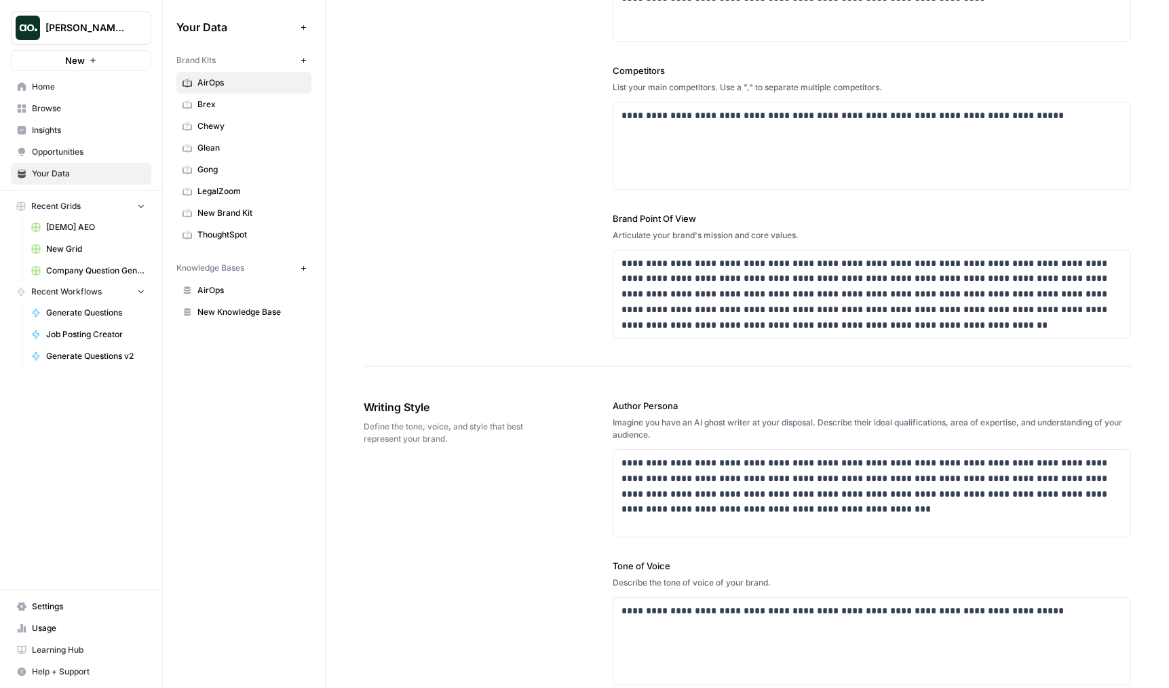
click at [569, 364] on div "**********" at bounding box center [747, 2] width 767 height 728
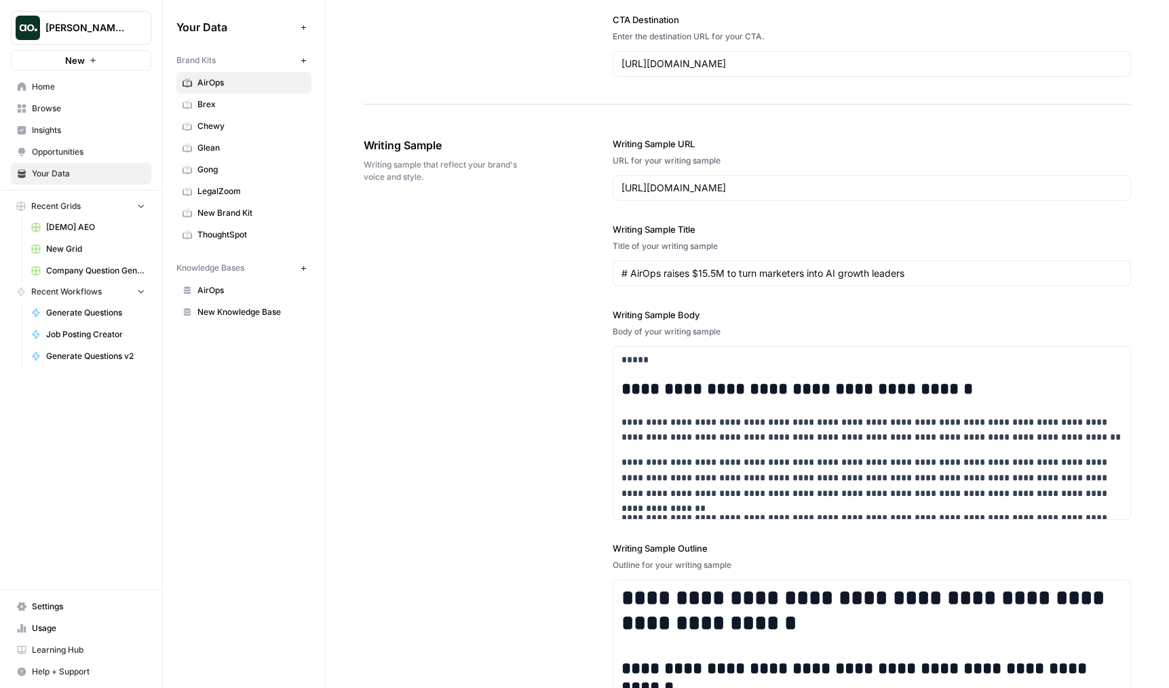
scroll to position [1494, 0]
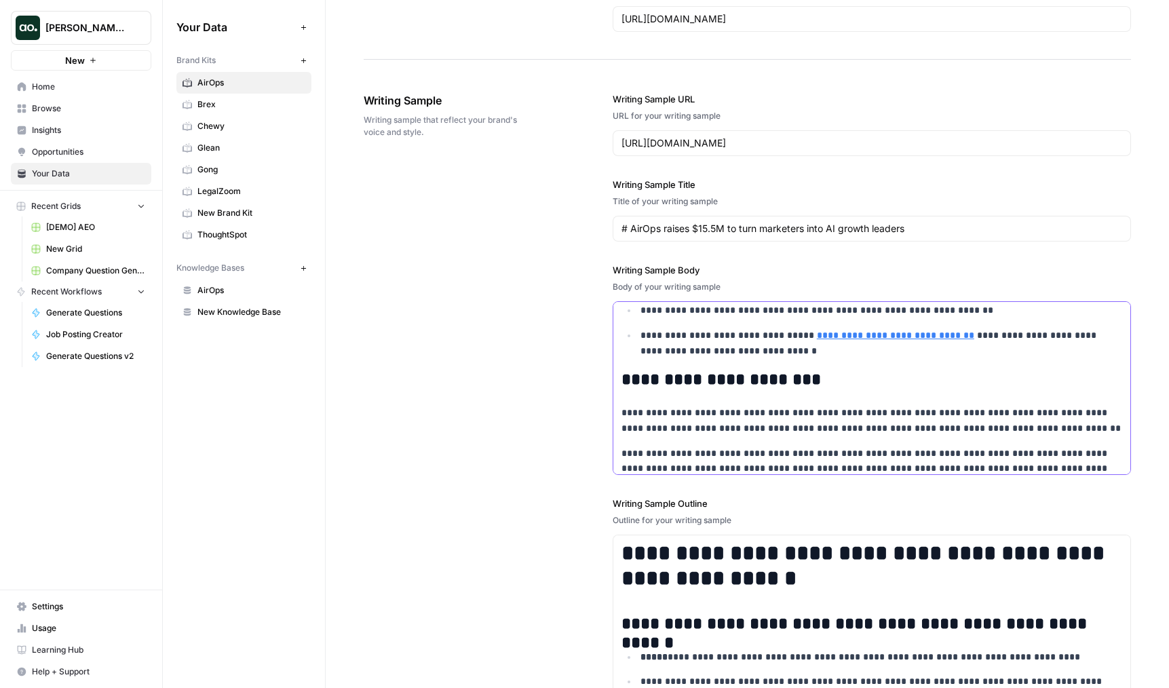
scroll to position [901, 0]
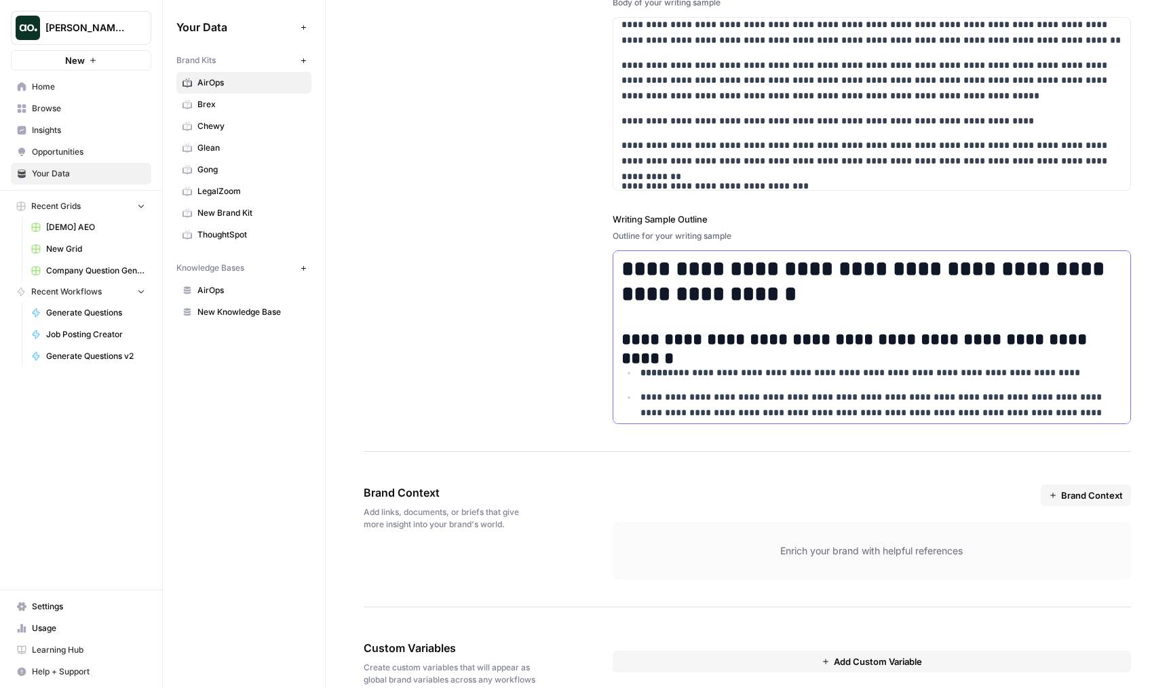
click at [680, 333] on h2 "**********" at bounding box center [871, 339] width 501 height 19
click at [556, 443] on div "**********" at bounding box center [747, 116] width 767 height 671
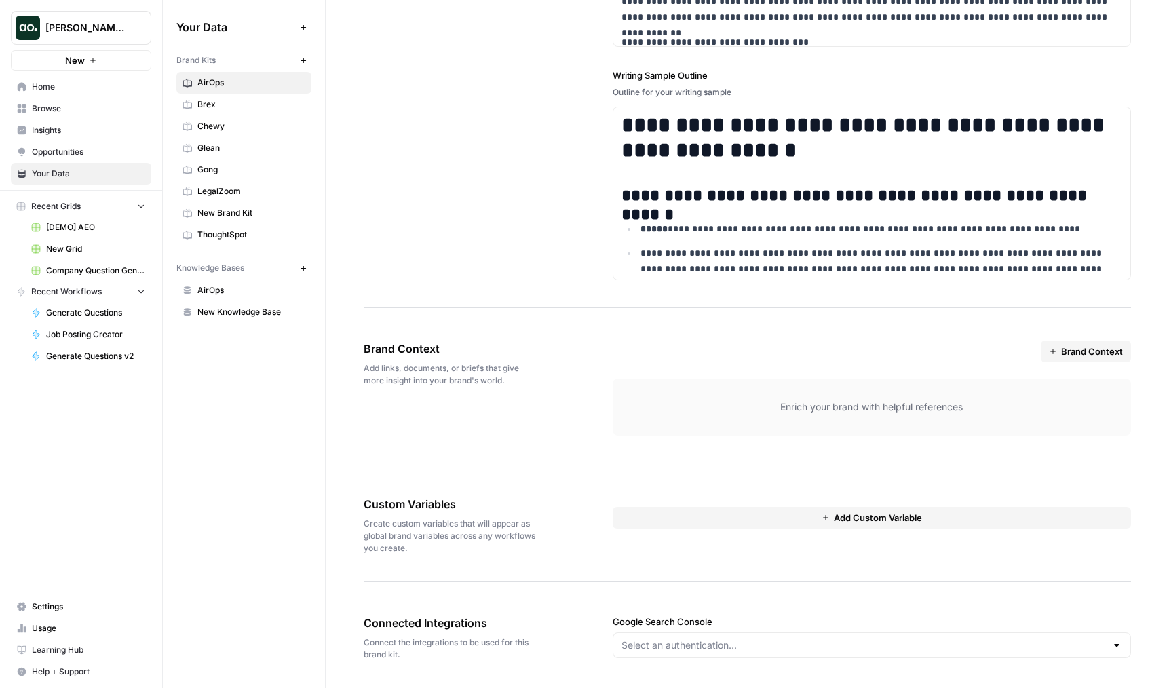
click at [1082, 345] on span "Brand Context" at bounding box center [1092, 352] width 62 height 14
click at [756, 392] on div "Enrich your brand with helpful references" at bounding box center [872, 407] width 518 height 57
click at [1064, 352] on span "Brand Context" at bounding box center [1092, 352] width 62 height 14
click at [1076, 380] on span "Import from URL" at bounding box center [1102, 383] width 69 height 14
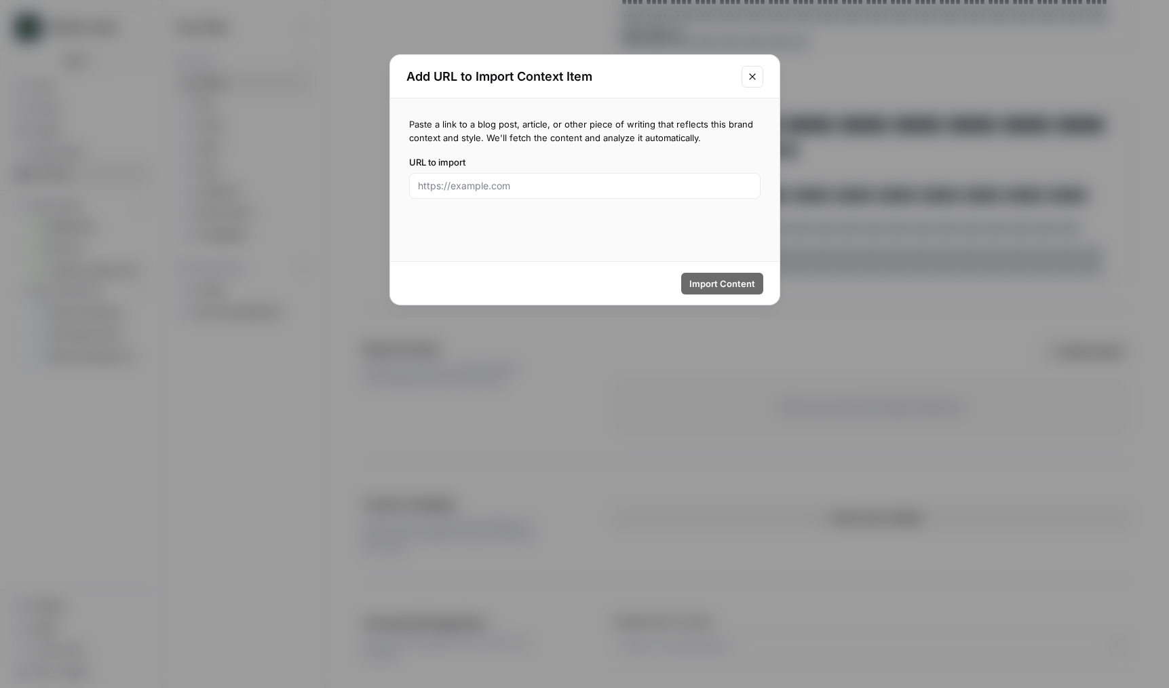
click at [594, 178] on div at bounding box center [584, 186] width 351 height 26
paste input "https://www.airops.com/careers?ashby_jid=4f6680d6-2885-41bf-98f5-08057103863e"
type input "https://www.airops.com/careers?ashby_jid=4f6680d6-2885-41bf-98f5-08057103863e"
click at [720, 280] on span "Import Content" at bounding box center [722, 284] width 66 height 14
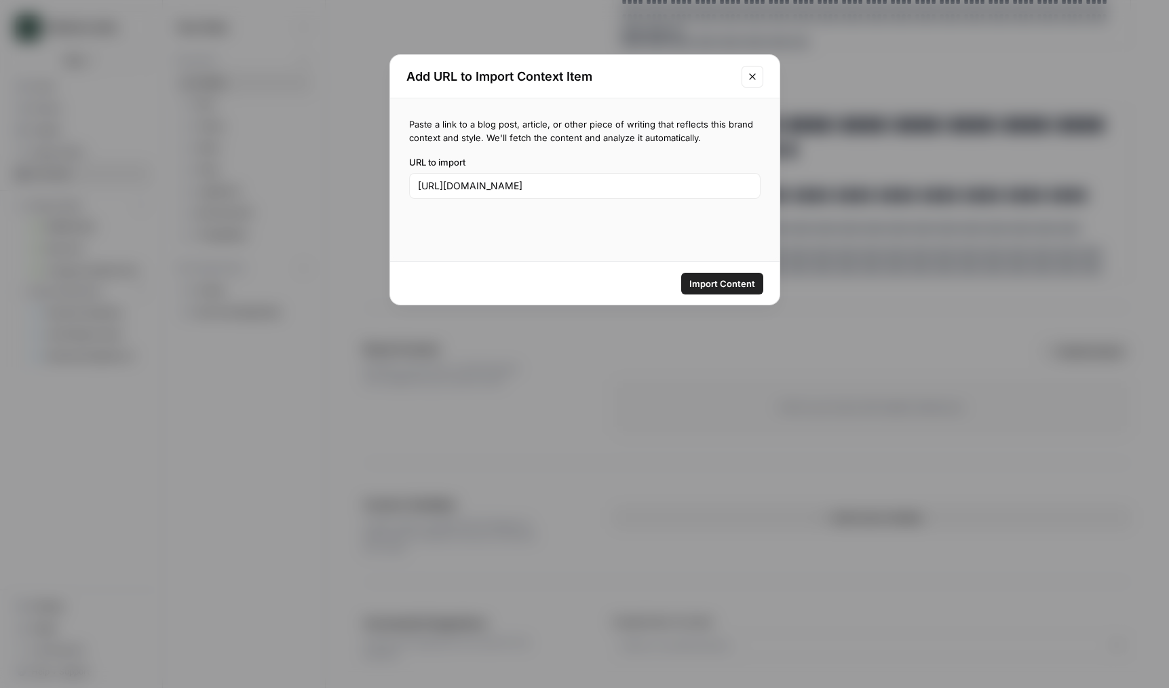
scroll to position [0, 0]
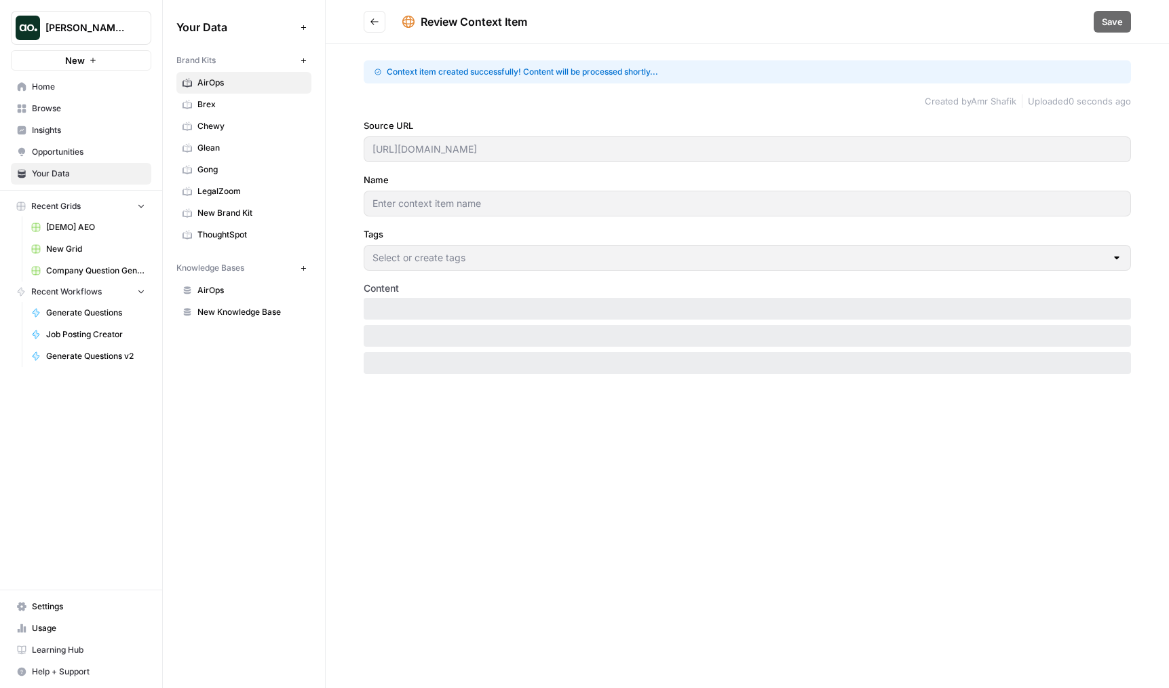
click at [376, 22] on icon "Go back" at bounding box center [374, 21] width 9 height 9
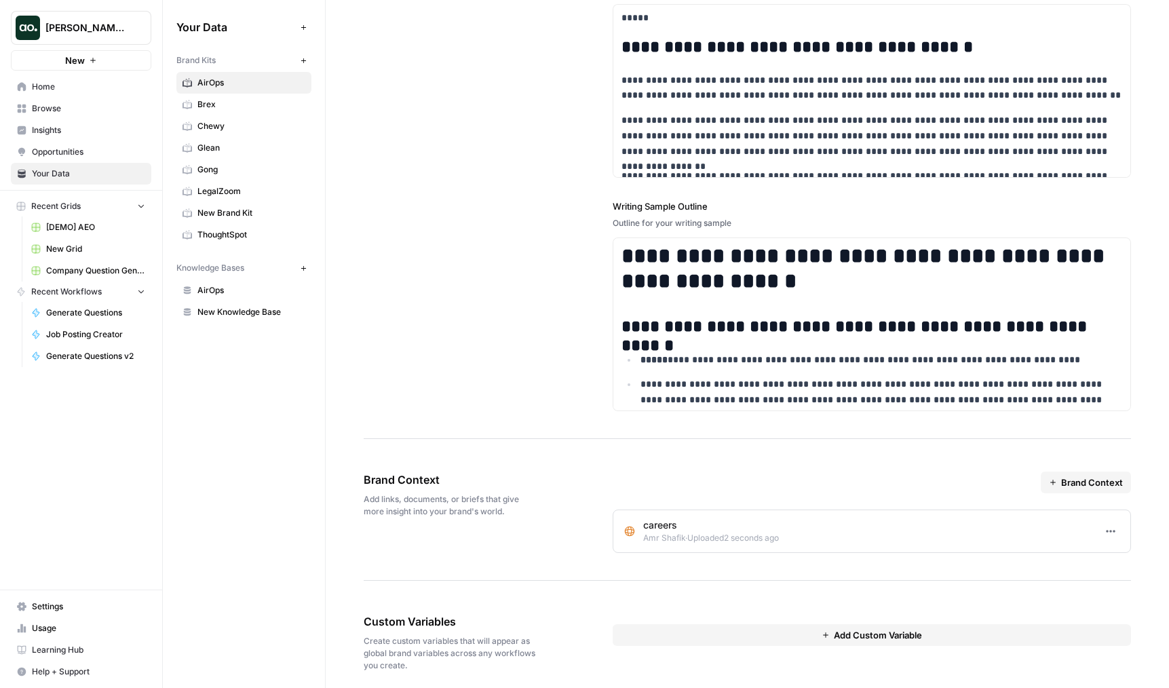
scroll to position [1872, 0]
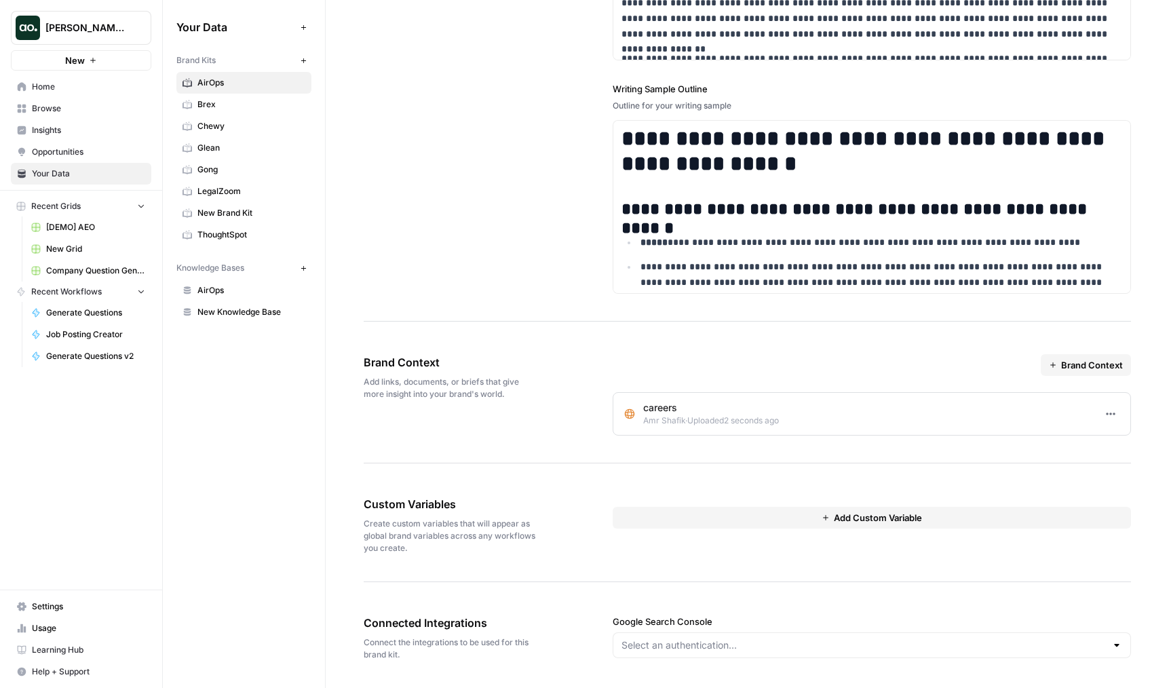
click at [1074, 366] on span "Brand Context" at bounding box center [1092, 365] width 62 height 14
click at [1083, 397] on span "Import from URL" at bounding box center [1102, 397] width 69 height 14
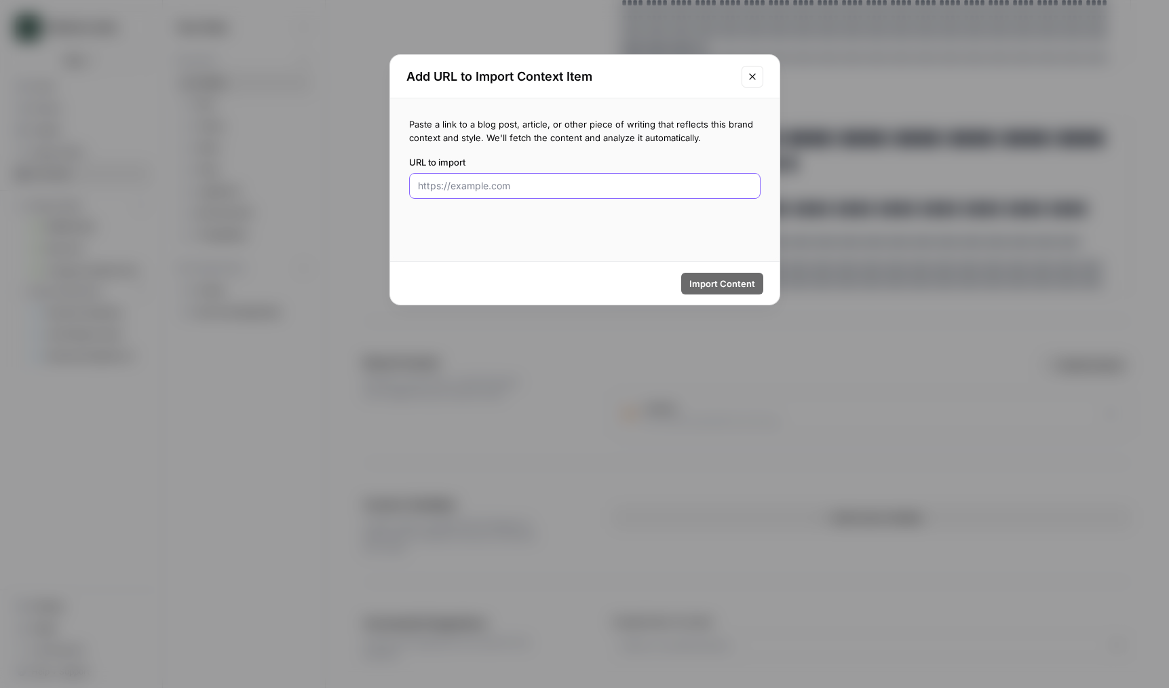
click at [541, 185] on input "URL to import" at bounding box center [585, 186] width 334 height 14
paste input "https://jobs.ashbyhq.com/airops/519ae457-1e47-4e29-861a-5c62f4a73c3e?embed=js"
type input "https://jobs.ashbyhq.com/airops/519ae457-1e47-4e29-861a-5c62f4a73c3e?embed=js"
click at [734, 287] on span "Import Content" at bounding box center [722, 284] width 66 height 14
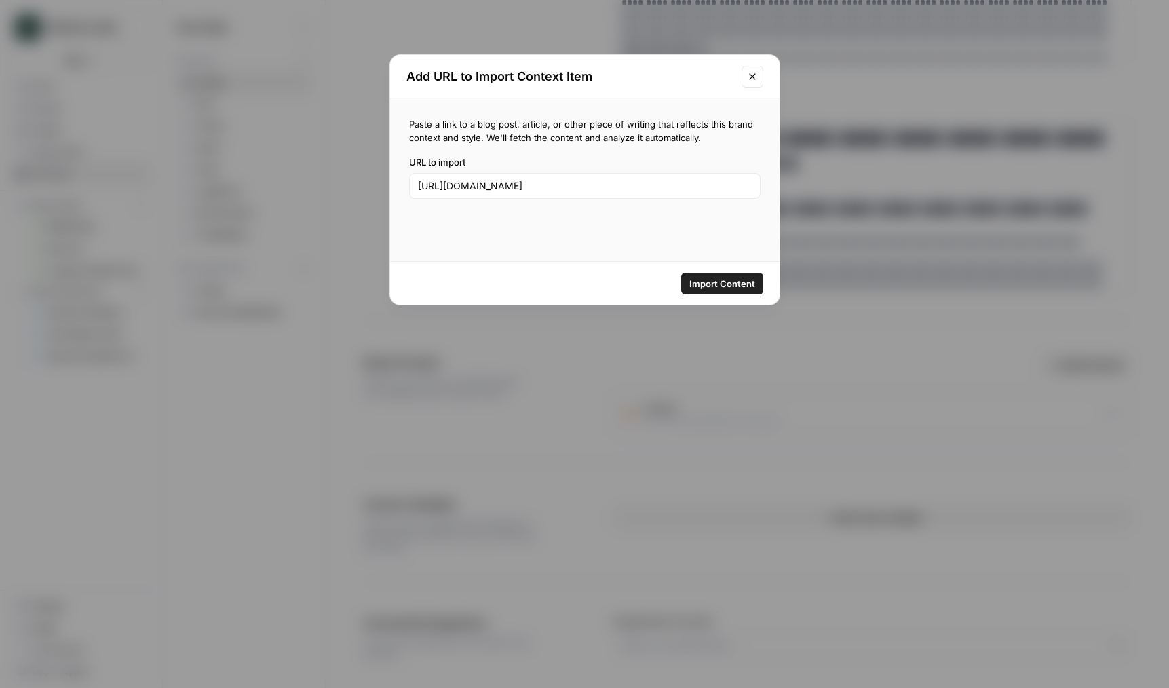
scroll to position [0, 0]
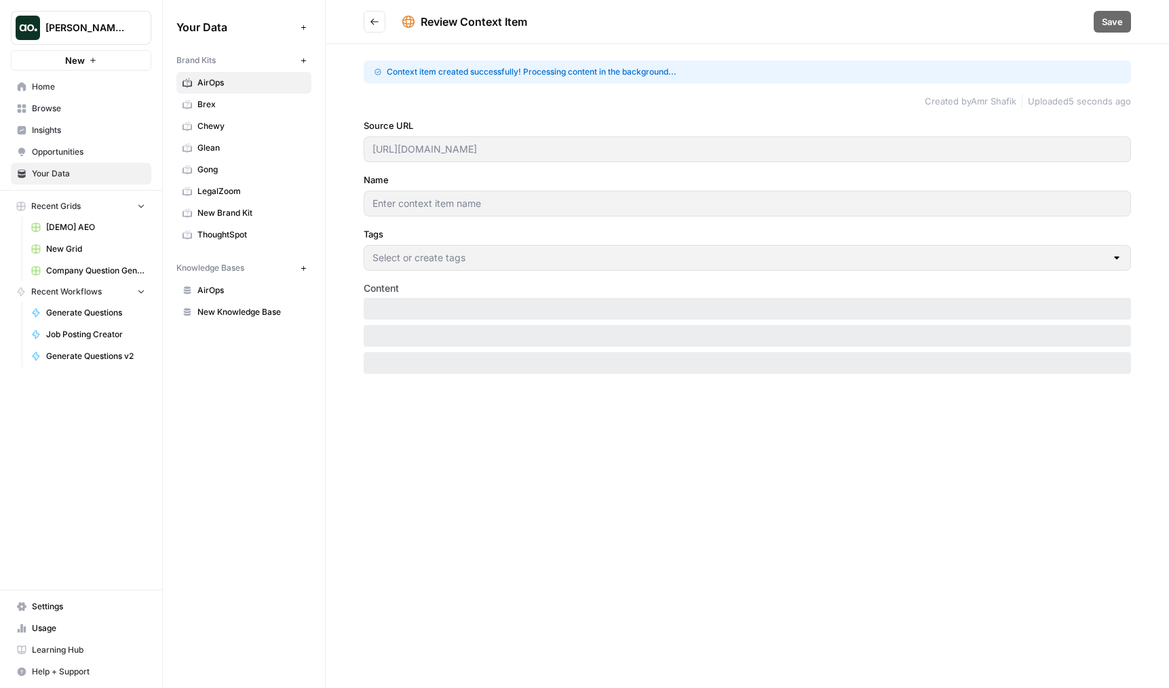
click at [368, 24] on button "Go back" at bounding box center [375, 22] width 22 height 22
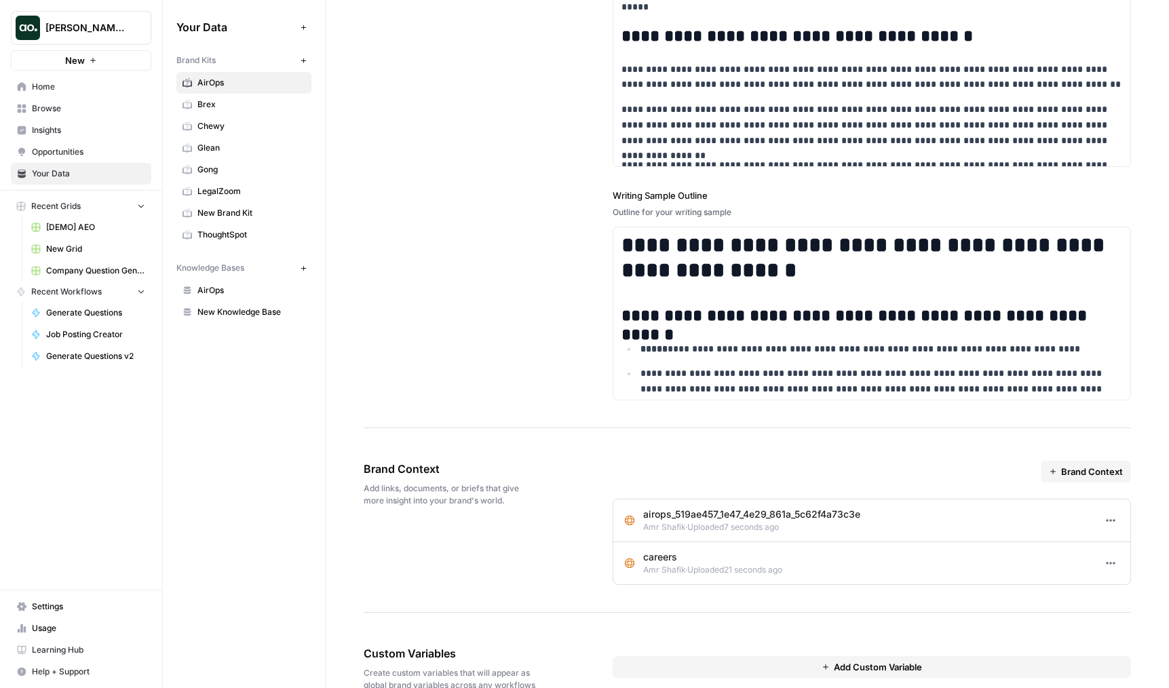
scroll to position [7, 0]
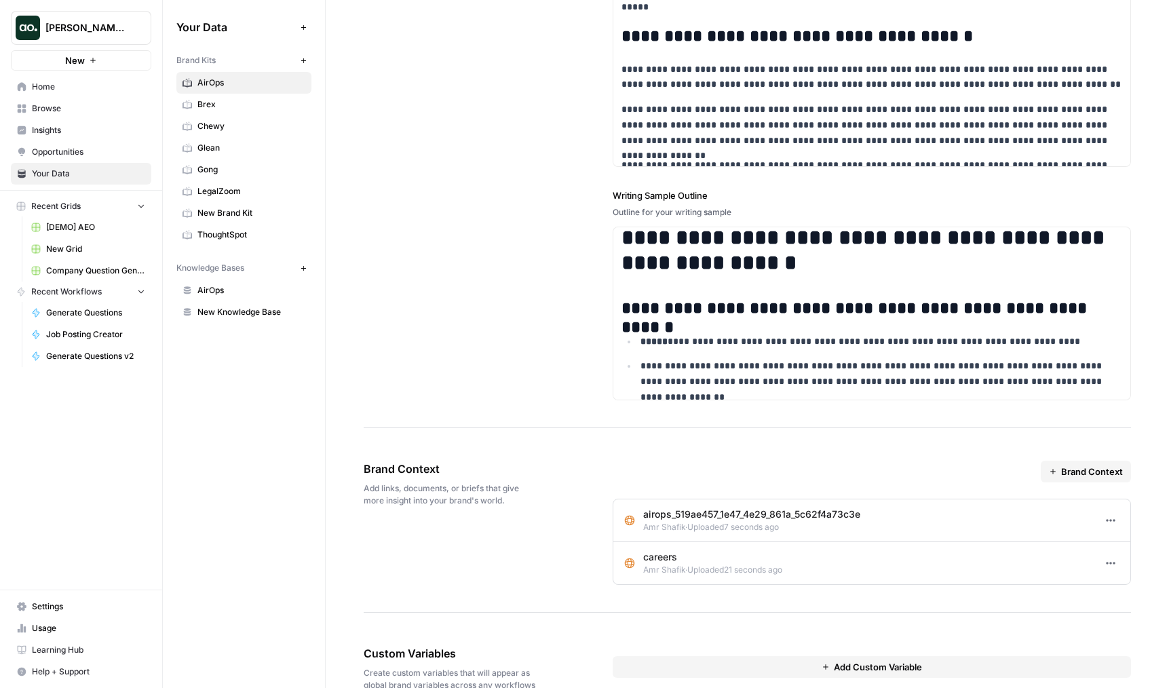
click at [1068, 471] on span "Brand Context" at bounding box center [1092, 472] width 62 height 14
click at [1064, 503] on div "Import from URL" at bounding box center [1098, 504] width 90 height 14
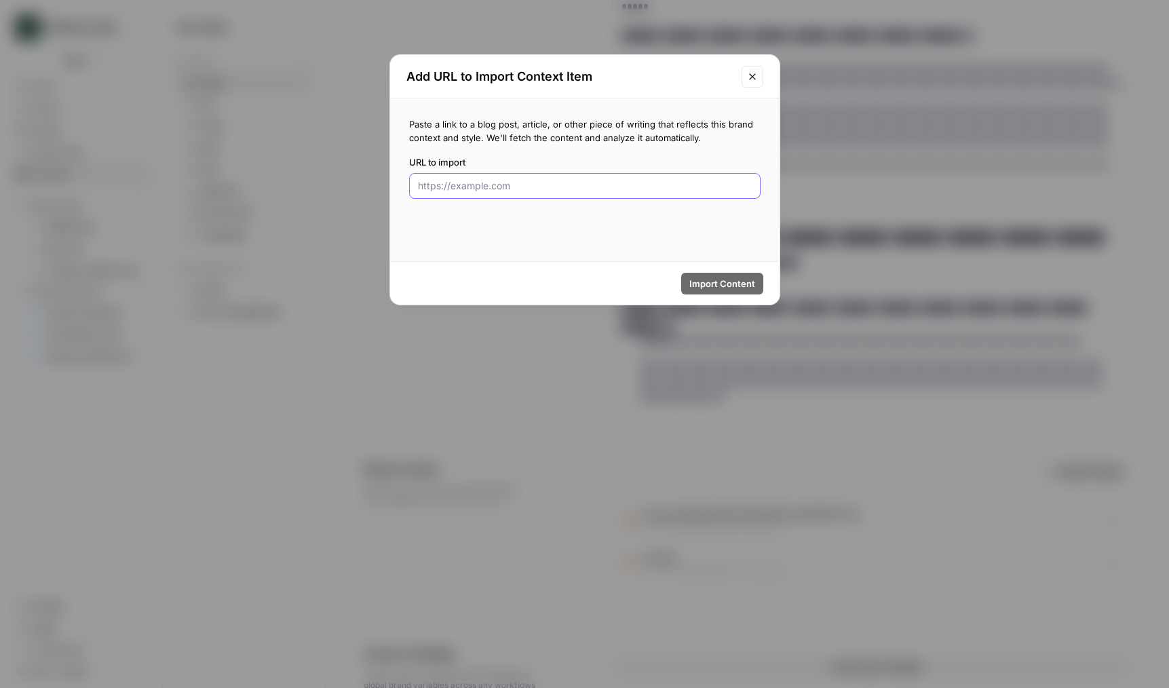
click at [587, 186] on input "URL to import" at bounding box center [585, 186] width 334 height 14
paste input "https://jobs.ashbyhq.com/airops/69fe9aed-8c96-43cc-988b-e2f57bc2f351?embed=js"
type input "https://jobs.ashbyhq.com/airops/69fe9aed-8c96-43cc-988b-e2f57bc2f351?embed=js"
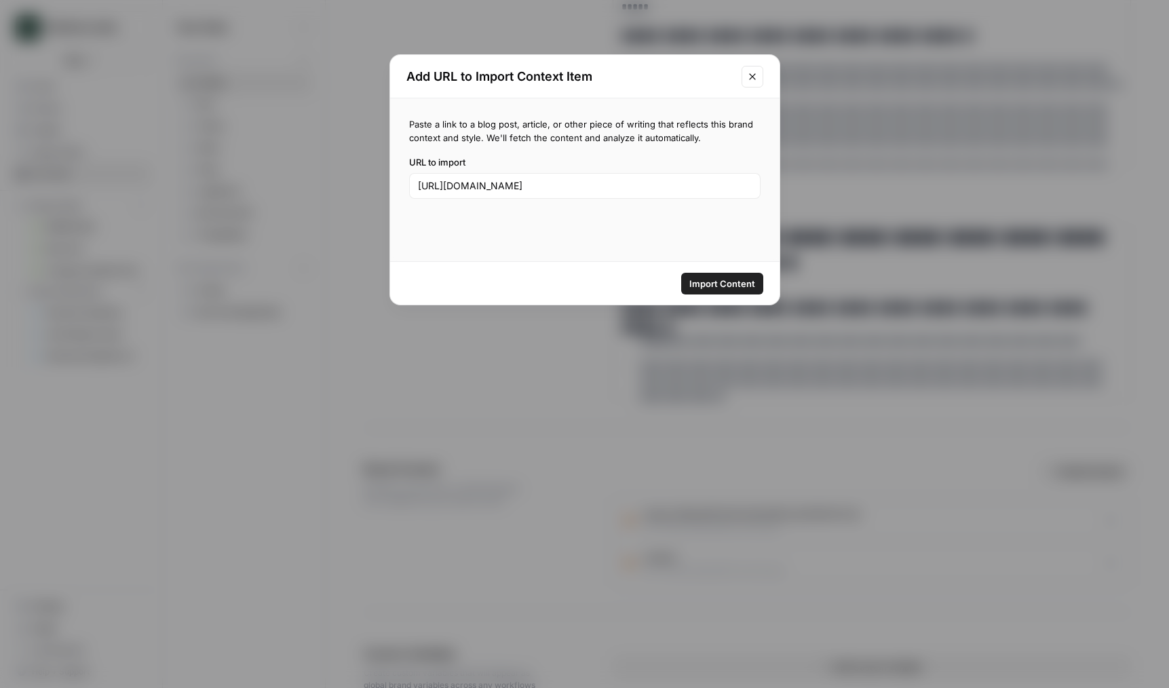
click at [716, 277] on span "Import Content" at bounding box center [722, 284] width 66 height 14
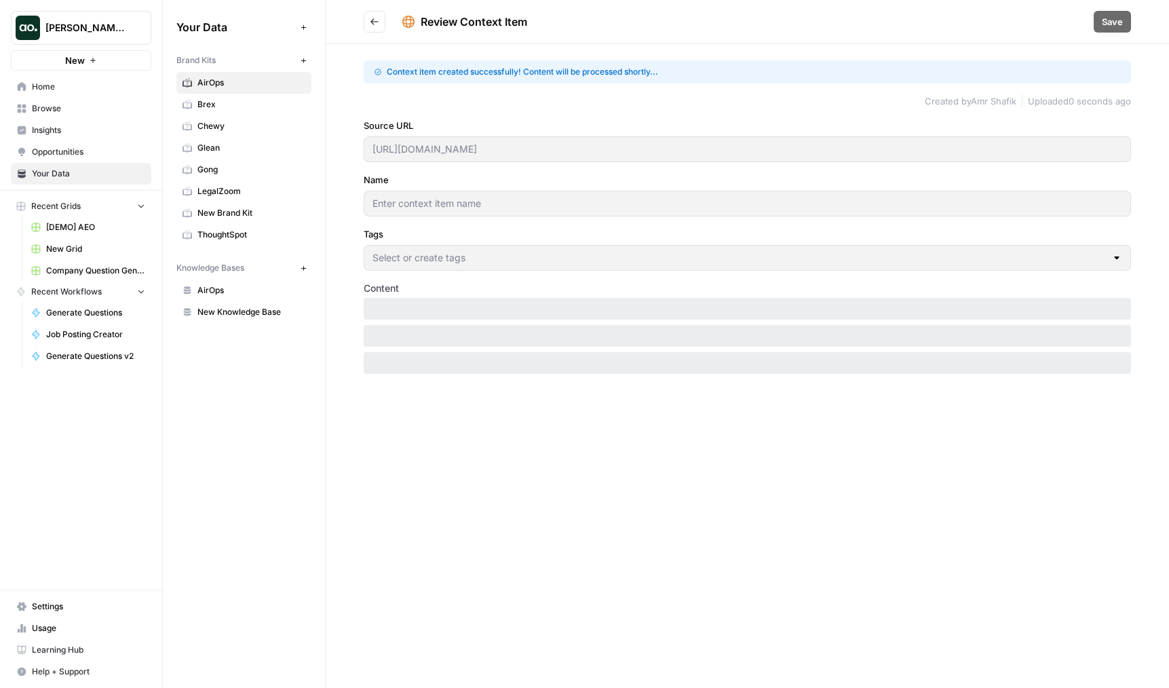
click at [371, 21] on icon "Go back" at bounding box center [374, 21] width 8 height 6
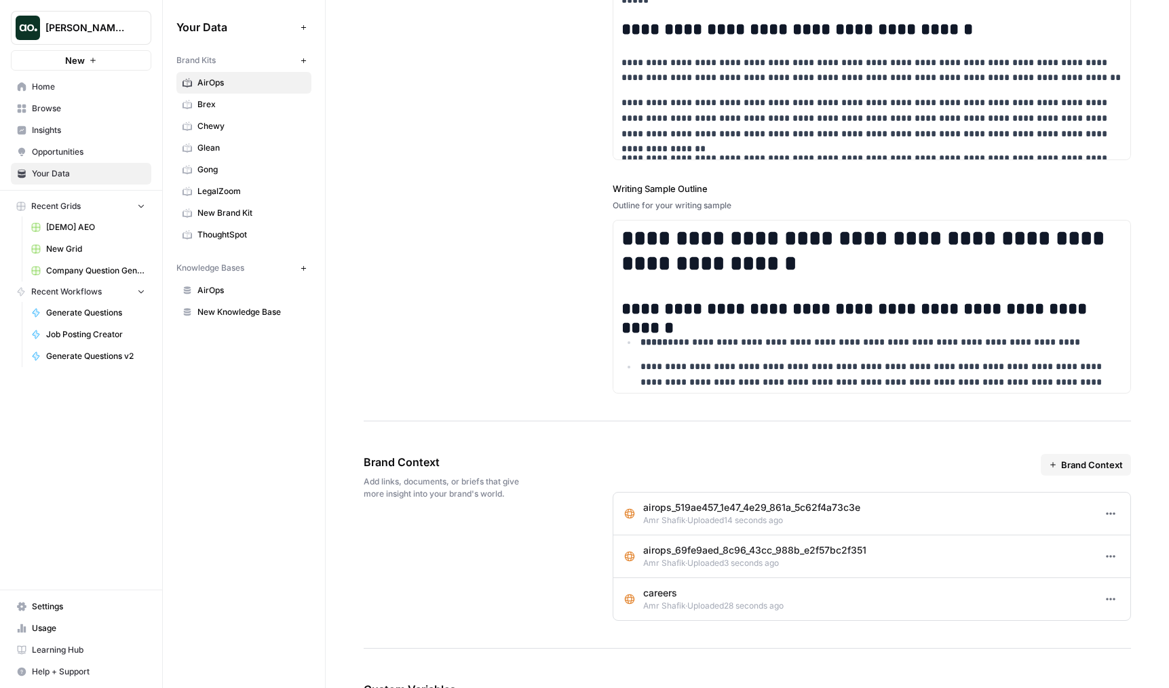
scroll to position [1958, 0]
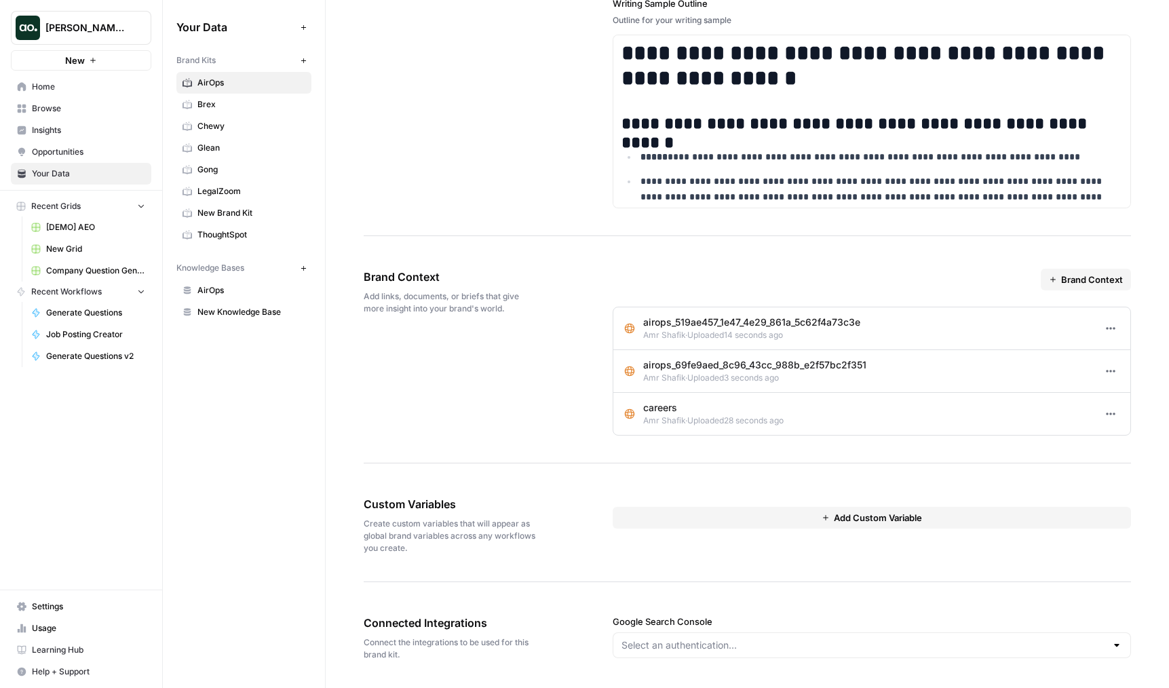
click at [682, 413] on p "careers" at bounding box center [713, 408] width 140 height 14
click at [649, 404] on p "careers" at bounding box center [713, 408] width 140 height 14
click at [1108, 410] on icon "button" at bounding box center [1110, 413] width 11 height 11
click at [1083, 433] on div "Edit Delete" at bounding box center [1084, 453] width 71 height 50
click at [1084, 439] on span "Edit" at bounding box center [1088, 444] width 27 height 14
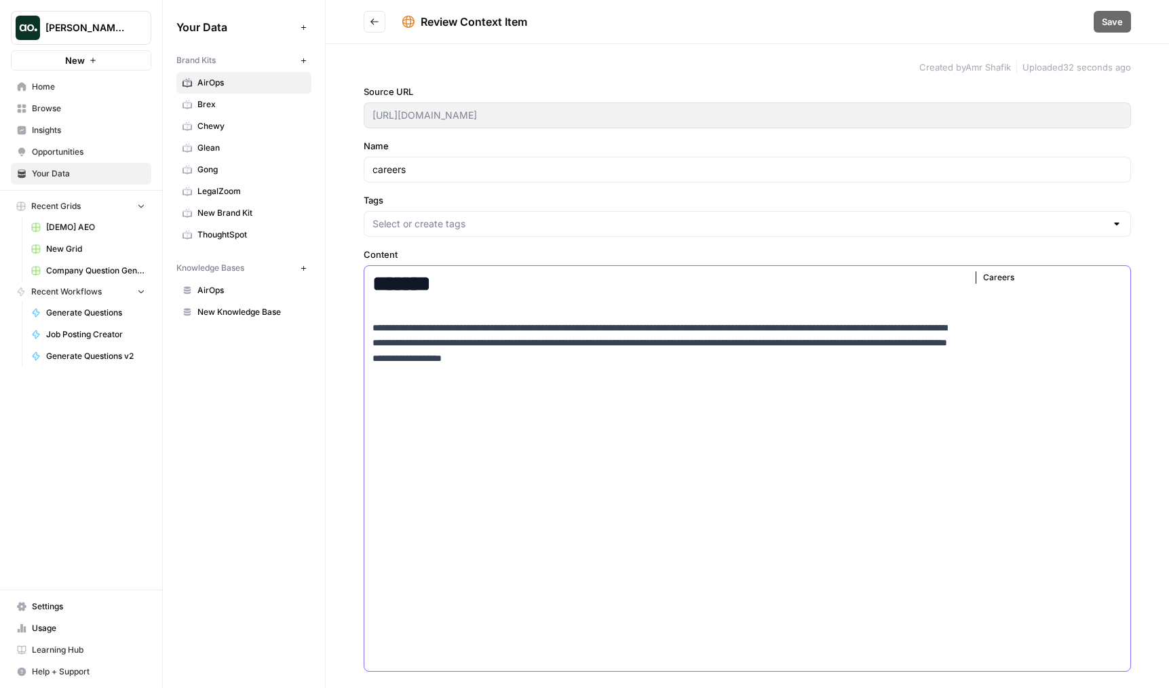
click at [688, 355] on p "**********" at bounding box center [662, 343] width 581 height 46
click at [365, 27] on button "Go back" at bounding box center [375, 22] width 22 height 22
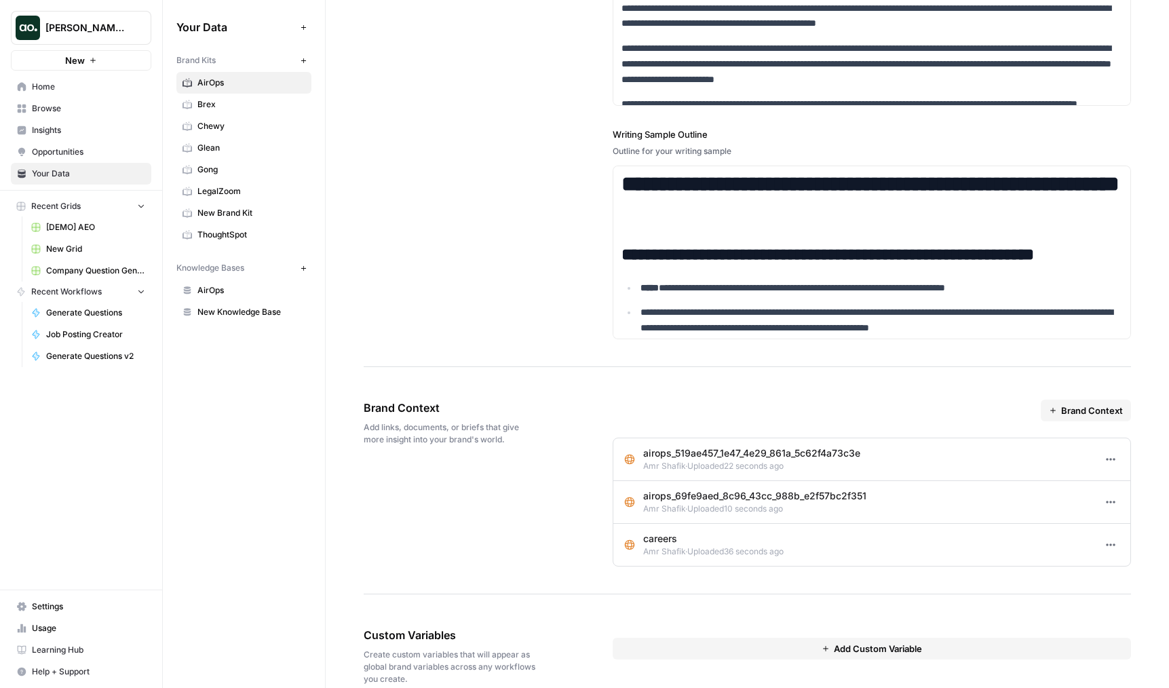
scroll to position [1937, 0]
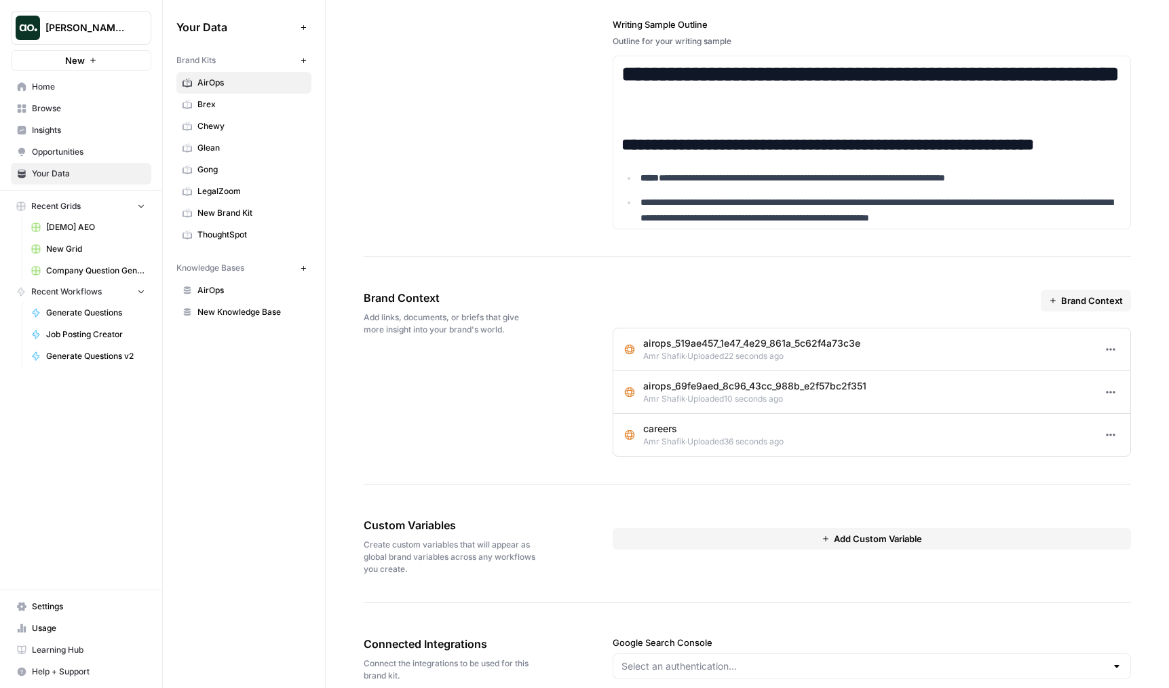
click at [1109, 424] on div "Options" at bounding box center [1111, 435] width 18 height 26
click at [1114, 434] on icon "button" at bounding box center [1113, 435] width 2 height 2
click at [1072, 482] on div "Delete" at bounding box center [1083, 485] width 47 height 14
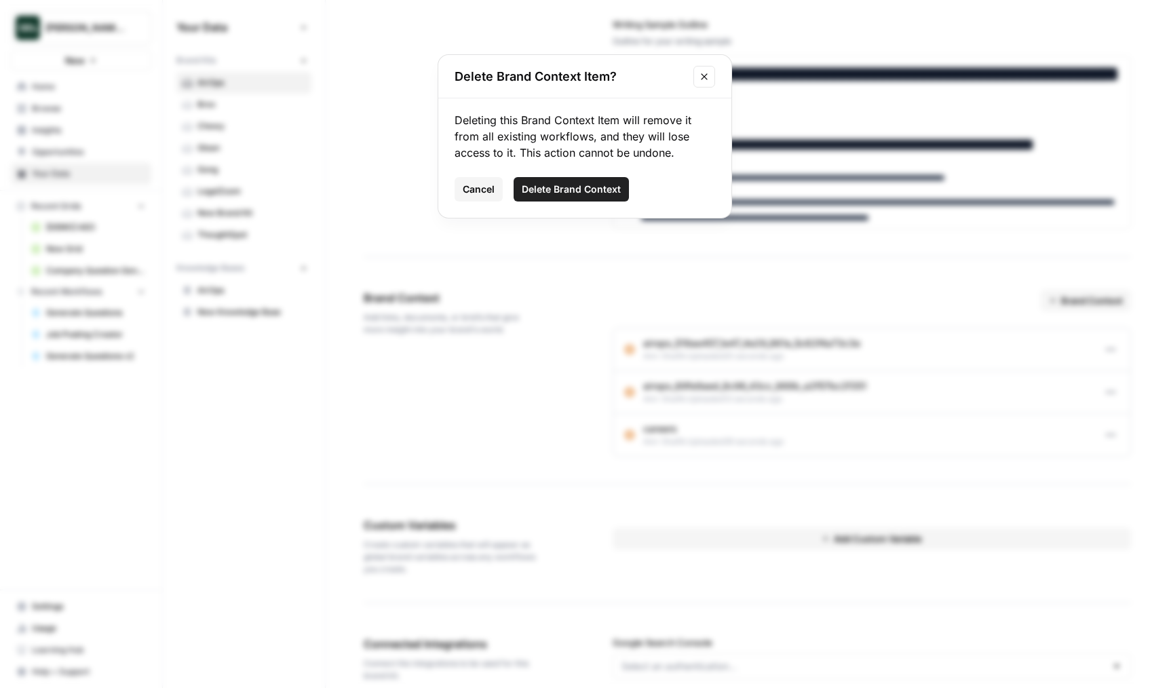
click at [589, 195] on span "Delete Brand Context" at bounding box center [571, 189] width 99 height 14
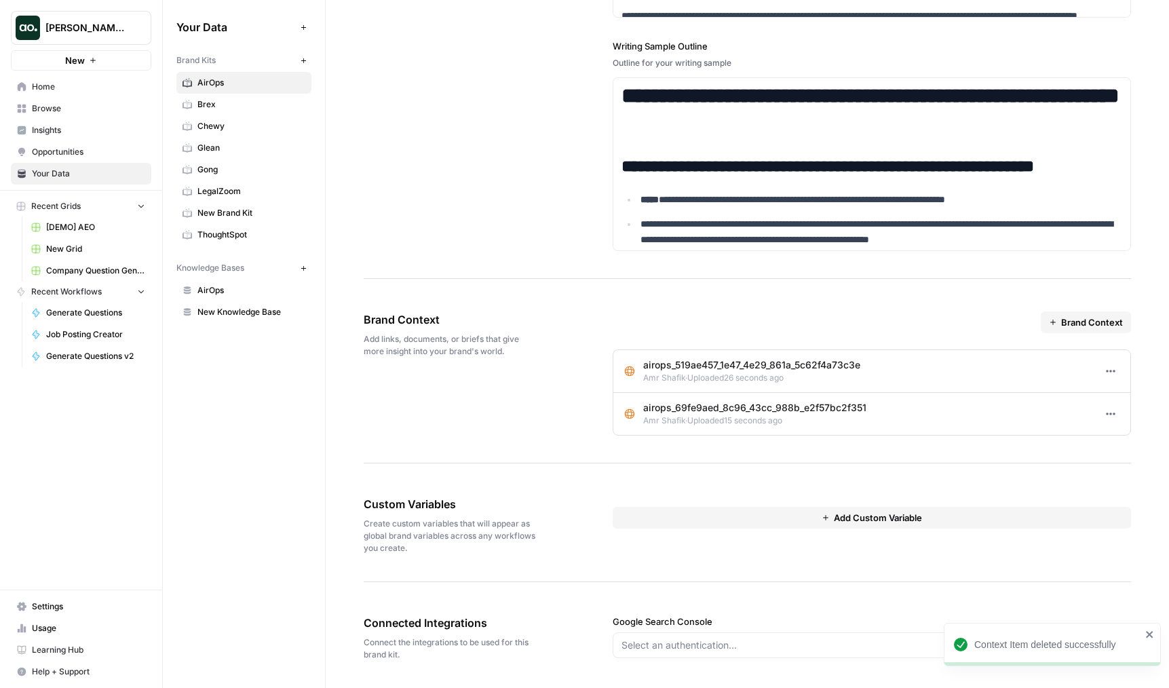
scroll to position [1915, 0]
click at [1079, 332] on button "Brand Context" at bounding box center [1086, 322] width 90 height 22
click at [1071, 353] on span "Import from URL" at bounding box center [1102, 354] width 69 height 14
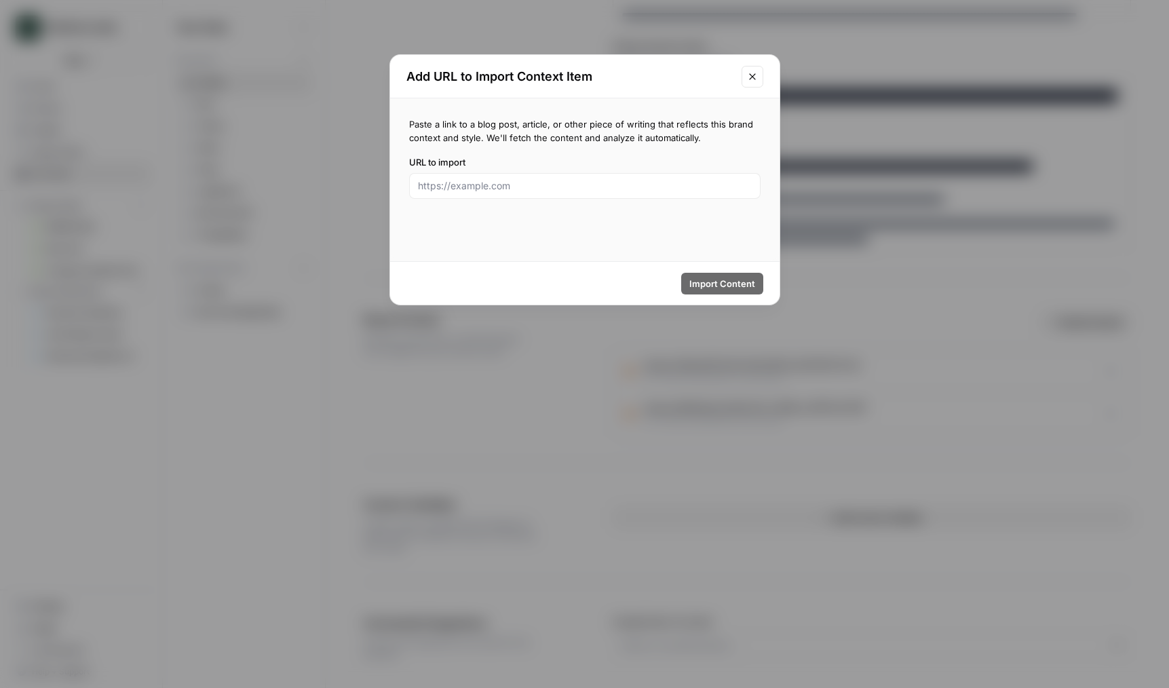
click at [532, 170] on div "URL to import" at bounding box center [584, 176] width 351 height 43
click at [547, 185] on input "URL to import" at bounding box center [585, 186] width 334 height 14
paste input "https://www.airops.com/careers?ashby_jid=0d24bc05-0145-4d9a-bb18-348bb9507edd"
type input "https://www.airops.com/careers?ashby_jid=0d24bc05-0145-4d9a-bb18-348bb9507edd"
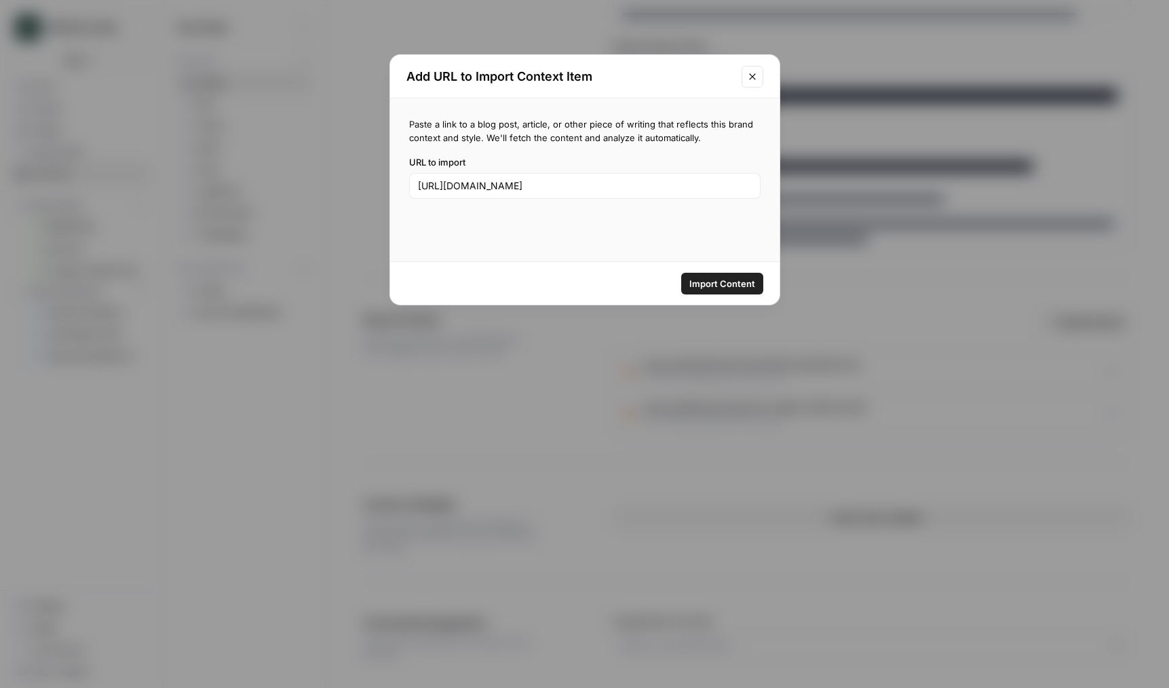
click at [722, 284] on span "Import Content" at bounding box center [722, 284] width 66 height 14
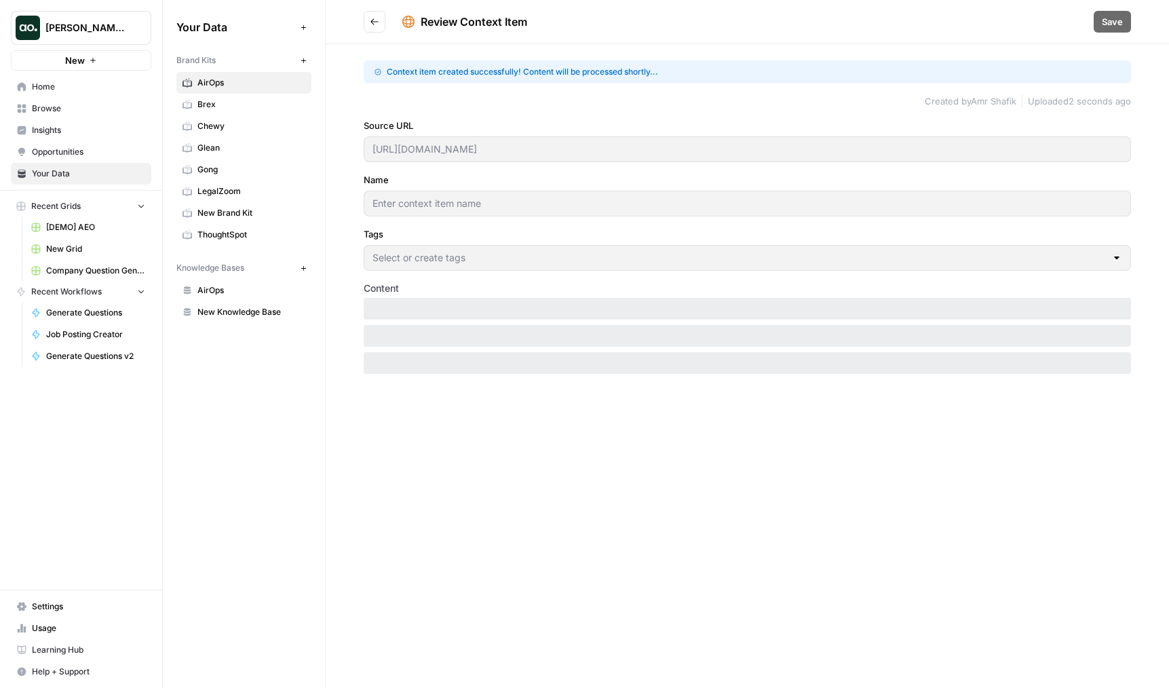
click at [376, 31] on button "Go back" at bounding box center [375, 22] width 22 height 22
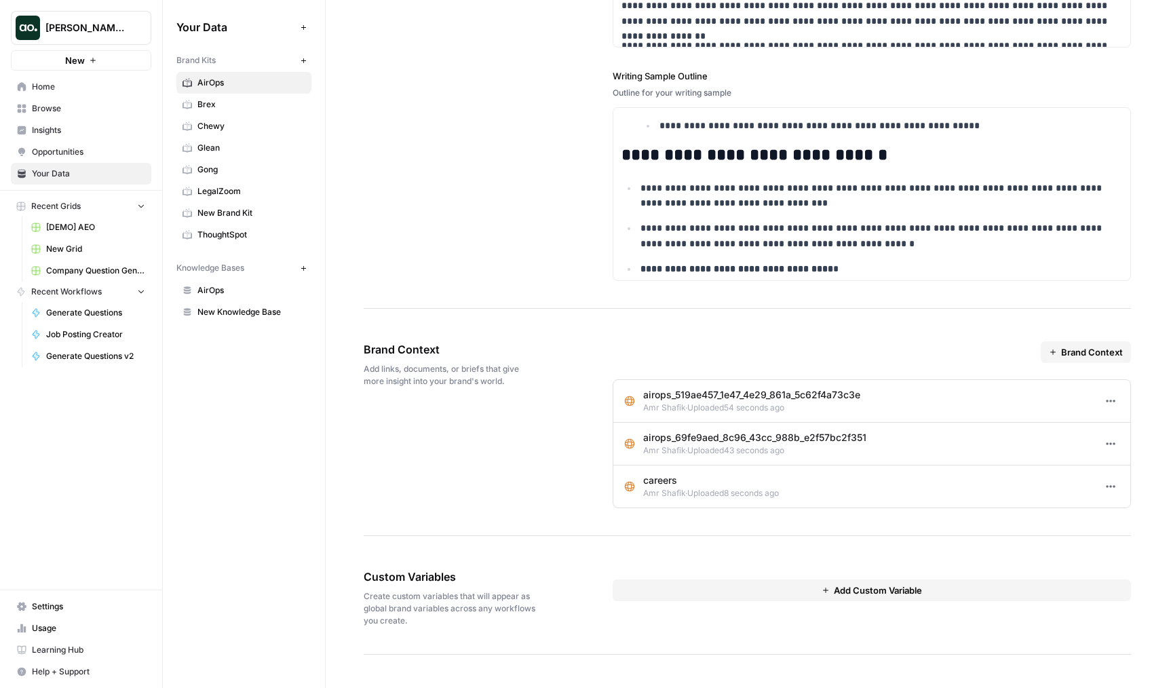
scroll to position [1958, 0]
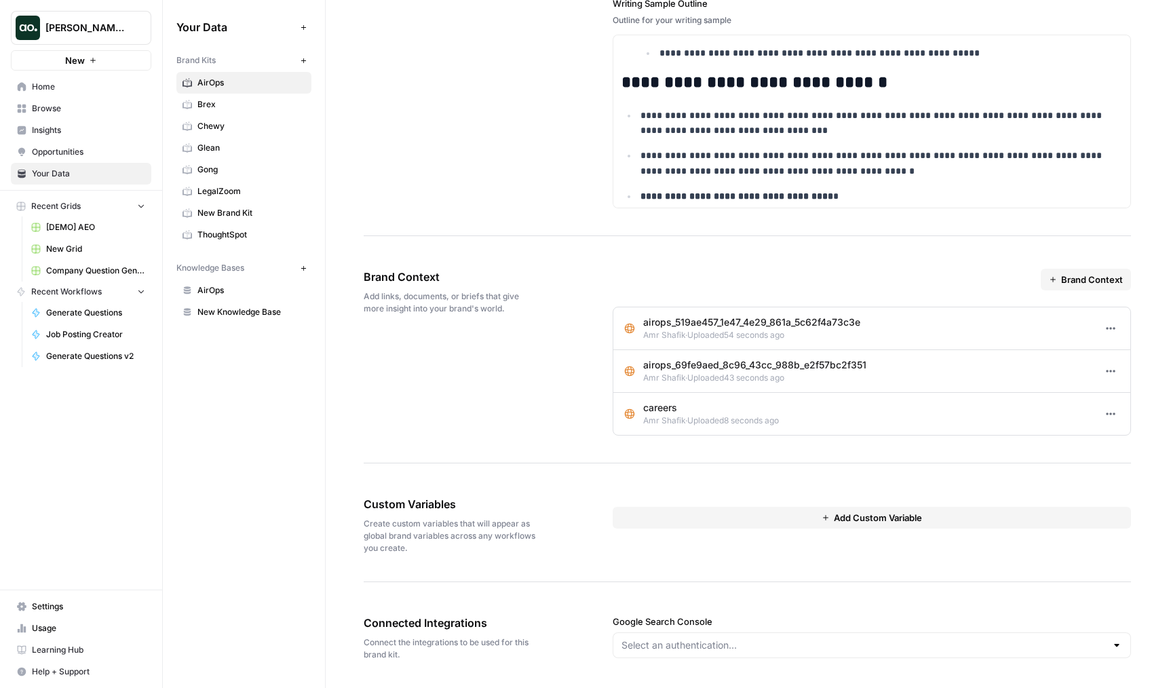
click at [1067, 295] on div "Brand Context airops_519ae457_1e47_4e29_861a_5c62f4a73c3e Amr Shafik · Uploaded…" at bounding box center [872, 352] width 518 height 167
click at [1072, 283] on span "Brand Context" at bounding box center [1092, 280] width 62 height 14
click at [1072, 309] on span "Import from URL" at bounding box center [1102, 312] width 69 height 14
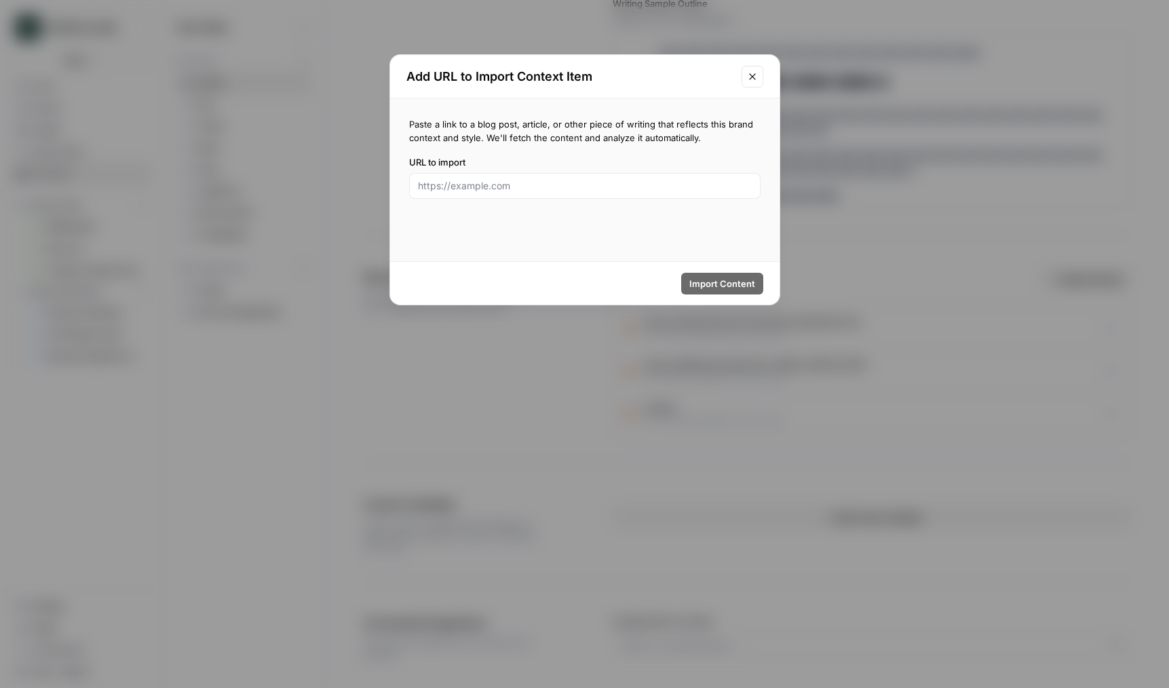
click at [615, 193] on div at bounding box center [584, 186] width 351 height 26
paste input "https://jobs.ashbyhq.com/airops/d07e3d7b-8f2e-4668-96de-4c17dc555296?embed=js"
type input "https://jobs.ashbyhq.com/airops/d07e3d7b-8f2e-4668-96de-4c17dc555296?embed=js"
click at [712, 282] on span "Import Content" at bounding box center [722, 284] width 66 height 14
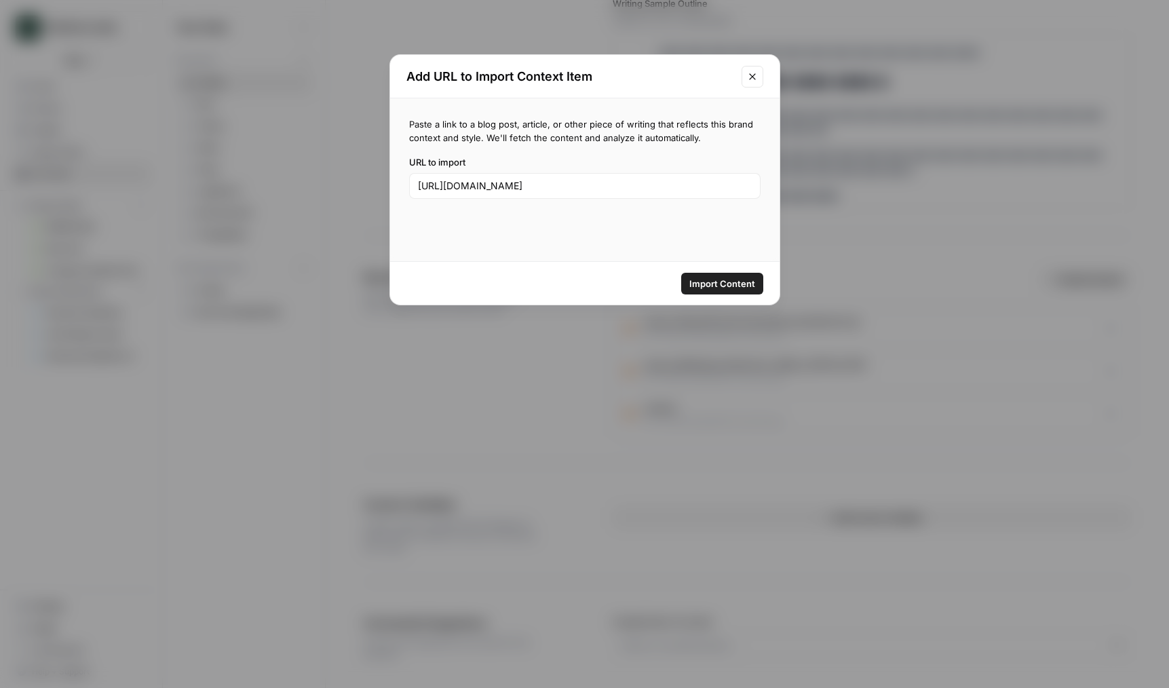
scroll to position [0, 0]
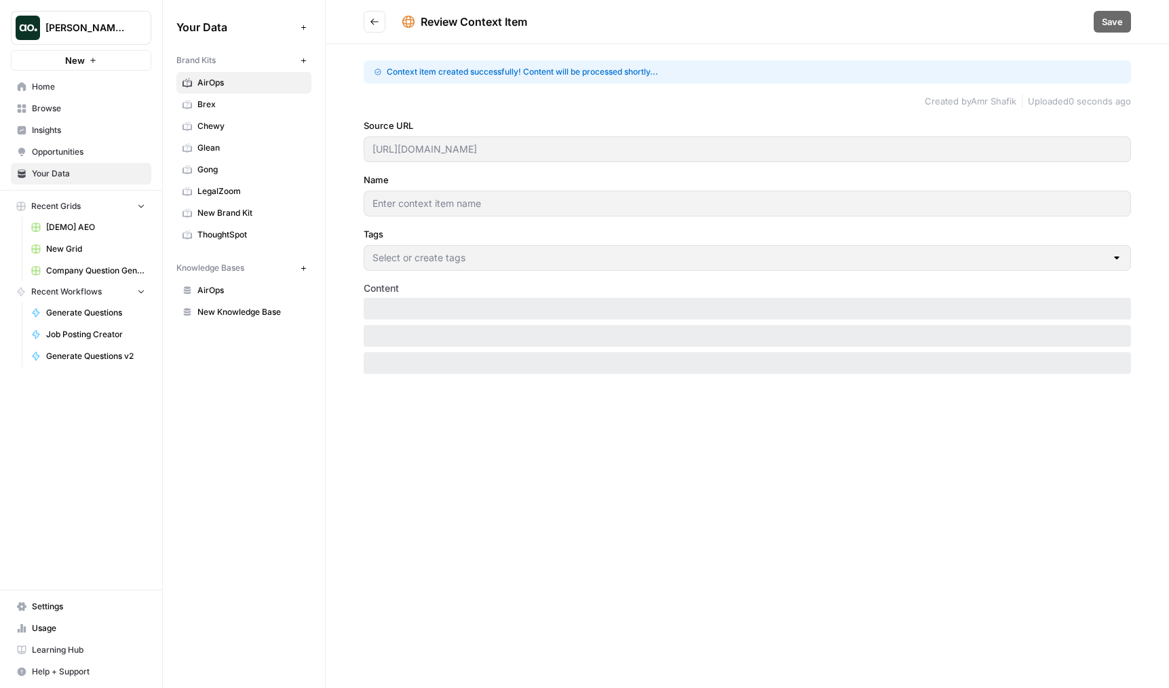
click at [376, 22] on icon "Go back" at bounding box center [374, 21] width 8 height 6
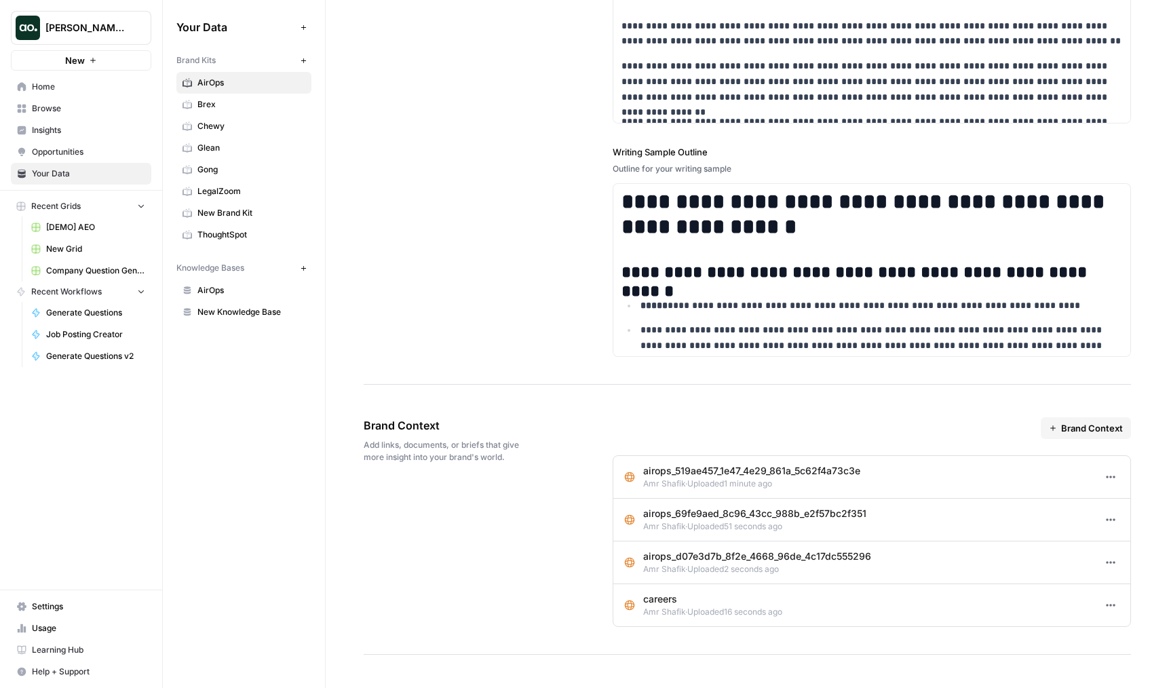
scroll to position [2000, 0]
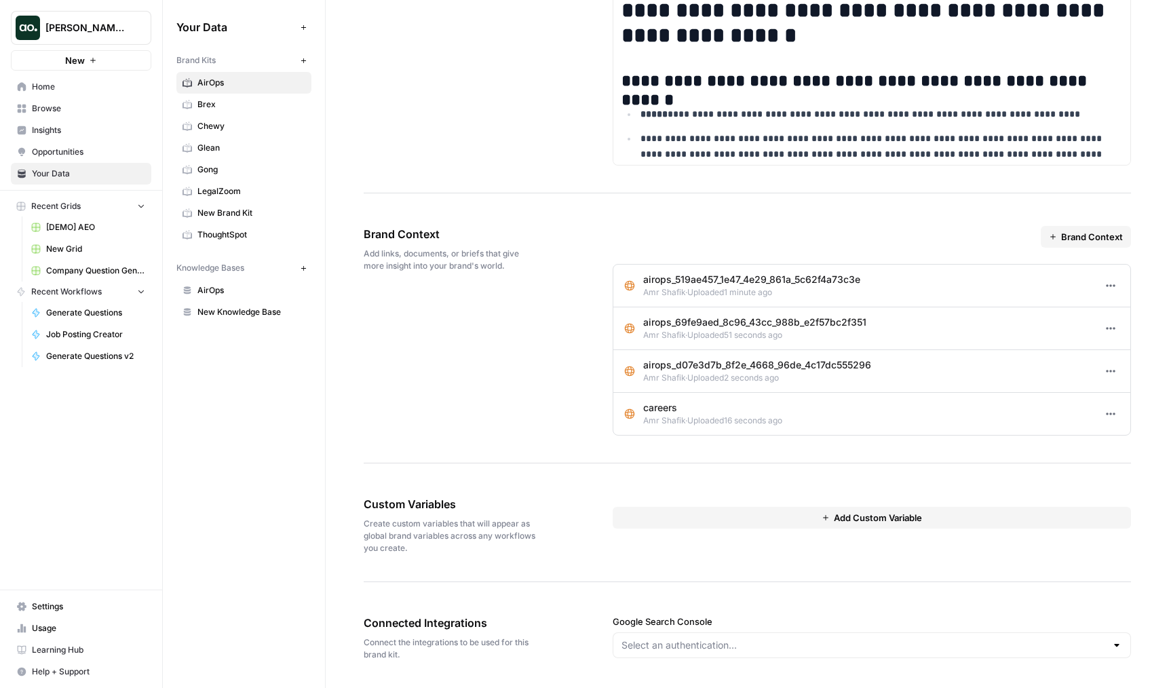
click at [773, 370] on p "airops_d07e3d7b_8f2e_4668_96de_4c17dc555296" at bounding box center [757, 365] width 228 height 14
click at [748, 372] on span "Uploaded 2 seconds ago" at bounding box center [733, 377] width 92 height 10
click at [1112, 379] on button "Options" at bounding box center [1111, 371] width 18 height 18
click at [1093, 393] on link "Edit" at bounding box center [1084, 400] width 58 height 19
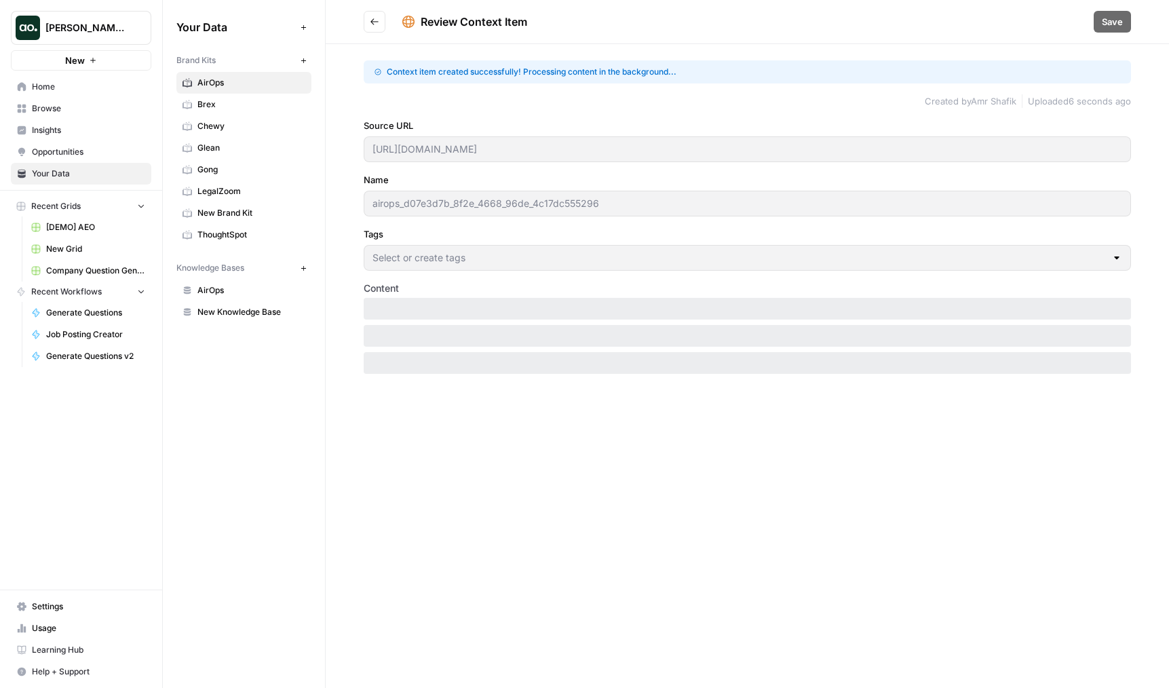
click at [377, 37] on header "Review Context Item Save" at bounding box center [747, 22] width 843 height 44
click at [377, 22] on icon "Go back" at bounding box center [374, 21] width 9 height 9
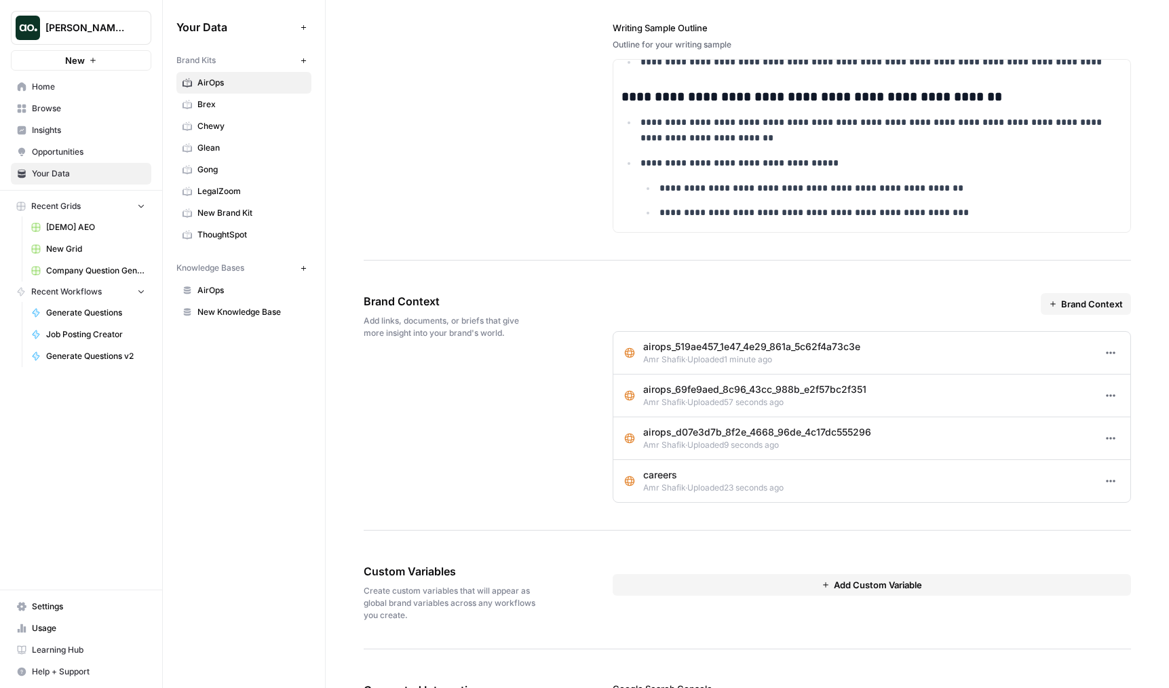
scroll to position [1961, 0]
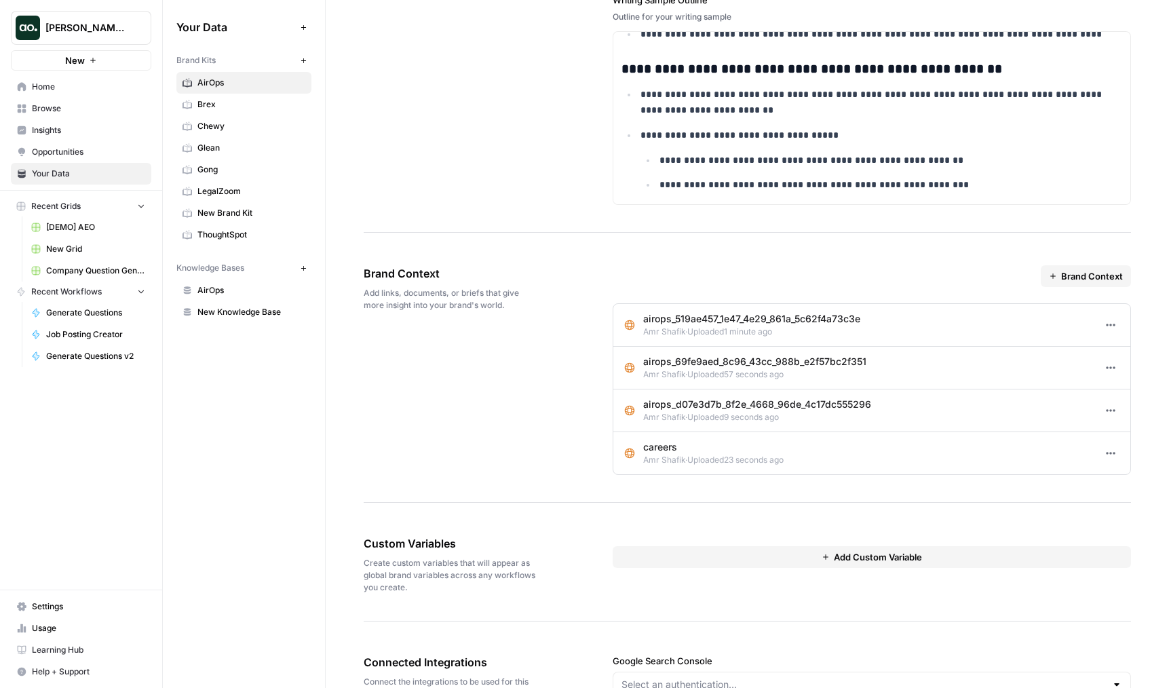
click at [1104, 455] on button "Options" at bounding box center [1111, 453] width 18 height 18
click at [1076, 509] on button "Delete" at bounding box center [1084, 502] width 58 height 19
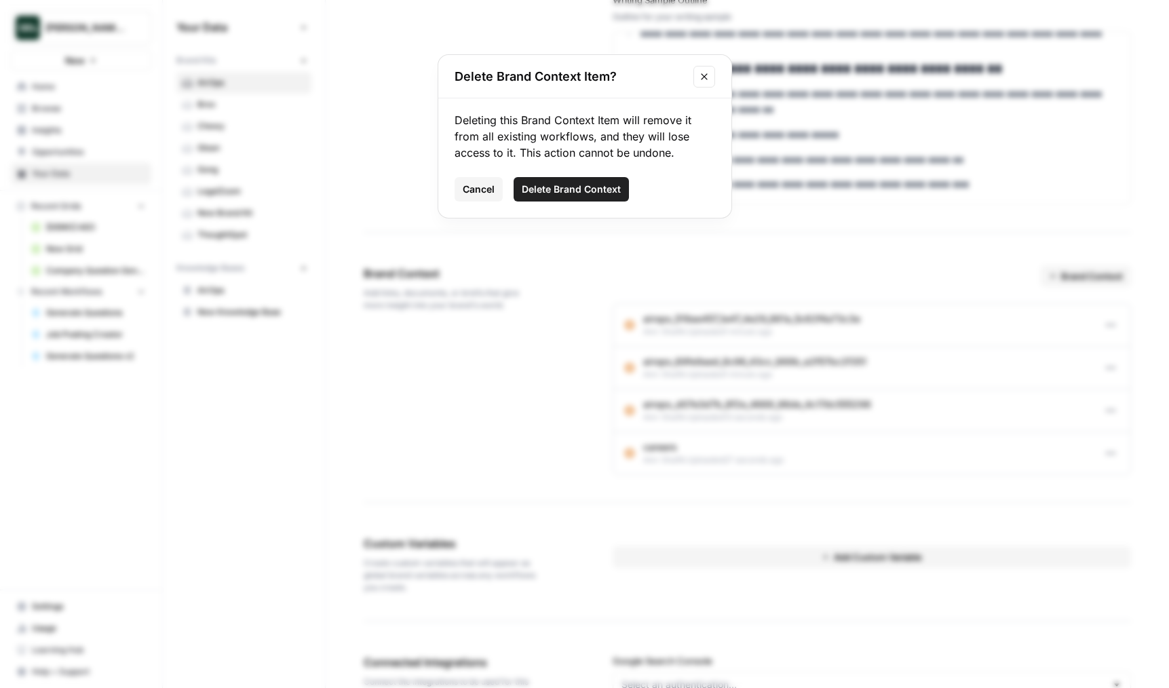
click at [562, 189] on span "Delete Brand Context" at bounding box center [571, 189] width 99 height 14
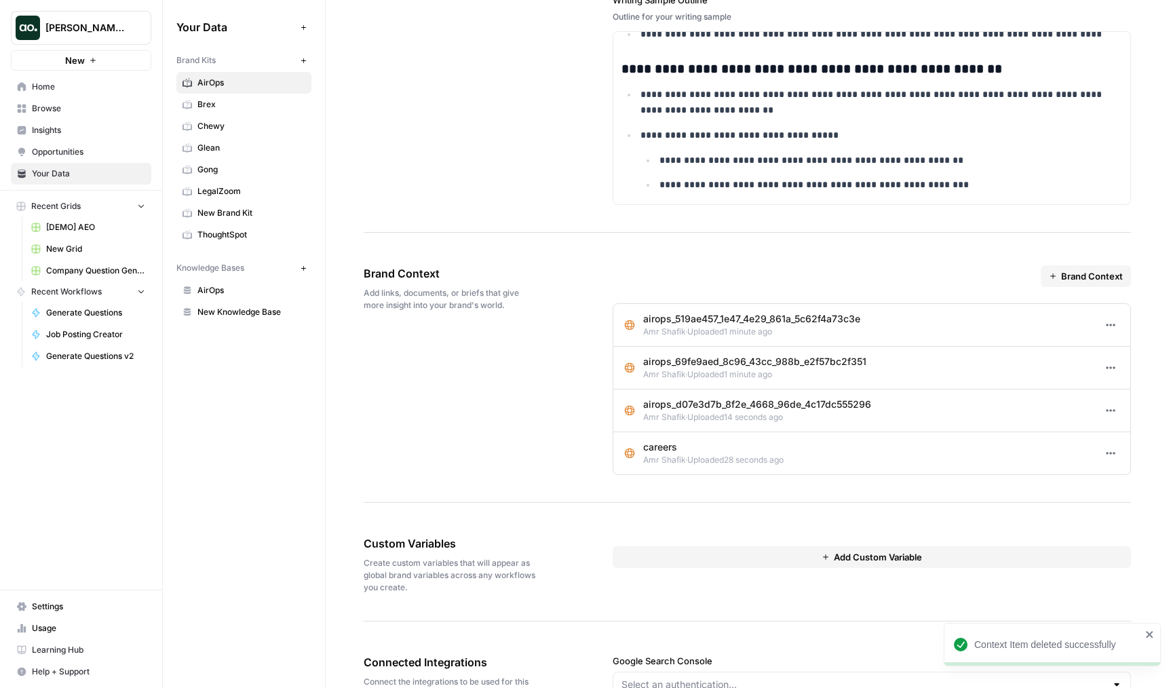
scroll to position [1958, 0]
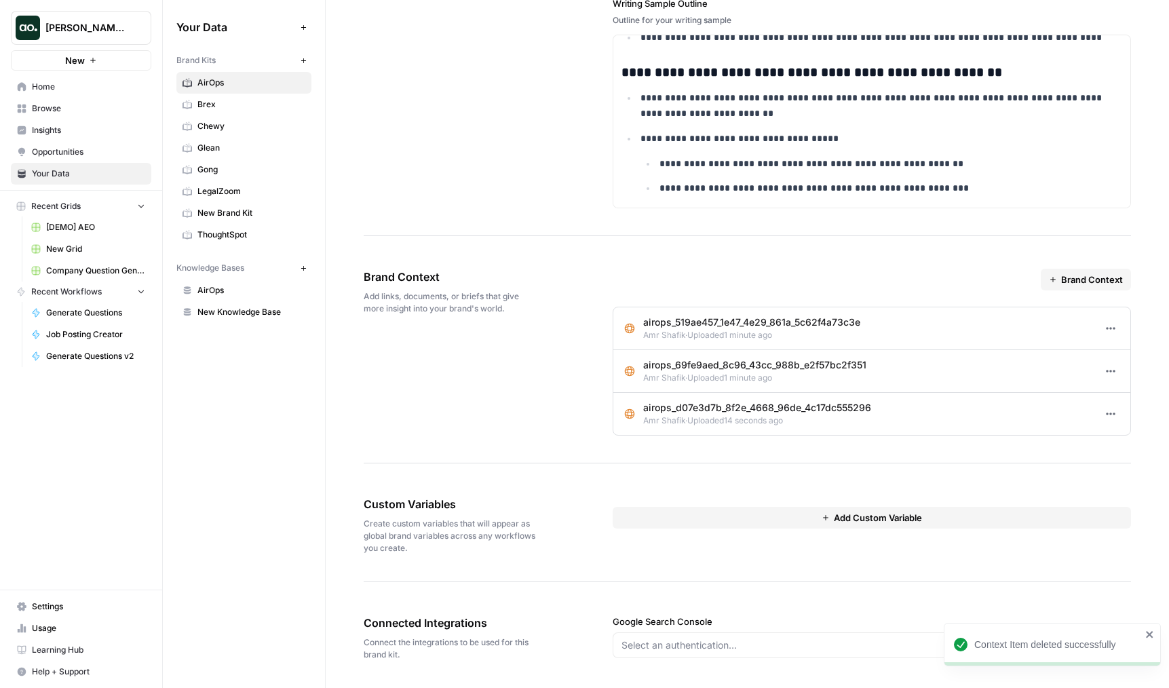
click at [660, 337] on span "Amr Shafik ·" at bounding box center [665, 335] width 44 height 10
click at [1107, 328] on icon "button" at bounding box center [1107, 329] width 2 height 2
click at [1083, 351] on span "Edit" at bounding box center [1088, 358] width 27 height 14
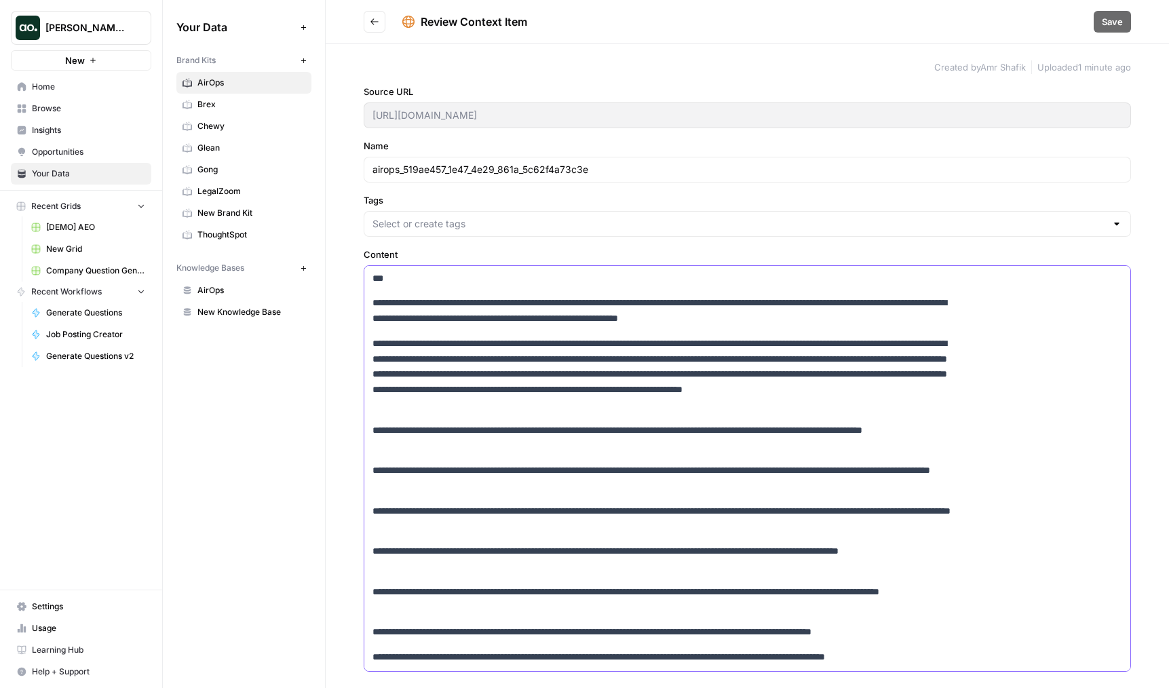
click at [419, 444] on p "**********" at bounding box center [662, 438] width 581 height 31
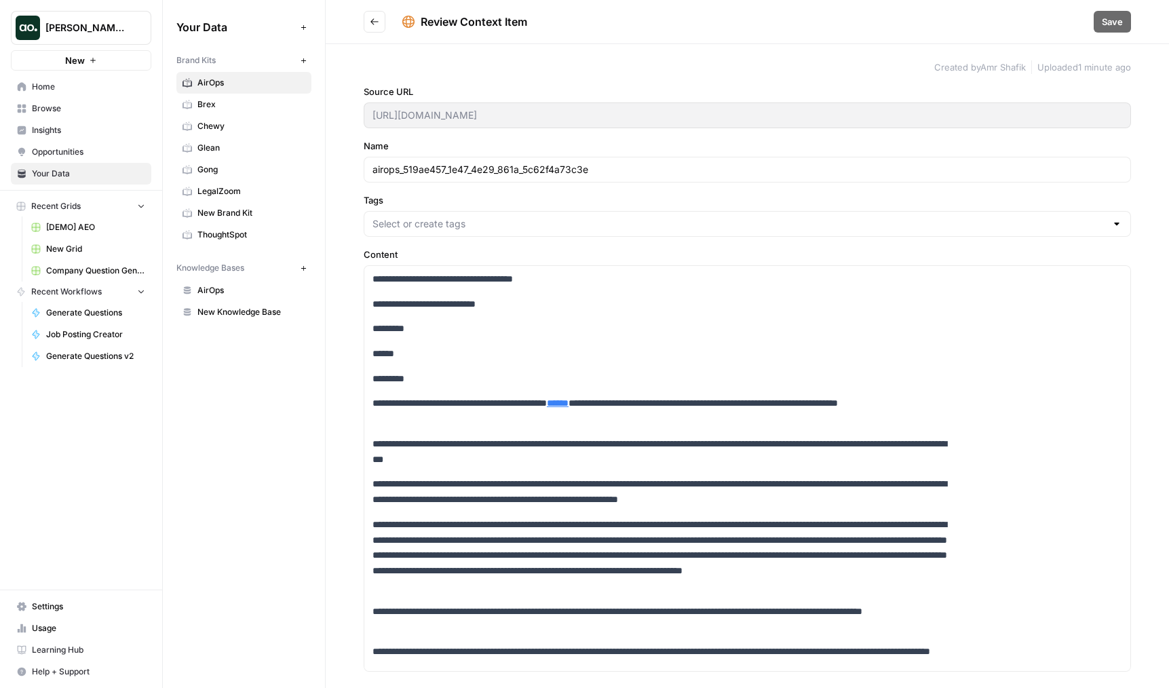
click at [355, 457] on div "**********" at bounding box center [747, 366] width 843 height 644
click at [374, 24] on icon "Go back" at bounding box center [374, 21] width 9 height 9
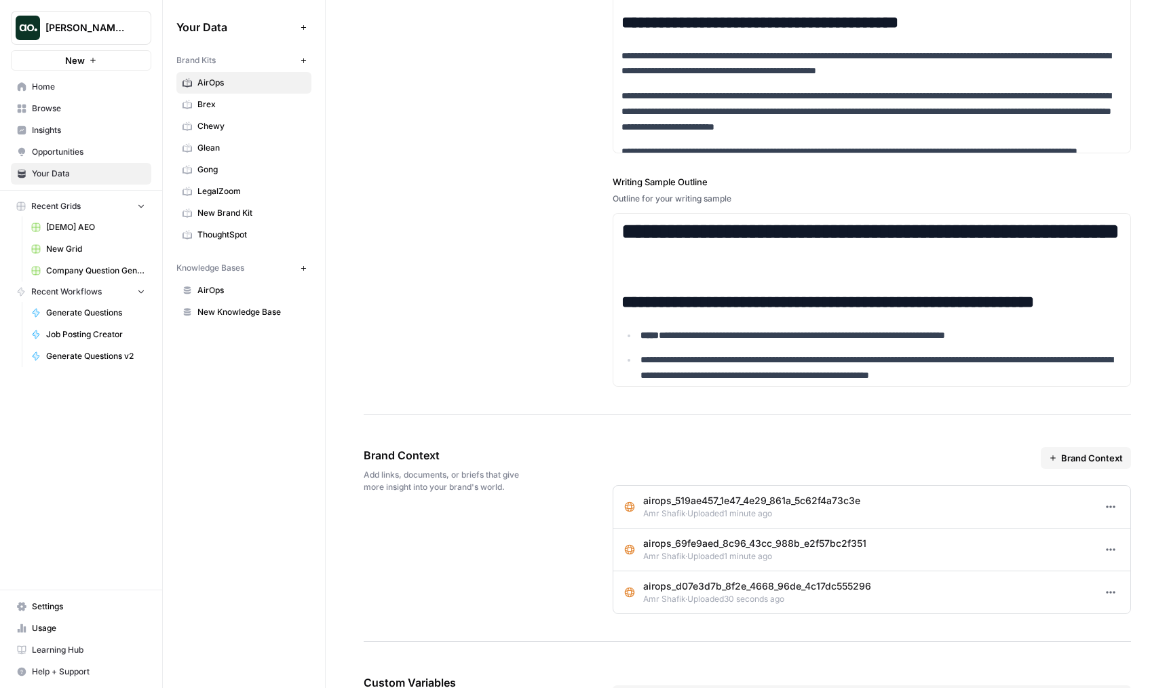
scroll to position [1856, 0]
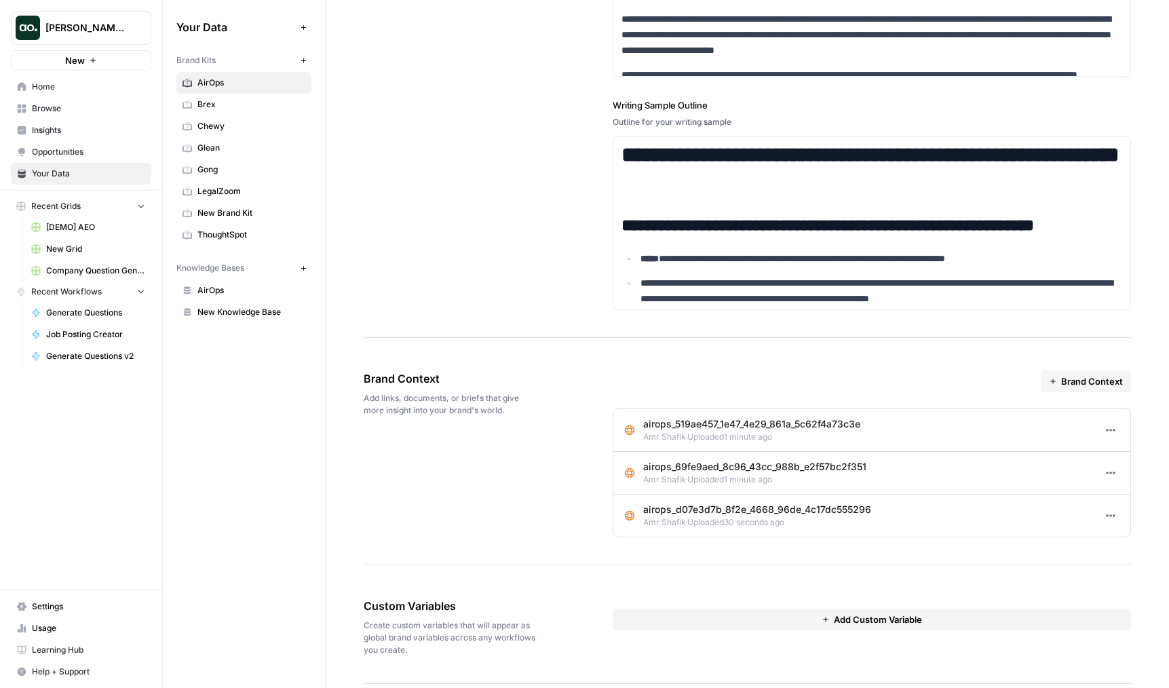
click at [702, 524] on span "Uploaded 30 seconds ago" at bounding box center [735, 522] width 97 height 10
click at [1110, 524] on button "Options" at bounding box center [1111, 516] width 18 height 18
click at [1088, 539] on span "Edit" at bounding box center [1088, 546] width 27 height 14
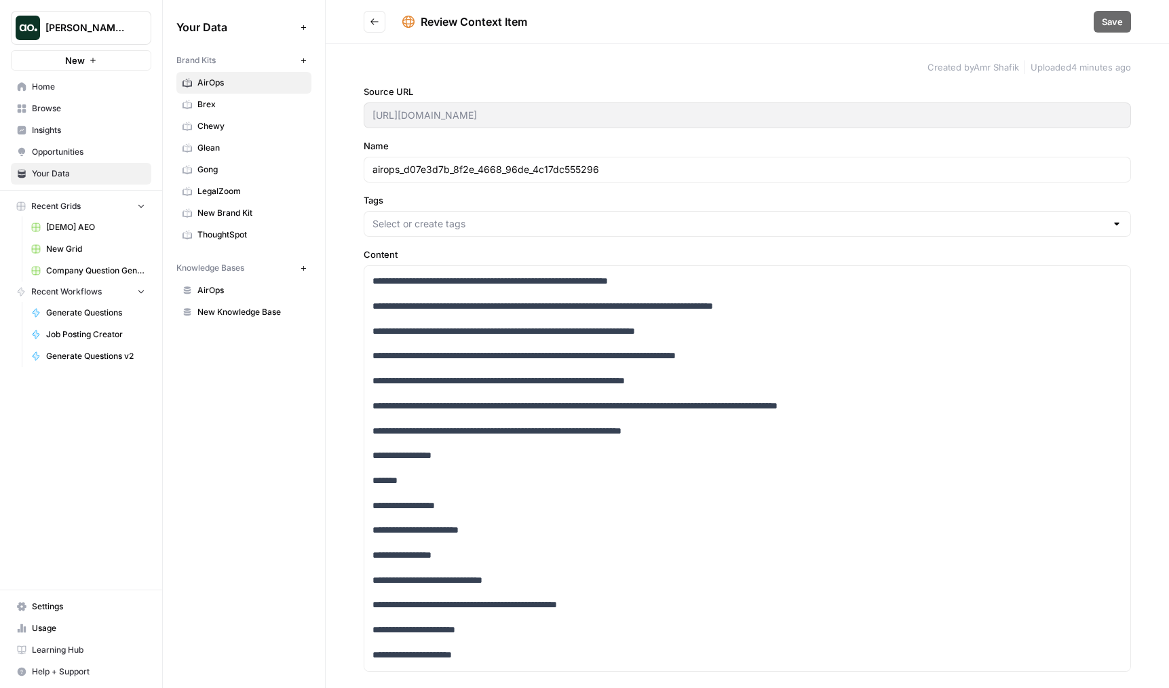
scroll to position [754, 0]
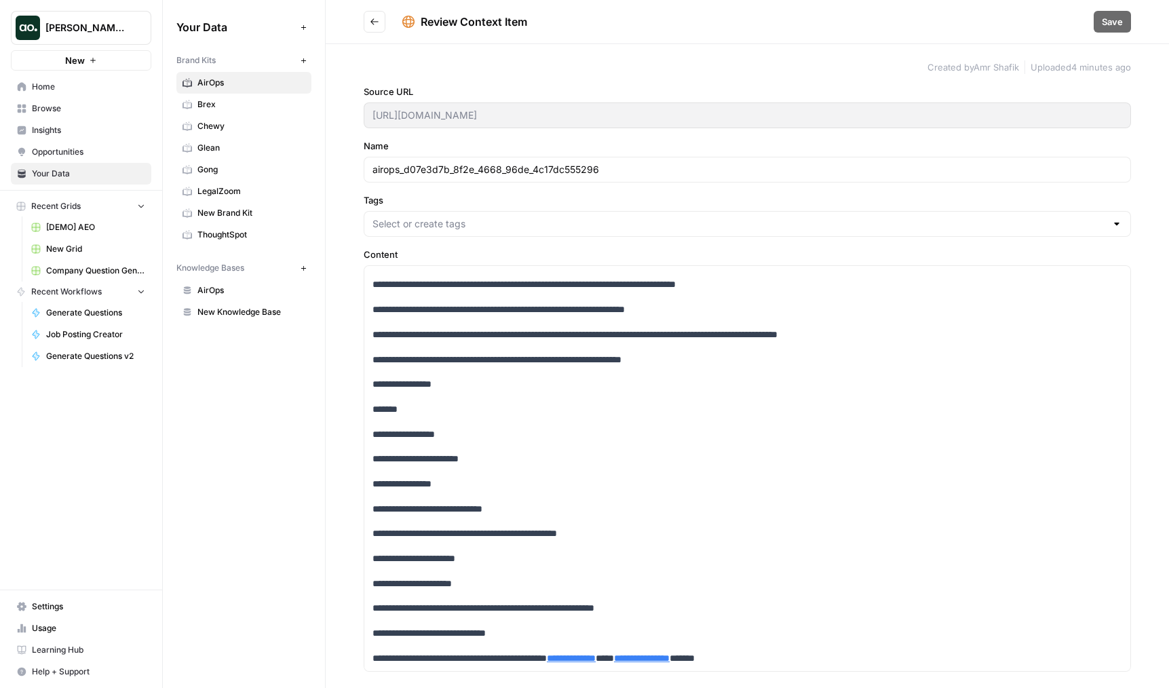
click at [323, 432] on div "Your Data Add Data Brand Kits New AirOps Brex Chewy Glean Gong LegalZoom New Br…" at bounding box center [244, 344] width 162 height 688
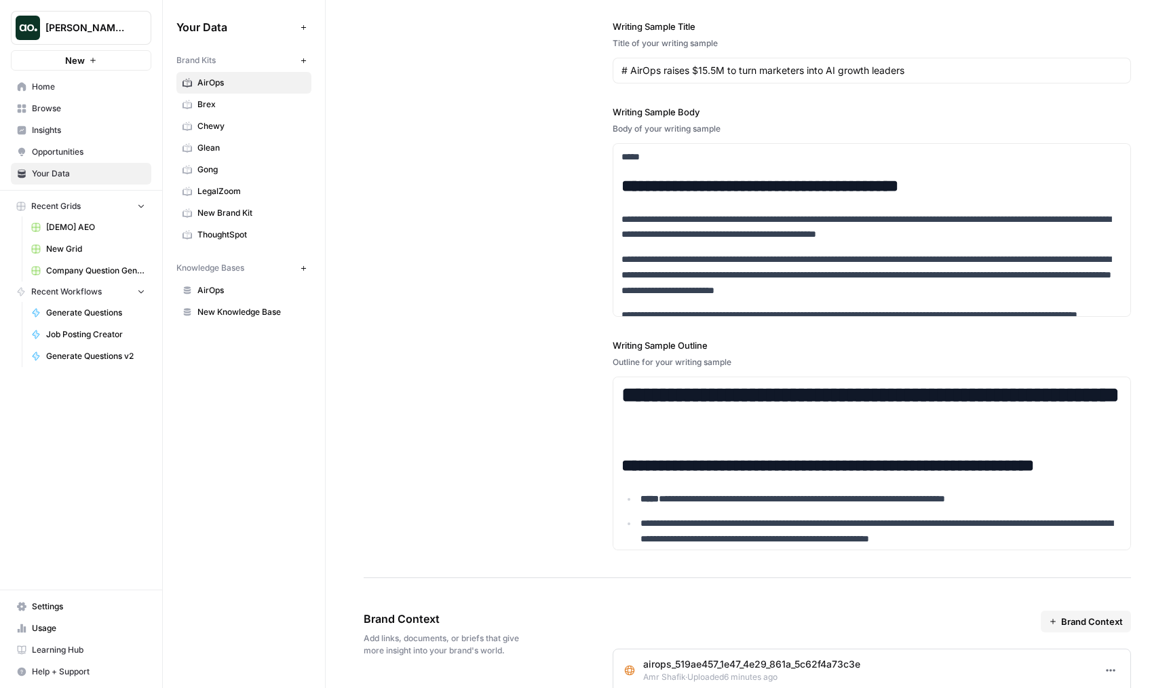
scroll to position [1958, 0]
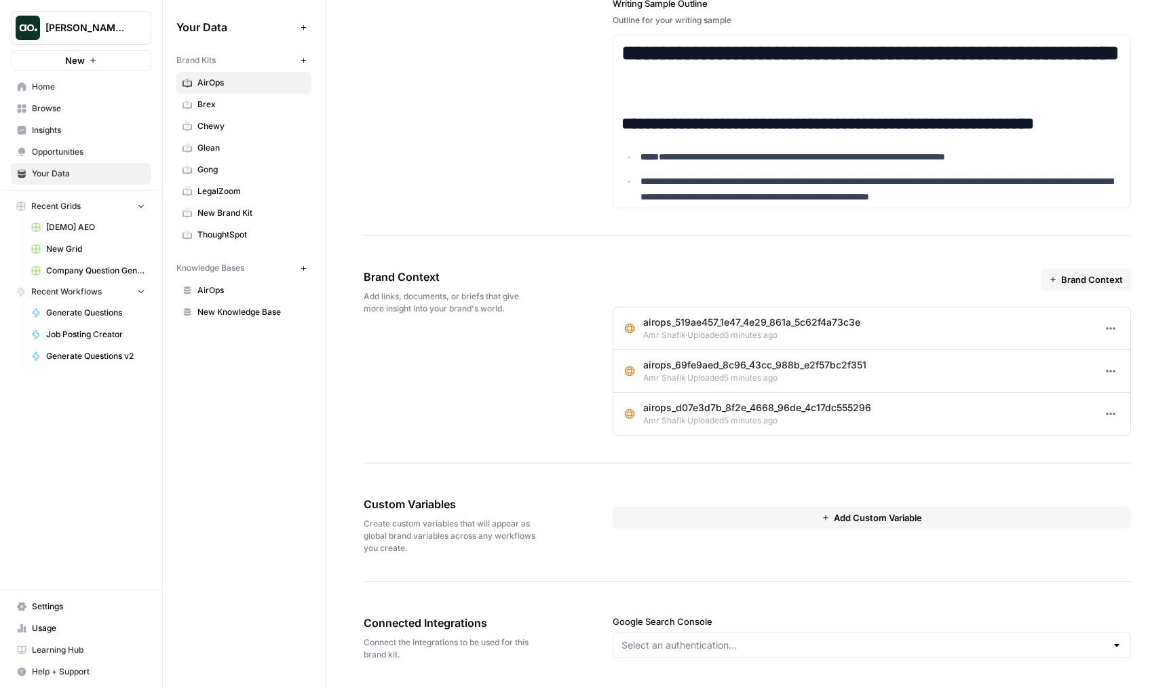
click at [1109, 370] on icon "button" at bounding box center [1110, 371] width 11 height 11
click at [1064, 398] on icon at bounding box center [1064, 400] width 9 height 9
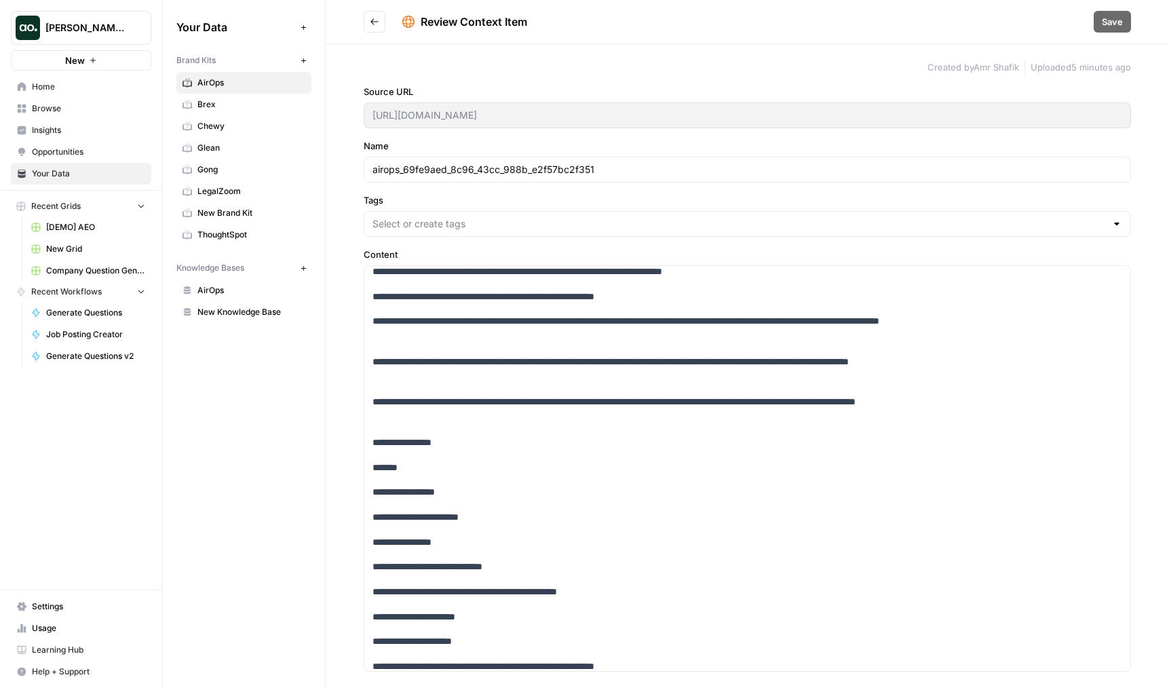
scroll to position [595, 0]
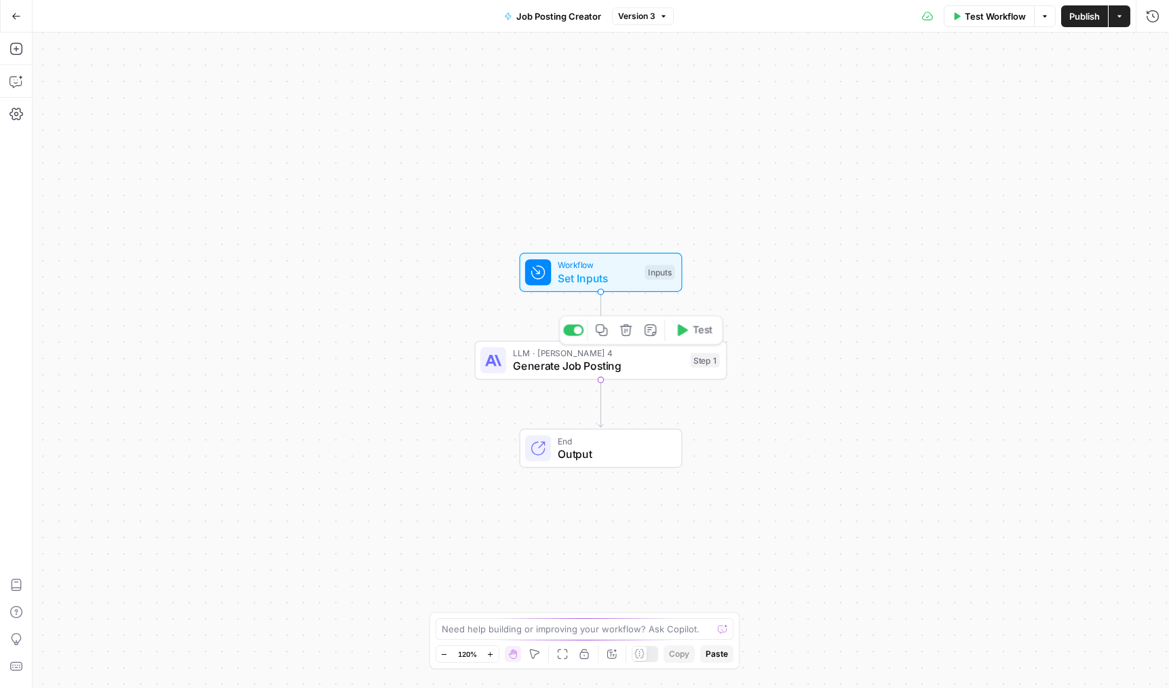
click at [545, 369] on span "Generate Job Posting" at bounding box center [598, 365] width 171 height 16
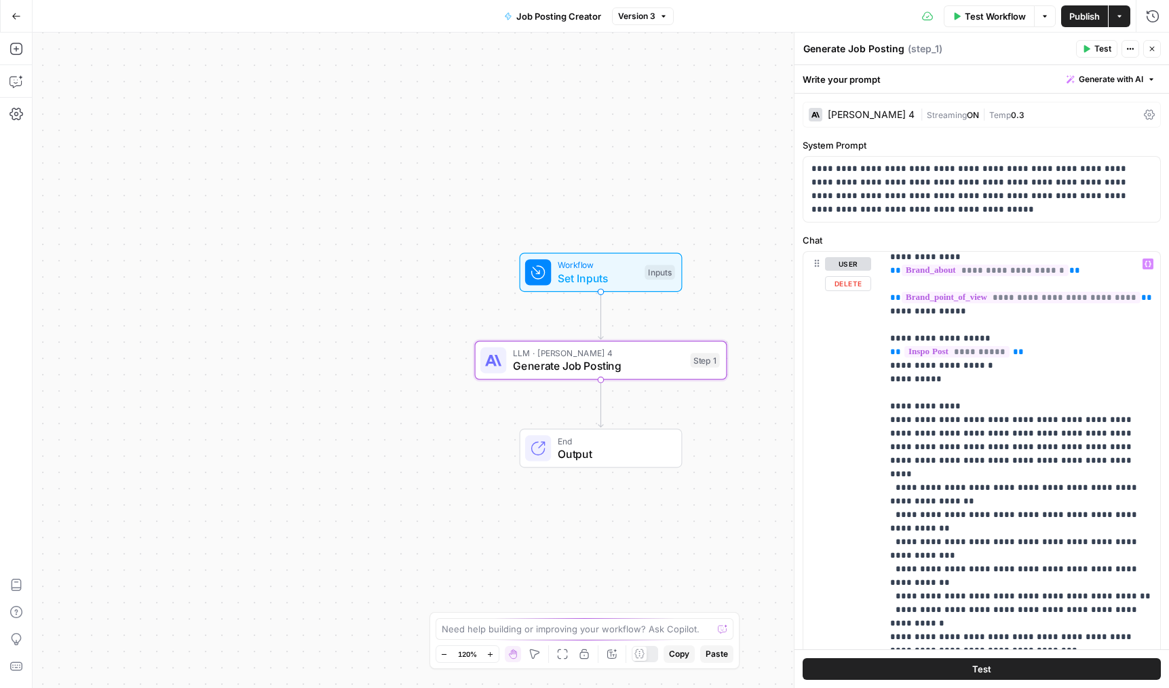
scroll to position [141, 0]
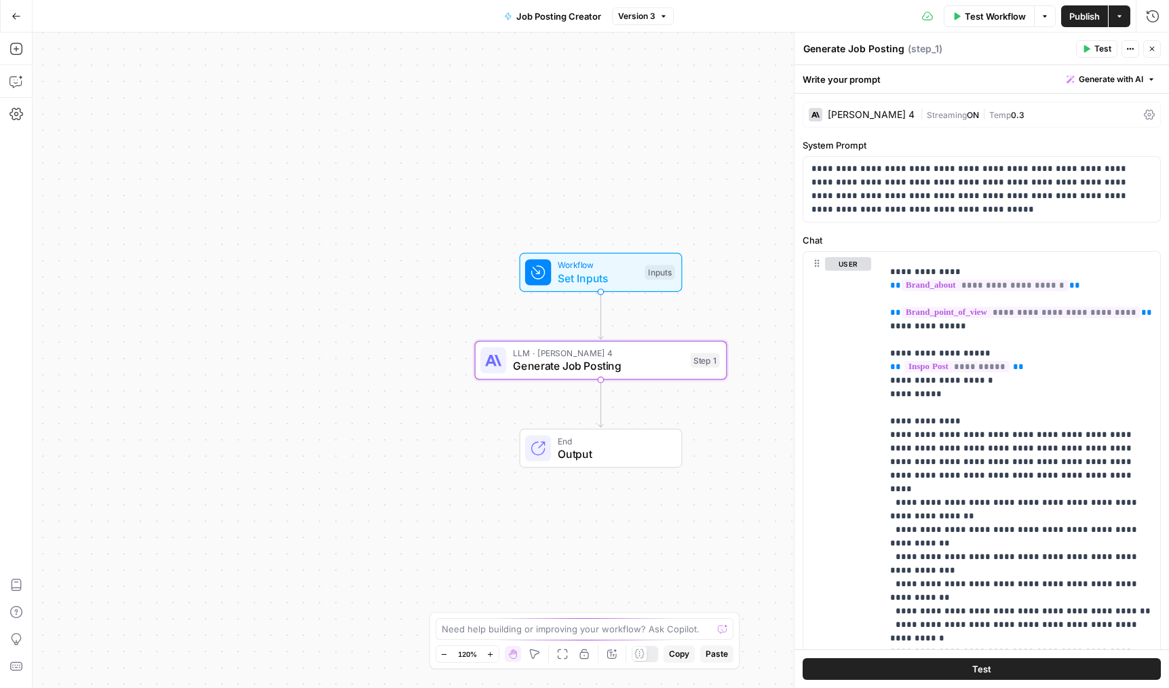
click at [937, 111] on span "Streaming" at bounding box center [947, 115] width 40 height 10
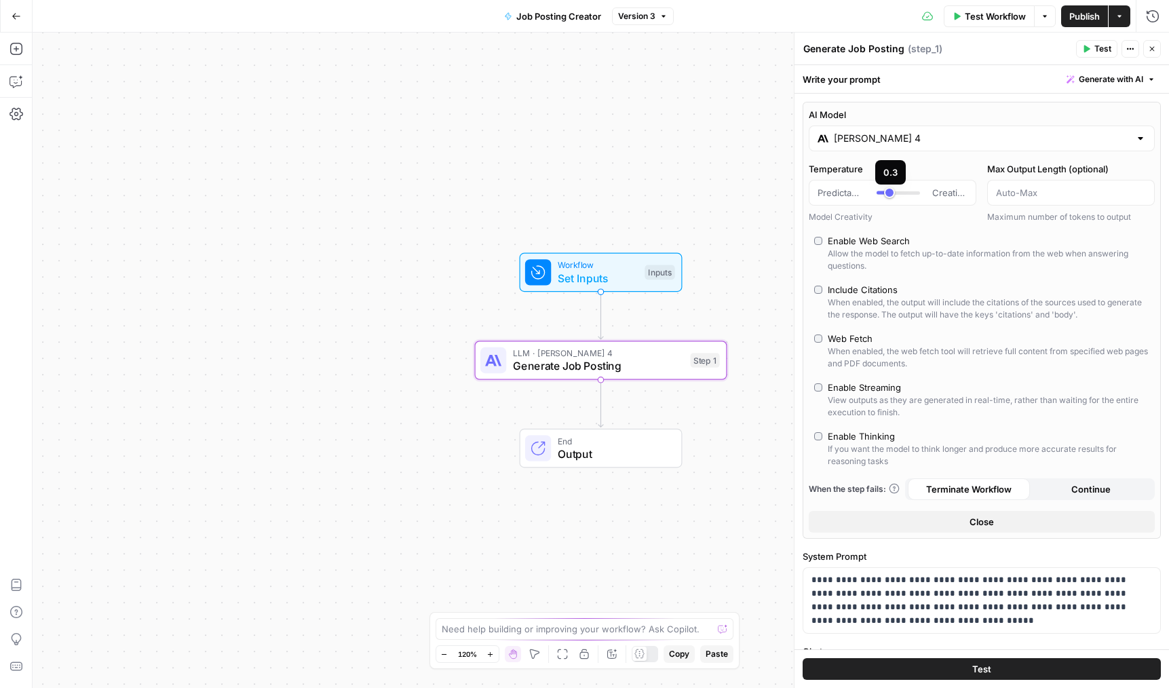
type input "*"
drag, startPoint x: 878, startPoint y: 195, endPoint x: 847, endPoint y: 195, distance: 31.2
click at [847, 195] on div "Predictable Creative" at bounding box center [892, 193] width 150 height 14
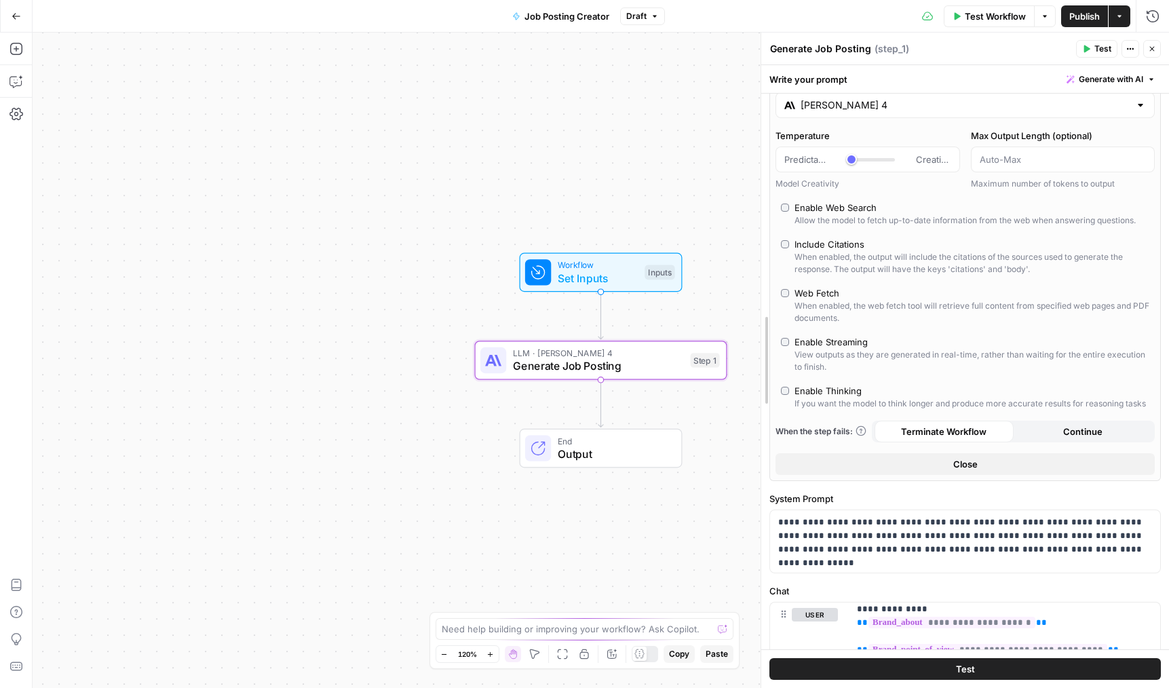
scroll to position [128, 0]
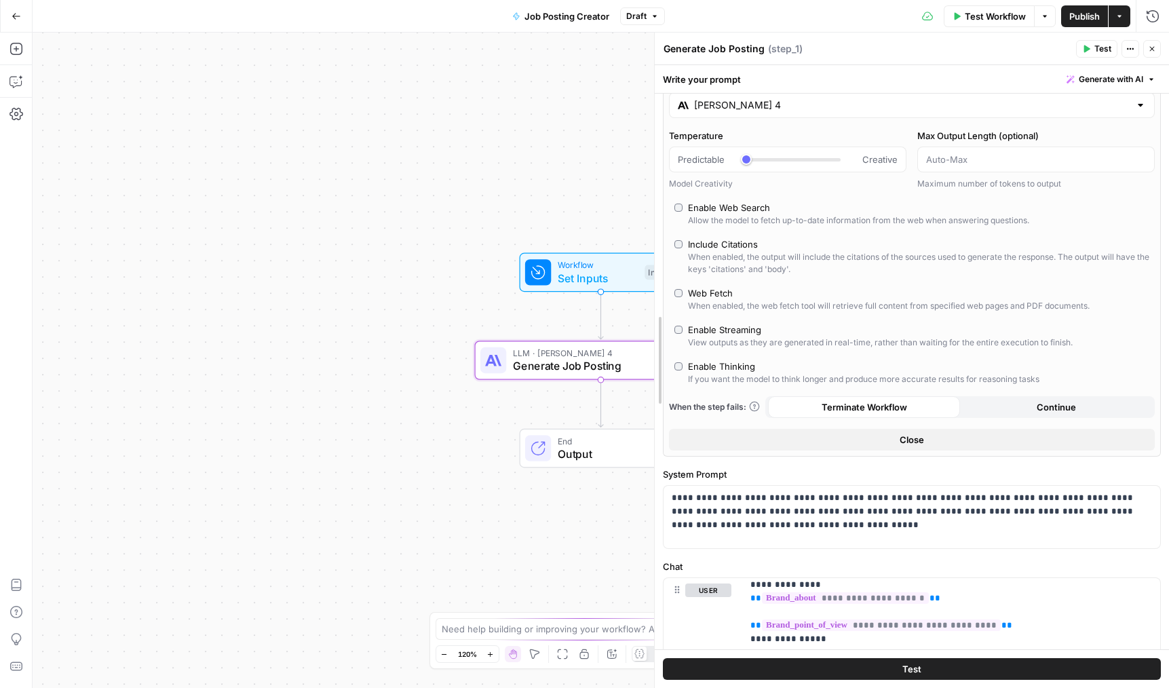
drag, startPoint x: 794, startPoint y: 412, endPoint x: 655, endPoint y: 425, distance: 140.4
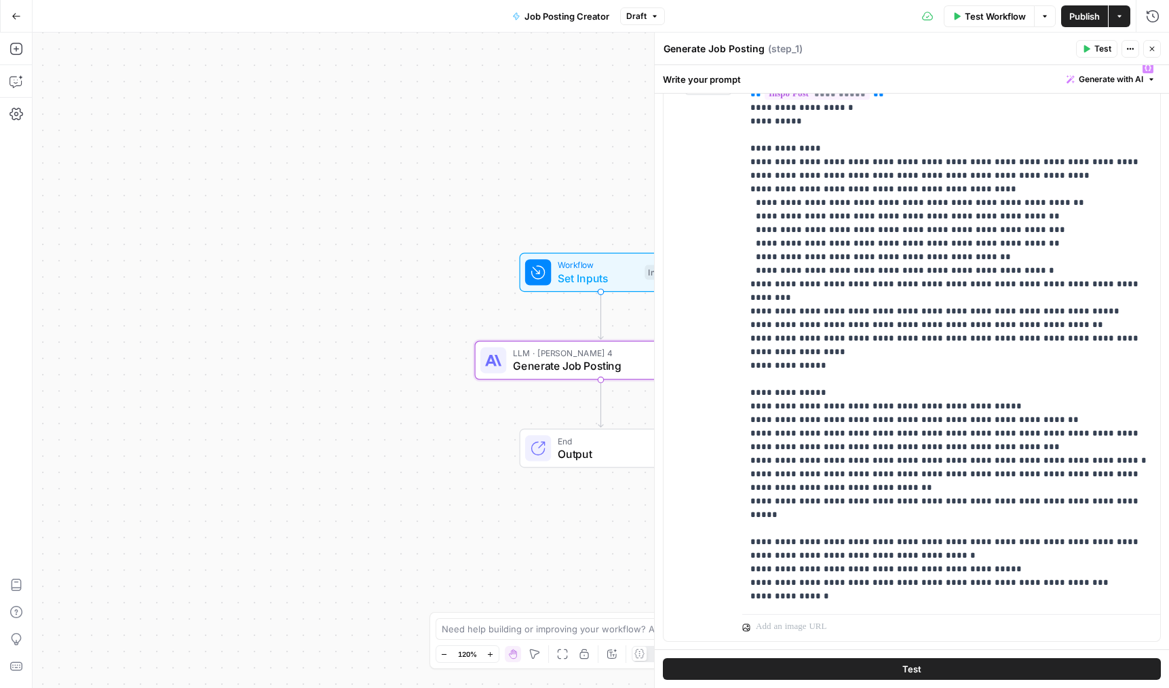
scroll to position [566, 0]
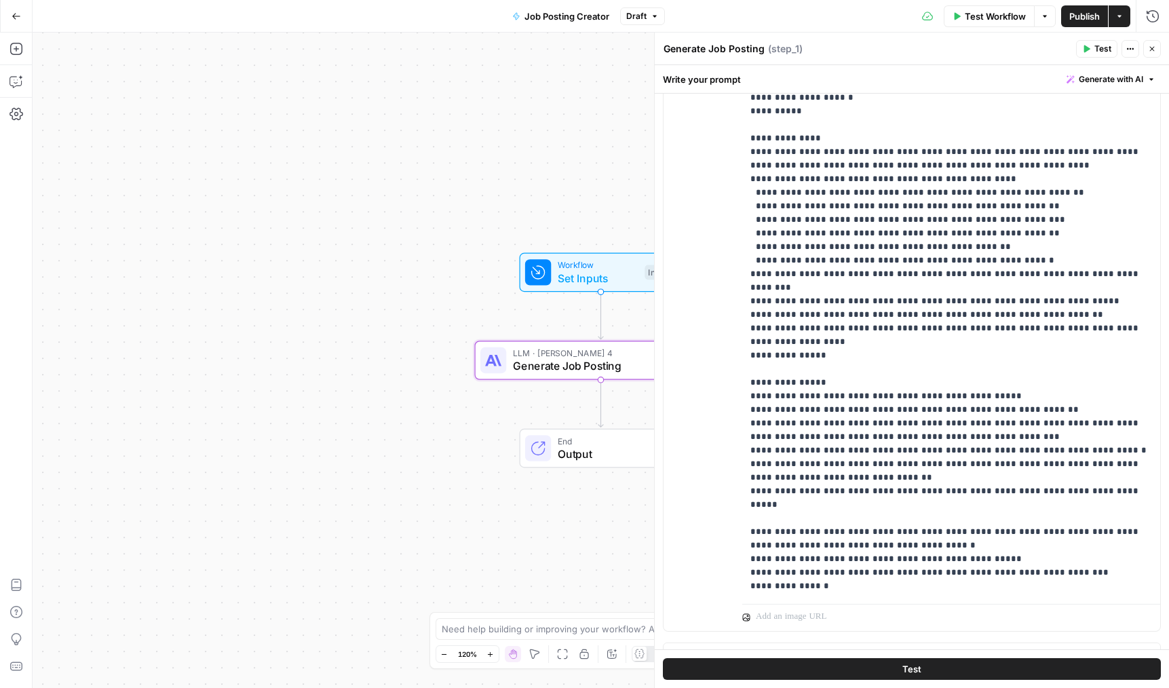
click at [1154, 51] on icon "button" at bounding box center [1152, 49] width 8 height 8
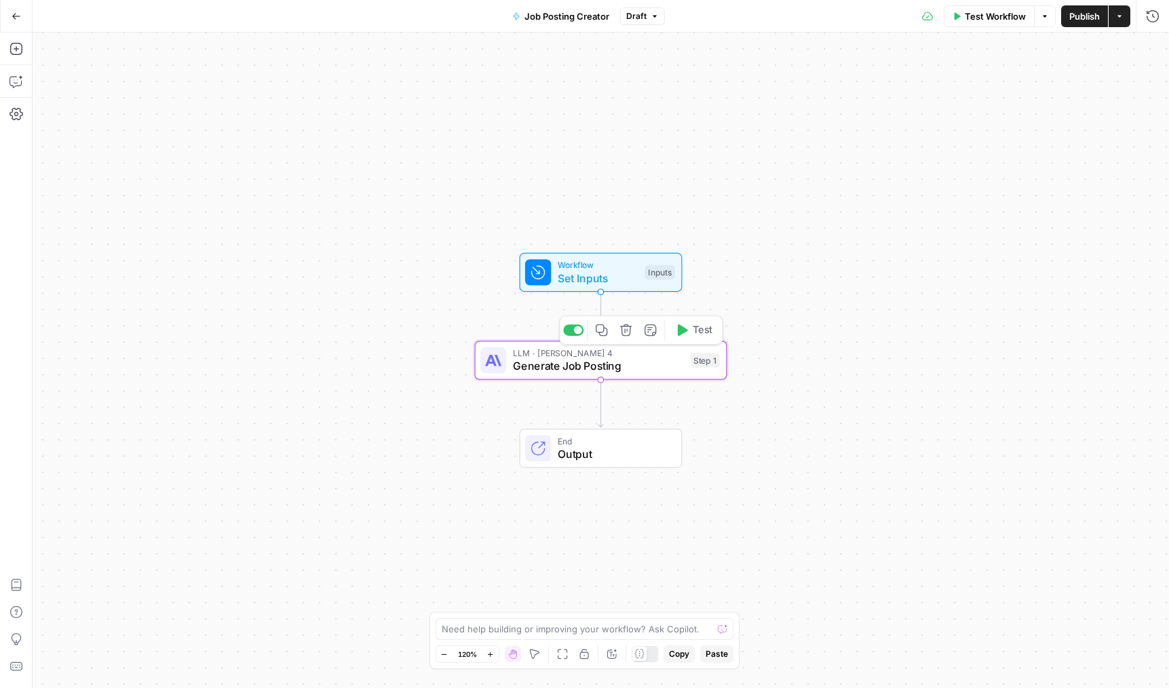
click at [615, 368] on span "Generate Job Posting" at bounding box center [598, 365] width 171 height 16
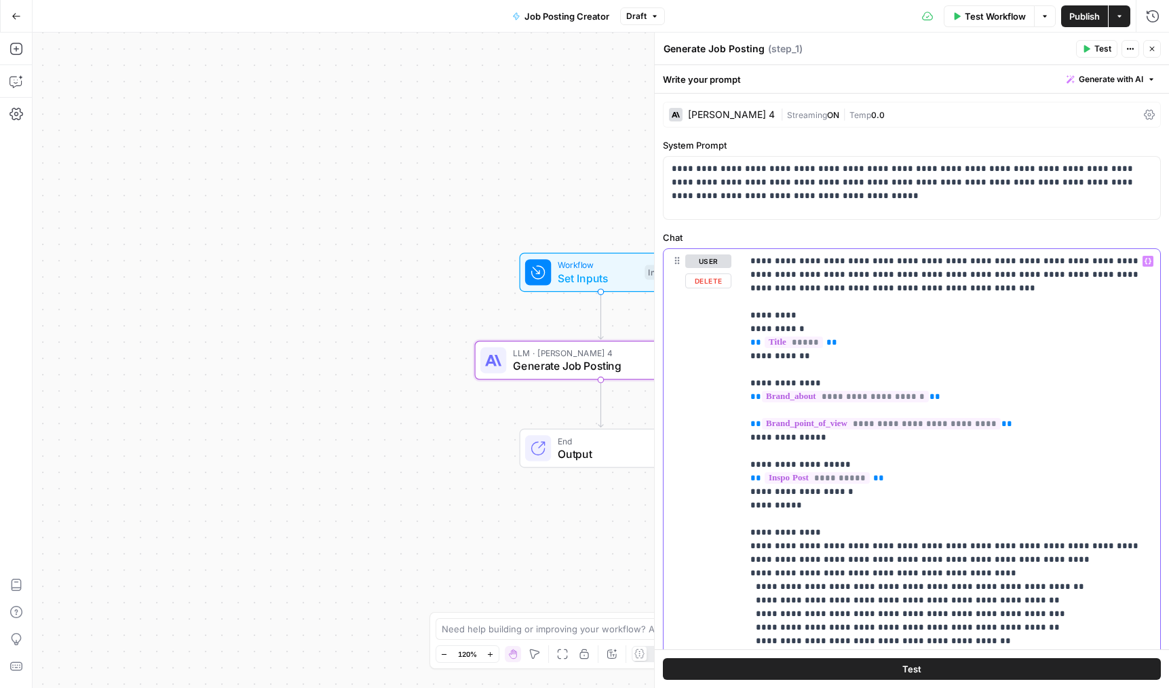
click at [832, 371] on p "**********" at bounding box center [951, 620] width 402 height 733
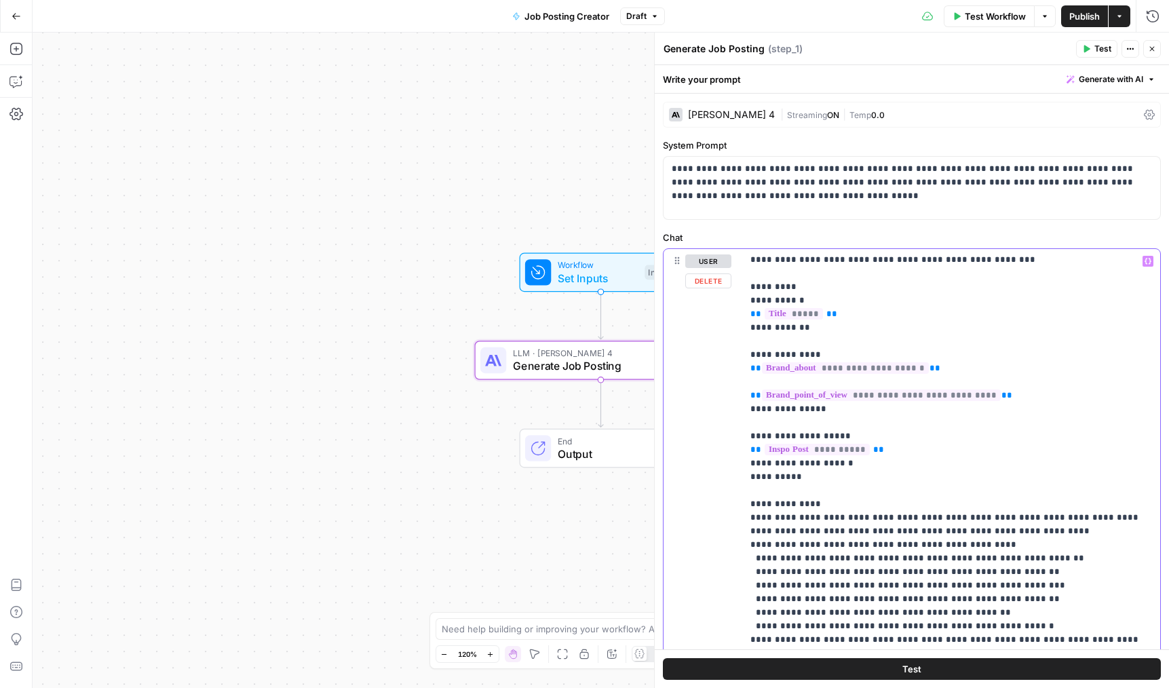
click at [834, 432] on p "**********" at bounding box center [951, 592] width 402 height 733
click at [834, 421] on p "**********" at bounding box center [951, 592] width 402 height 733
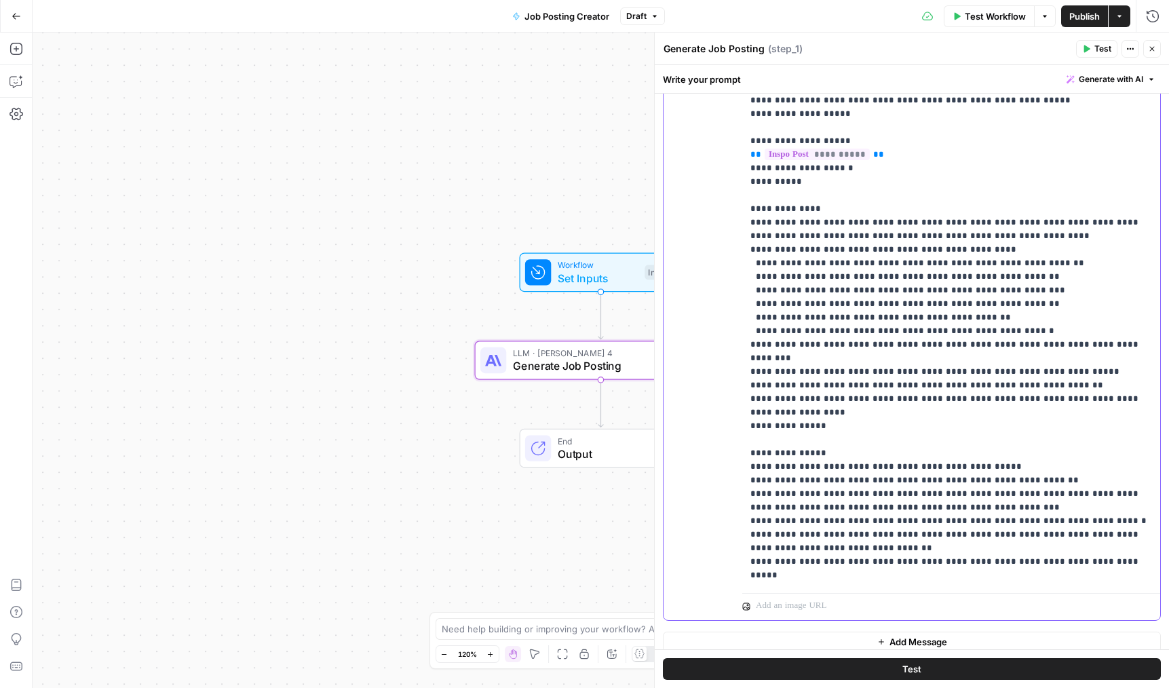
scroll to position [225, 0]
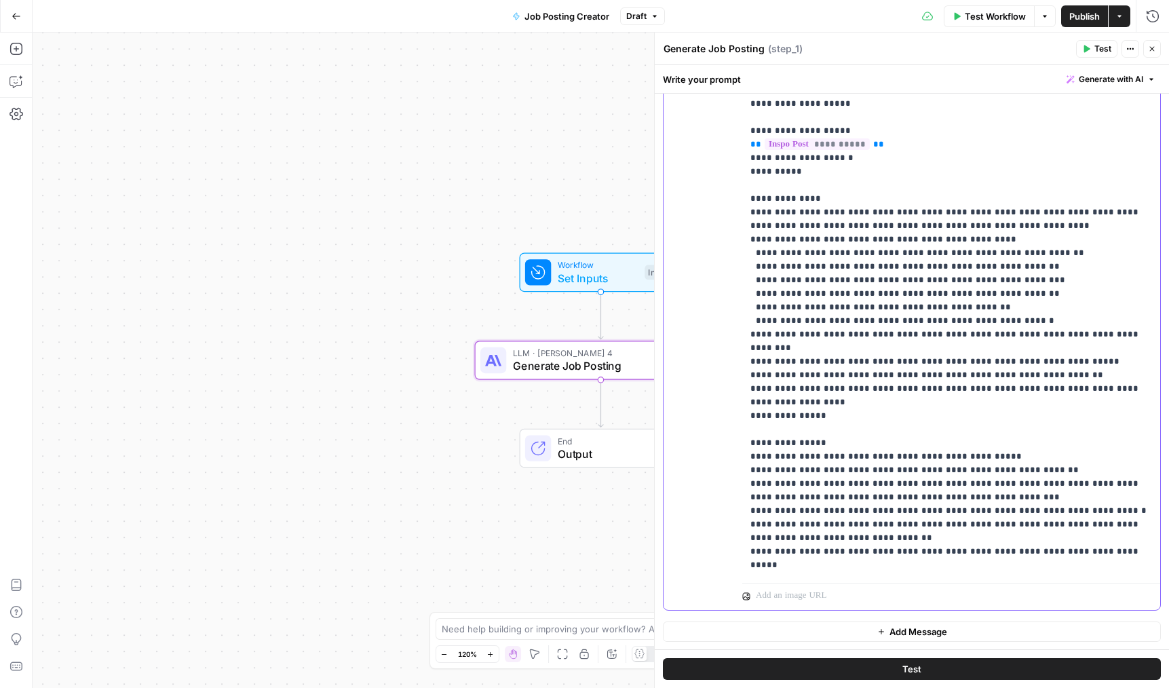
click at [1151, 50] on icon "button" at bounding box center [1152, 49] width 8 height 8
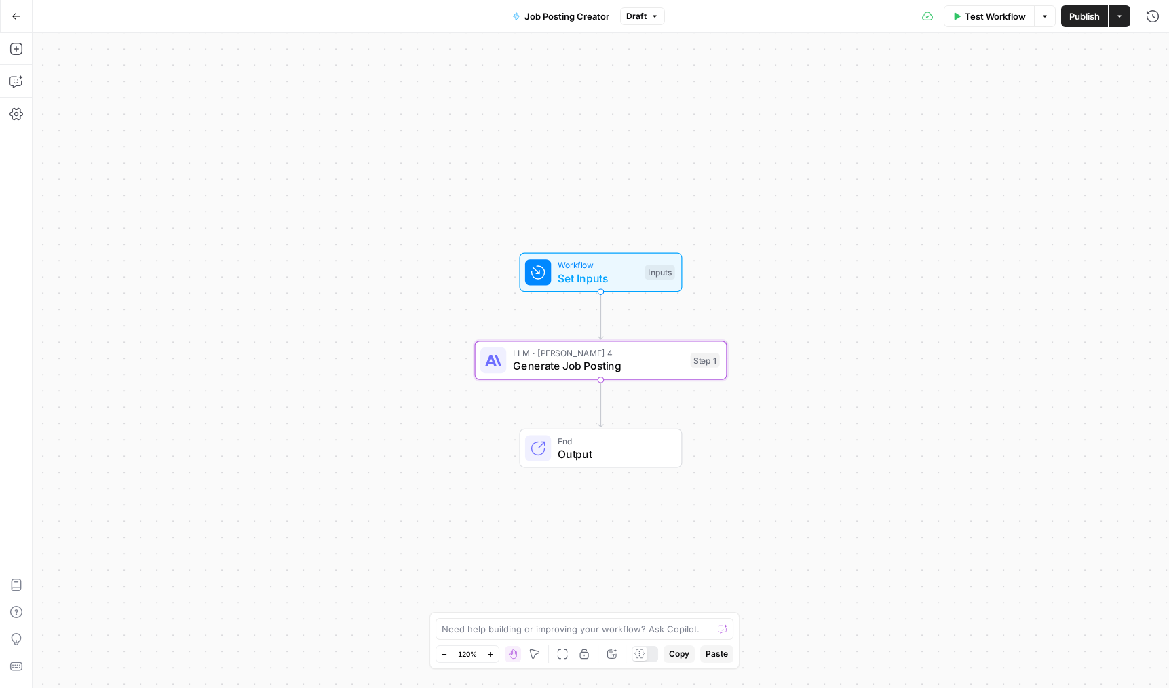
click at [1088, 29] on div "Test Workflow Options Publish Actions Run History" at bounding box center [917, 16] width 504 height 32
click at [1088, 18] on span "Publish" at bounding box center [1084, 16] width 31 height 14
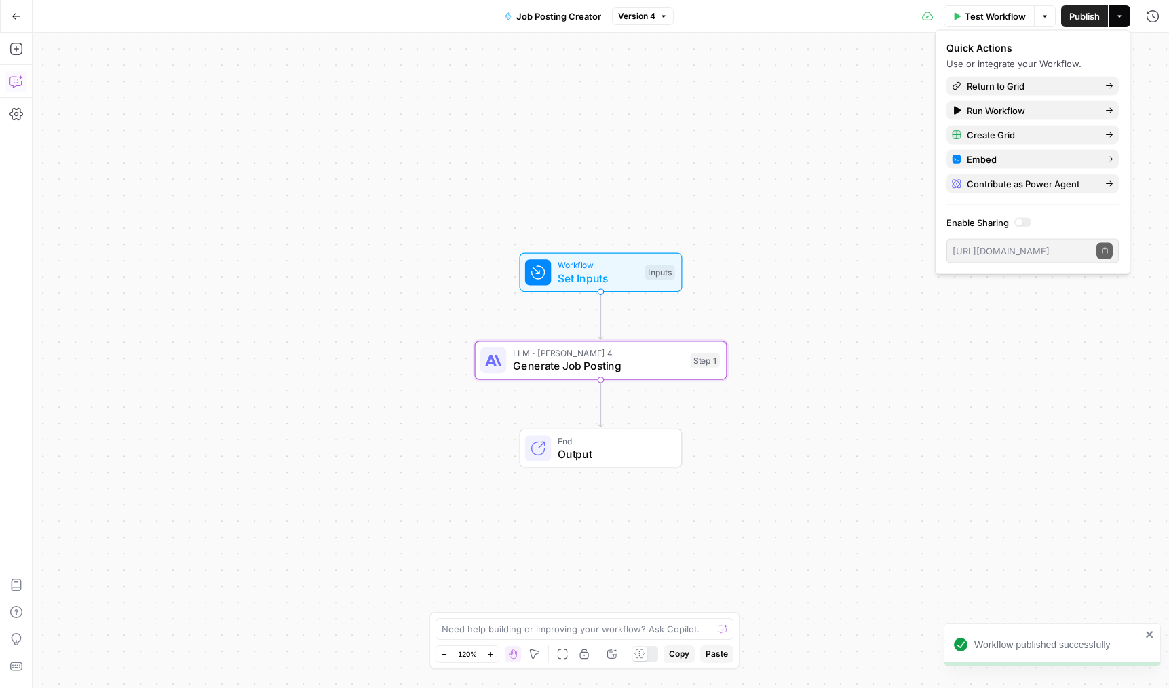
click at [16, 86] on icon "button" at bounding box center [16, 82] width 14 height 14
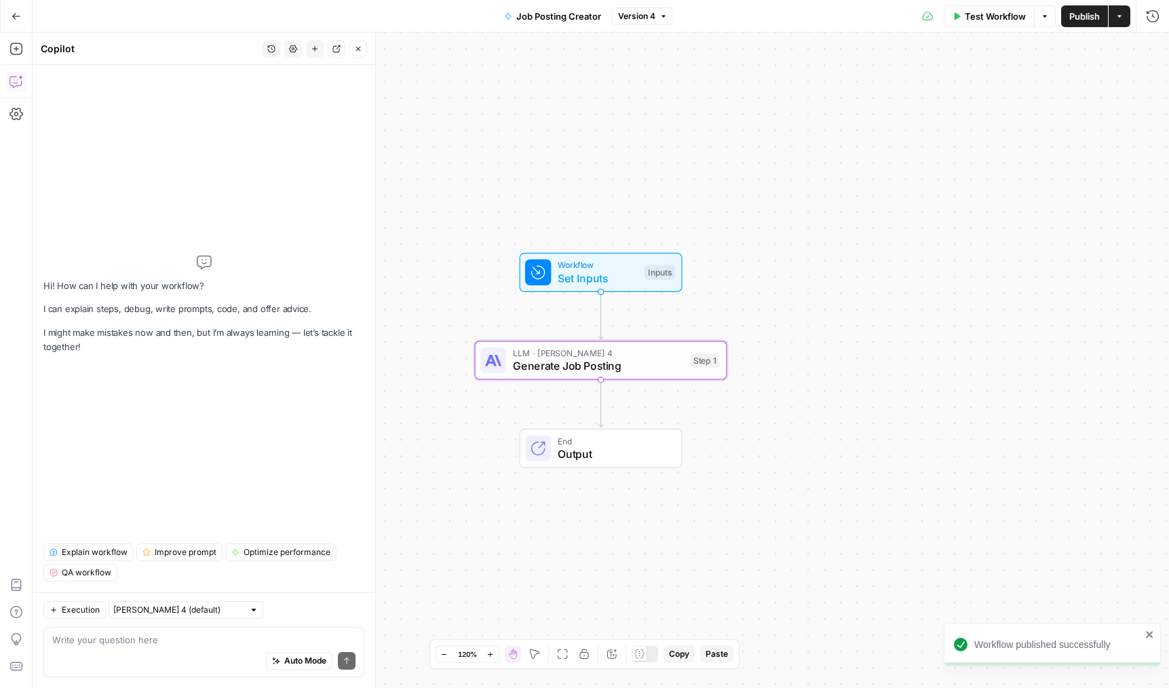
click at [104, 638] on textarea at bounding box center [203, 640] width 303 height 14
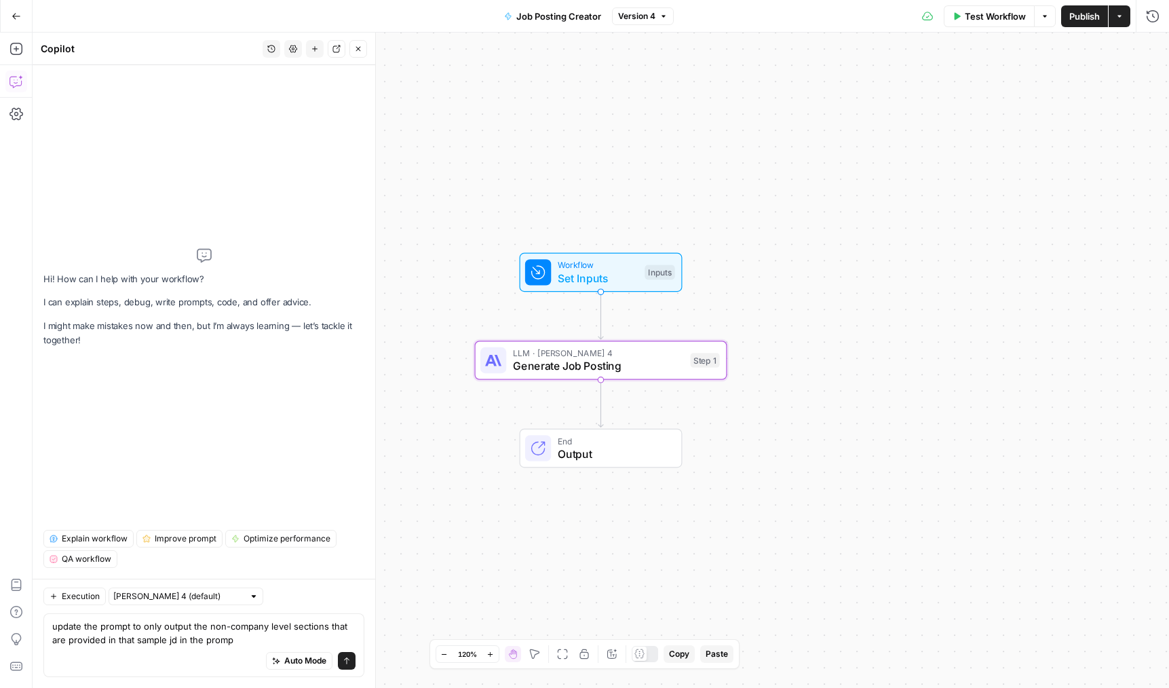
type textarea "update the prompt to only output the non-company level sections that are provid…"
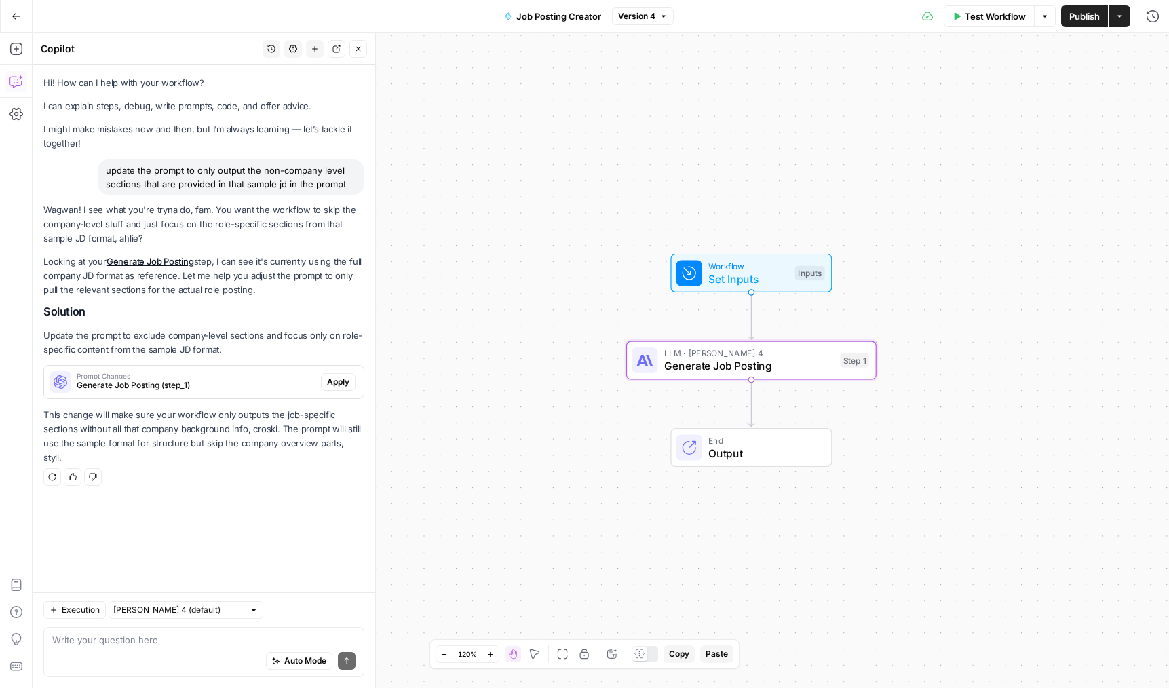
click at [349, 390] on button "Apply" at bounding box center [338, 382] width 35 height 18
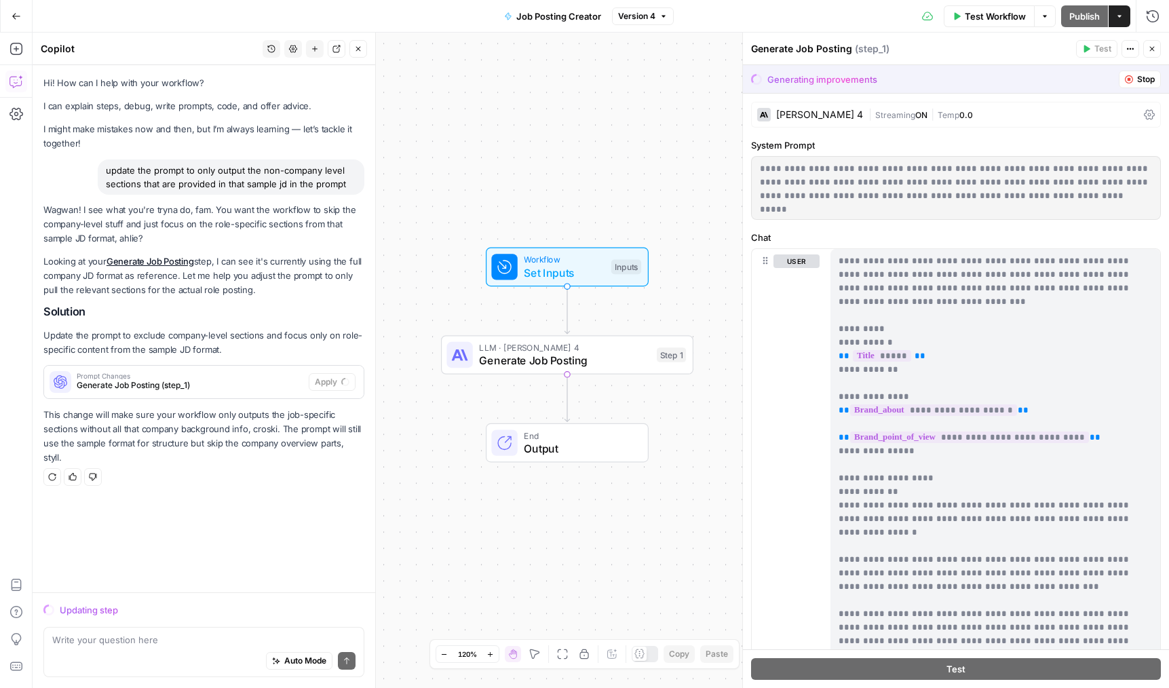
drag, startPoint x: 685, startPoint y: 425, endPoint x: 701, endPoint y: 439, distance: 21.2
click at [693, 439] on div "End Output" at bounding box center [567, 442] width 252 height 39
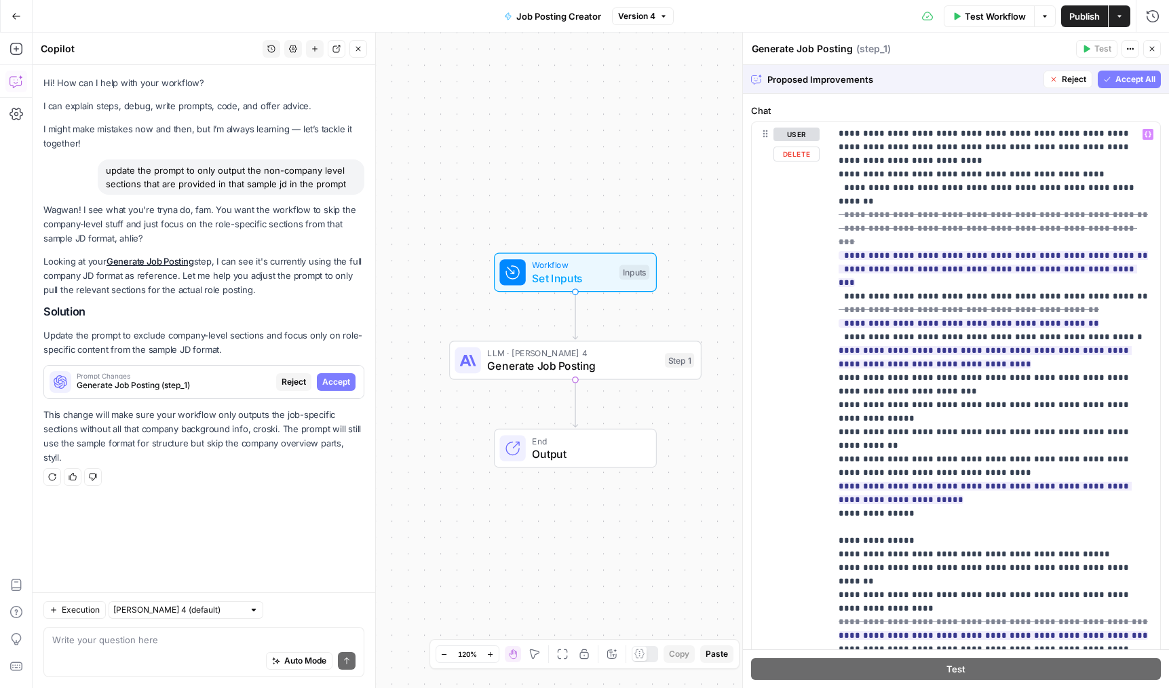
scroll to position [159, 0]
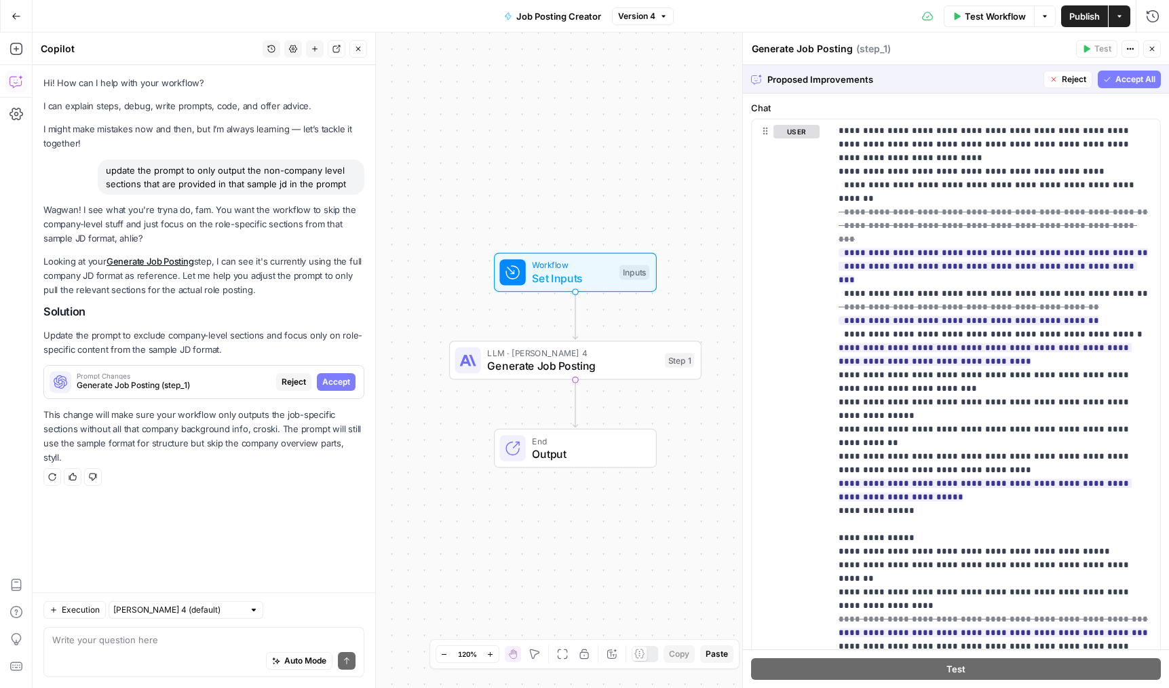
click at [1115, 83] on span "Accept All" at bounding box center [1135, 79] width 40 height 12
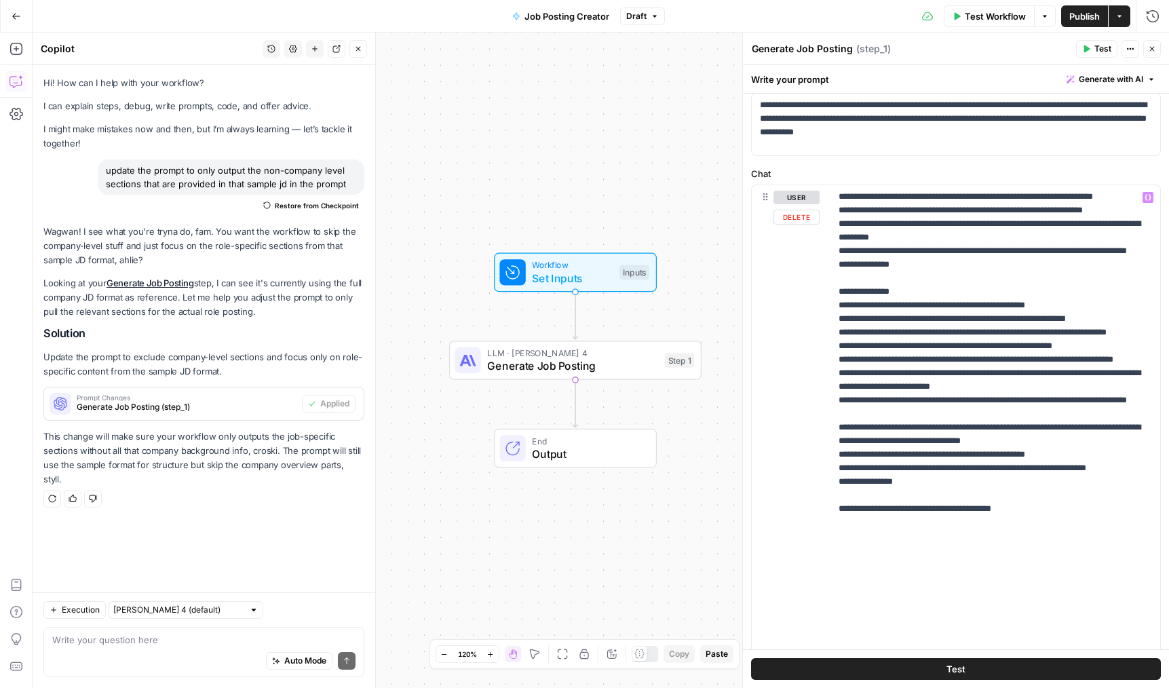
scroll to position [76, 0]
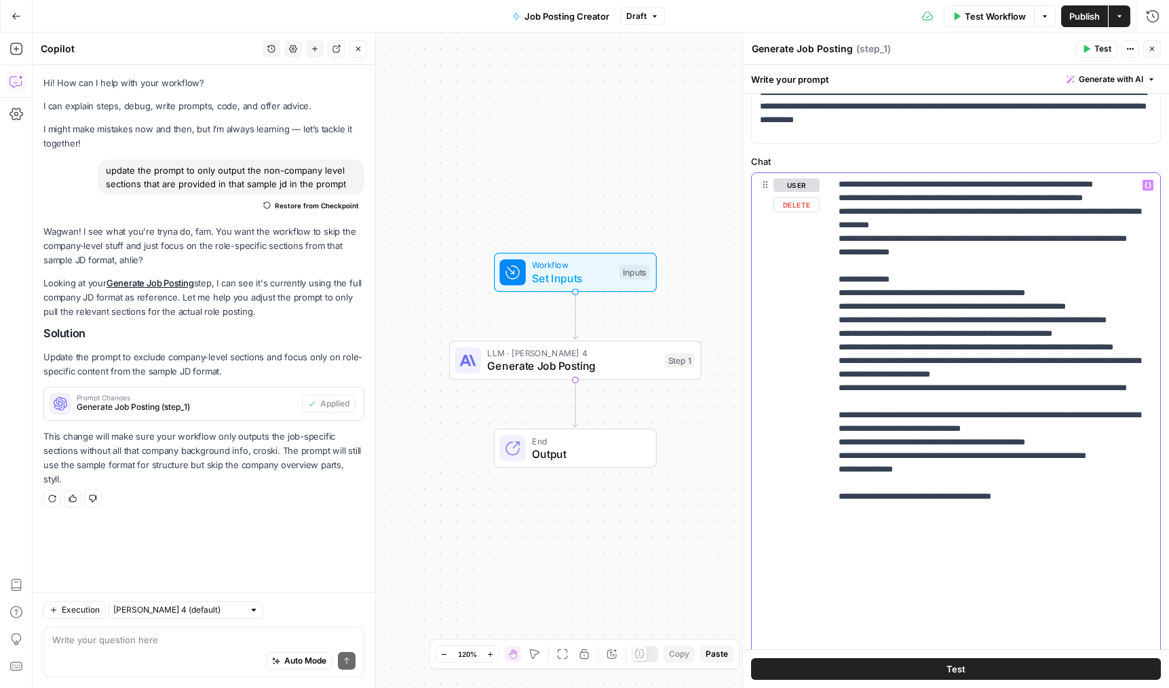
drag, startPoint x: 1121, startPoint y: 484, endPoint x: 841, endPoint y: 486, distance: 279.5
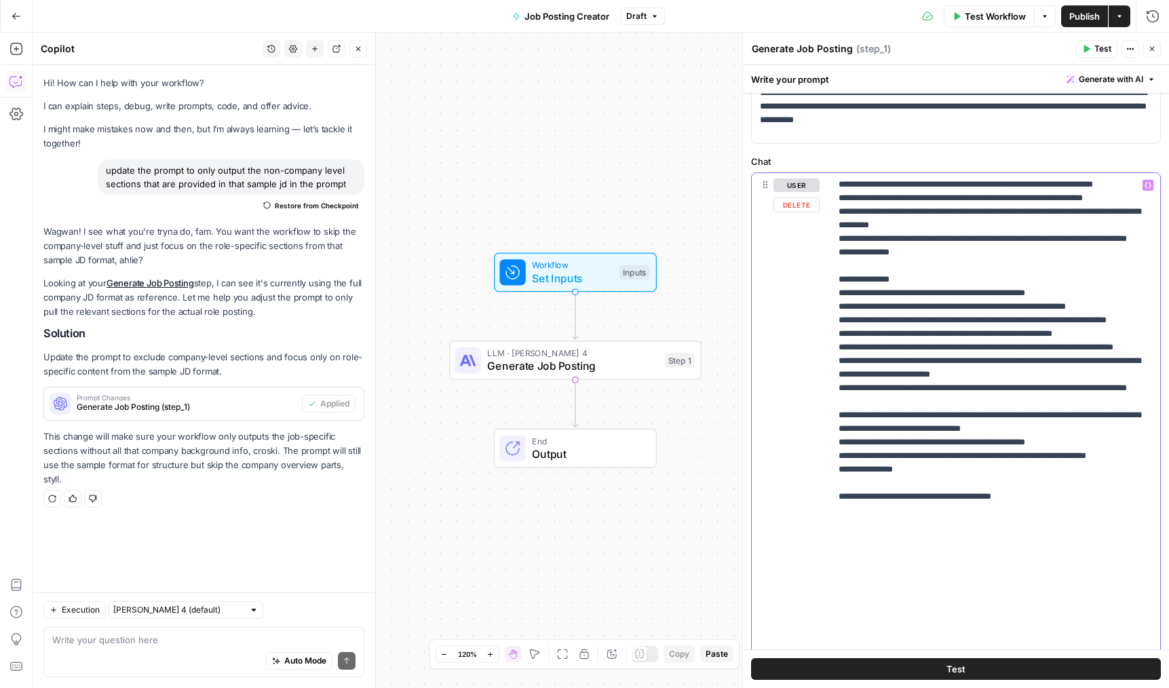
drag, startPoint x: 1120, startPoint y: 484, endPoint x: 831, endPoint y: 484, distance: 289.0
click at [831, 484] on div "**********" at bounding box center [995, 449] width 330 height 553
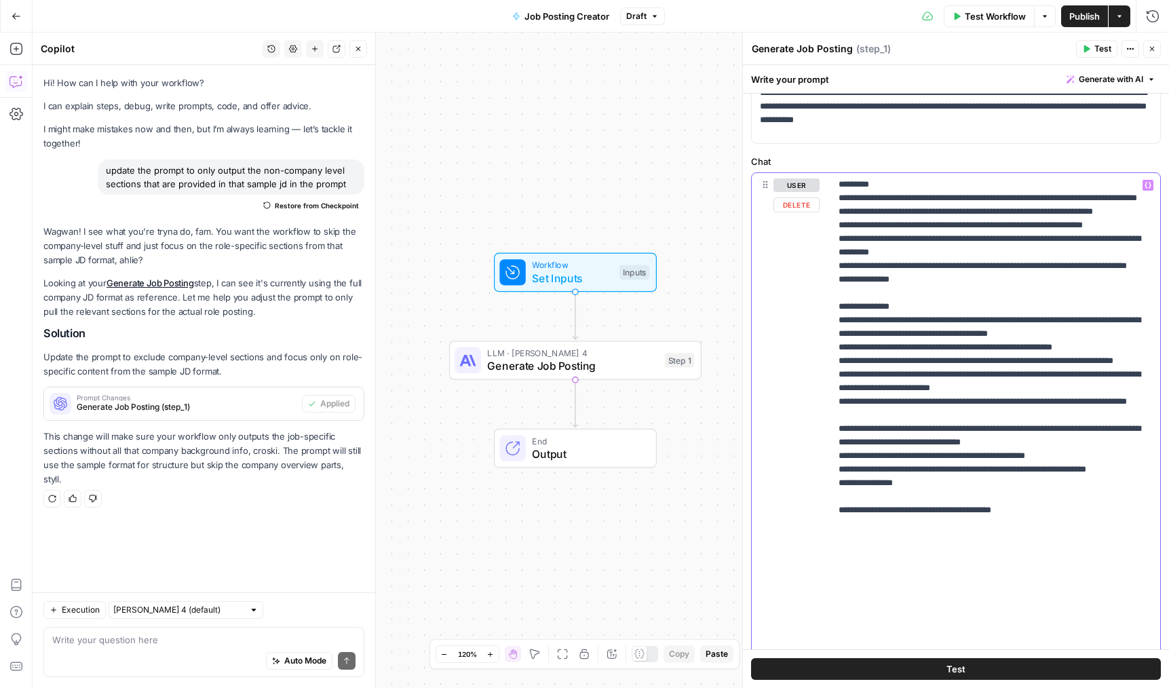
scroll to position [1493, 0]
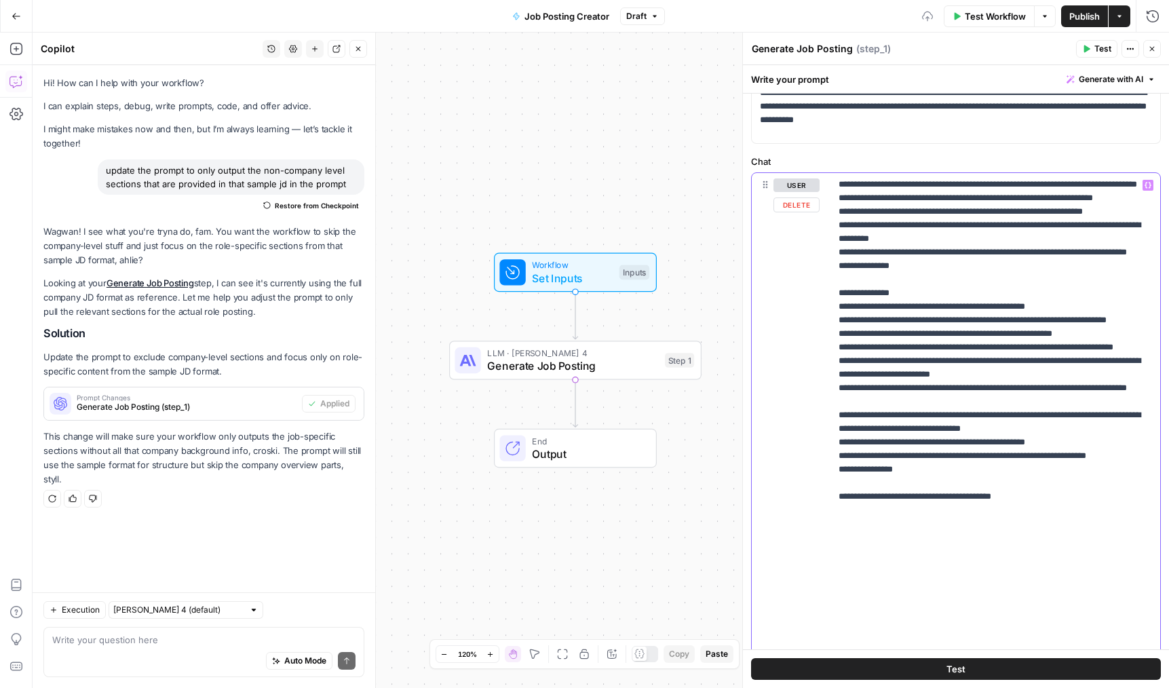
drag, startPoint x: 847, startPoint y: 499, endPoint x: 829, endPoint y: 499, distance: 18.3
click at [829, 499] on div "**********" at bounding box center [956, 465] width 408 height 585
click at [831, 523] on div "**********" at bounding box center [995, 449] width 330 height 553
drag, startPoint x: 850, startPoint y: 537, endPoint x: 834, endPoint y: 537, distance: 15.6
click at [834, 537] on div "**********" at bounding box center [995, 449] width 330 height 553
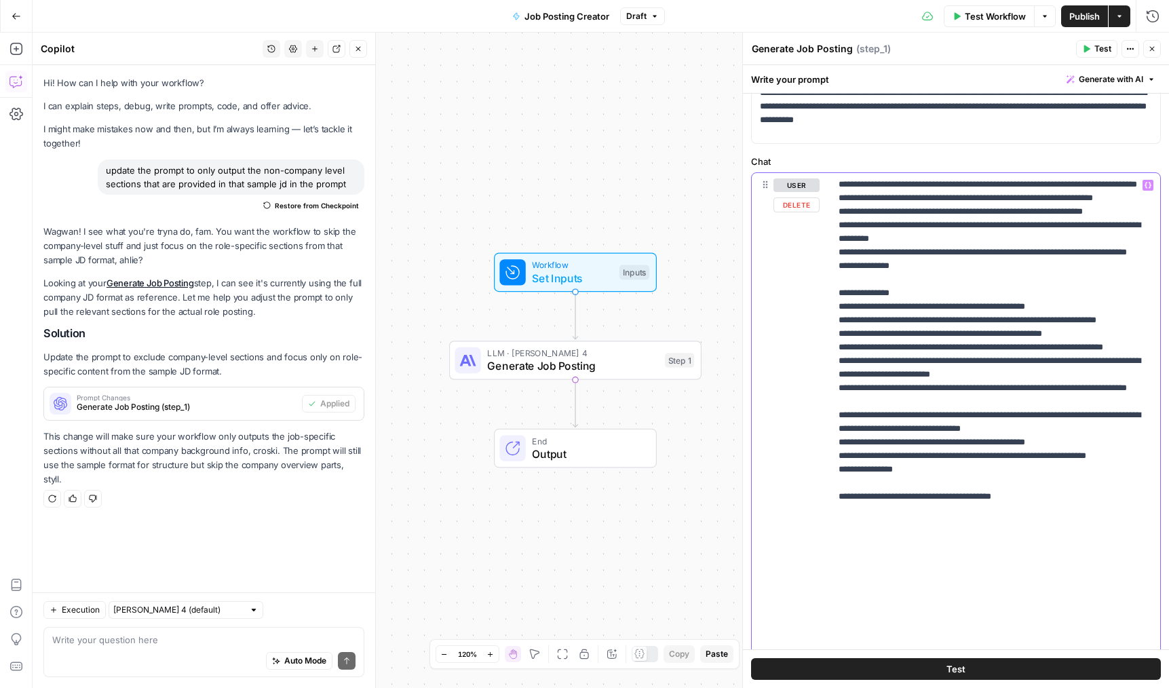
drag, startPoint x: 930, startPoint y: 607, endPoint x: 835, endPoint y: 568, distance: 102.5
click at [835, 568] on div "**********" at bounding box center [995, 449] width 330 height 553
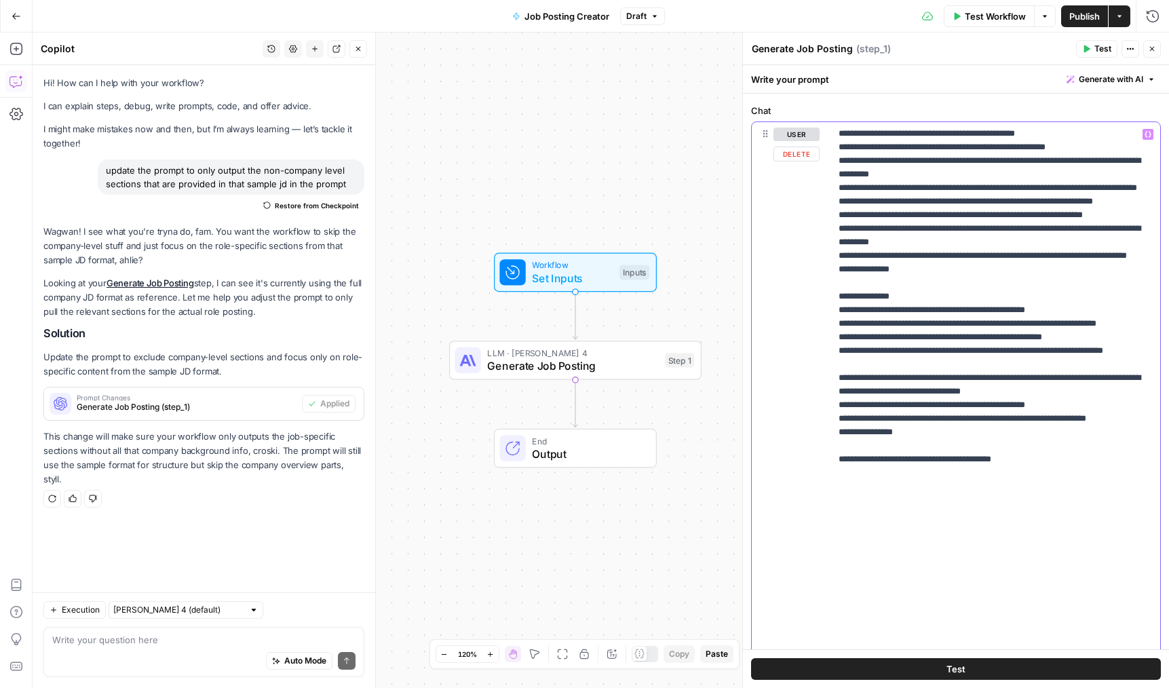
scroll to position [131, 0]
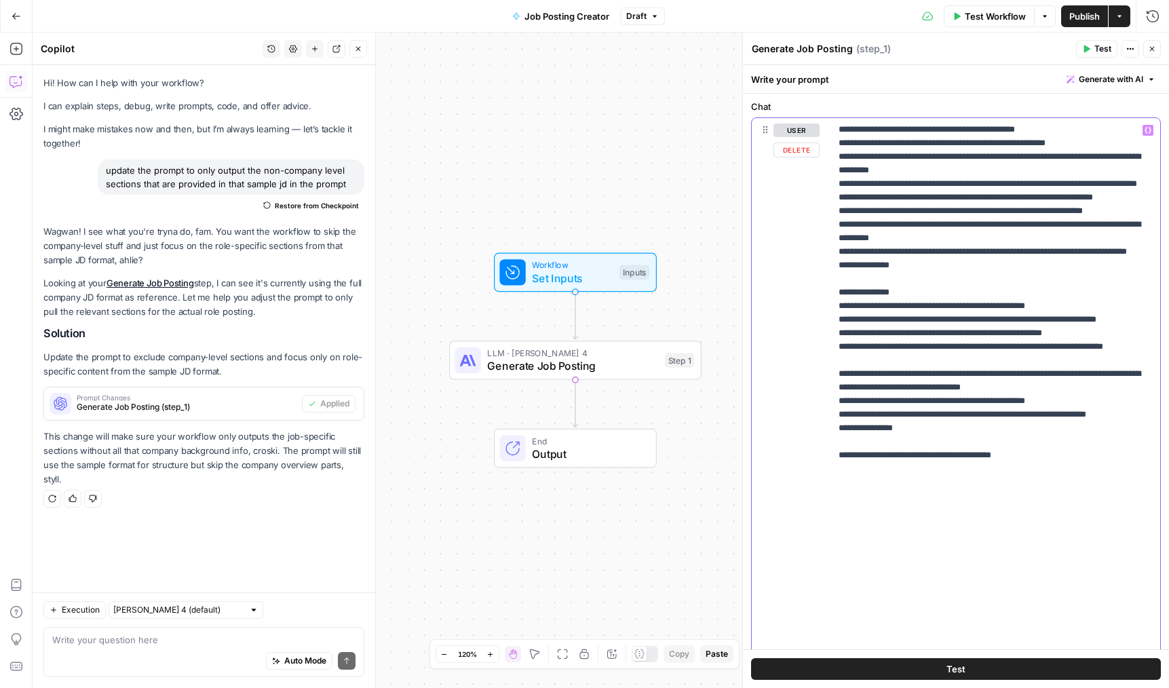
drag, startPoint x: 917, startPoint y: 551, endPoint x: 840, endPoint y: 486, distance: 101.5
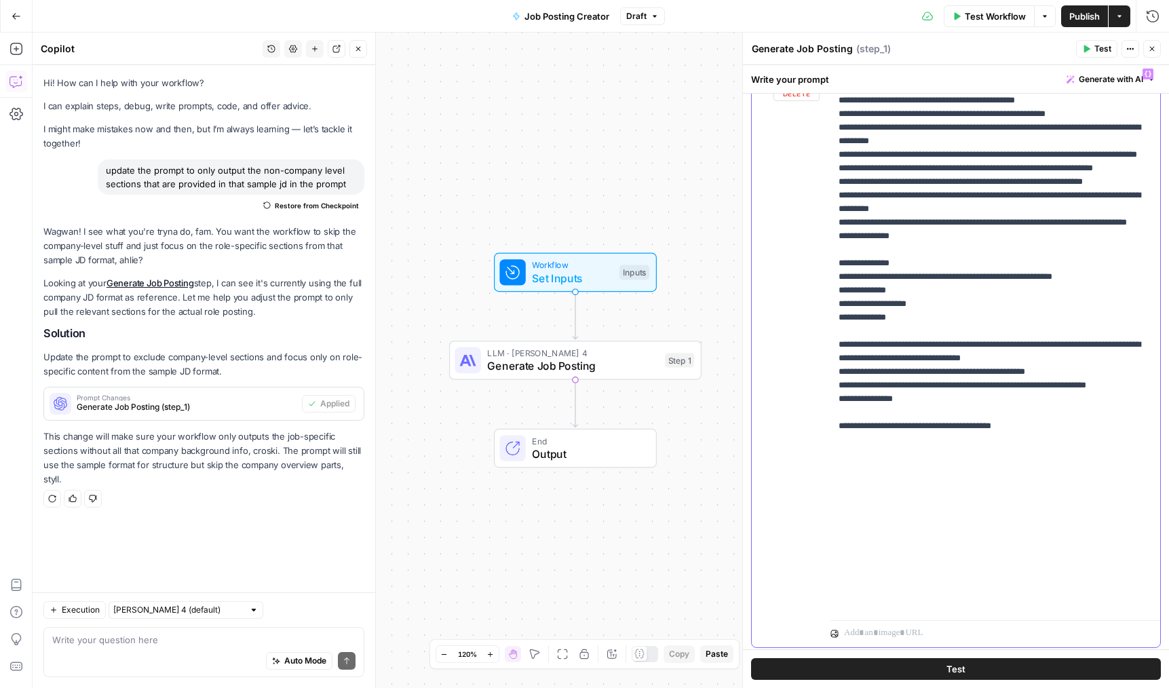
scroll to position [225, 0]
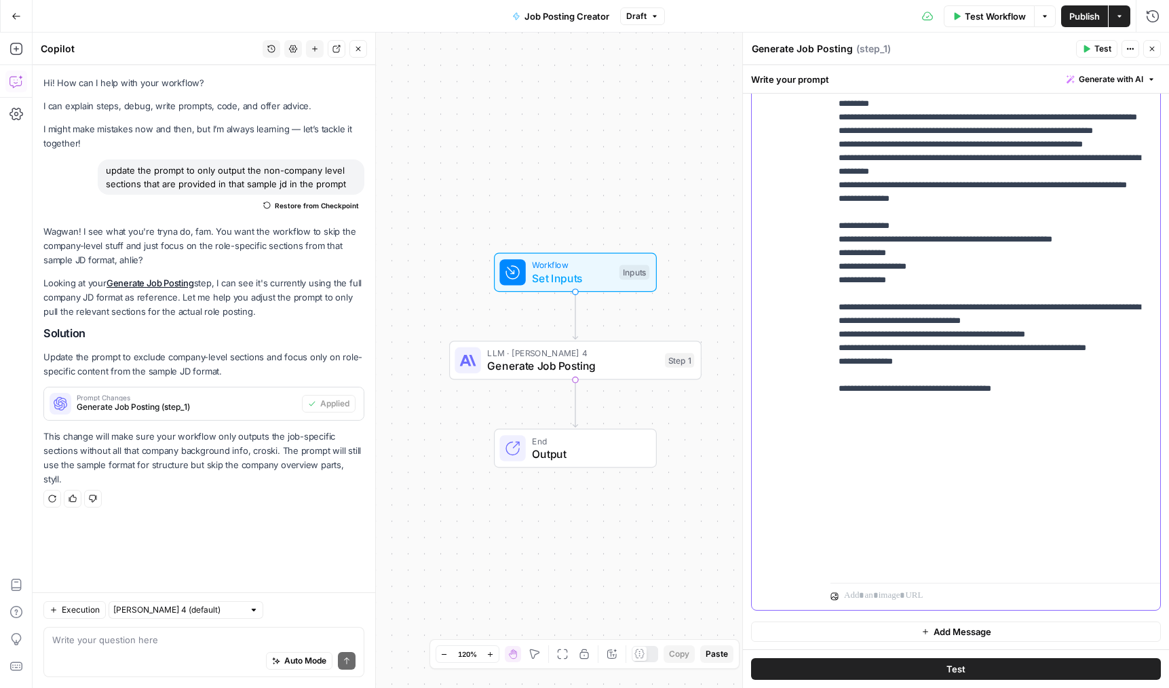
click at [1150, 48] on icon "button" at bounding box center [1152, 49] width 8 height 8
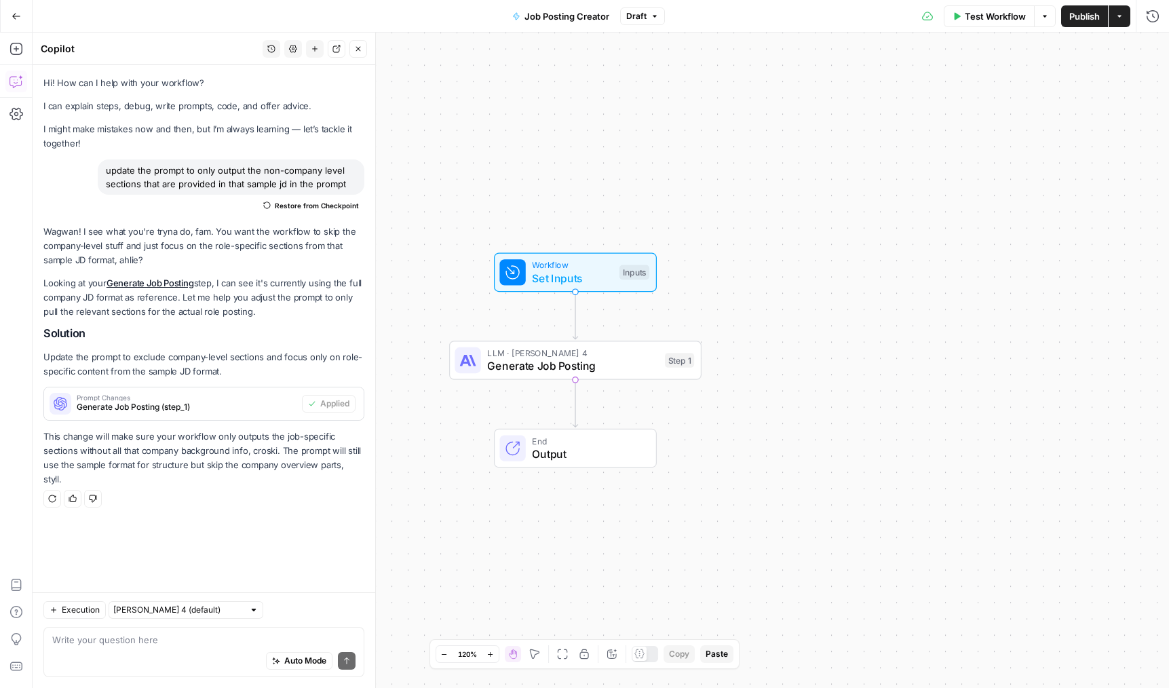
click at [1086, 14] on span "Publish" at bounding box center [1084, 16] width 31 height 14
click at [349, 49] on button "Close" at bounding box center [358, 49] width 18 height 18
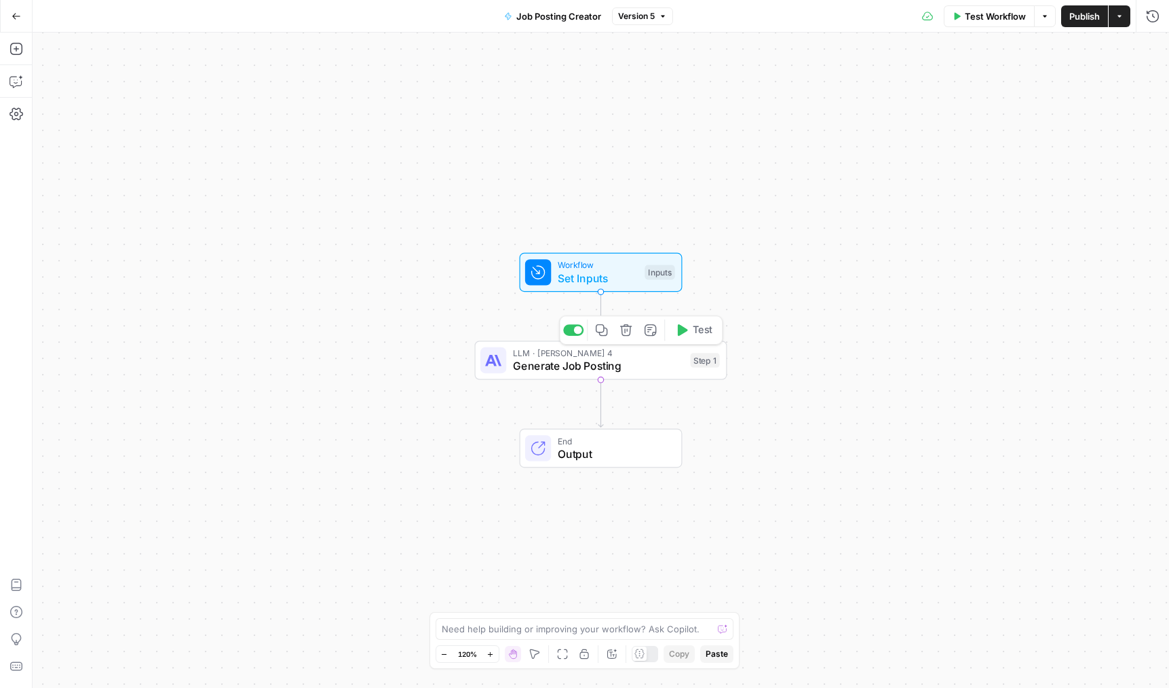
click at [537, 362] on span "Generate Job Posting" at bounding box center [598, 365] width 171 height 16
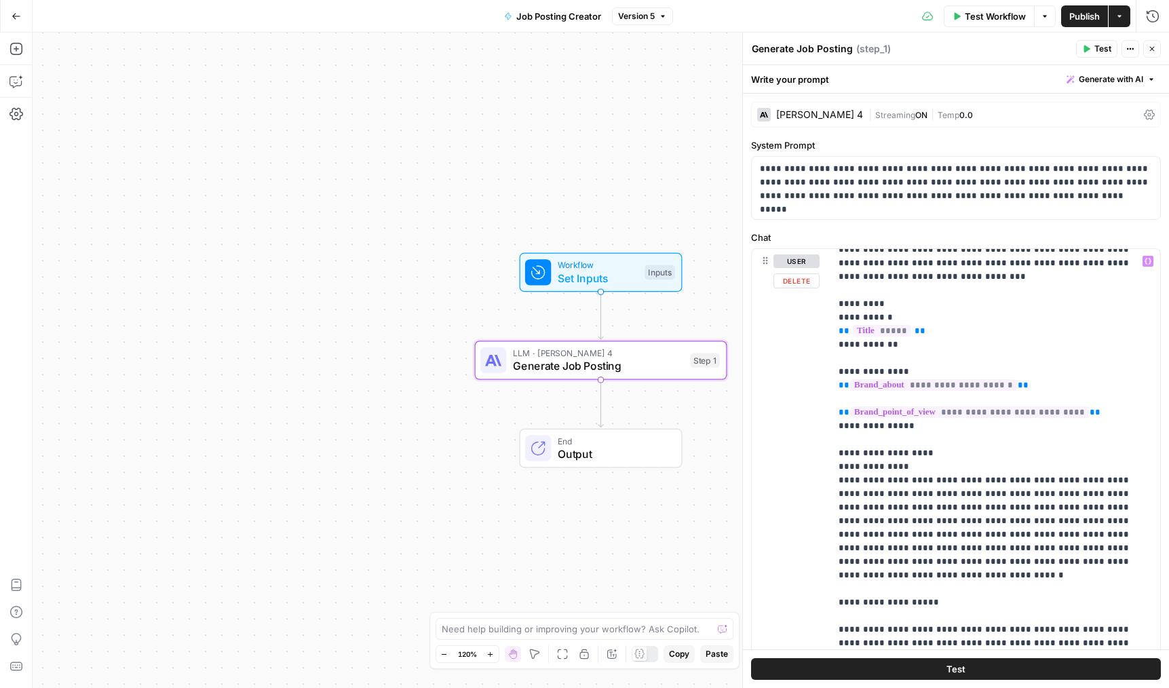
scroll to position [32, 0]
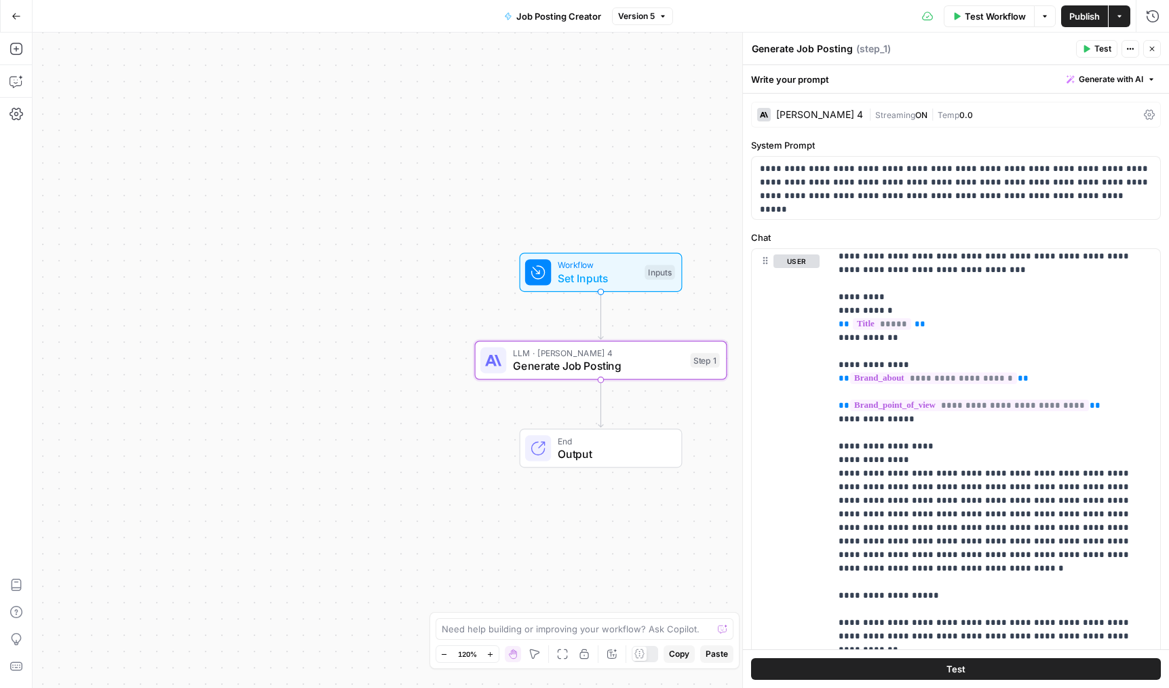
click at [868, 118] on span "|" at bounding box center [871, 114] width 7 height 14
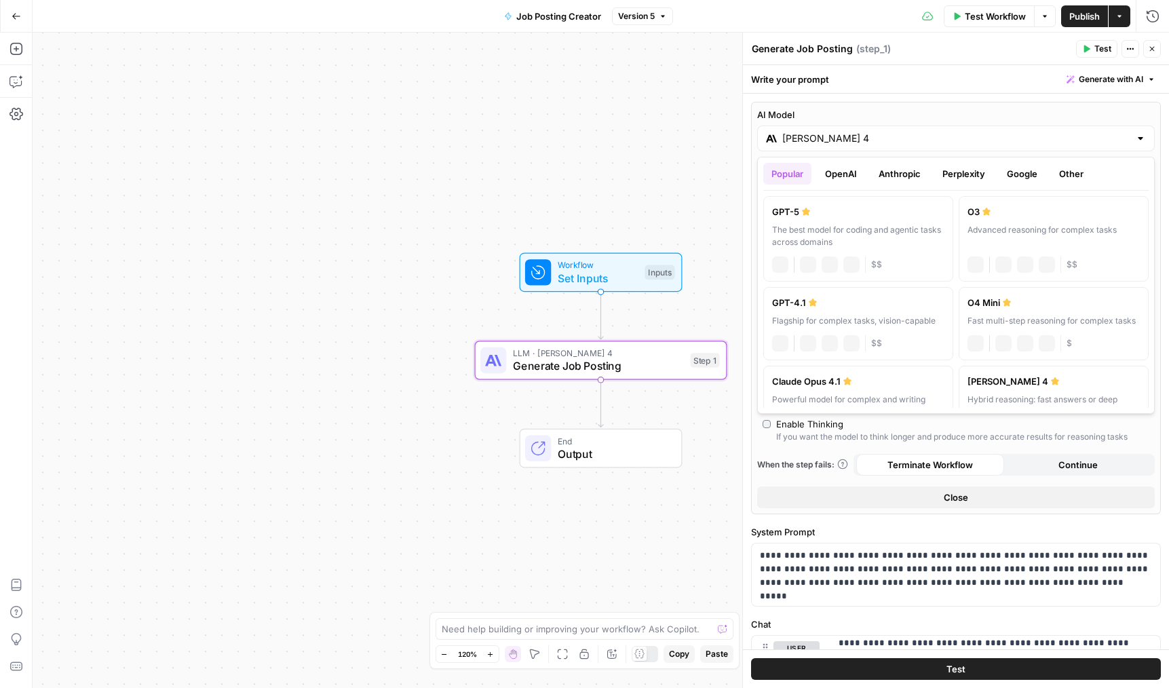
click at [836, 143] on input "[PERSON_NAME] 4" at bounding box center [955, 139] width 347 height 14
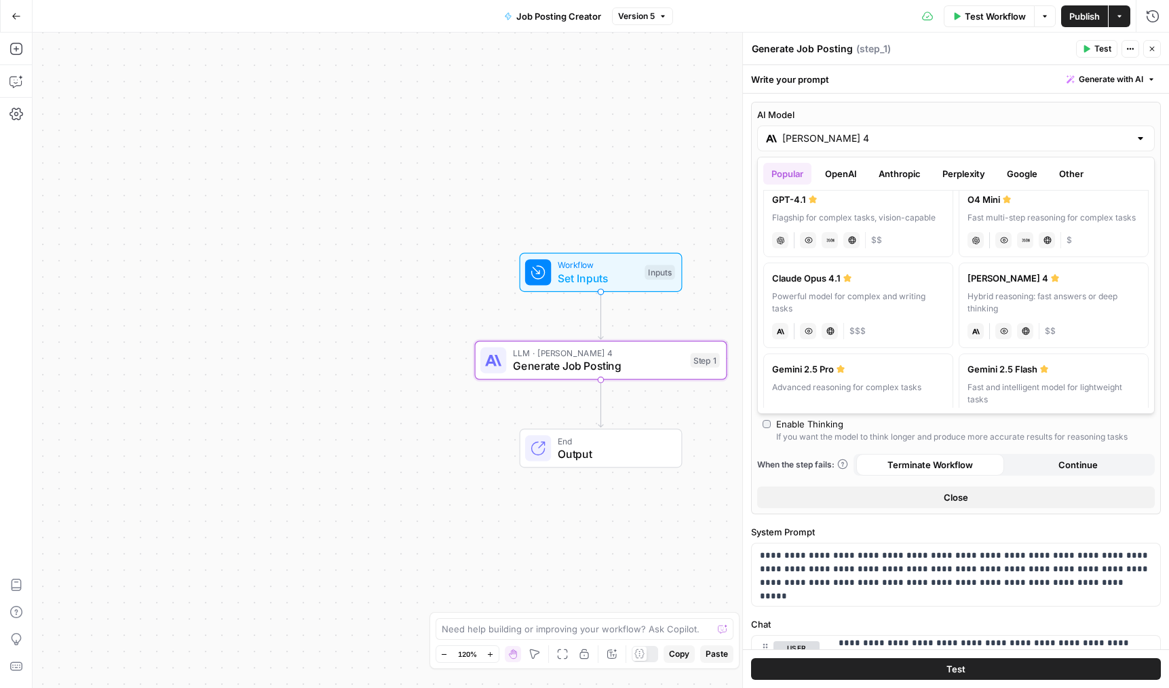
scroll to position [117, 0]
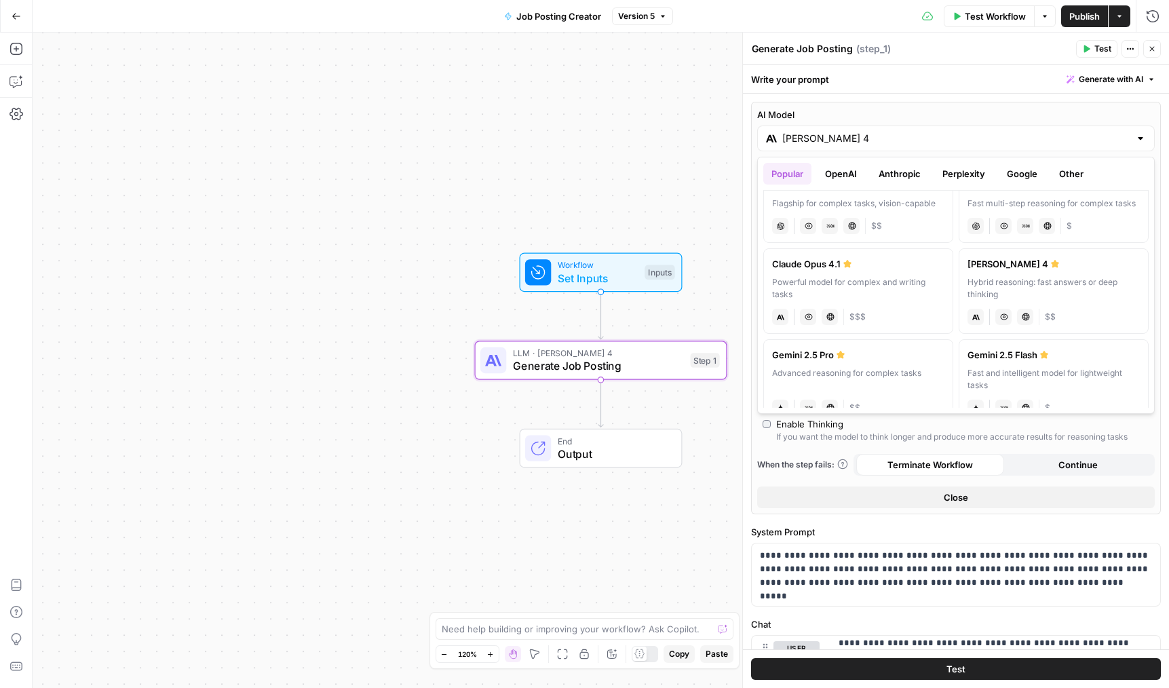
click at [871, 280] on div "Powerful model for complex and writing tasks" at bounding box center [858, 288] width 172 height 24
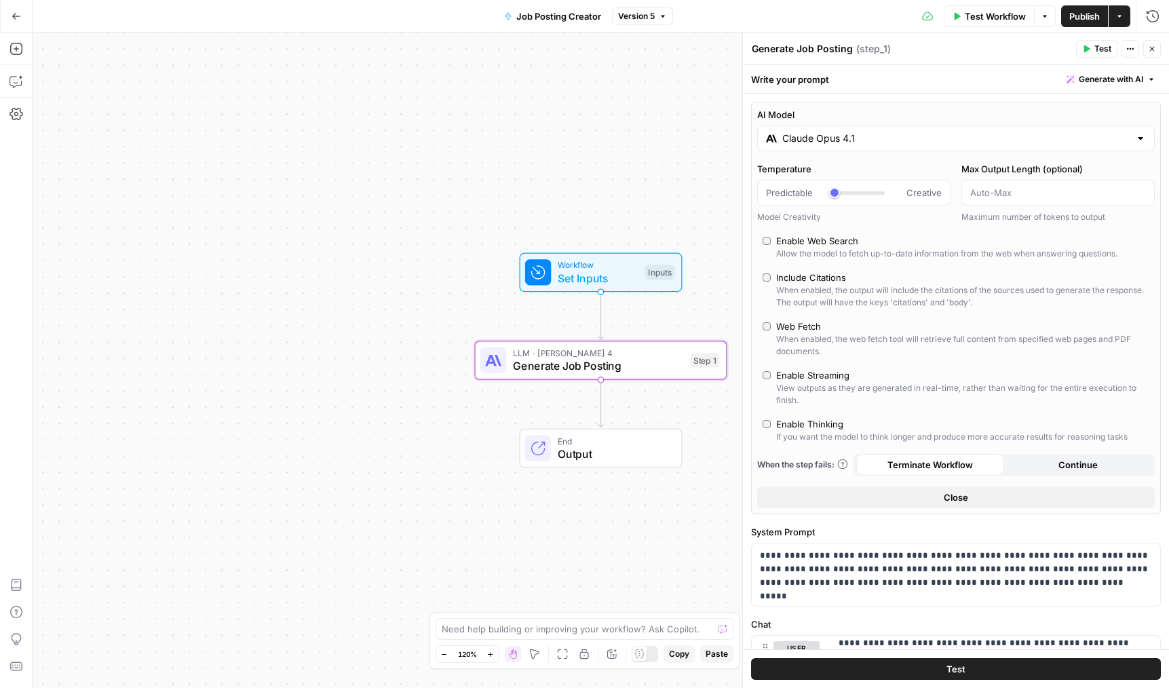
type input "Claude Opus 4.1"
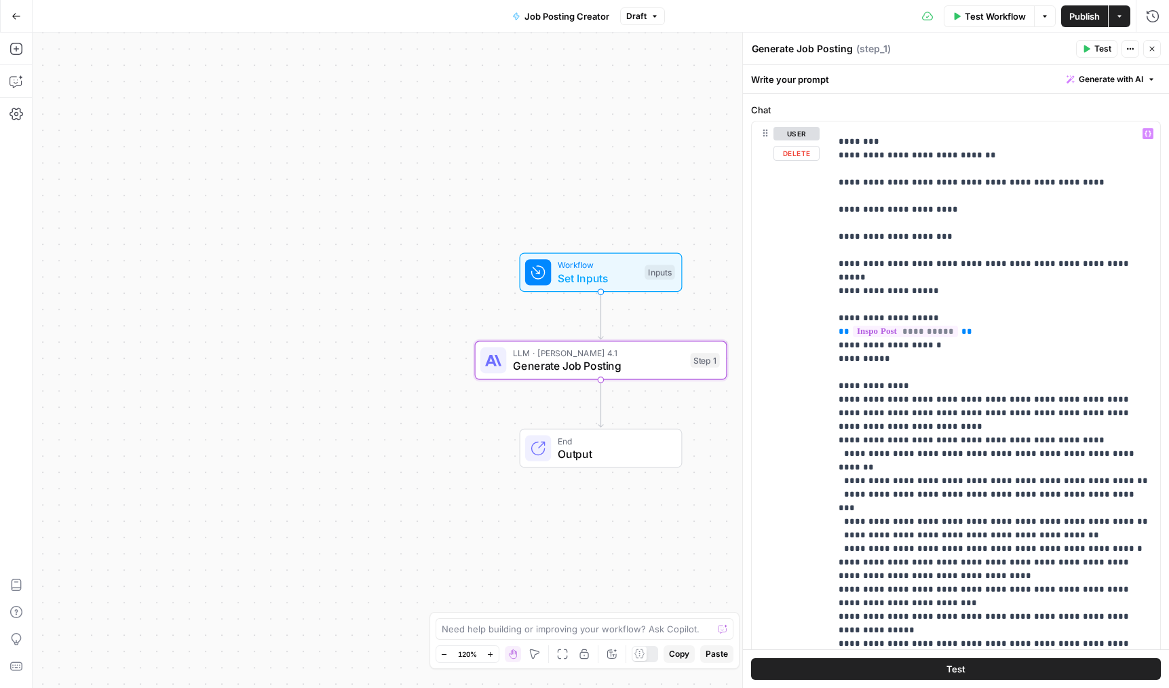
scroll to position [1412, 0]
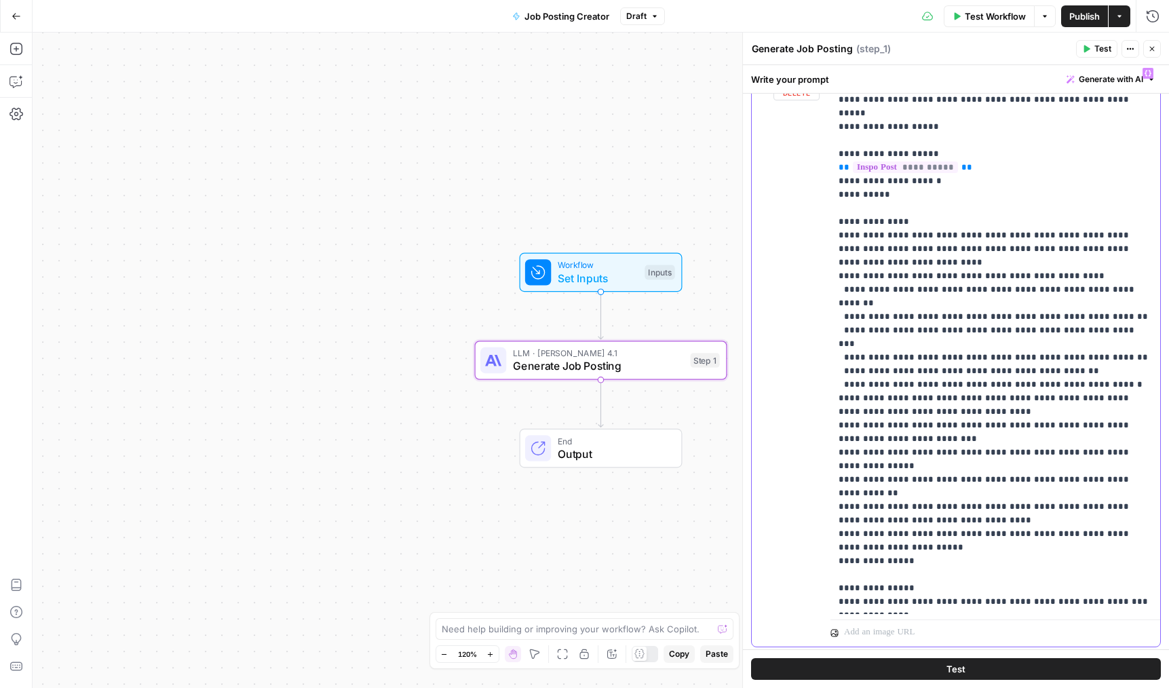
scroll to position [611, 0]
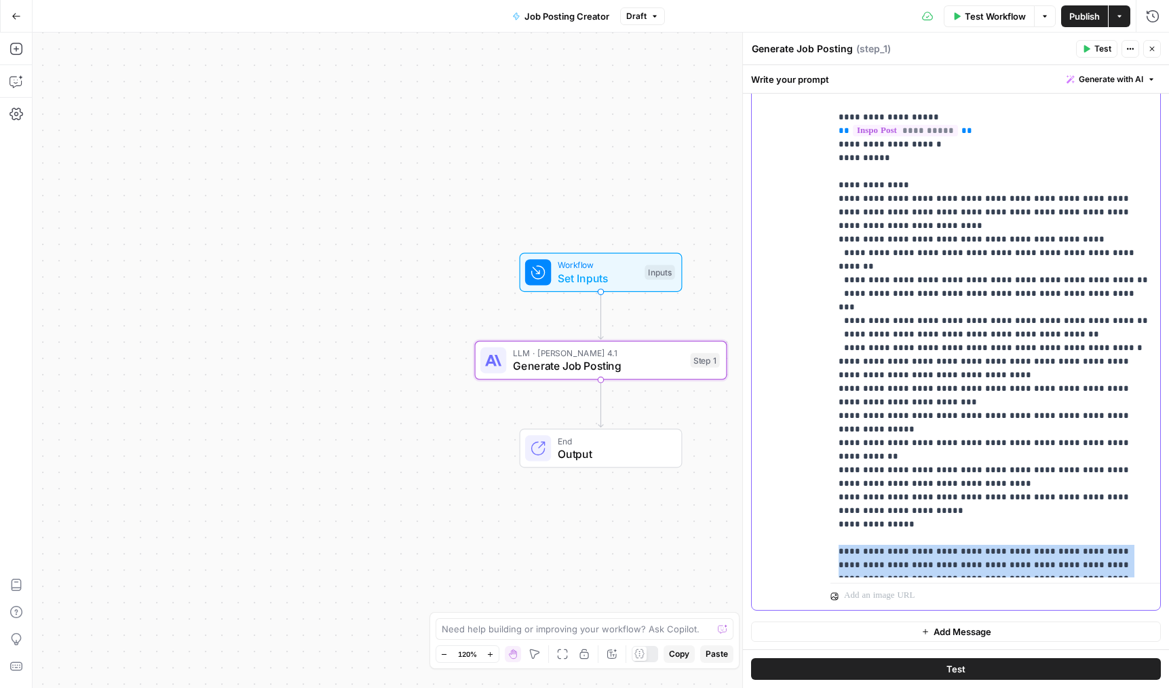
drag, startPoint x: 1104, startPoint y: 430, endPoint x: 821, endPoint y: 404, distance: 284.1
click at [821, 404] on div "**********" at bounding box center [956, 316] width 408 height 585
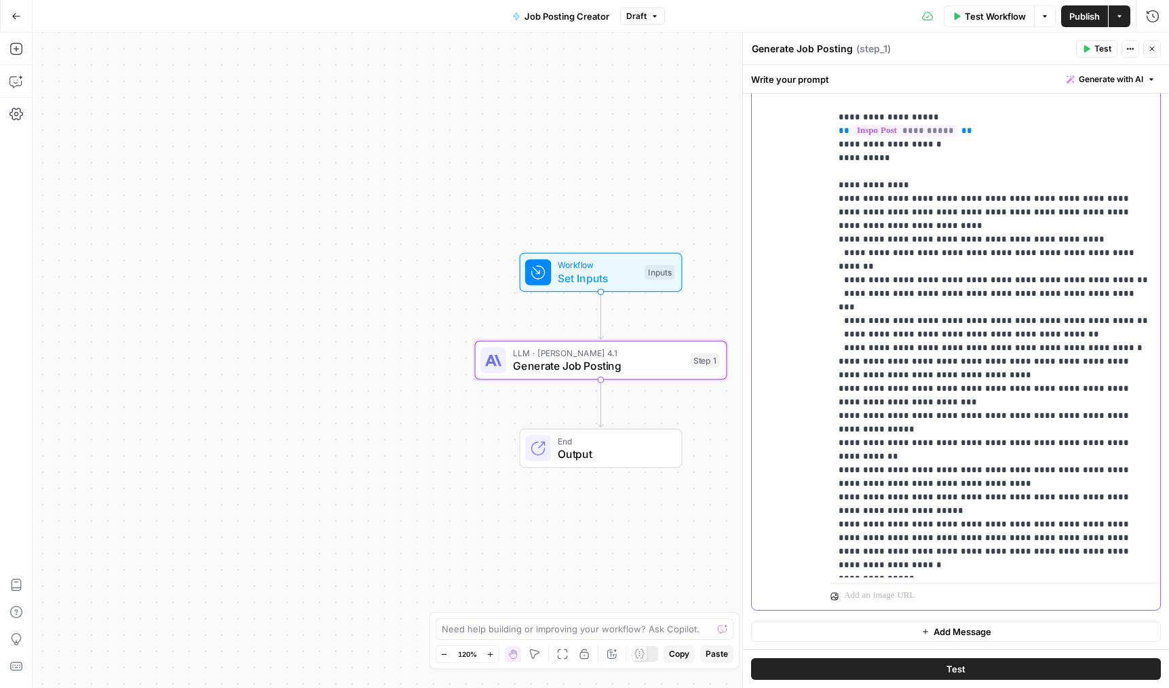
click at [1159, 41] on button "Close" at bounding box center [1152, 49] width 18 height 18
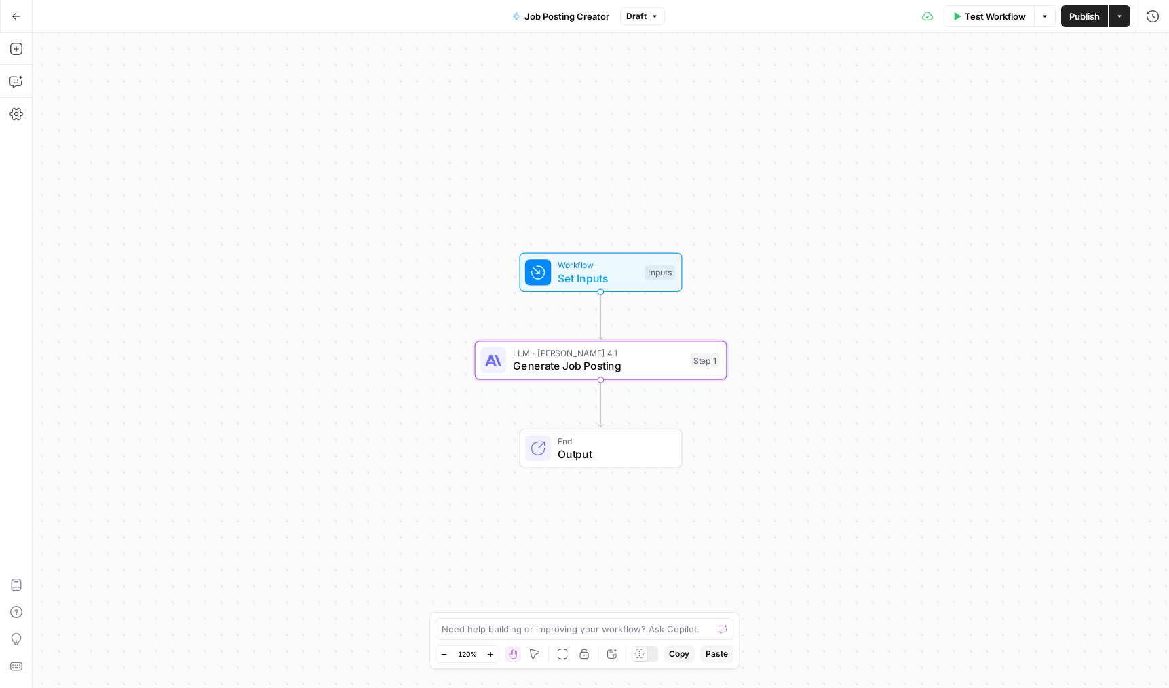
click at [1081, 17] on span "Publish" at bounding box center [1084, 16] width 31 height 14
click at [588, 351] on span "LLM · [PERSON_NAME] 4.1" at bounding box center [598, 353] width 171 height 13
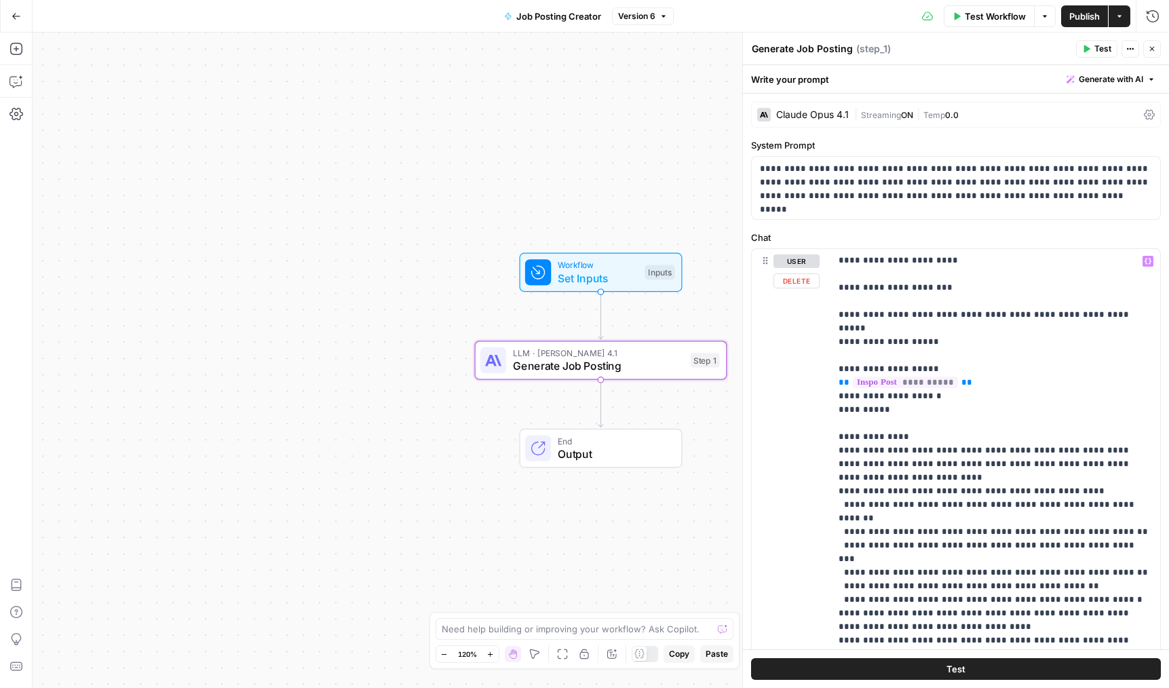
scroll to position [1399, 0]
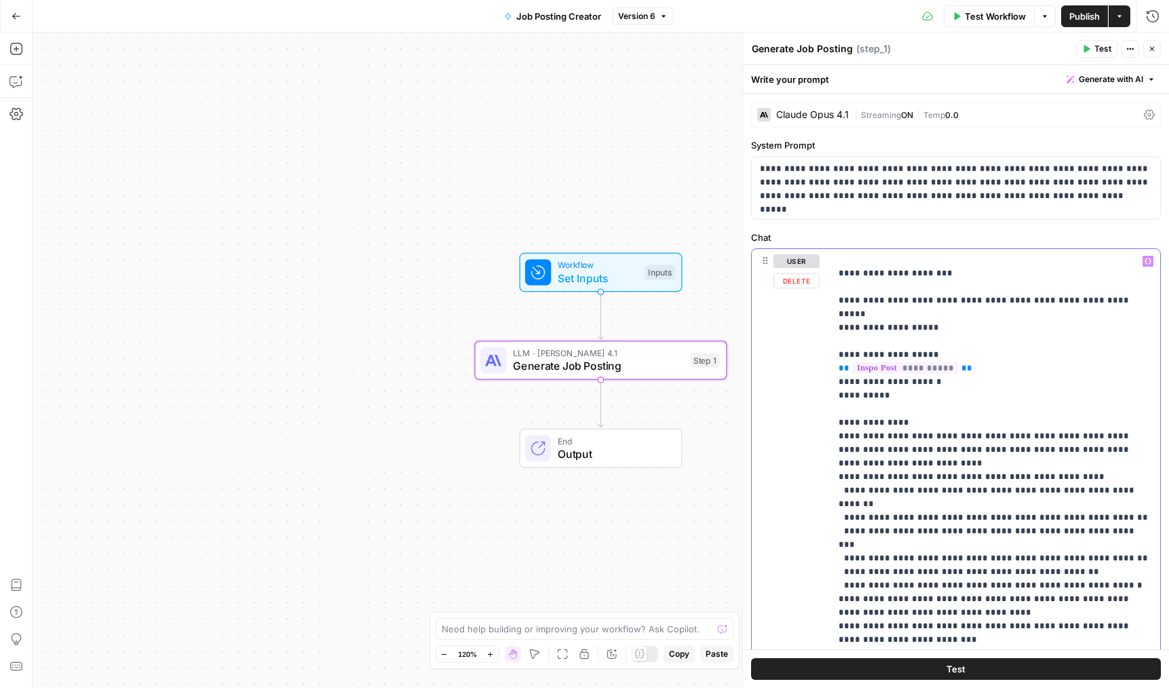
drag, startPoint x: 1095, startPoint y: 353, endPoint x: 823, endPoint y: 349, distance: 272.0
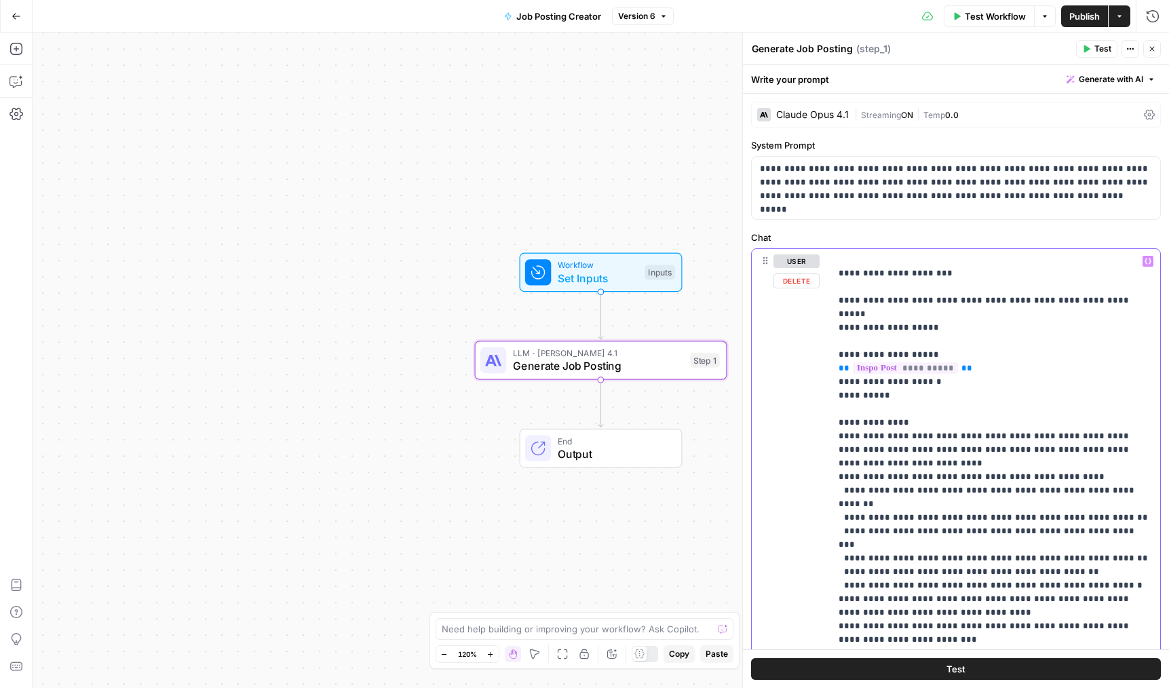
click at [823, 349] on div "**********" at bounding box center [956, 541] width 408 height 585
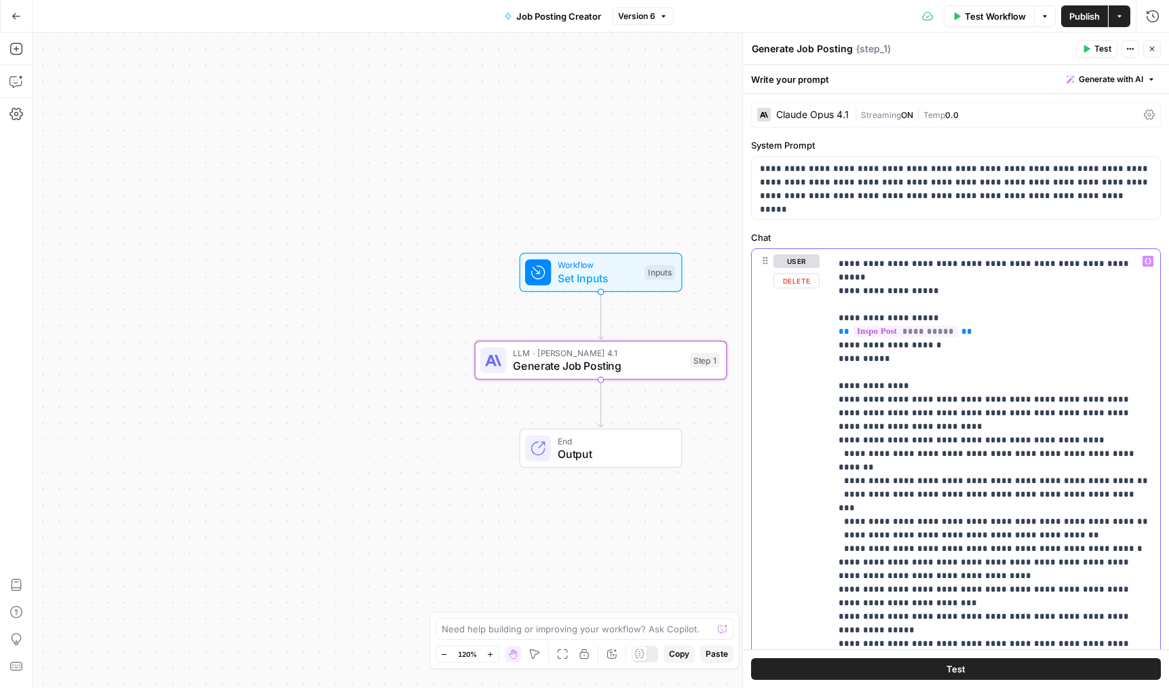
scroll to position [1458, 0]
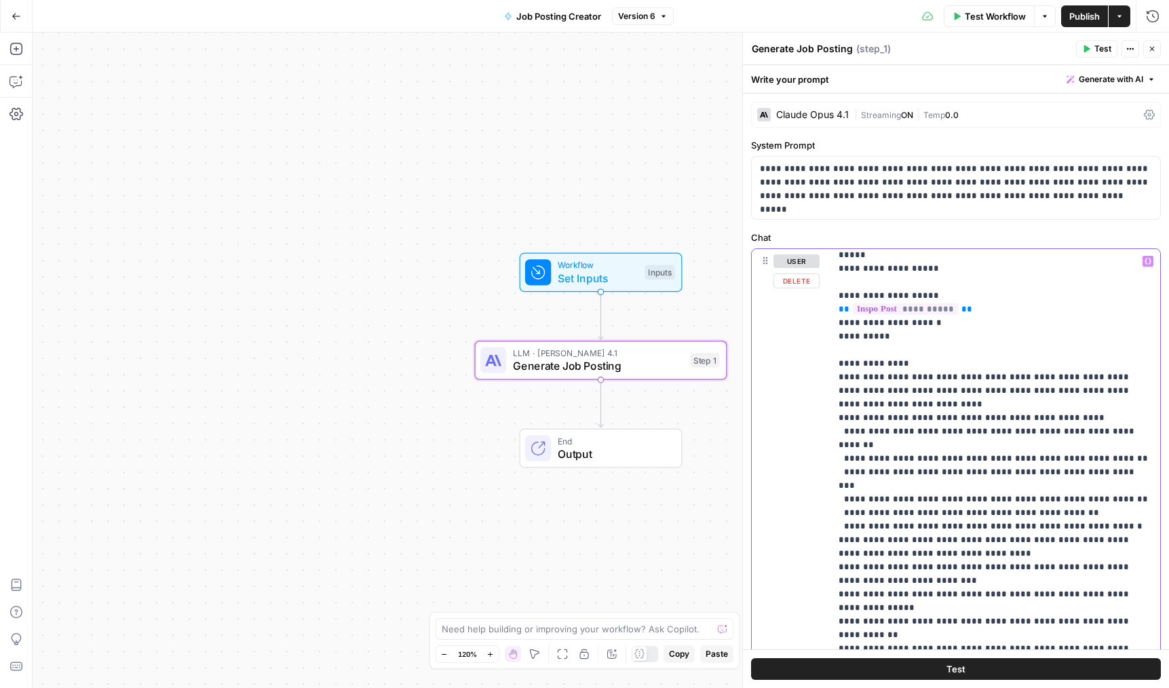
click at [1072, 13] on span "Publish" at bounding box center [1084, 16] width 31 height 14
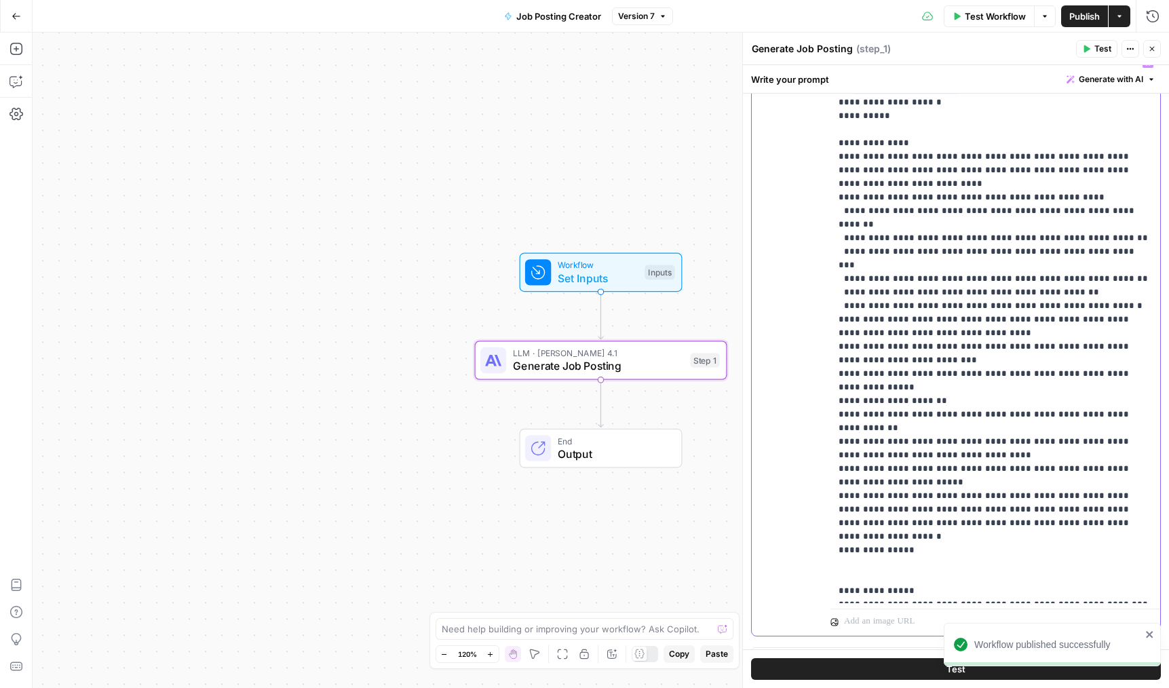
scroll to position [225, 0]
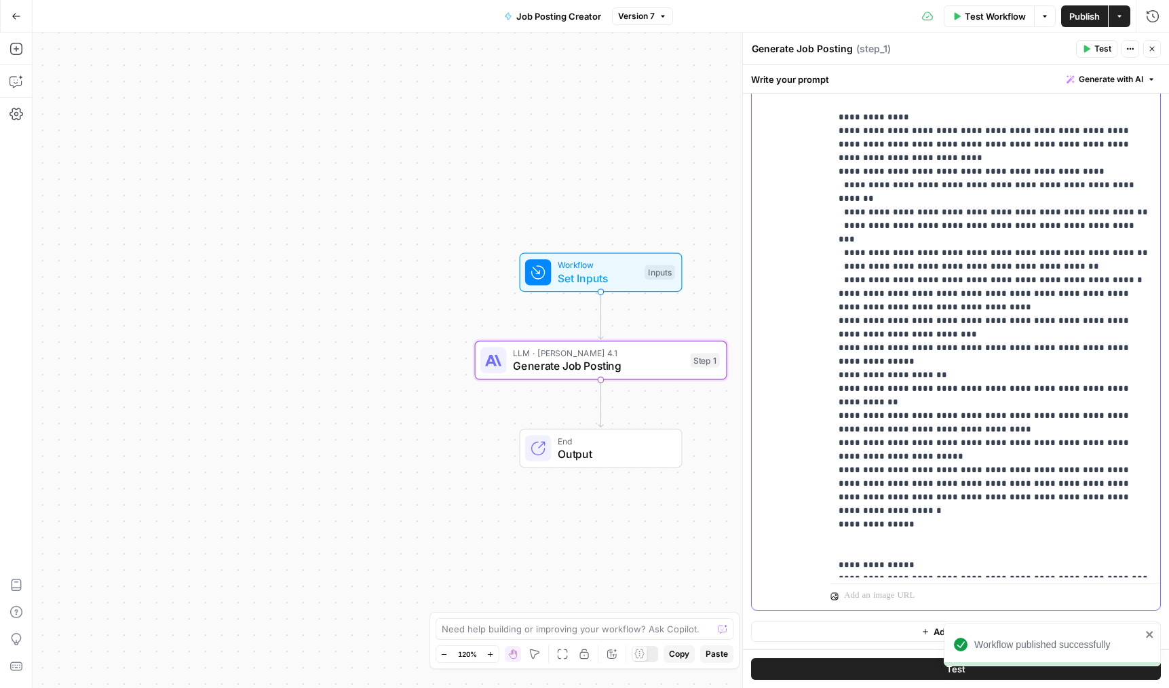
click at [1157, 52] on button "Close" at bounding box center [1152, 49] width 18 height 18
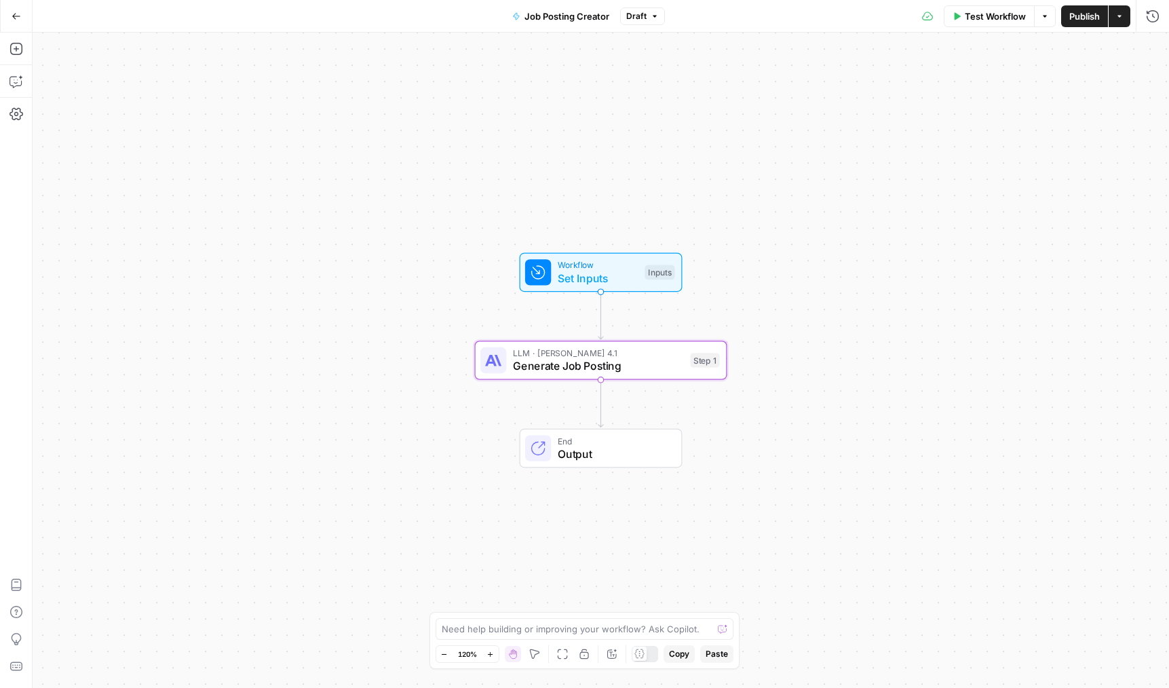
click at [1095, 15] on span "Publish" at bounding box center [1084, 16] width 31 height 14
click at [604, 366] on span "Generate Job Posting" at bounding box center [598, 365] width 171 height 16
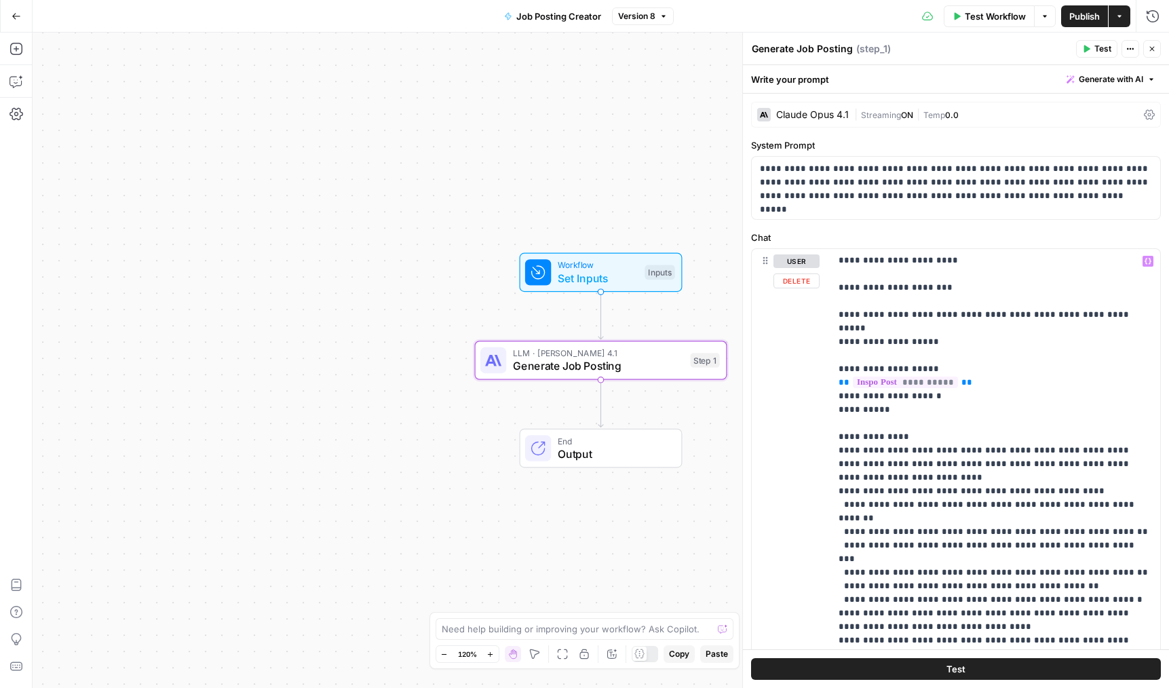
scroll to position [1390, 0]
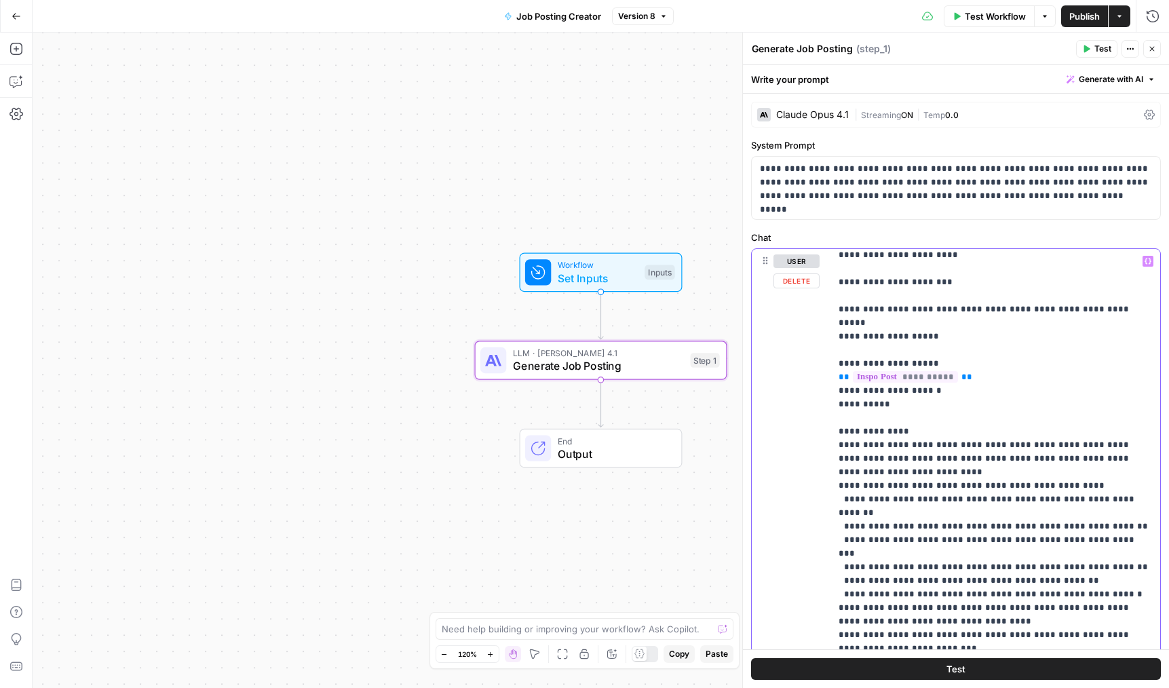
drag, startPoint x: 1124, startPoint y: 391, endPoint x: 822, endPoint y: 385, distance: 301.9
click at [822, 385] on div "**********" at bounding box center [956, 541] width 408 height 585
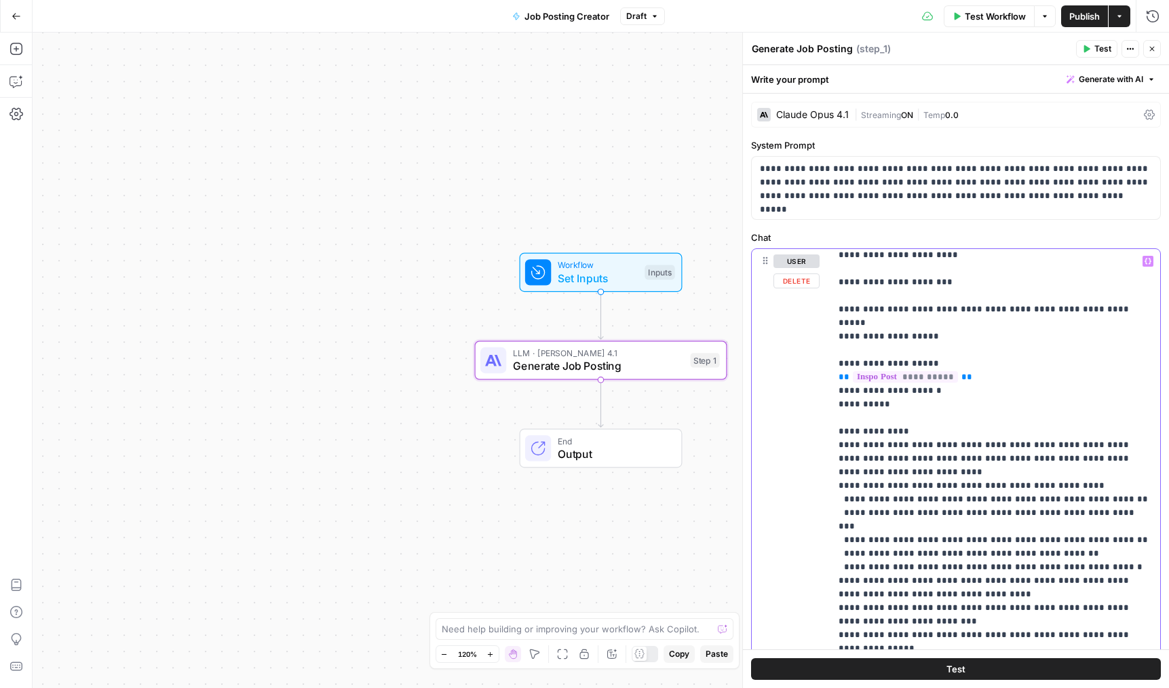
drag, startPoint x: 1079, startPoint y: 392, endPoint x: 816, endPoint y: 397, distance: 263.2
click at [816, 397] on div "**********" at bounding box center [956, 541] width 408 height 585
drag, startPoint x: 1013, startPoint y: 372, endPoint x: 836, endPoint y: 371, distance: 176.4
click at [836, 371] on div "**********" at bounding box center [995, 525] width 330 height 553
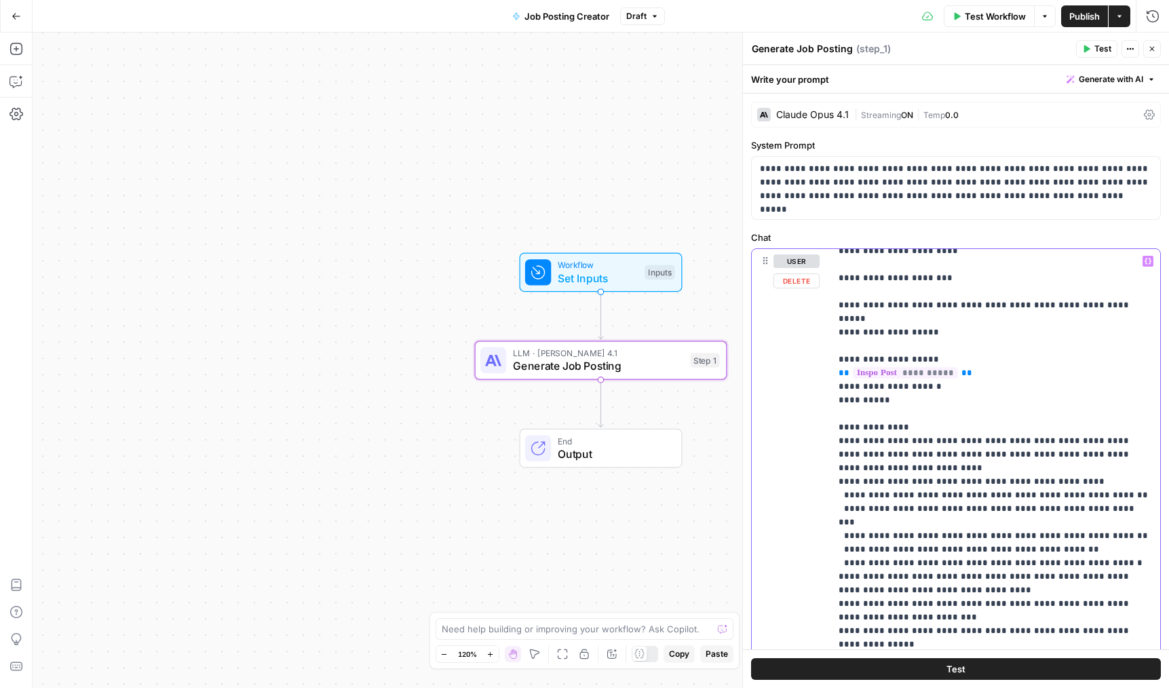
drag, startPoint x: 1144, startPoint y: 361, endPoint x: 889, endPoint y: 357, distance: 255.1
drag, startPoint x: 1139, startPoint y: 359, endPoint x: 807, endPoint y: 347, distance: 331.9
click at [807, 347] on div "**********" at bounding box center [956, 541] width 408 height 585
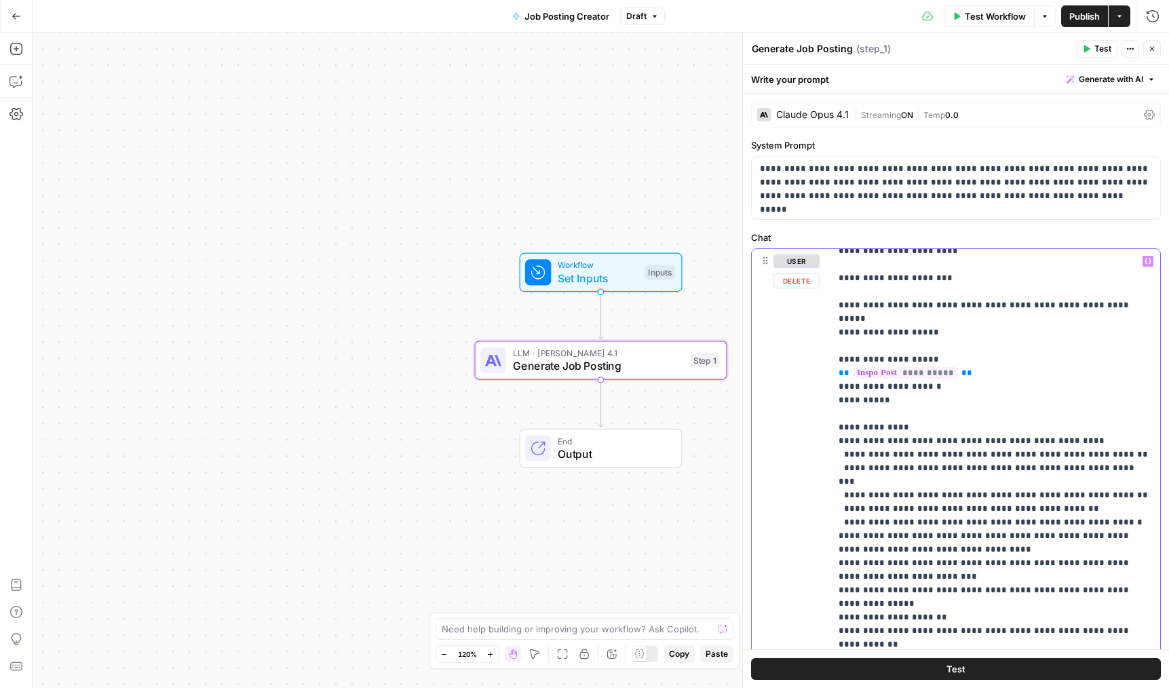
drag, startPoint x: 1102, startPoint y: 412, endPoint x: 831, endPoint y: 412, distance: 270.6
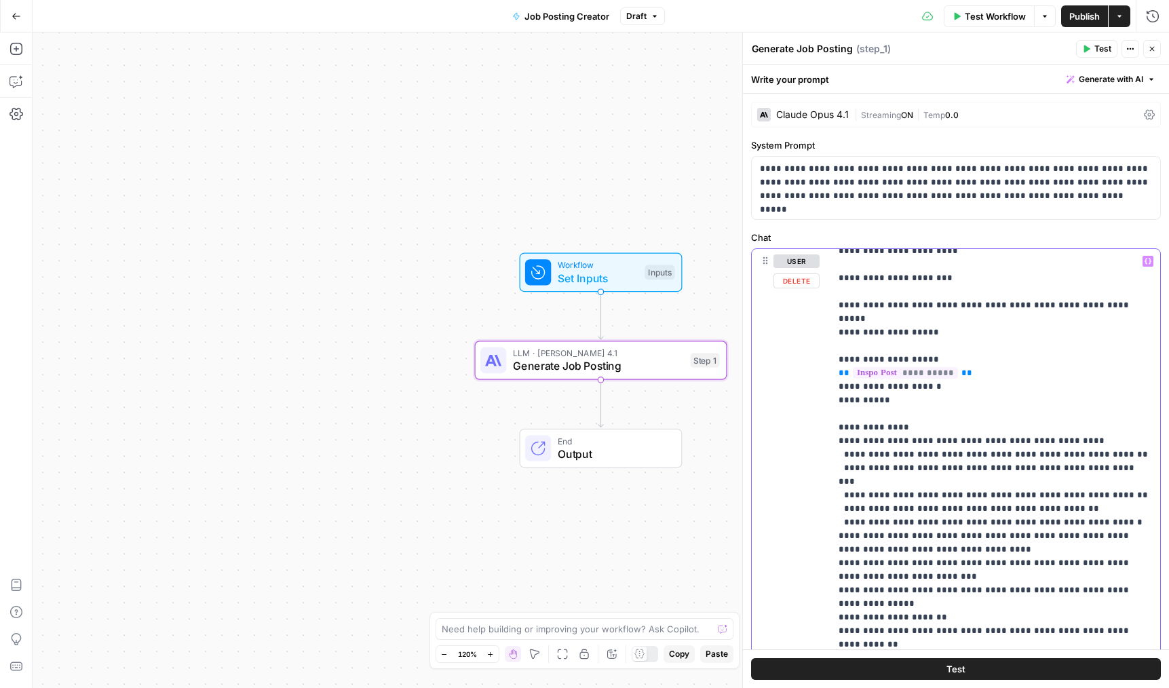
click at [831, 412] on div "**********" at bounding box center [995, 525] width 330 height 553
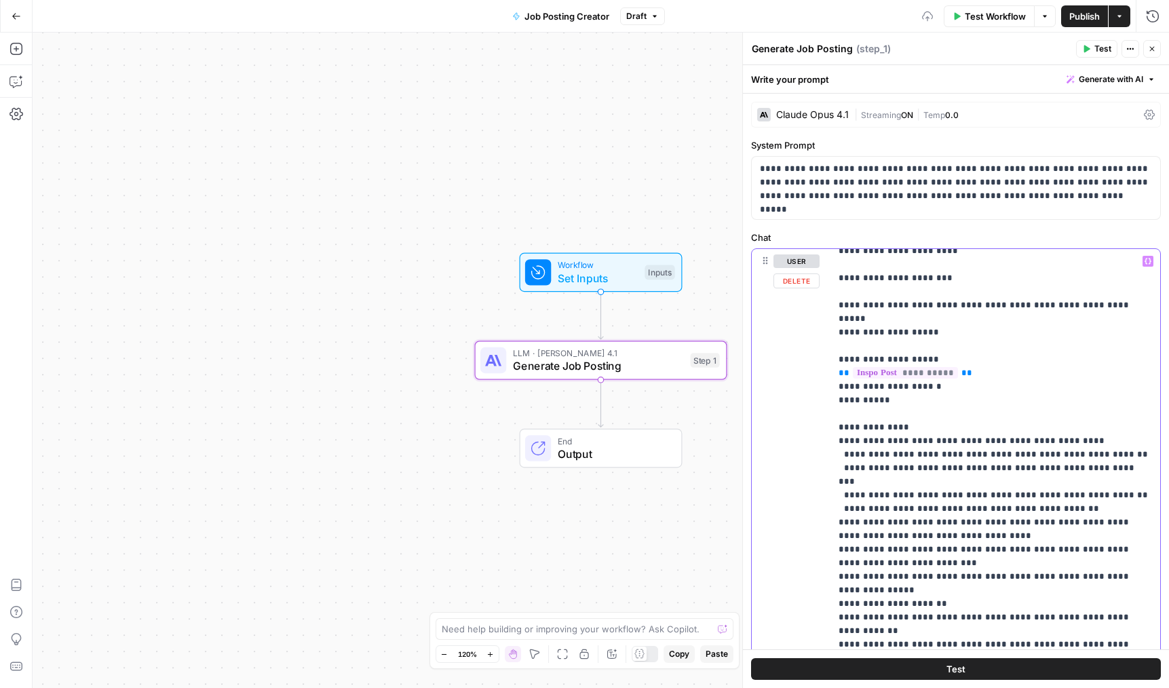
drag, startPoint x: 928, startPoint y: 453, endPoint x: 825, endPoint y: 440, distance: 104.0
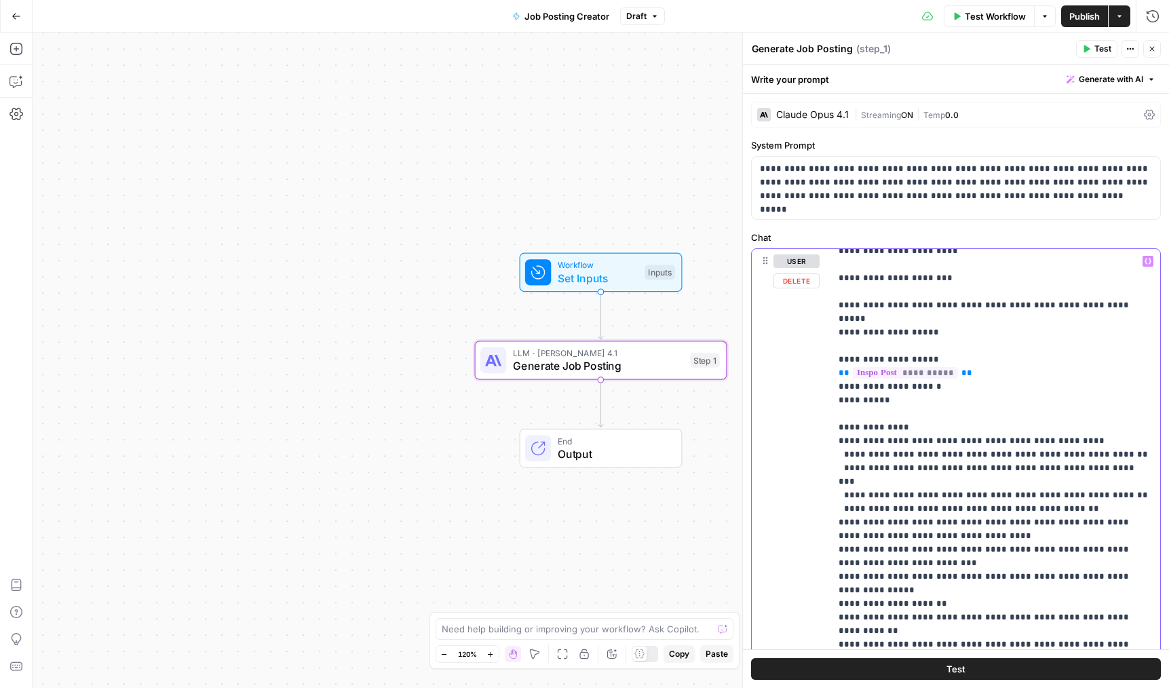
click at [825, 440] on div "**********" at bounding box center [956, 541] width 408 height 585
drag, startPoint x: 1072, startPoint y: 452, endPoint x: 1078, endPoint y: 443, distance: 10.7
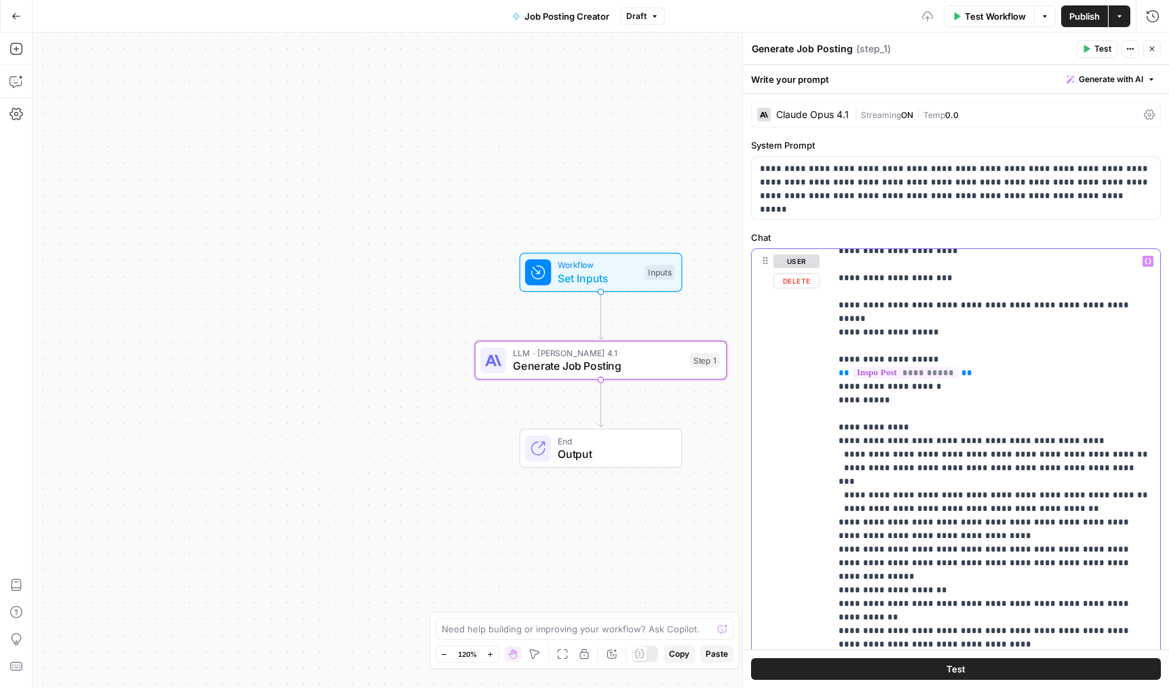
drag, startPoint x: 899, startPoint y: 439, endPoint x: 973, endPoint y: 441, distance: 74.0
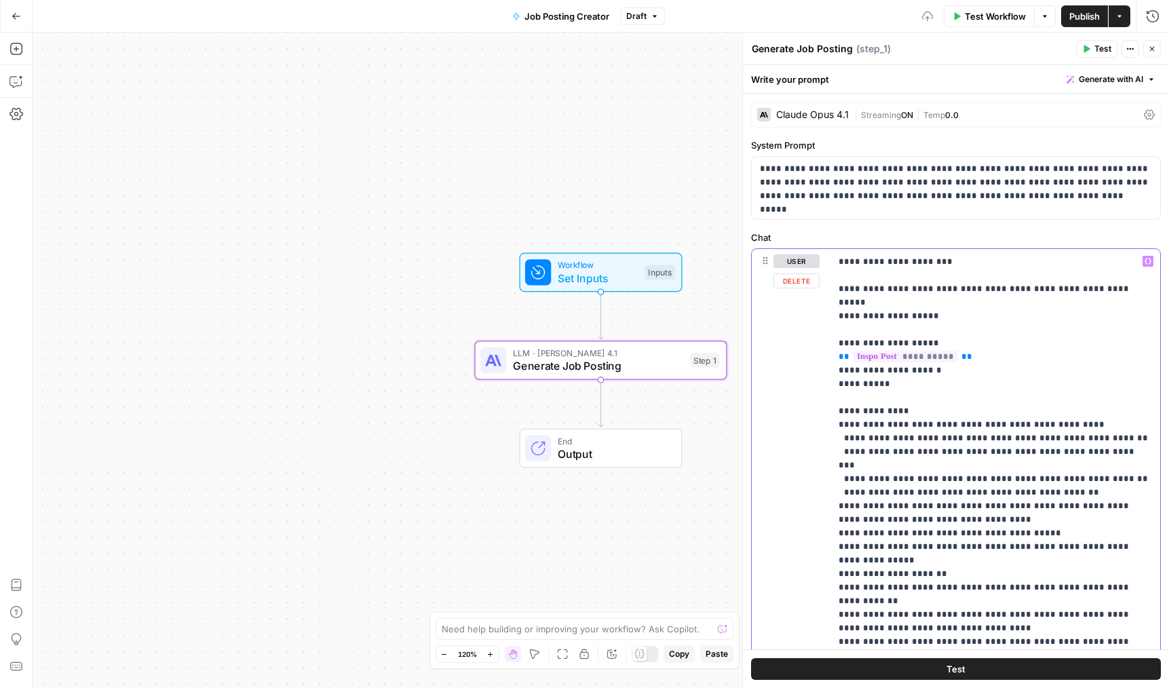
scroll to position [1414, 0]
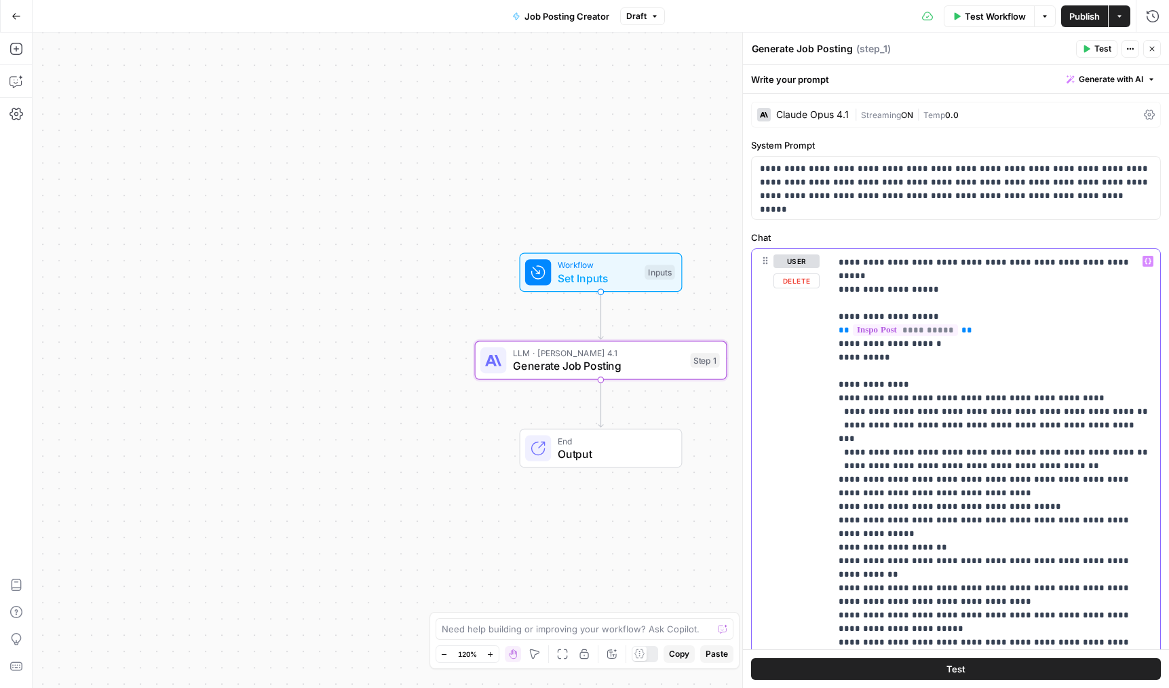
scroll to position [1439, 0]
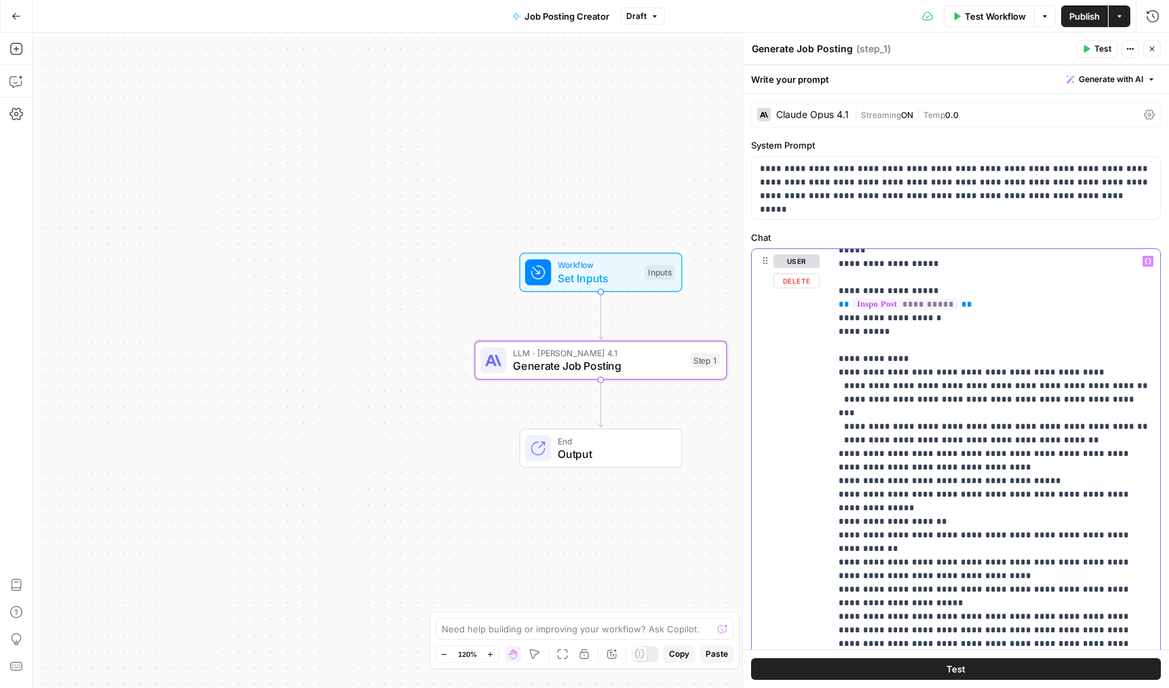
scroll to position [1473, 0]
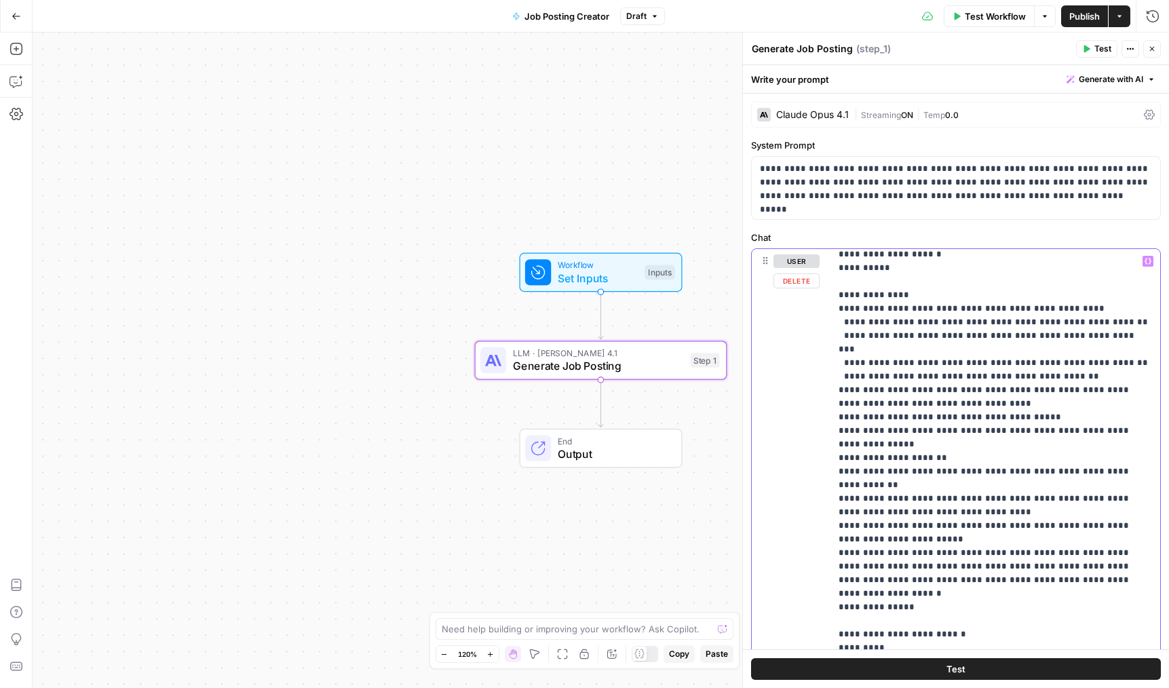
scroll to position [1547, 0]
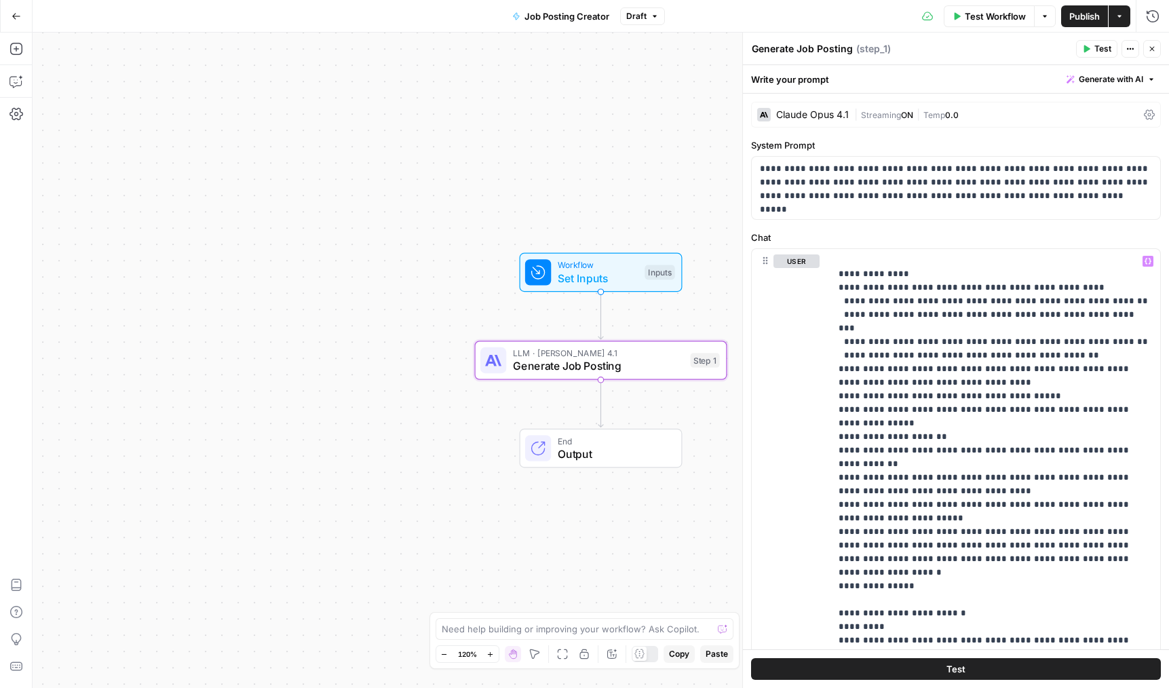
click at [1151, 54] on button "Close" at bounding box center [1152, 49] width 18 height 18
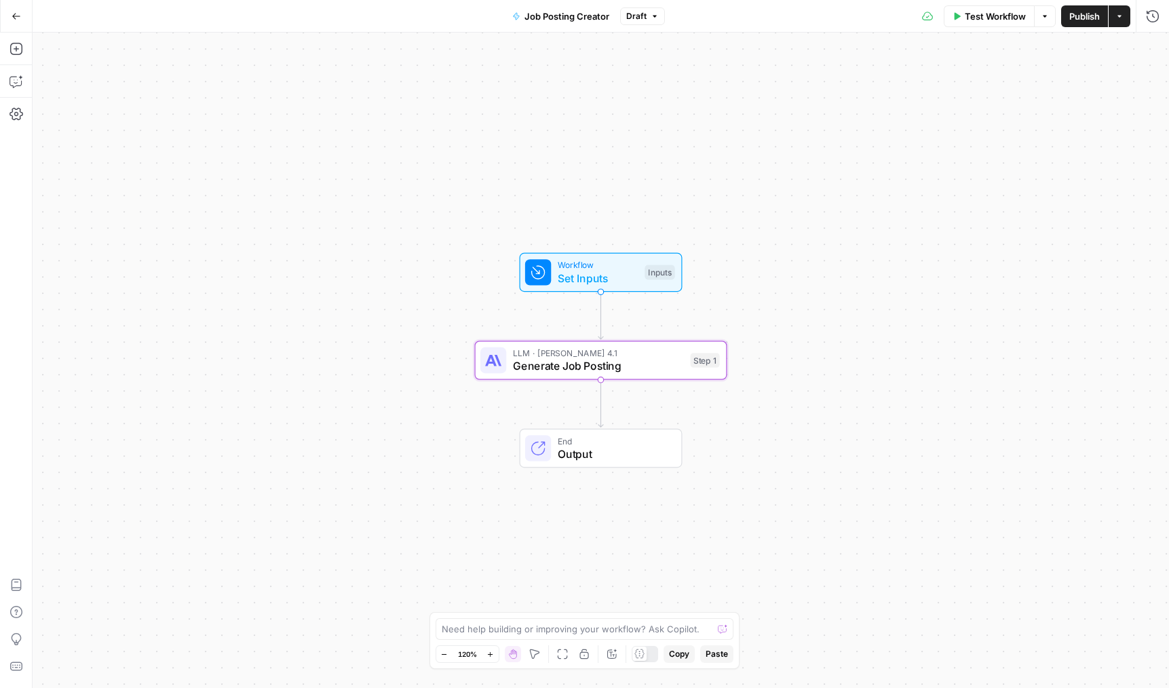
click at [1069, 16] on span "Publish" at bounding box center [1084, 16] width 31 height 14
click at [540, 355] on span "LLM · [PERSON_NAME] 4.1" at bounding box center [598, 353] width 171 height 13
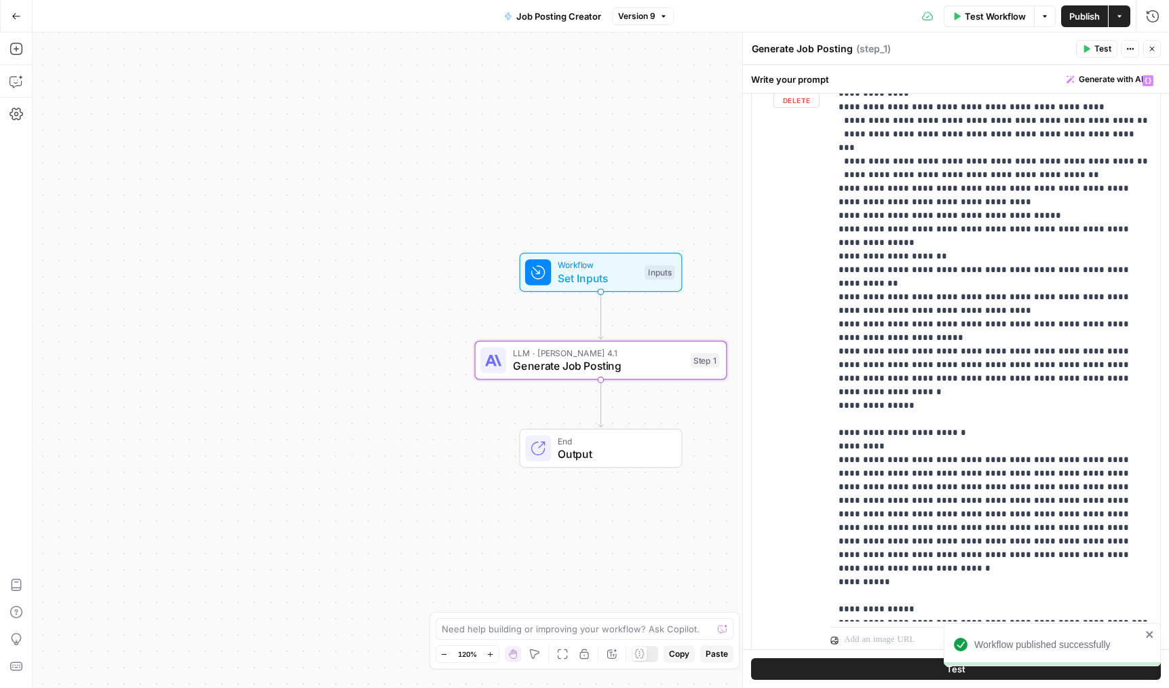
scroll to position [225, 0]
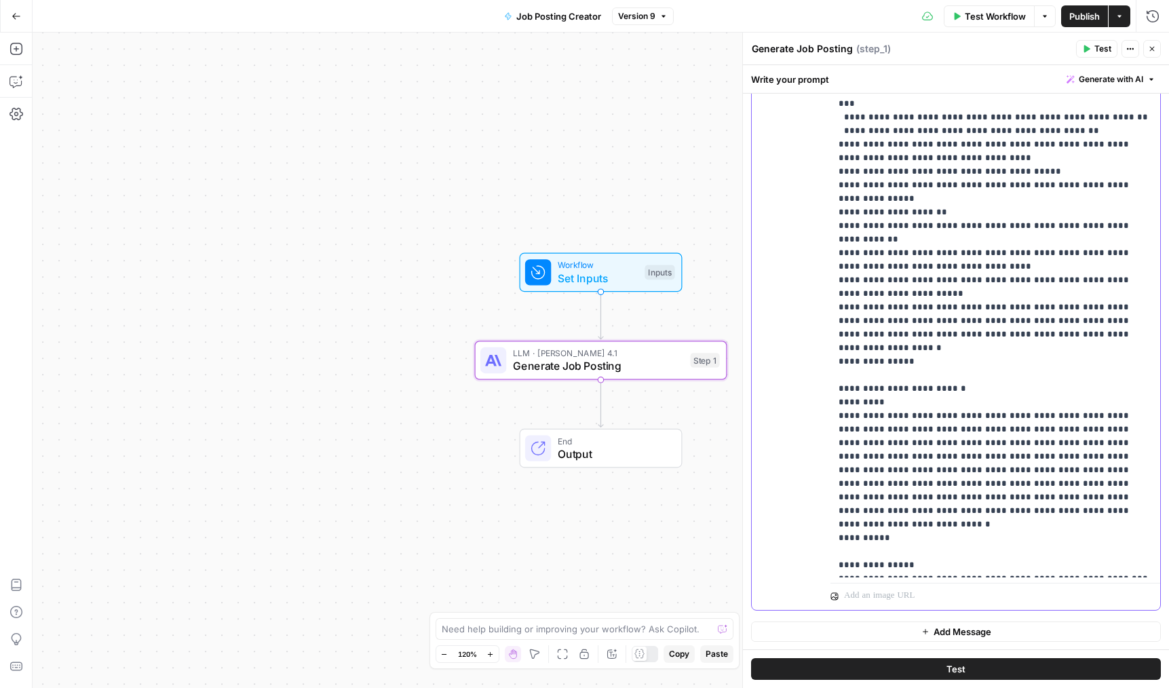
drag, startPoint x: 1055, startPoint y: 489, endPoint x: 820, endPoint y: 479, distance: 235.6
click at [820, 479] on div "**********" at bounding box center [956, 316] width 408 height 585
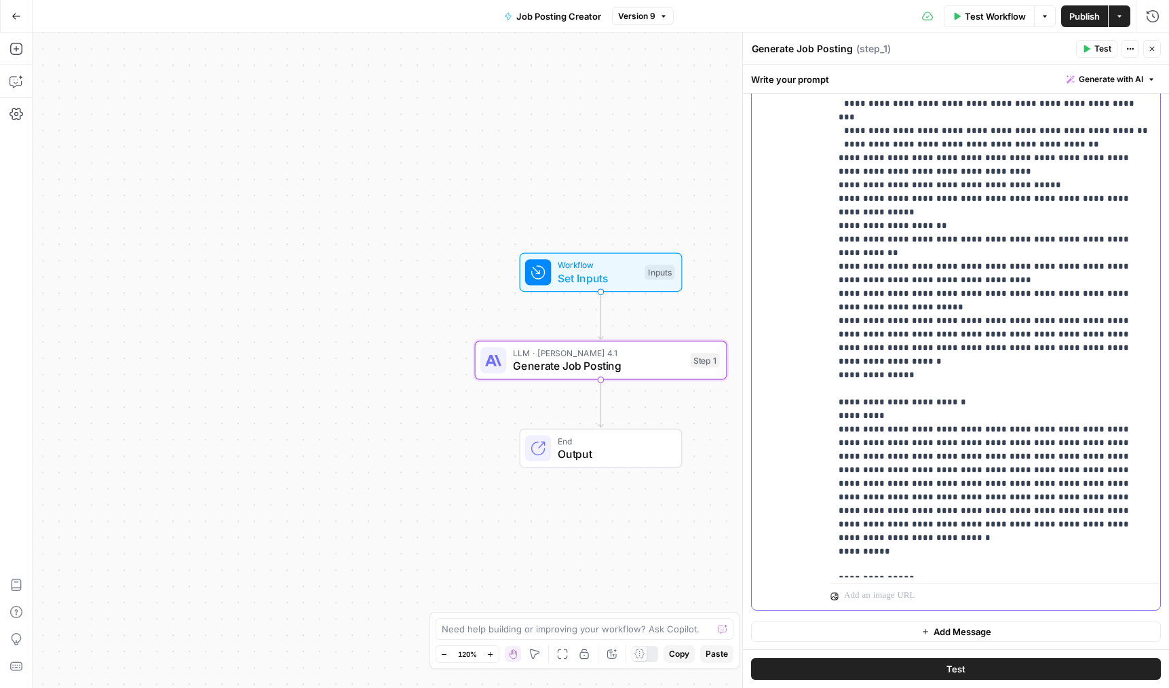
scroll to position [1520, 0]
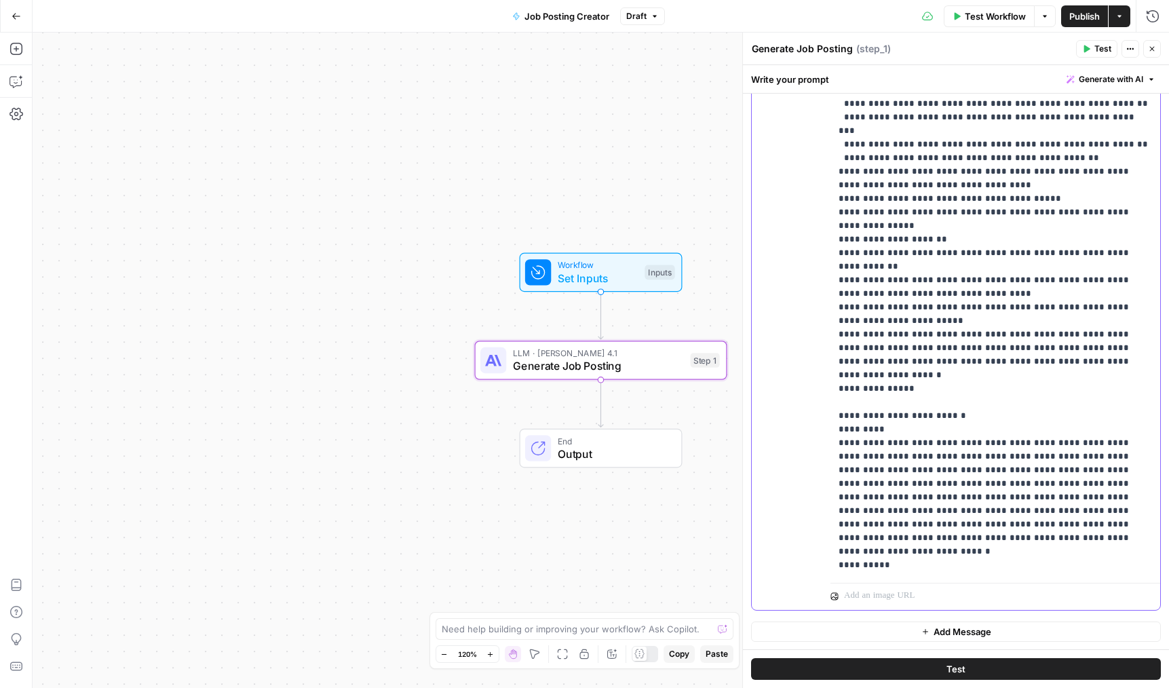
drag, startPoint x: 908, startPoint y: 480, endPoint x: 847, endPoint y: 454, distance: 66.5
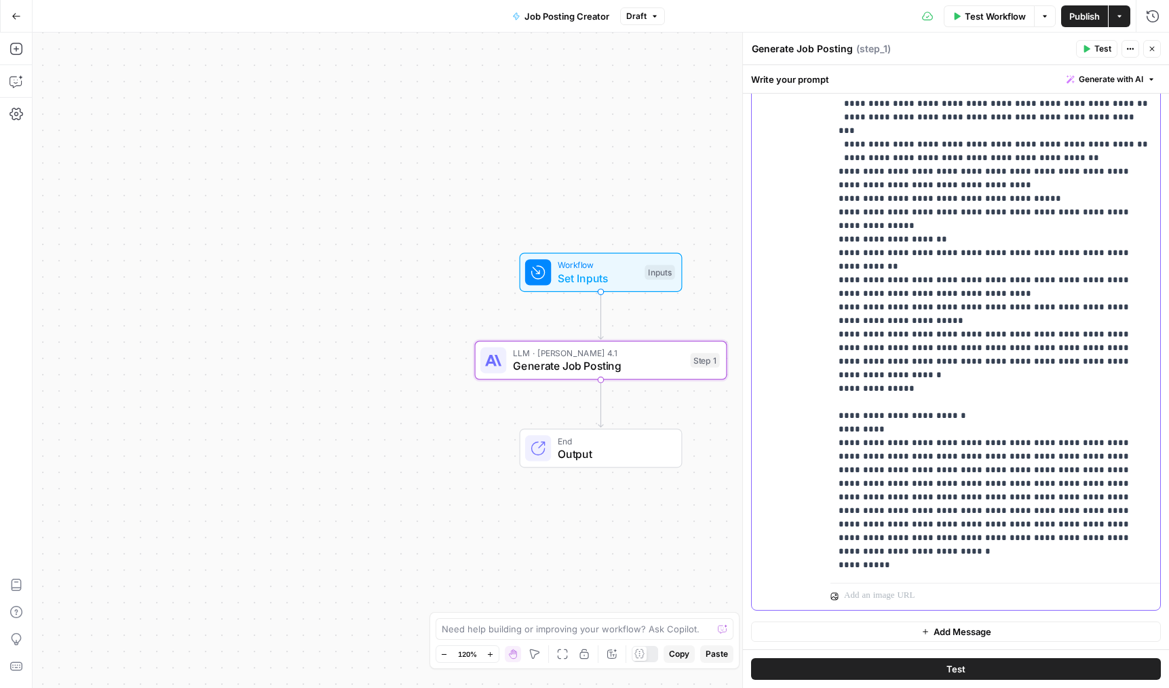
drag, startPoint x: 916, startPoint y: 510, endPoint x: 939, endPoint y: 509, distance: 22.4
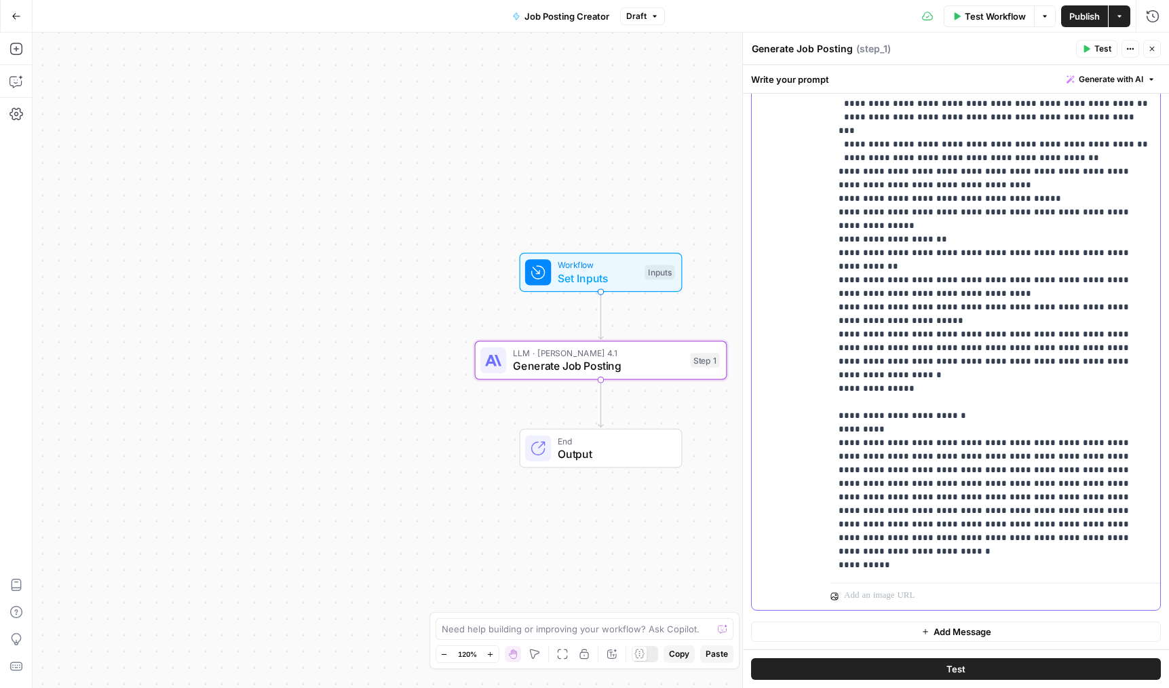
click at [1086, 17] on span "Publish" at bounding box center [1084, 16] width 31 height 14
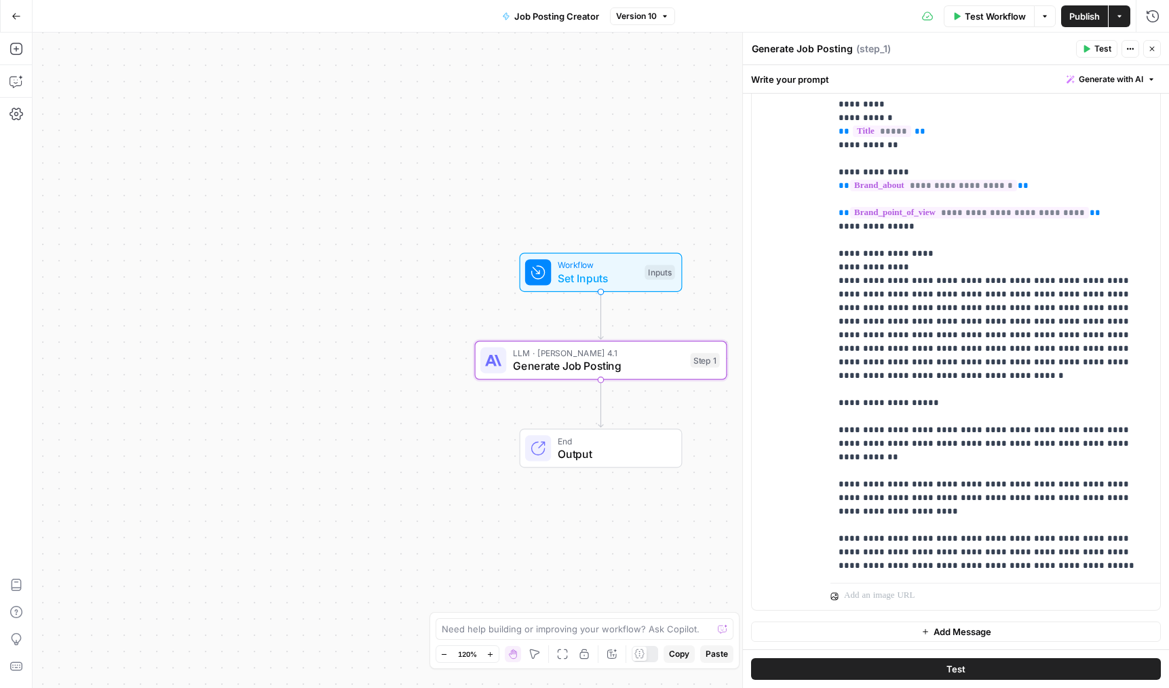
scroll to position [47, 0]
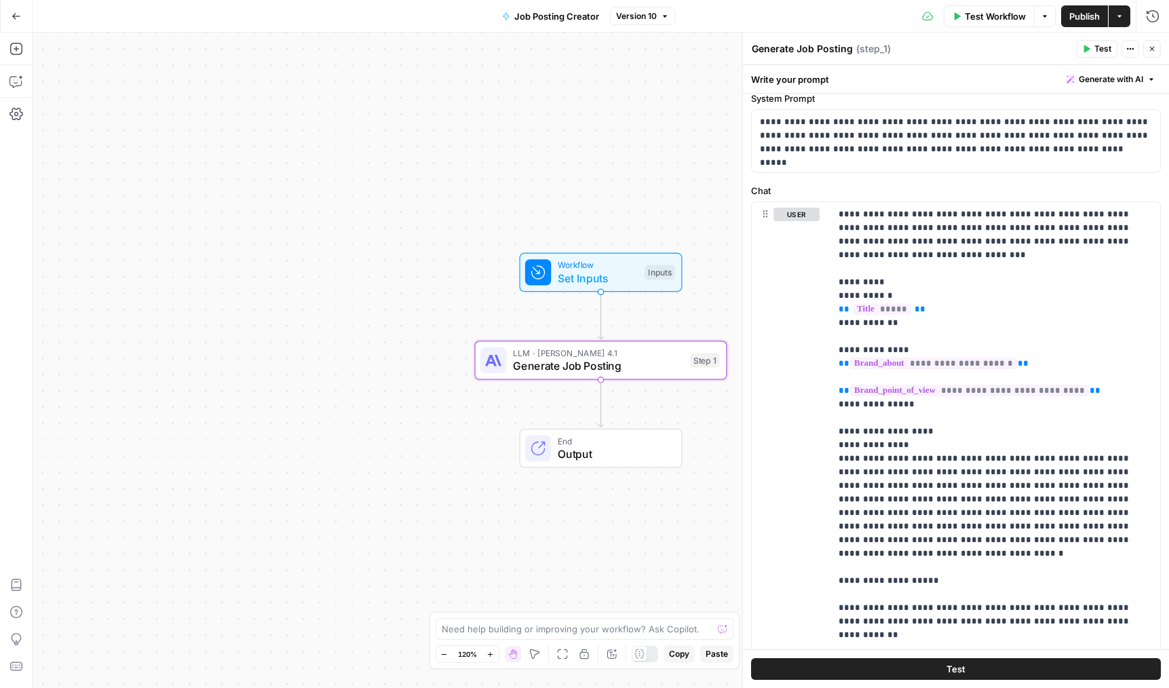
click at [891, 63] on header "Generate Job Posting Generate Job Posting ( step_1 ) Test Actions Close" at bounding box center [956, 49] width 426 height 33
click at [895, 56] on div "Generate Job Posting Generate Job Posting ( step_1 )" at bounding box center [911, 48] width 321 height 15
click at [854, 79] on div "Write your prompt Generate with AI" at bounding box center [956, 79] width 426 height 28
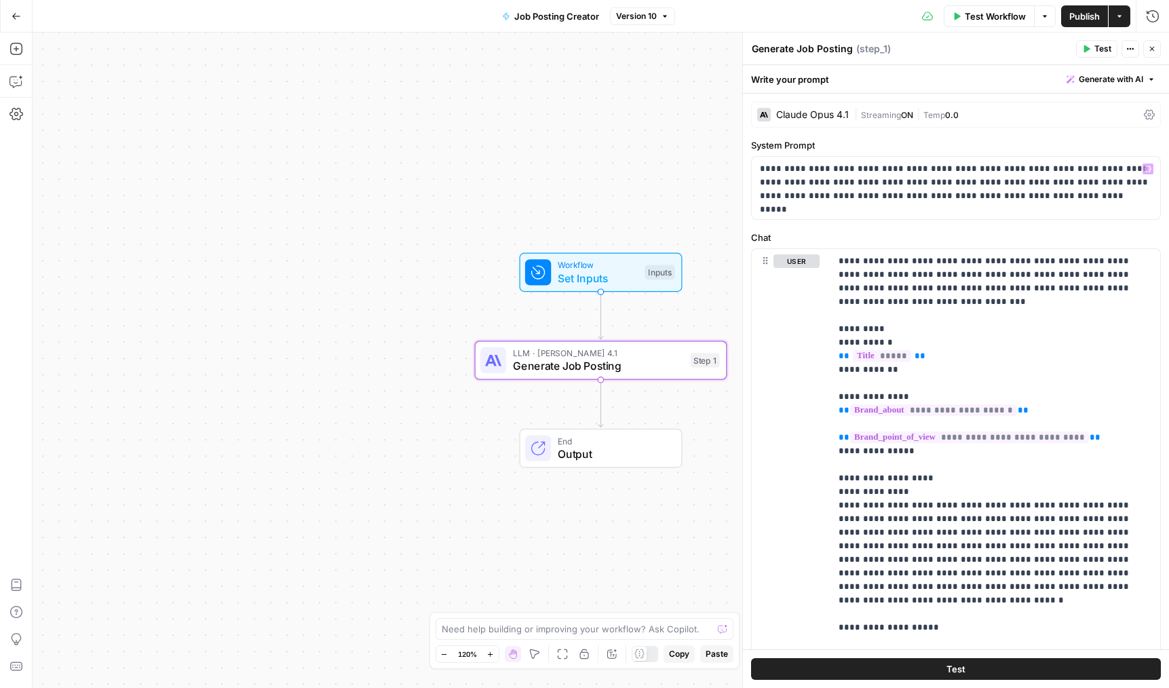
click at [850, 136] on div "**********" at bounding box center [956, 484] width 426 height 781
click at [851, 117] on div "[PERSON_NAME] Opus 4.1 | Streaming ON | Temp 0.0" at bounding box center [956, 115] width 410 height 26
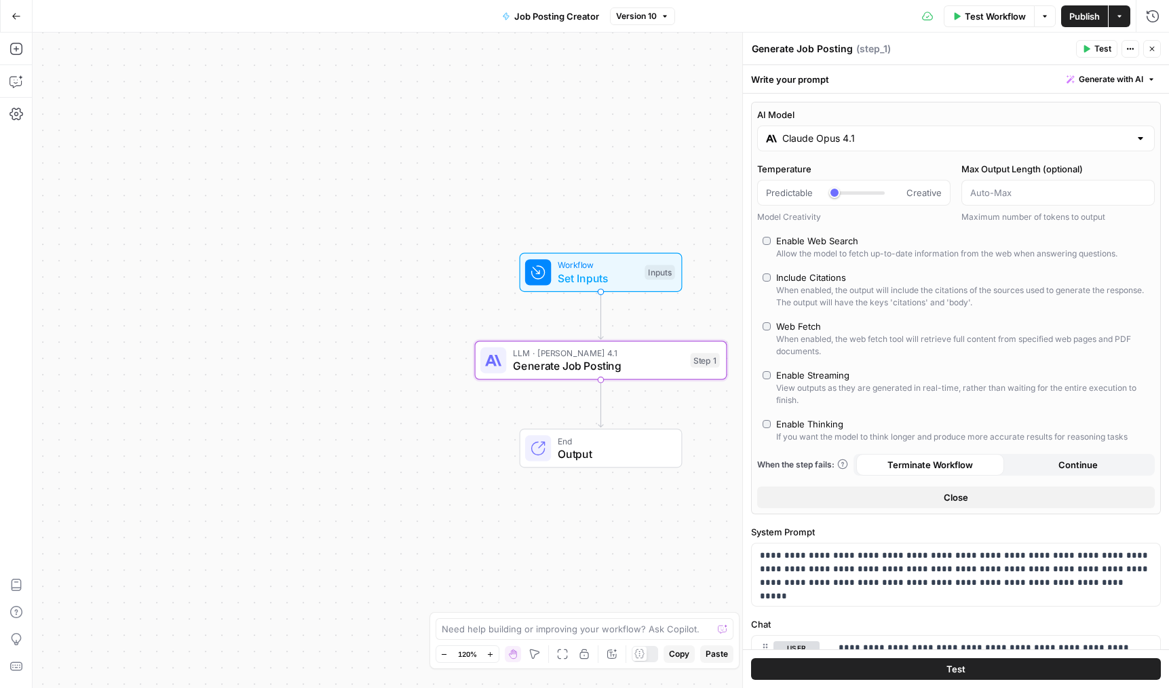
click at [829, 151] on div "AI Model [PERSON_NAME] Opus 4.1 Temperature Predictable Creative Model Creativi…" at bounding box center [956, 308] width 410 height 412
click at [836, 141] on input "Claude Opus 4.1" at bounding box center [955, 139] width 347 height 14
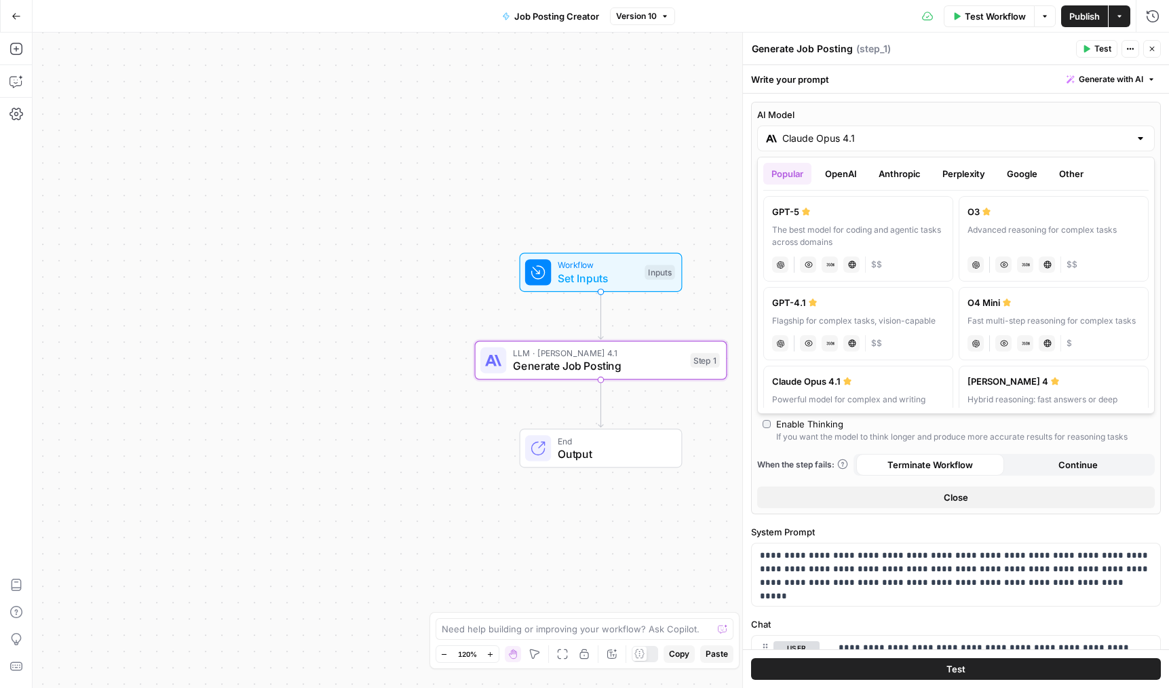
click at [883, 218] on label "GPT-5 The best model for coding and agentic tasks across domains chat Vision Ca…" at bounding box center [858, 238] width 190 height 85
type input "GPT-5"
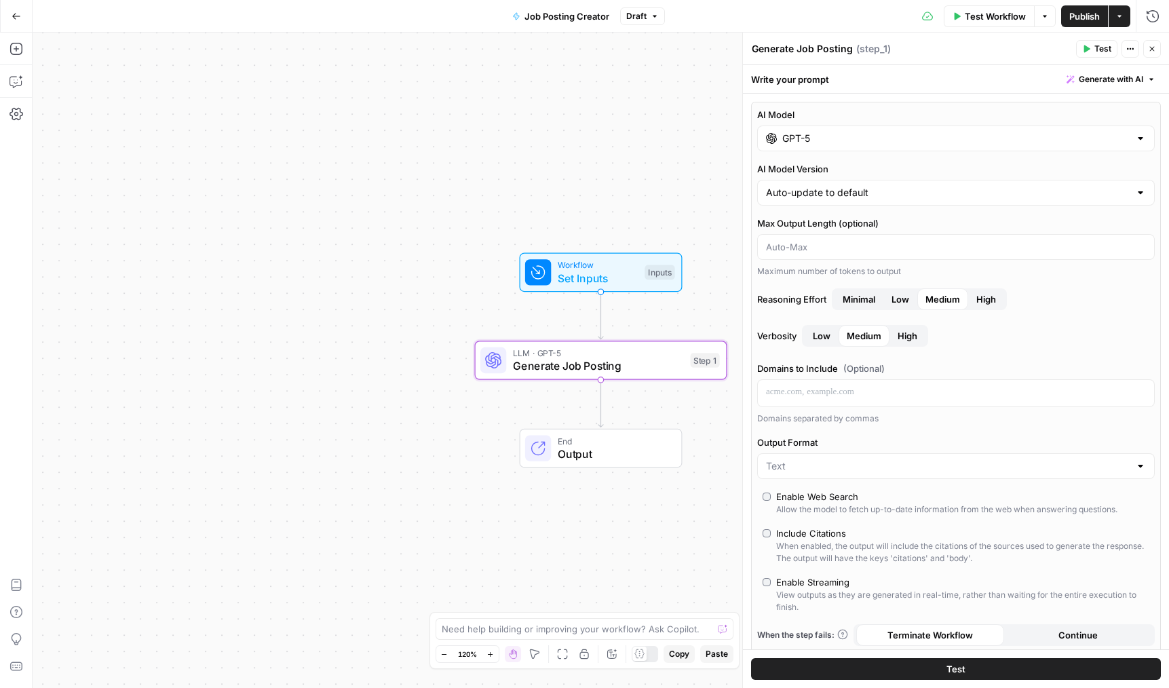
click at [1139, 50] on div "Test Actions Close" at bounding box center [1118, 49] width 85 height 18
click at [1145, 47] on button "Close" at bounding box center [1152, 49] width 18 height 18
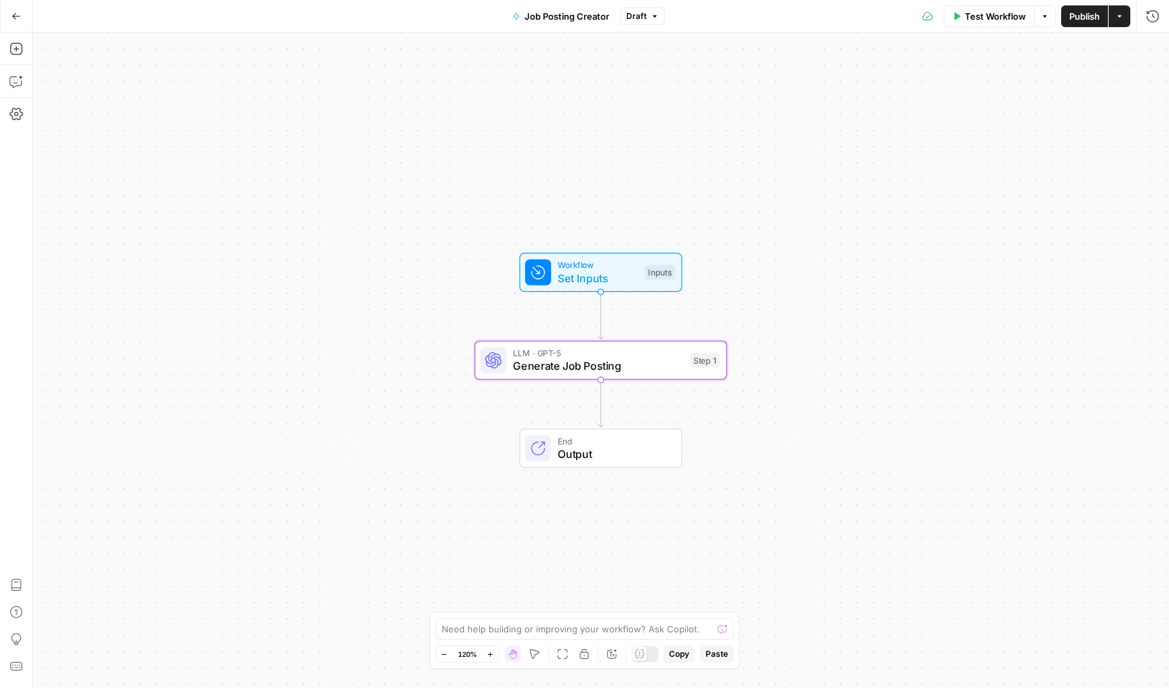
click at [1080, 7] on button "Publish" at bounding box center [1084, 16] width 47 height 22
click at [528, 364] on span "Generate Job Posting" at bounding box center [598, 365] width 171 height 16
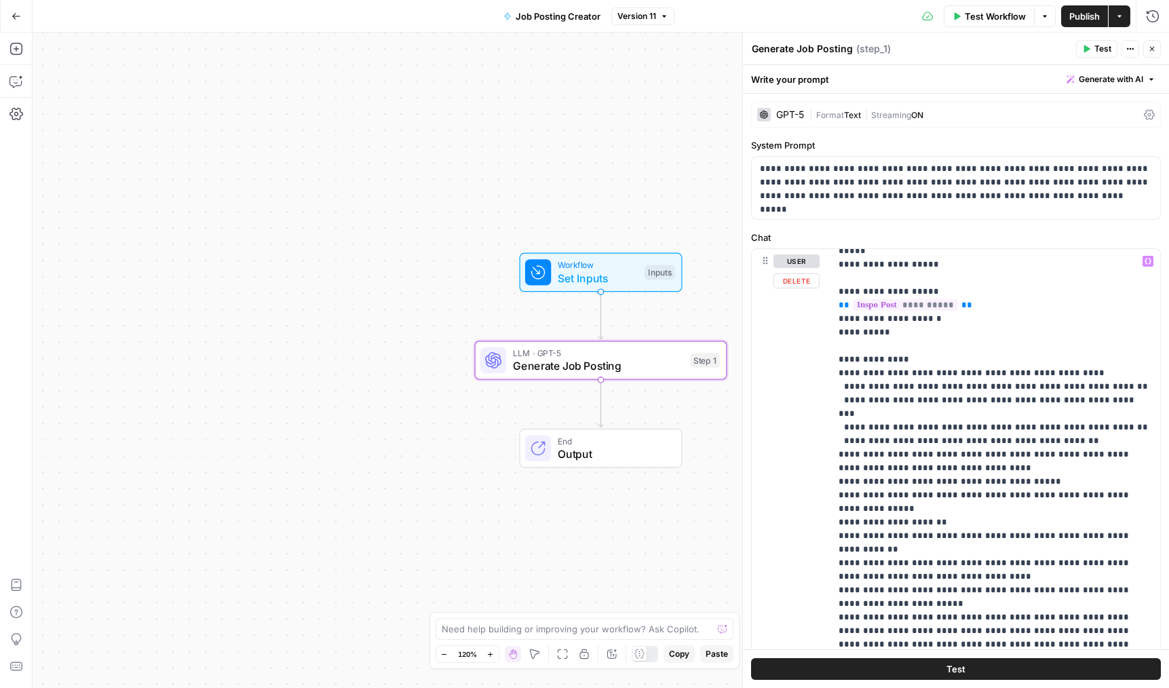
scroll to position [1520, 0]
